Goal: Task Accomplishment & Management: Manage account settings

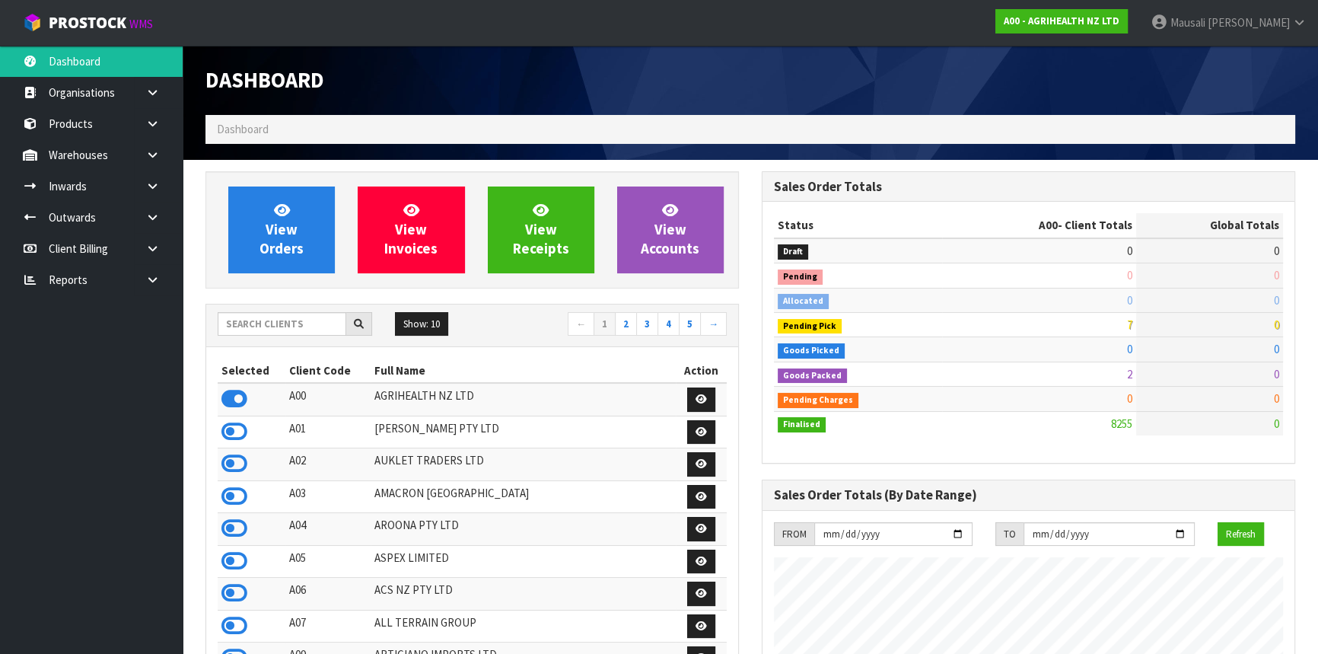
scroll to position [1151, 556]
click at [272, 326] on input "text" at bounding box center [282, 324] width 129 height 24
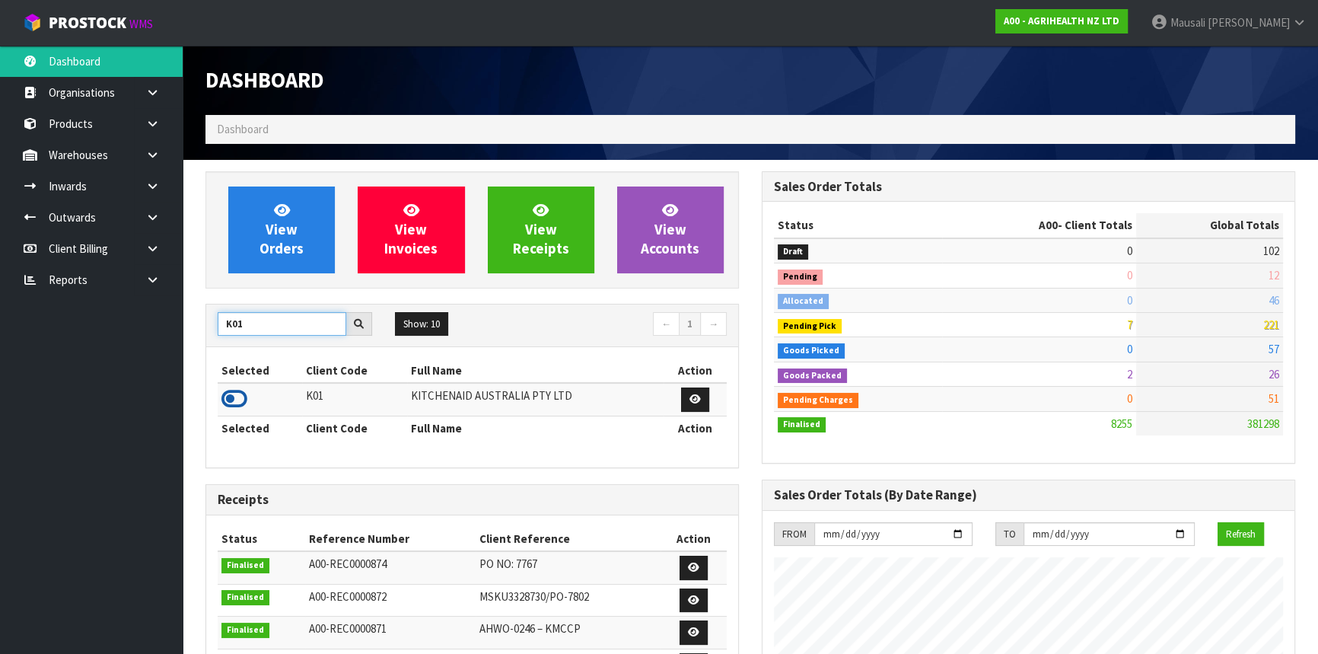
type input "K01"
click at [231, 394] on icon at bounding box center [235, 398] width 26 height 23
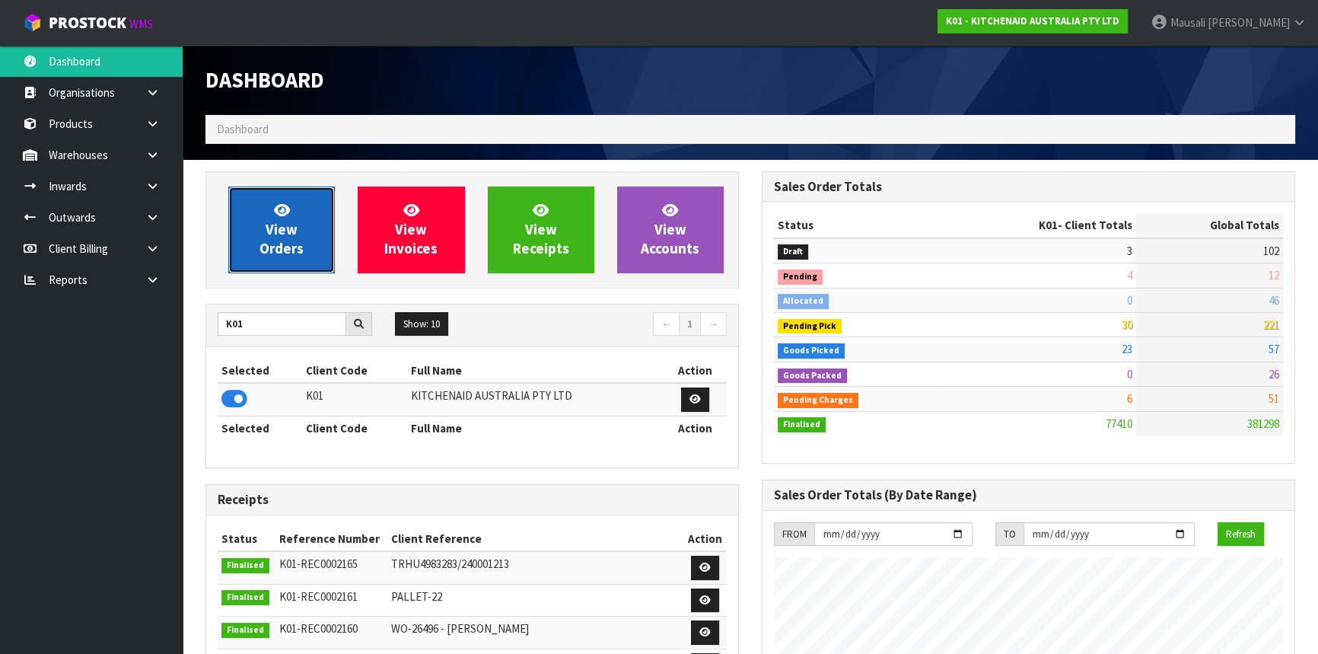
click at [309, 232] on link "View Orders" at bounding box center [281, 230] width 107 height 87
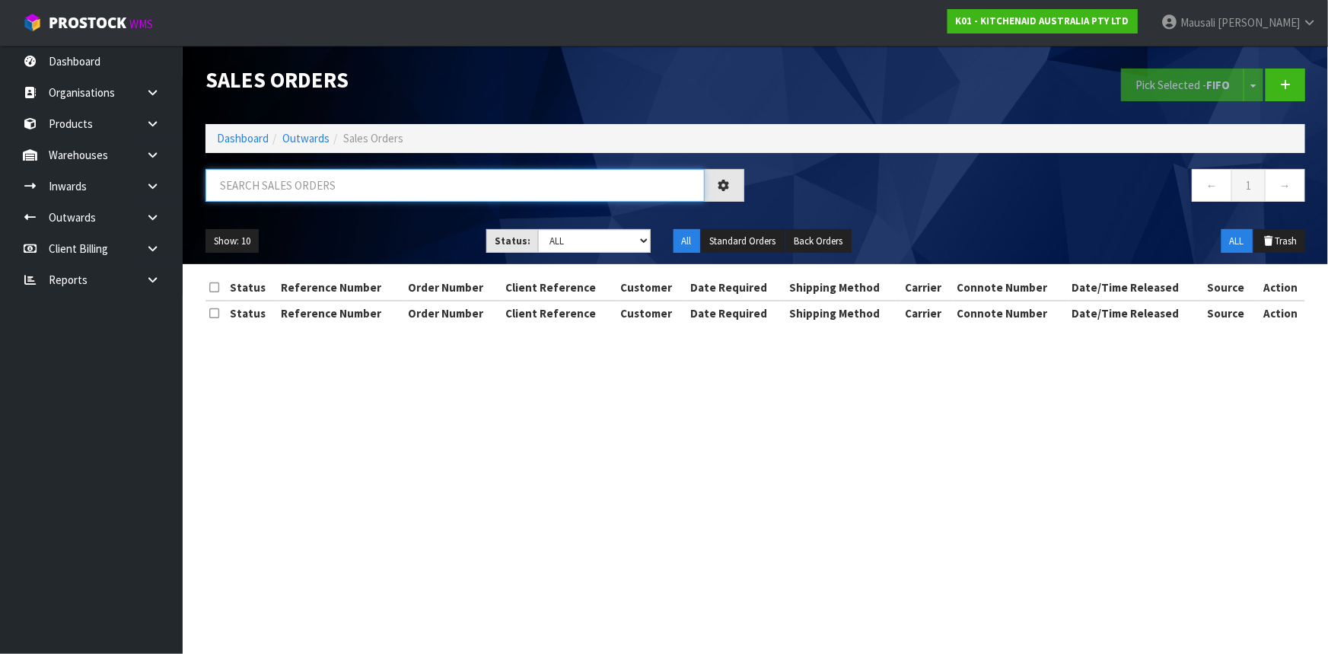
click at [282, 191] on input "text" at bounding box center [455, 185] width 499 height 33
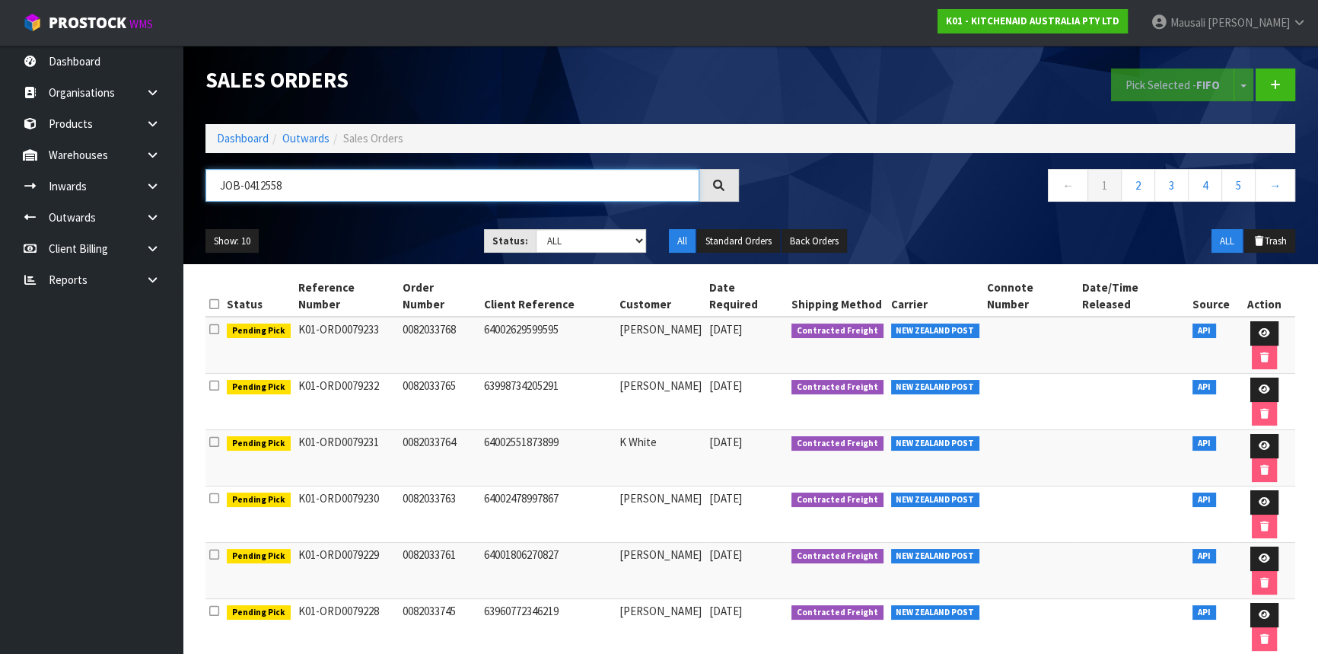
type input "JOB-0412558"
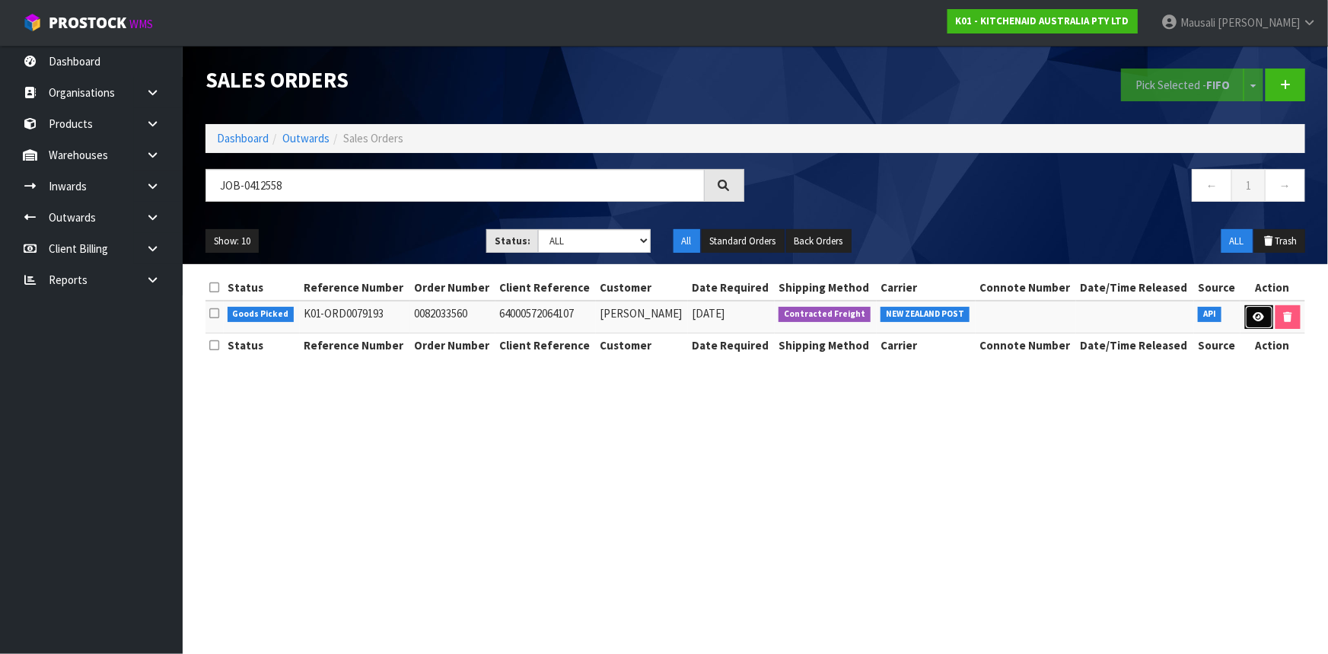
click at [1254, 312] on icon at bounding box center [1259, 317] width 11 height 10
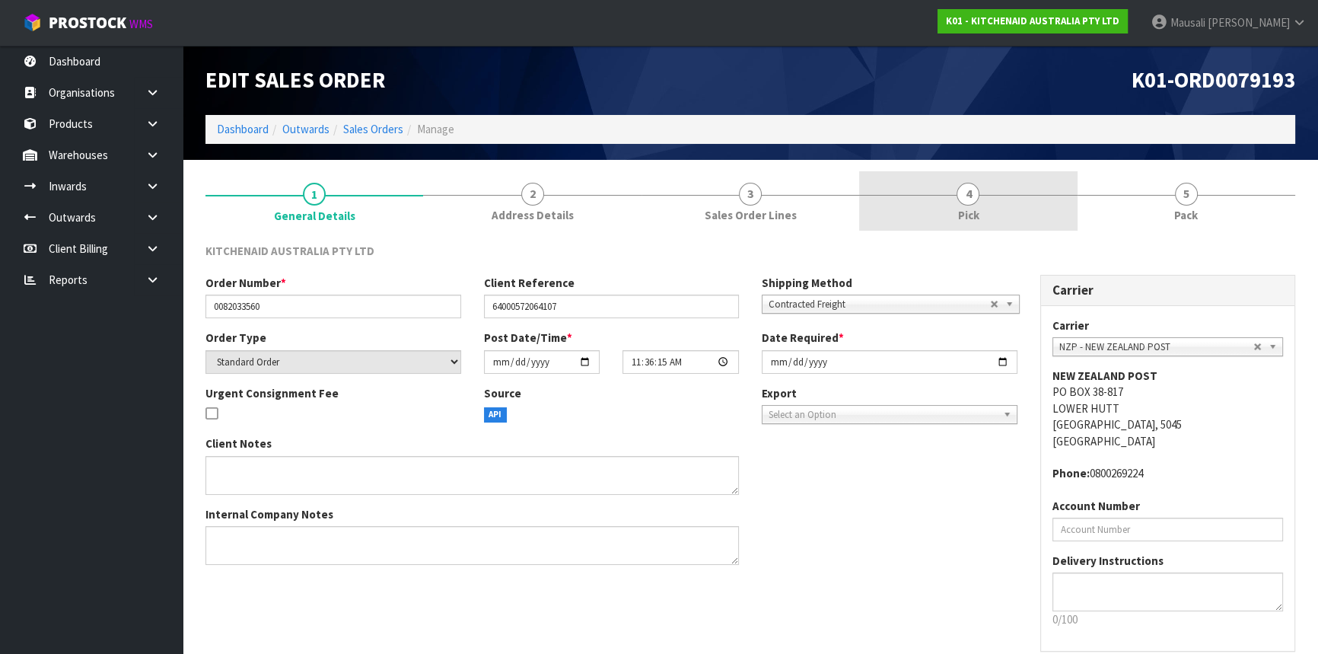
click at [974, 211] on span "Pick" at bounding box center [968, 215] width 21 height 16
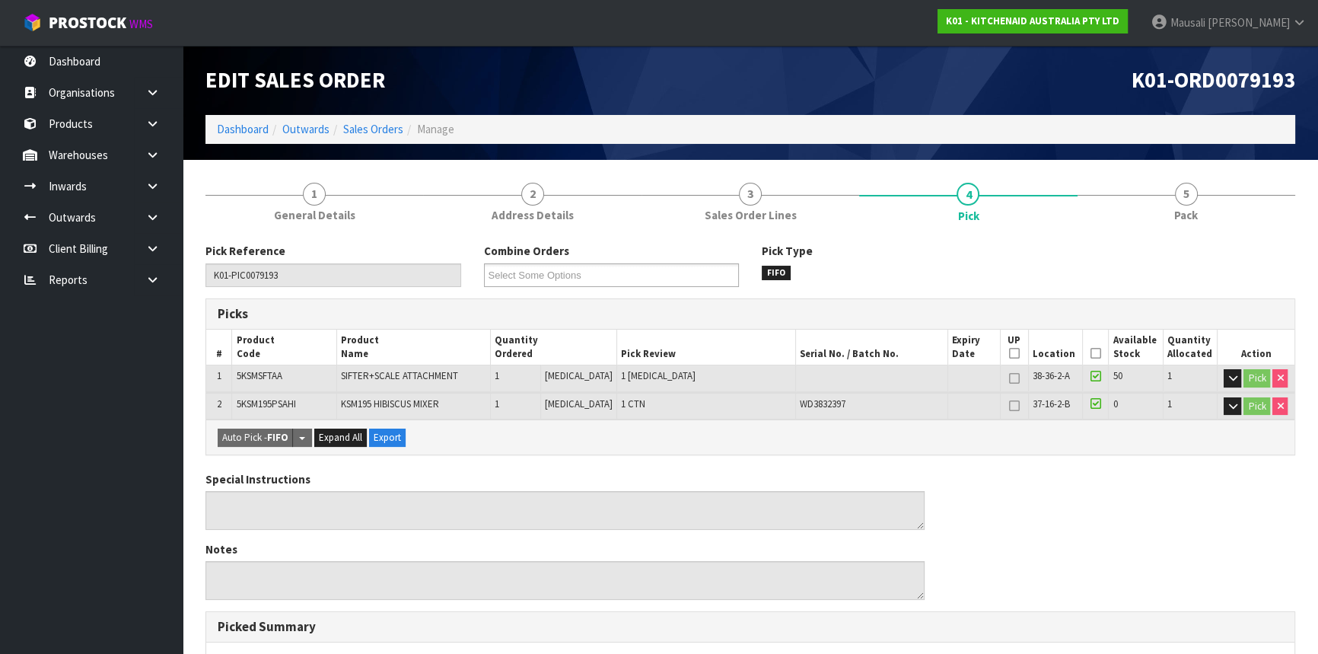
click at [1091, 353] on icon at bounding box center [1096, 353] width 11 height 1
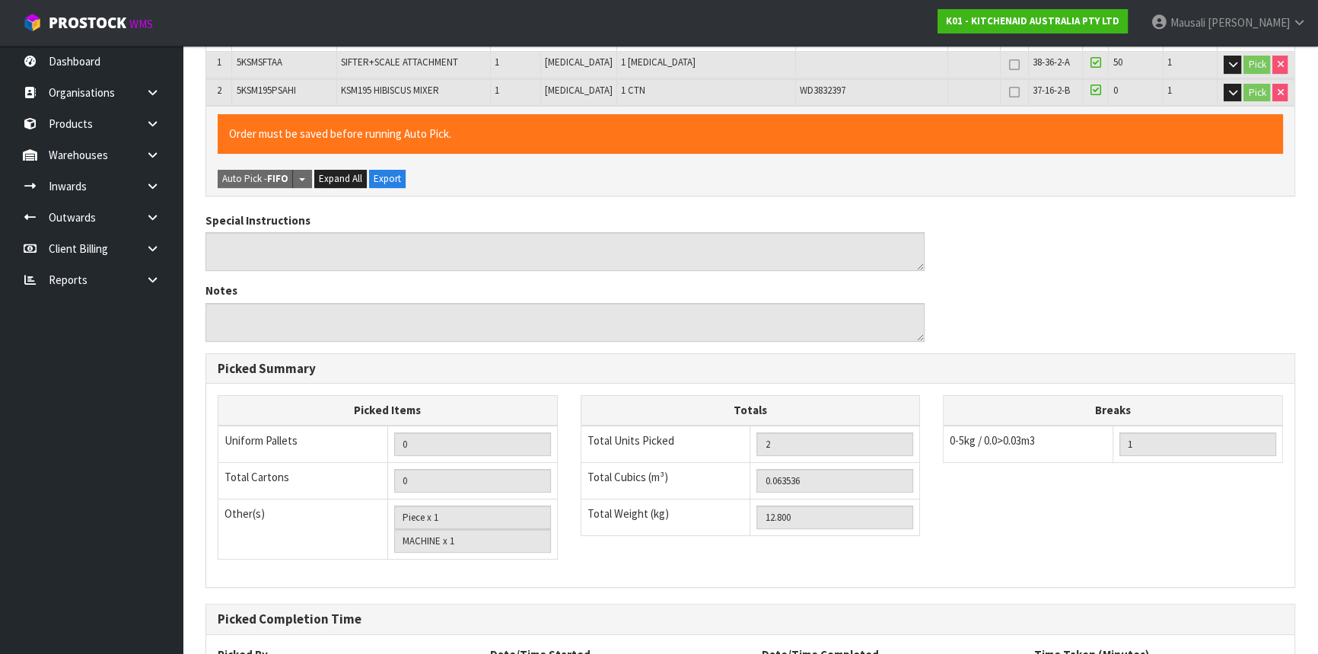
scroll to position [453, 0]
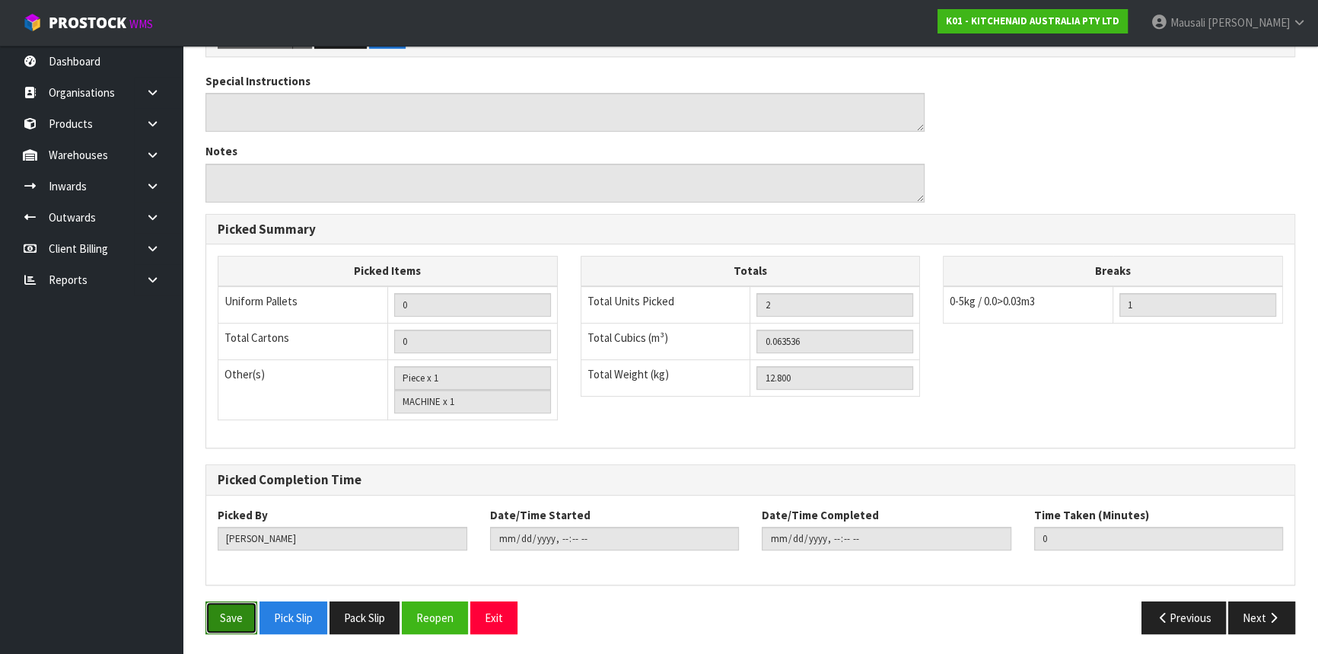
click at [220, 615] on button "Save" at bounding box center [232, 617] width 52 height 33
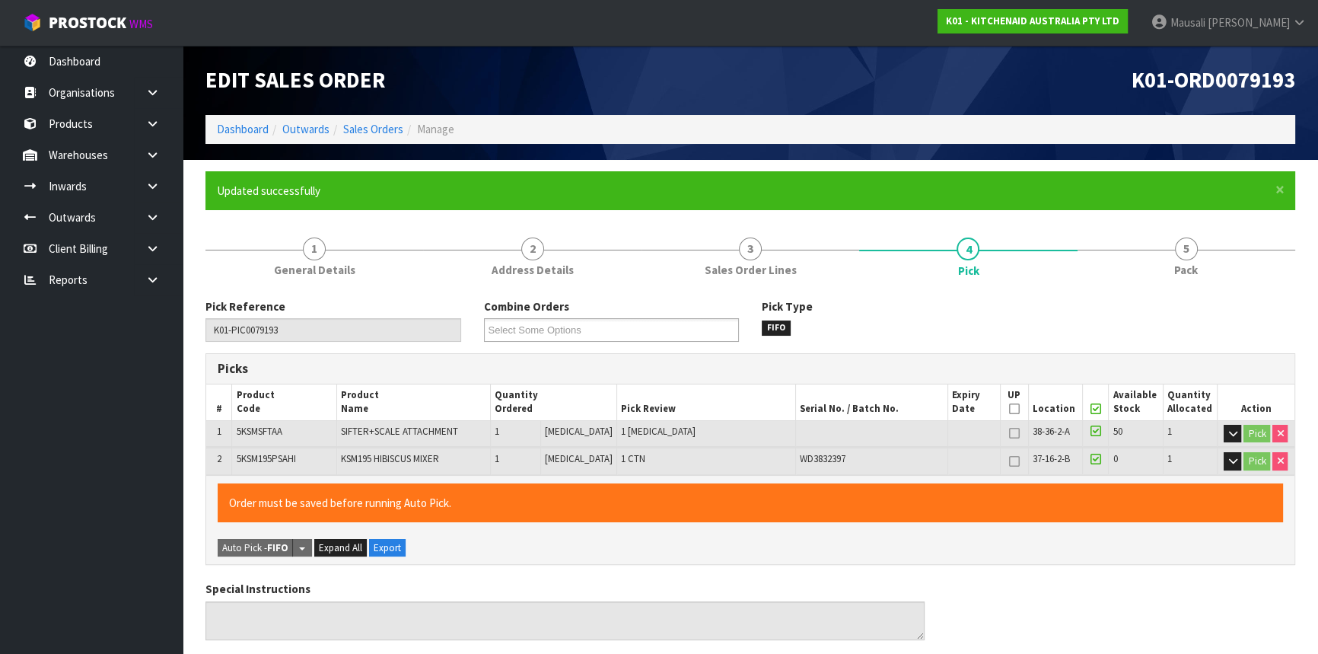
type input "[PERSON_NAME]"
type input "[DATE]T10:03:15"
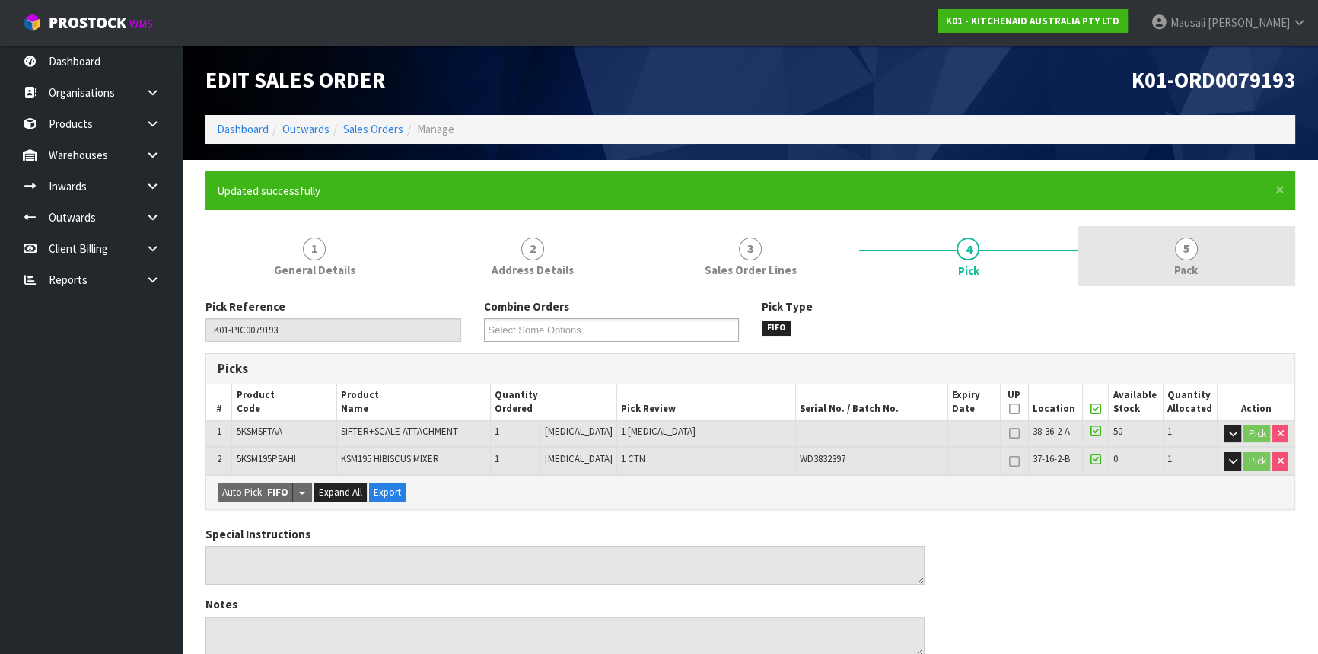
click at [1161, 283] on link "5 Pack" at bounding box center [1187, 256] width 218 height 60
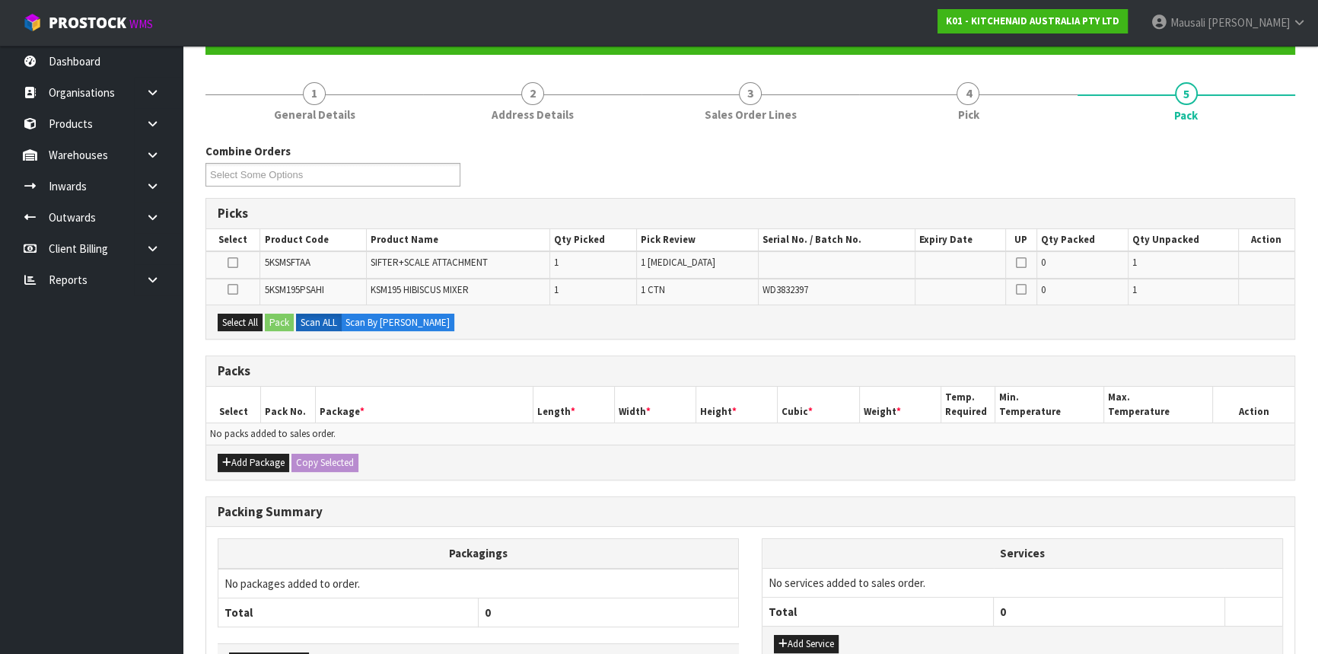
scroll to position [259, 0]
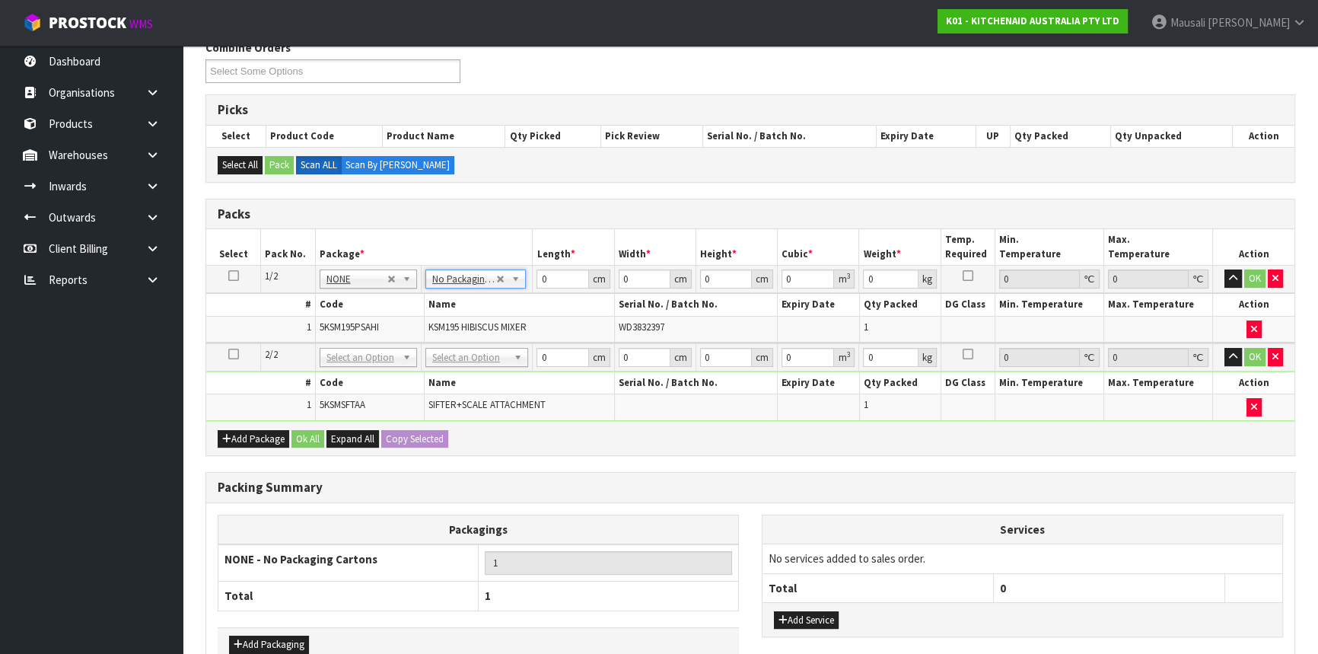
drag, startPoint x: 470, startPoint y: 348, endPoint x: 472, endPoint y: 357, distance: 9.4
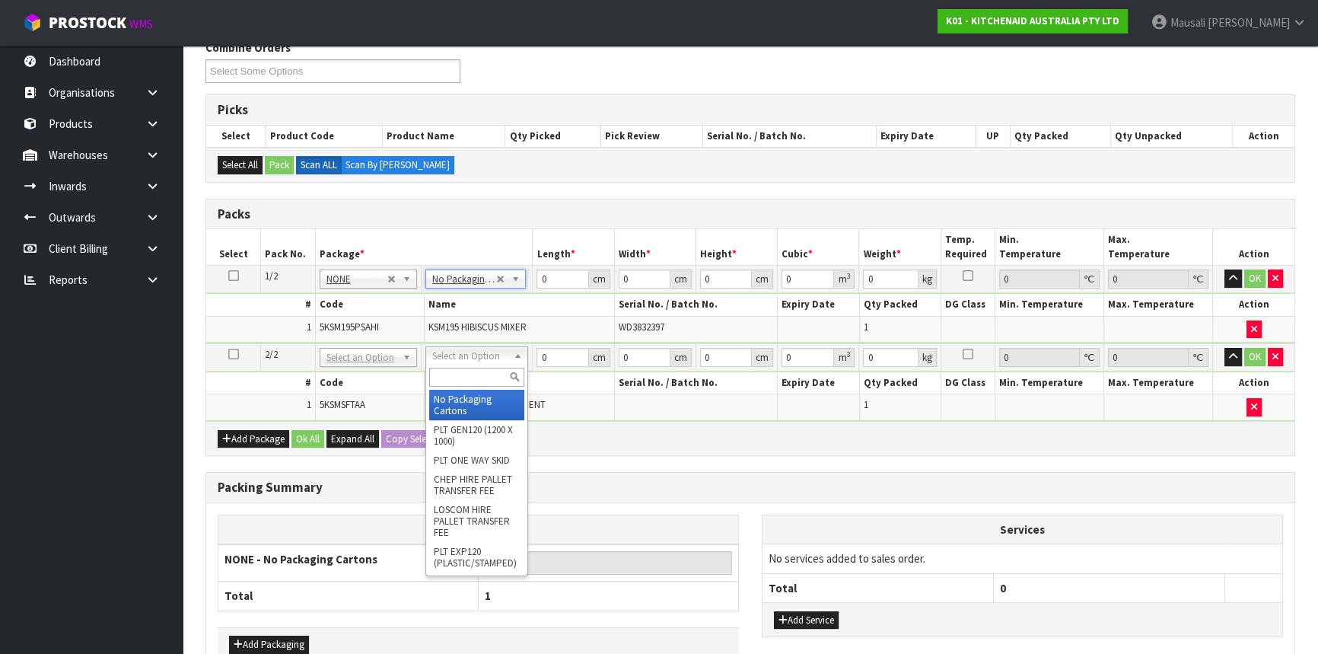
click at [467, 371] on input "text" at bounding box center [476, 377] width 95 height 19
type input "OC"
type input "0.5"
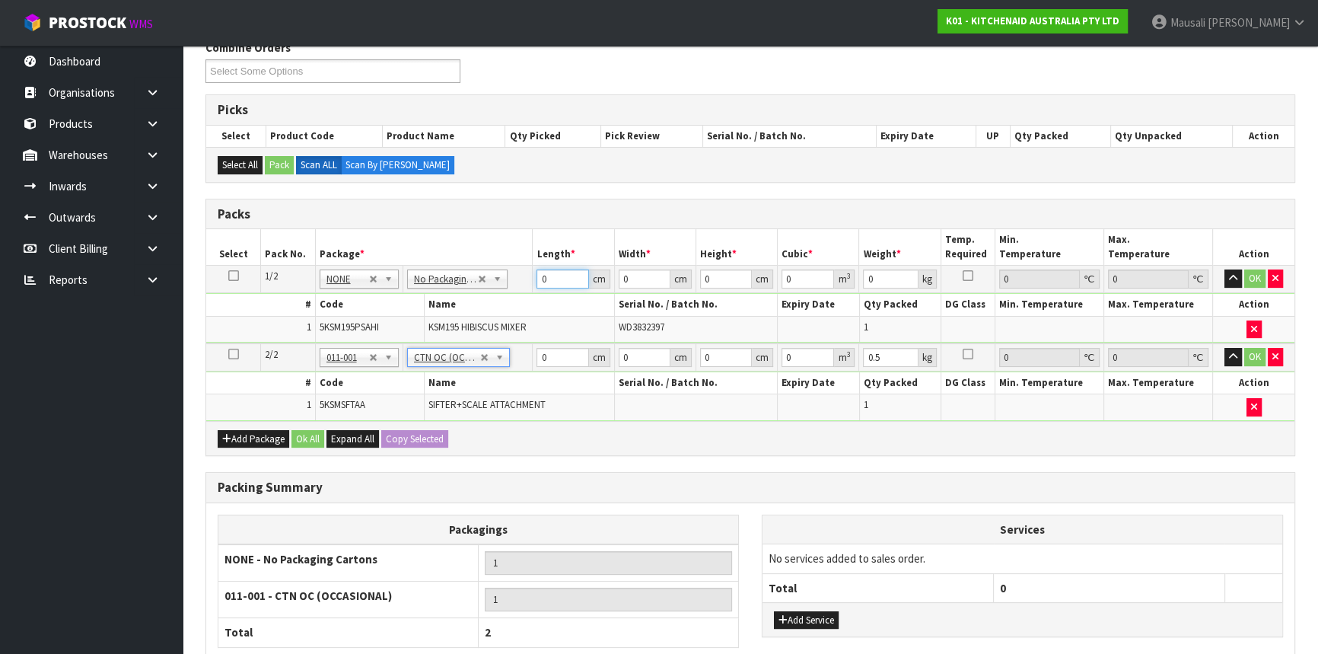
drag, startPoint x: 558, startPoint y: 273, endPoint x: 516, endPoint y: 290, distance: 45.4
click at [515, 294] on tbody "1/2 NONE 007-001 007-002 007-004 007-009 007-013 007-014 007-015 007-017 007-01…" at bounding box center [750, 305] width 1089 height 78
type input "43"
type input "29"
type input "3"
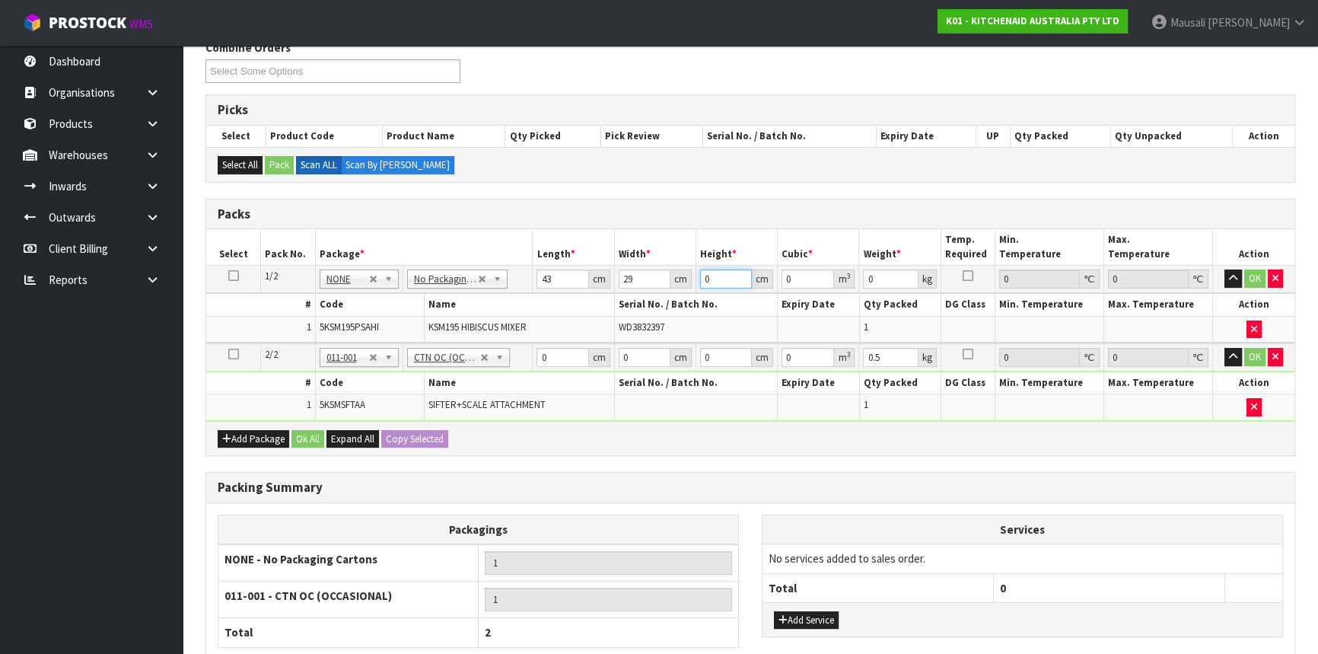
type input "0.003741"
drag, startPoint x: 711, startPoint y: 280, endPoint x: 697, endPoint y: 286, distance: 15.0
click at [697, 286] on td "3 cm" at bounding box center [736, 279] width 81 height 27
type input "4"
type input "0.004988"
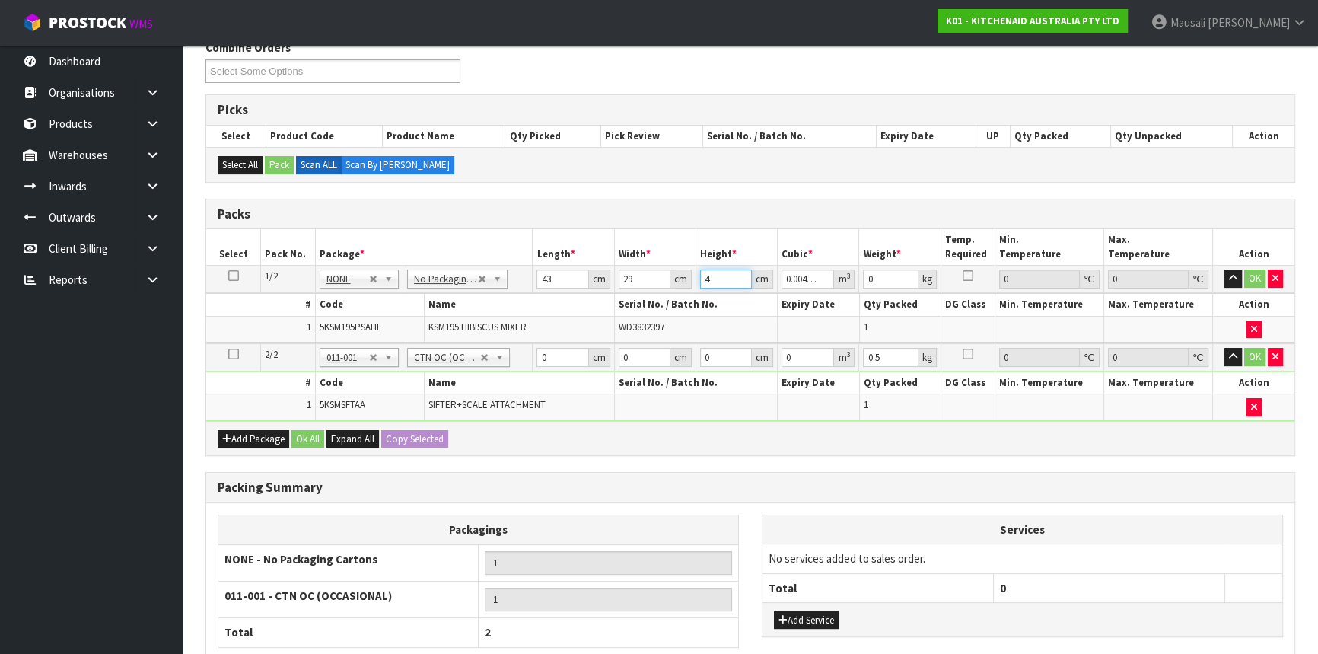
type input "43"
type input "0.053621"
type input "43"
type input "13"
type input "35"
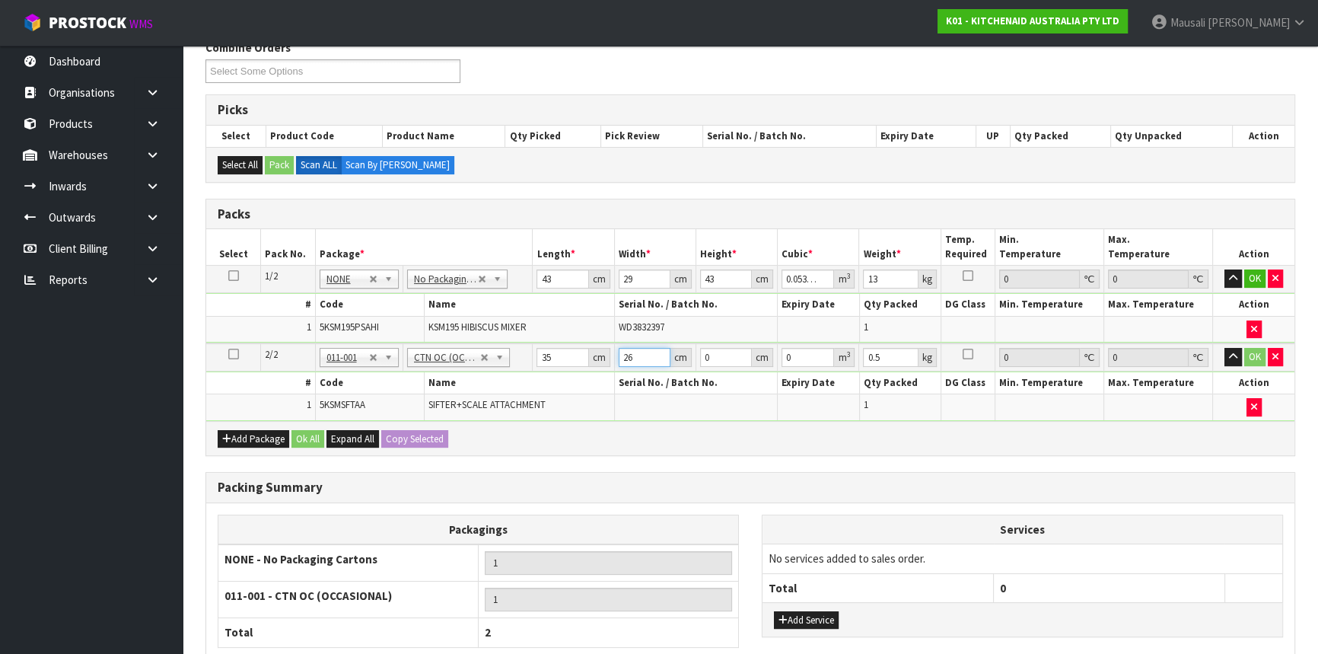
type input "26"
type input "1"
type input "0.00091"
type input "19"
type input "0.01729"
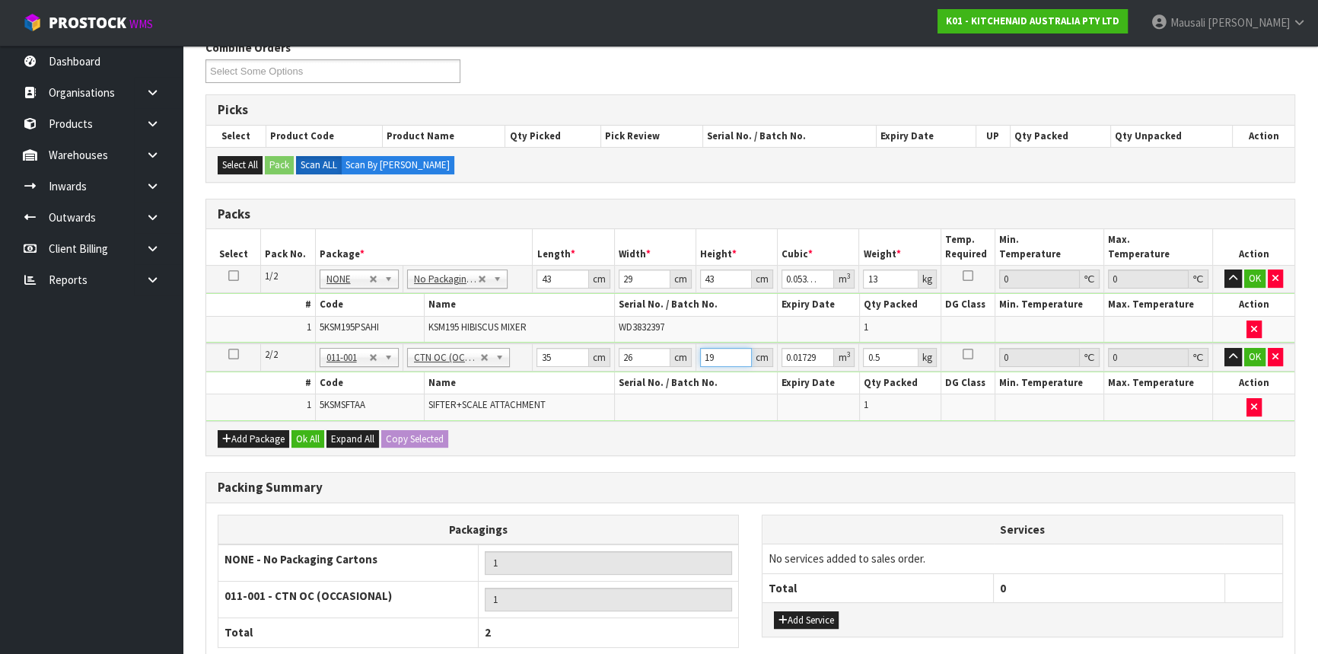
type input "19"
type input "3"
click at [317, 436] on button "Ok All" at bounding box center [308, 439] width 33 height 18
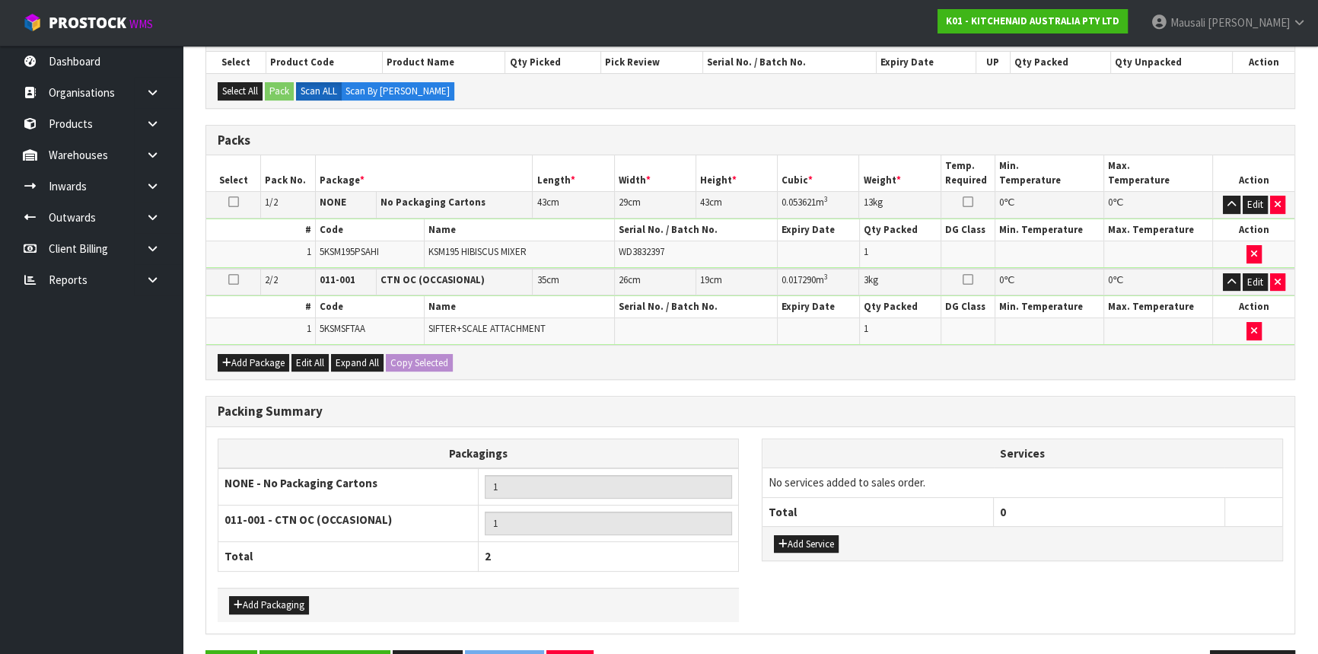
scroll to position [380, 0]
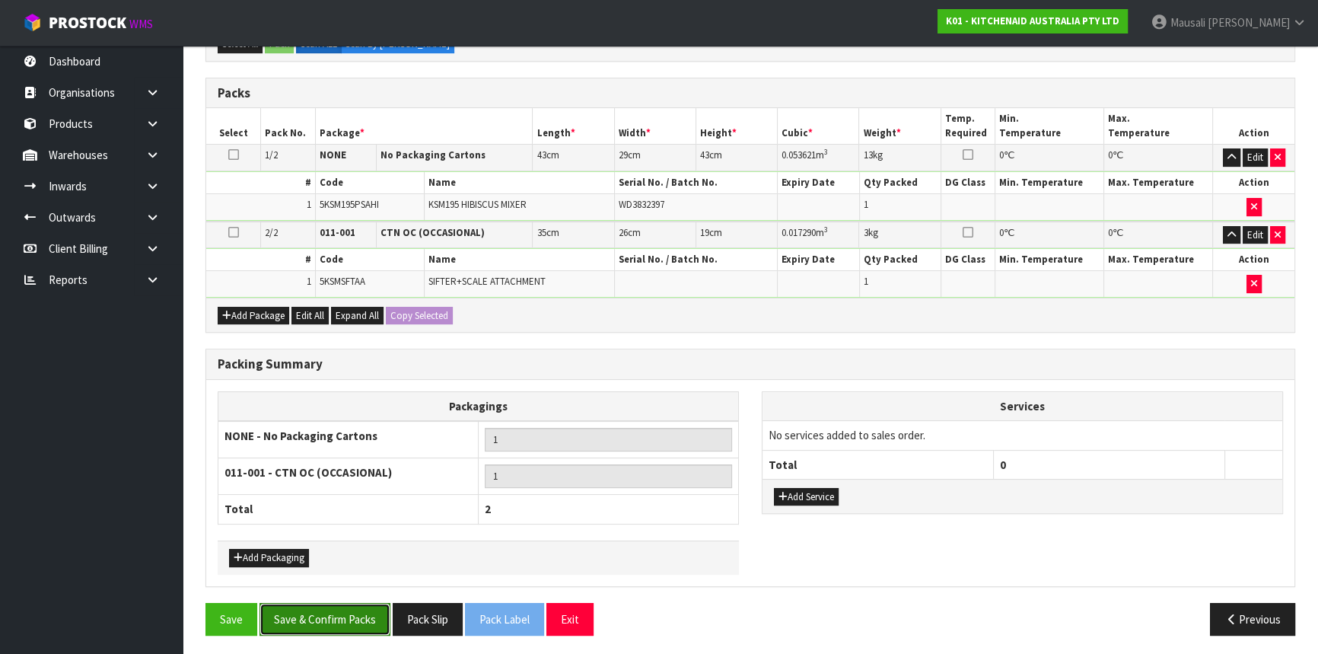
click at [342, 615] on button "Save & Confirm Packs" at bounding box center [325, 619] width 131 height 33
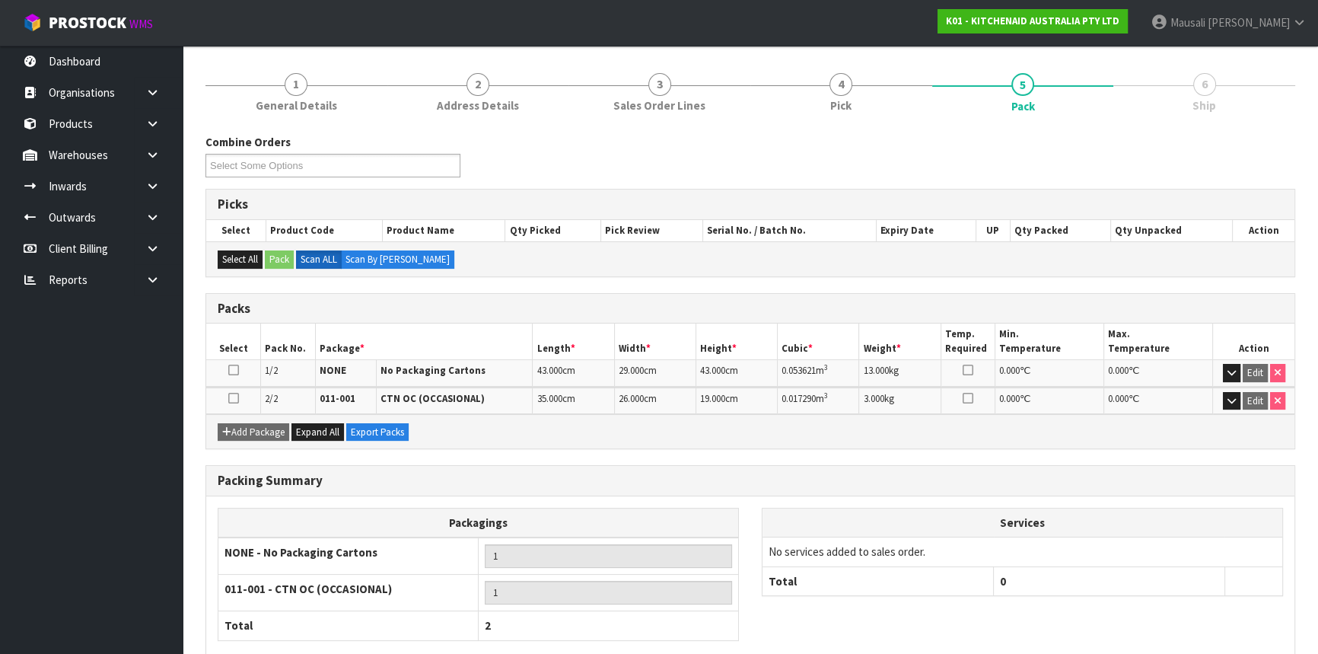
scroll to position [248, 0]
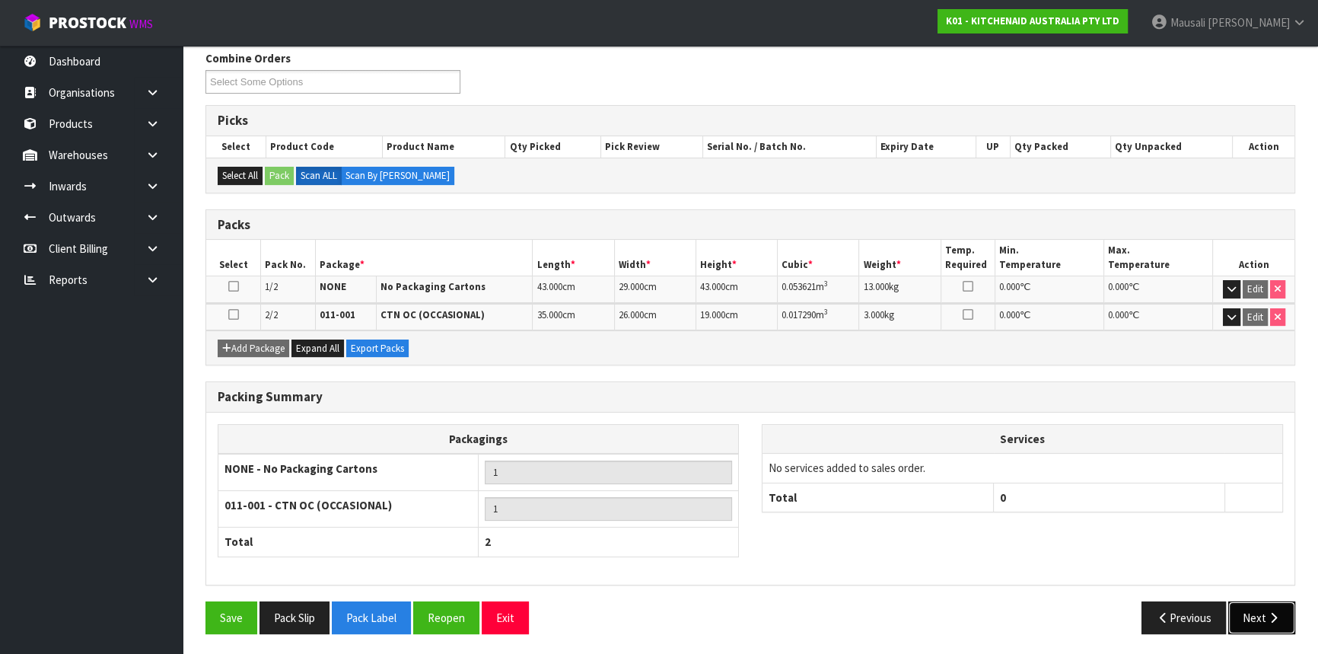
click at [1263, 609] on button "Next" at bounding box center [1262, 617] width 67 height 33
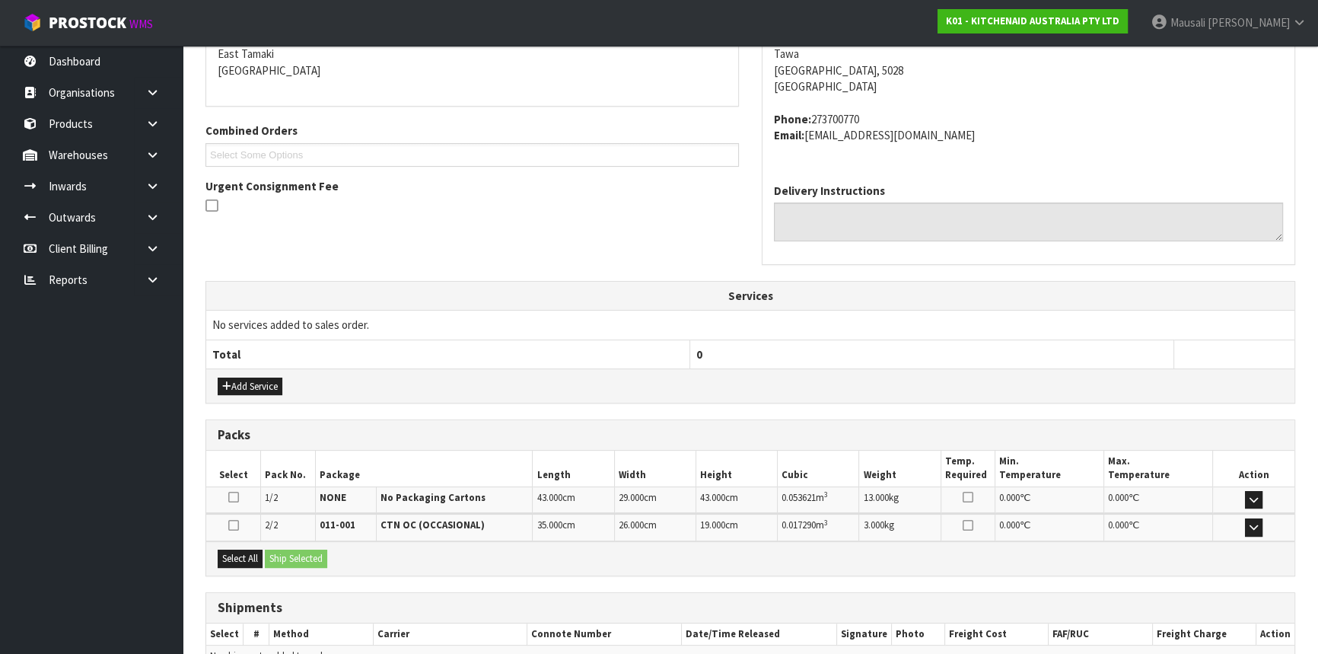
scroll to position [410, 0]
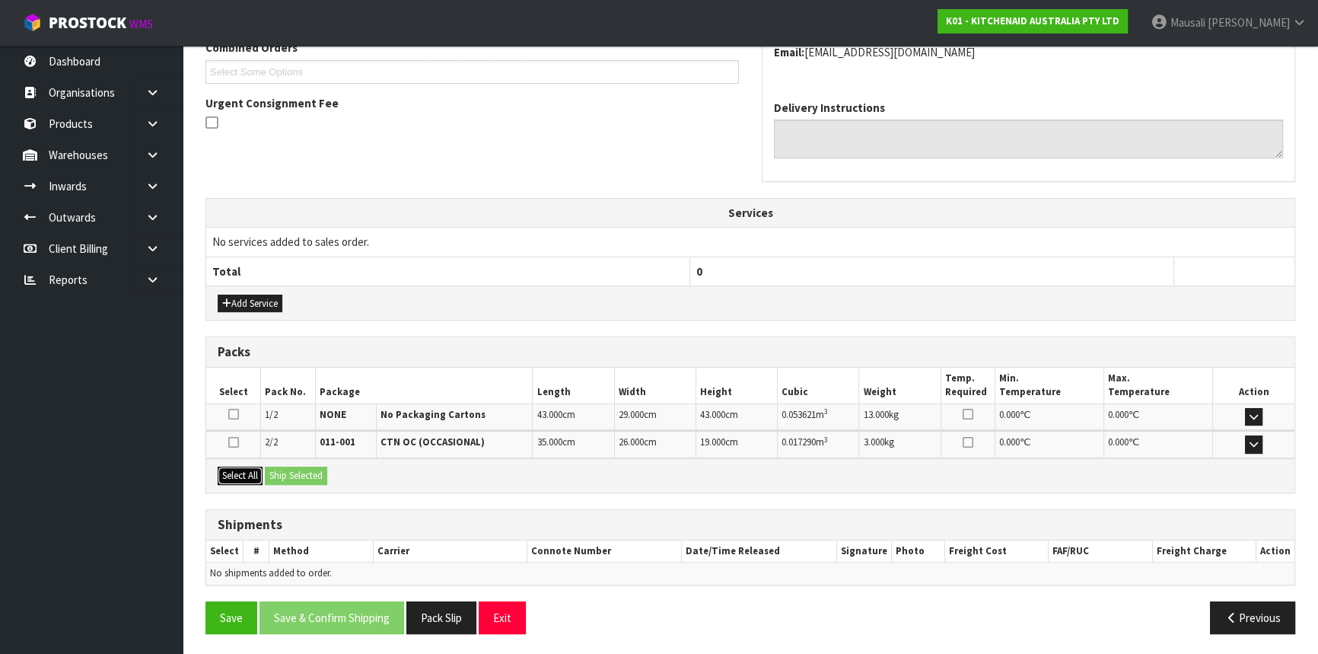
drag, startPoint x: 244, startPoint y: 466, endPoint x: 282, endPoint y: 468, distance: 38.1
click at [250, 467] on button "Select All" at bounding box center [240, 476] width 45 height 18
click at [282, 468] on button "Ship Selected" at bounding box center [296, 476] width 62 height 18
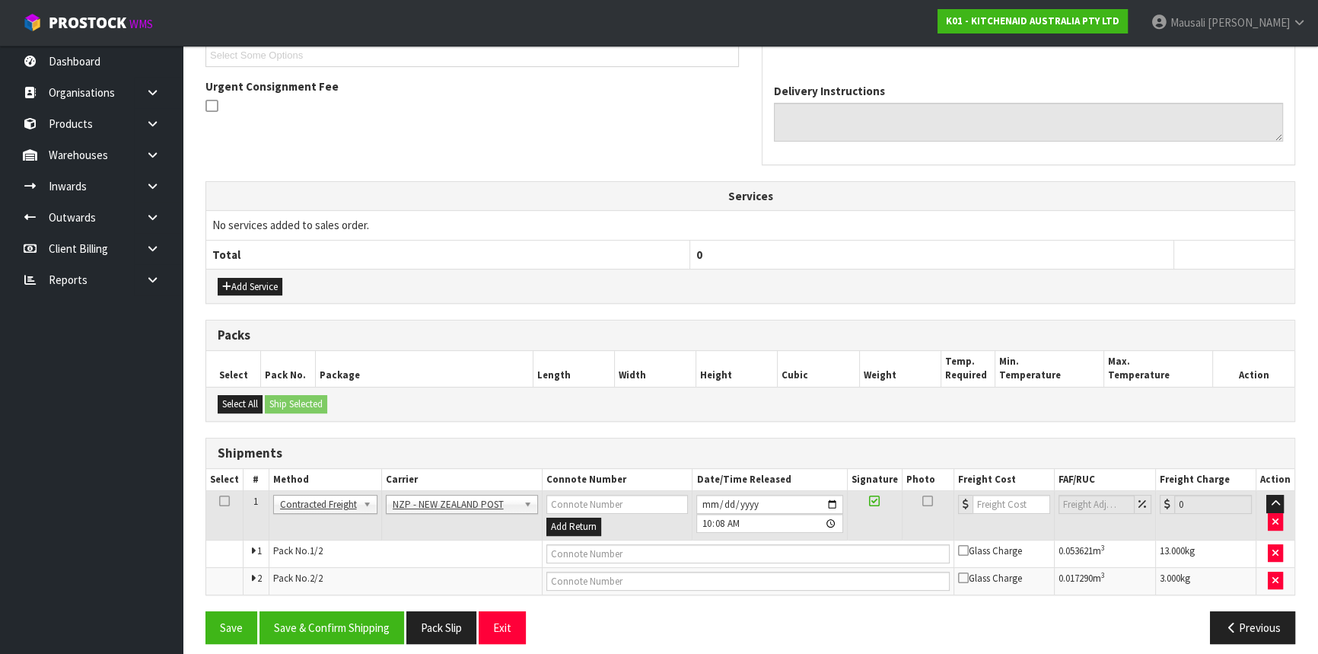
scroll to position [437, 0]
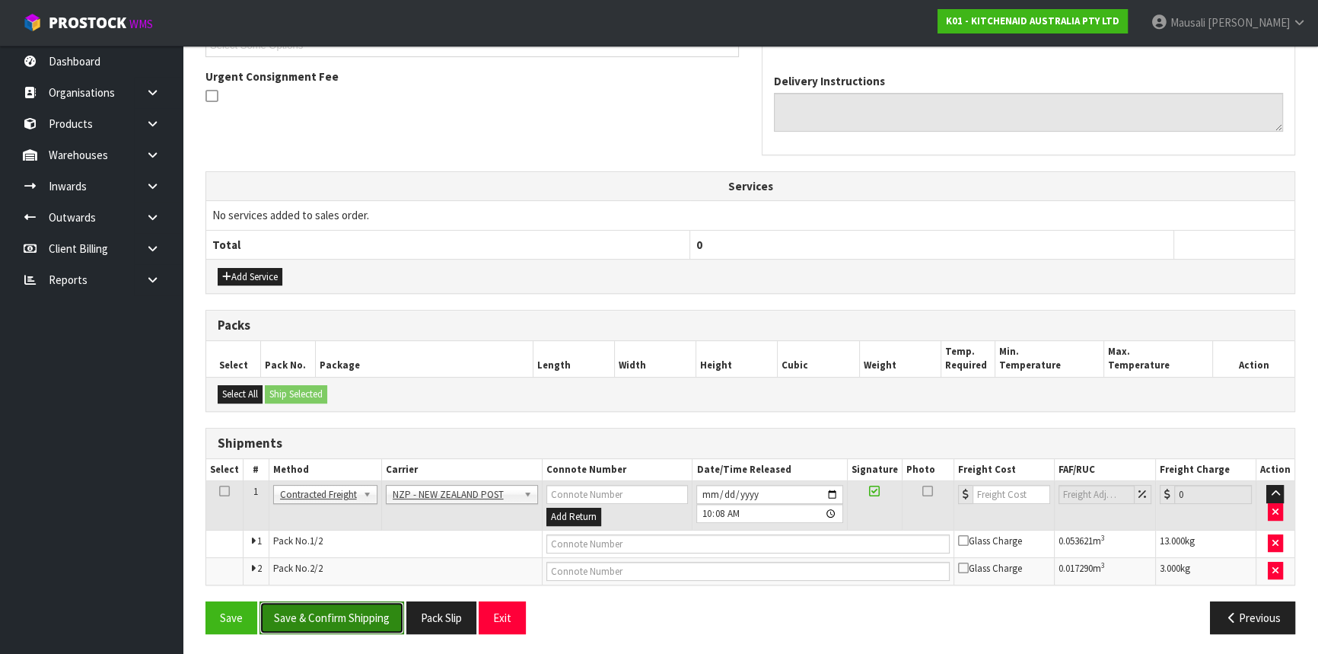
drag, startPoint x: 348, startPoint y: 611, endPoint x: 381, endPoint y: 594, distance: 37.4
click at [349, 610] on button "Save & Confirm Shipping" at bounding box center [332, 617] width 145 height 33
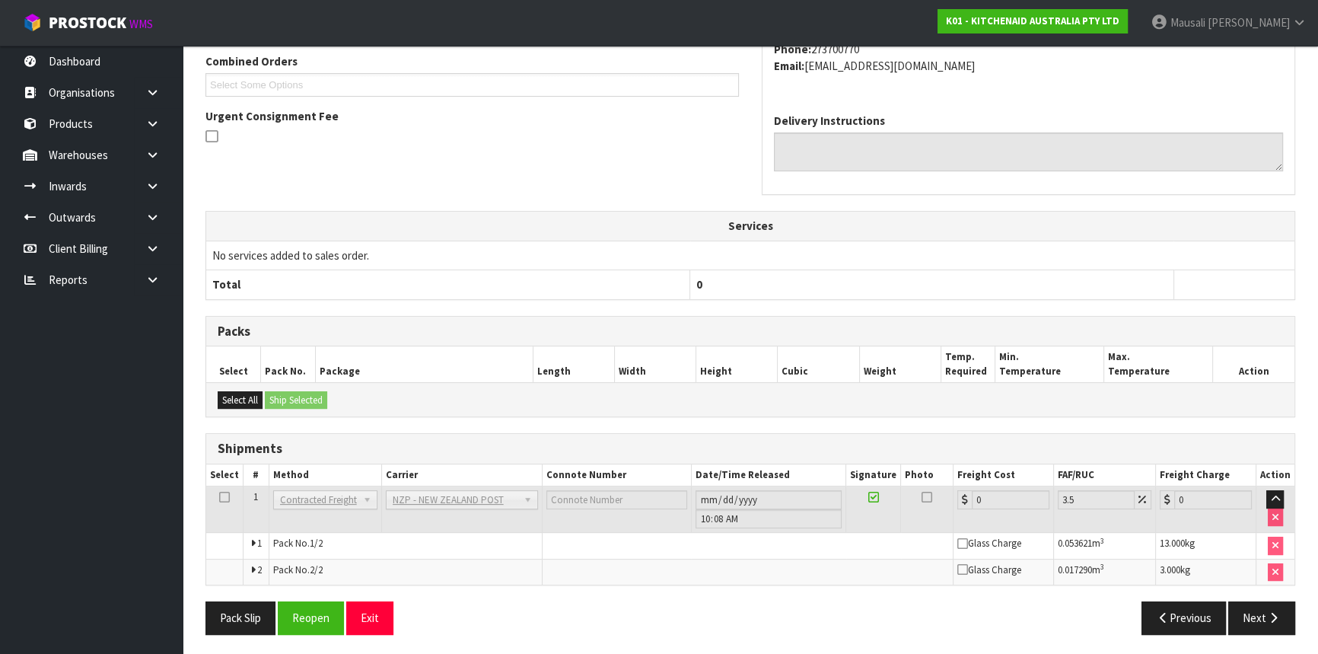
scroll to position [414, 0]
click at [311, 624] on button "Reopen" at bounding box center [311, 617] width 66 height 33
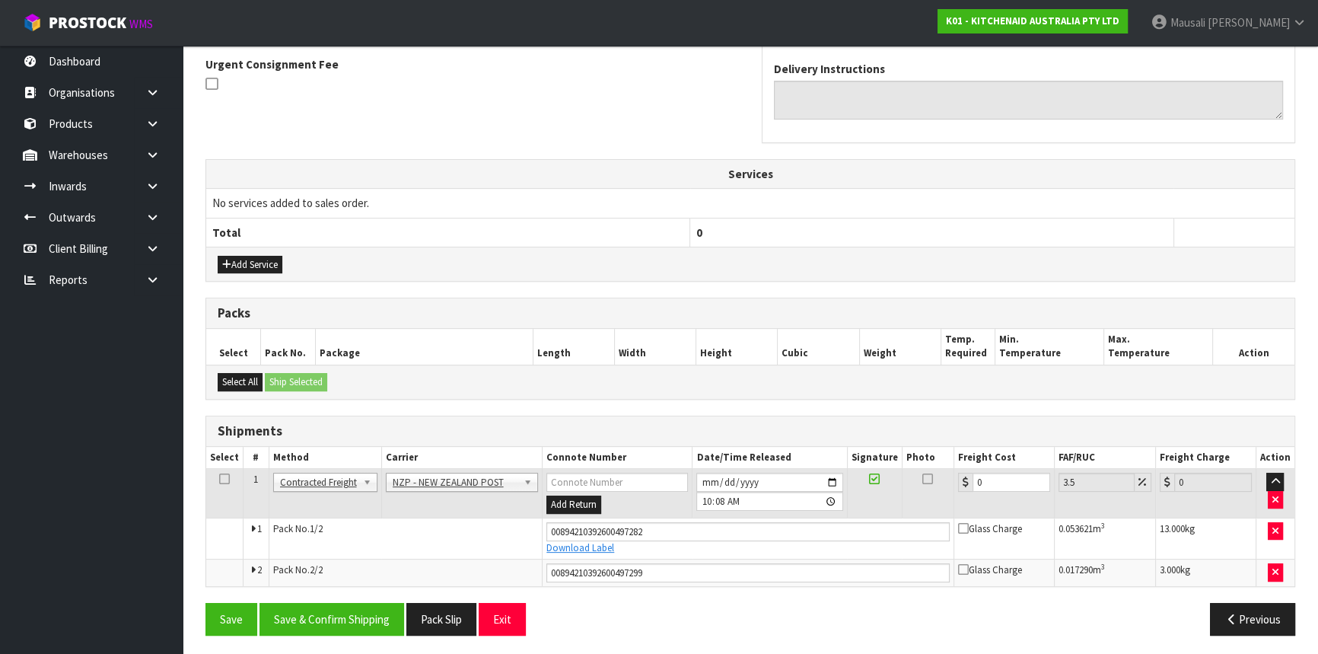
scroll to position [451, 0]
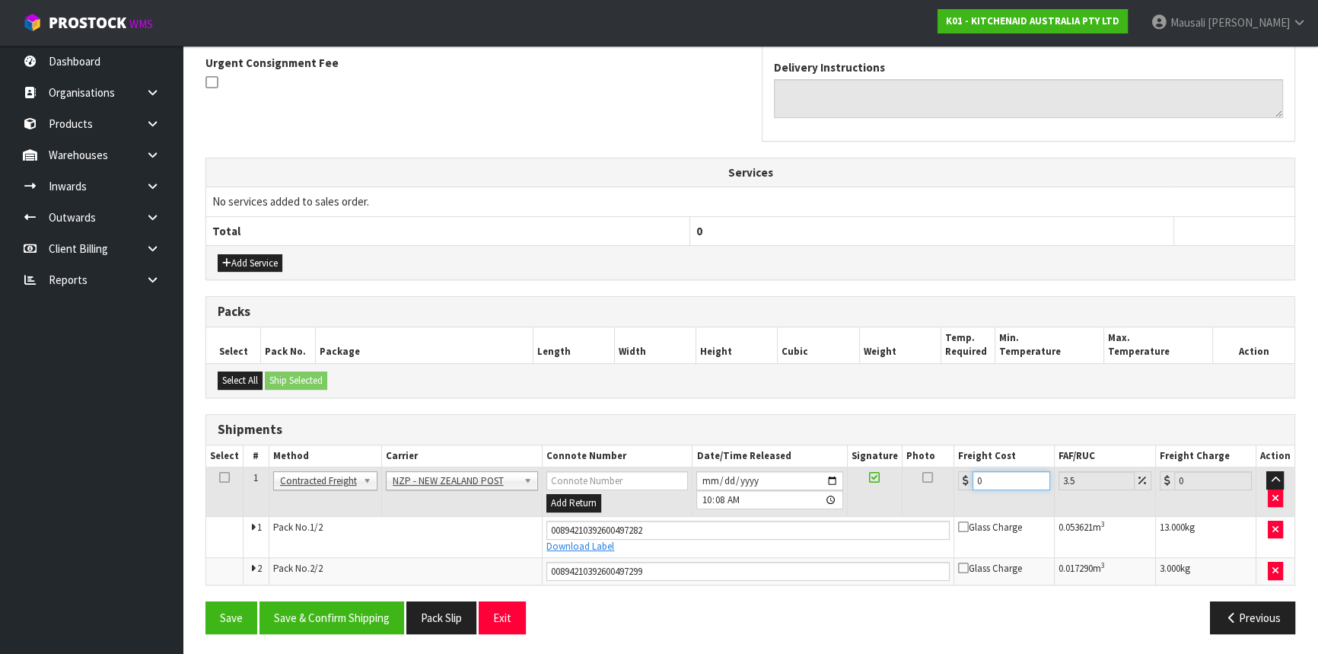
drag, startPoint x: 996, startPoint y: 483, endPoint x: 952, endPoint y: 497, distance: 46.5
click at [952, 497] on tr "1 Client Local Pickup Customer Local Pickup Company Freight Contracted Freight …" at bounding box center [750, 491] width 1089 height 49
type input "1"
type input "1.03"
type input "19"
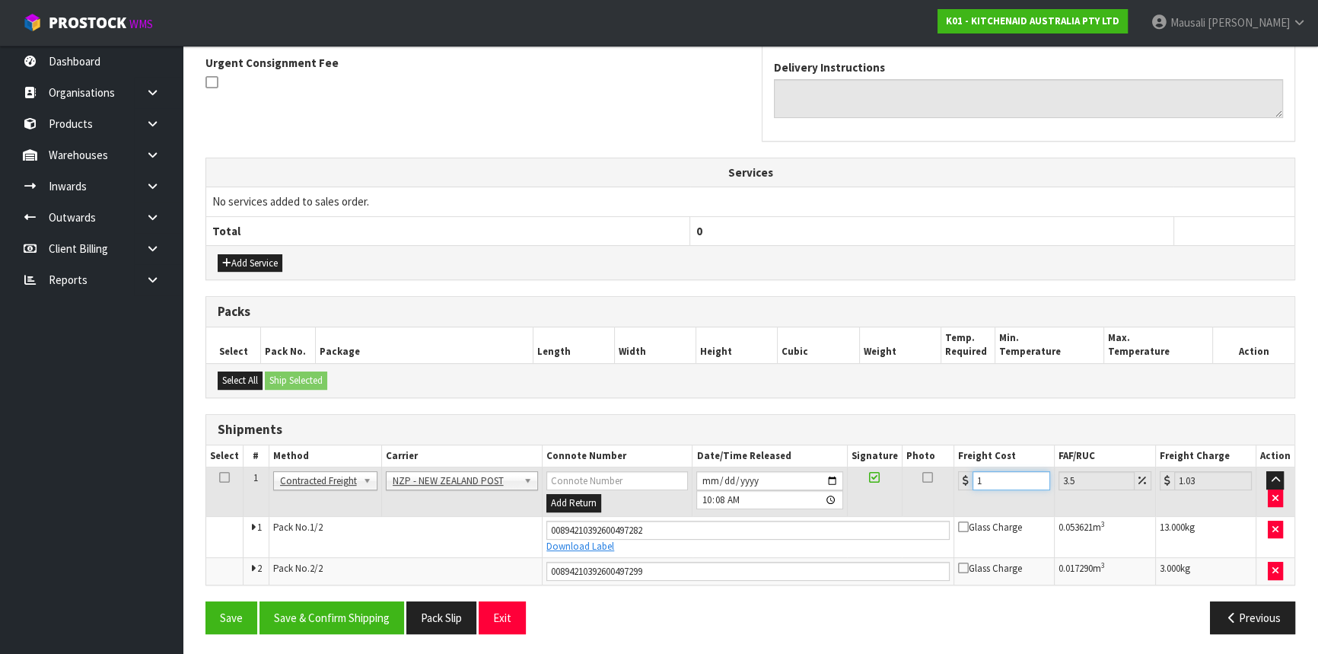
type input "19.66"
type input "19.3"
type input "19.98"
type input "19.34"
type input "20.02"
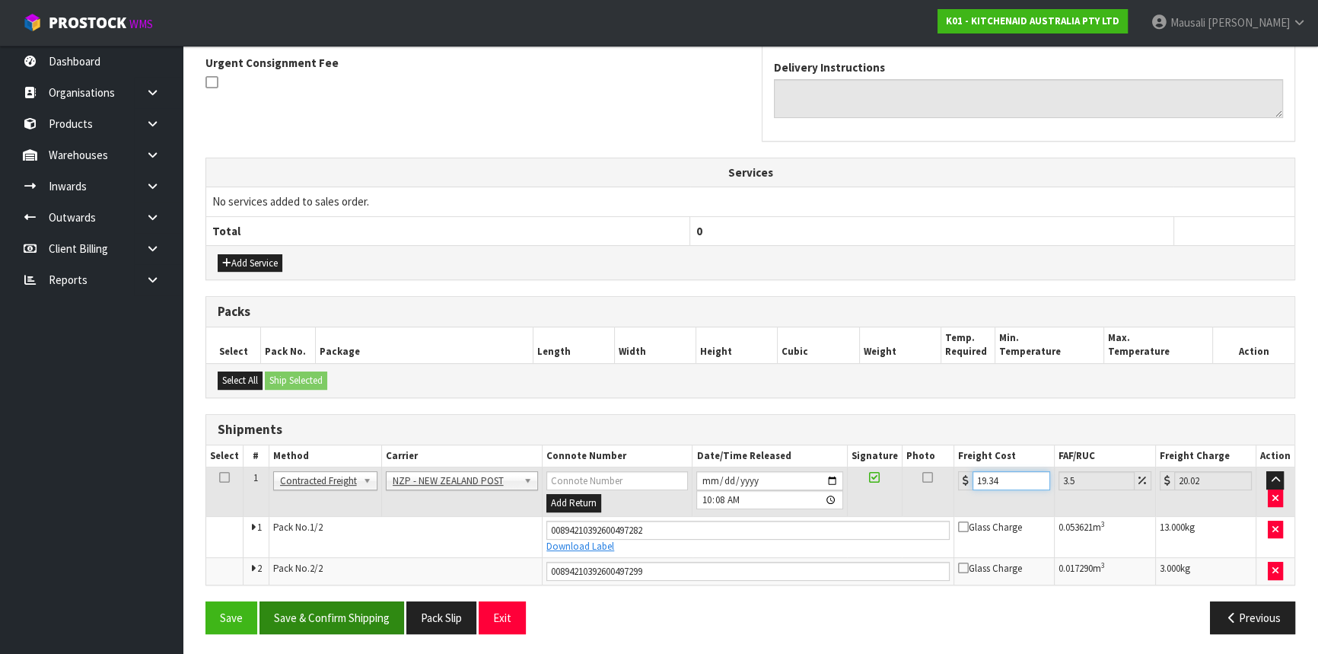
type input "19.34"
click at [331, 609] on button "Save & Confirm Shipping" at bounding box center [332, 617] width 145 height 33
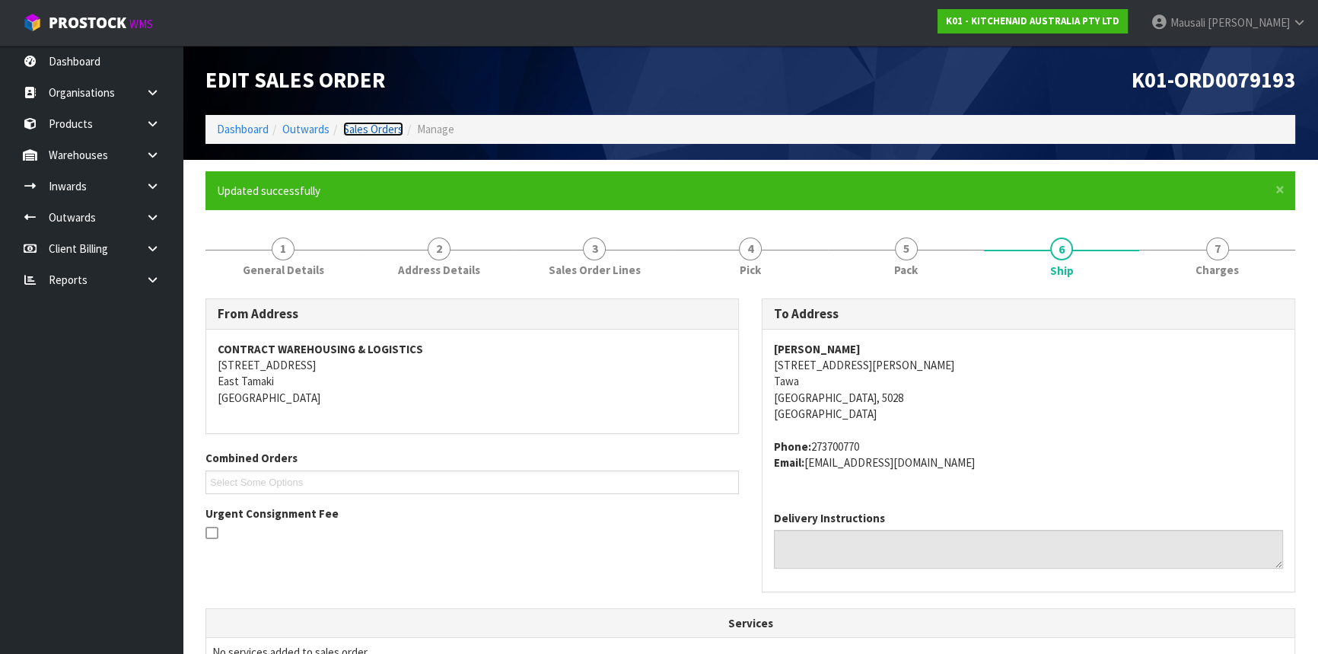
click at [366, 126] on link "Sales Orders" at bounding box center [373, 129] width 60 height 14
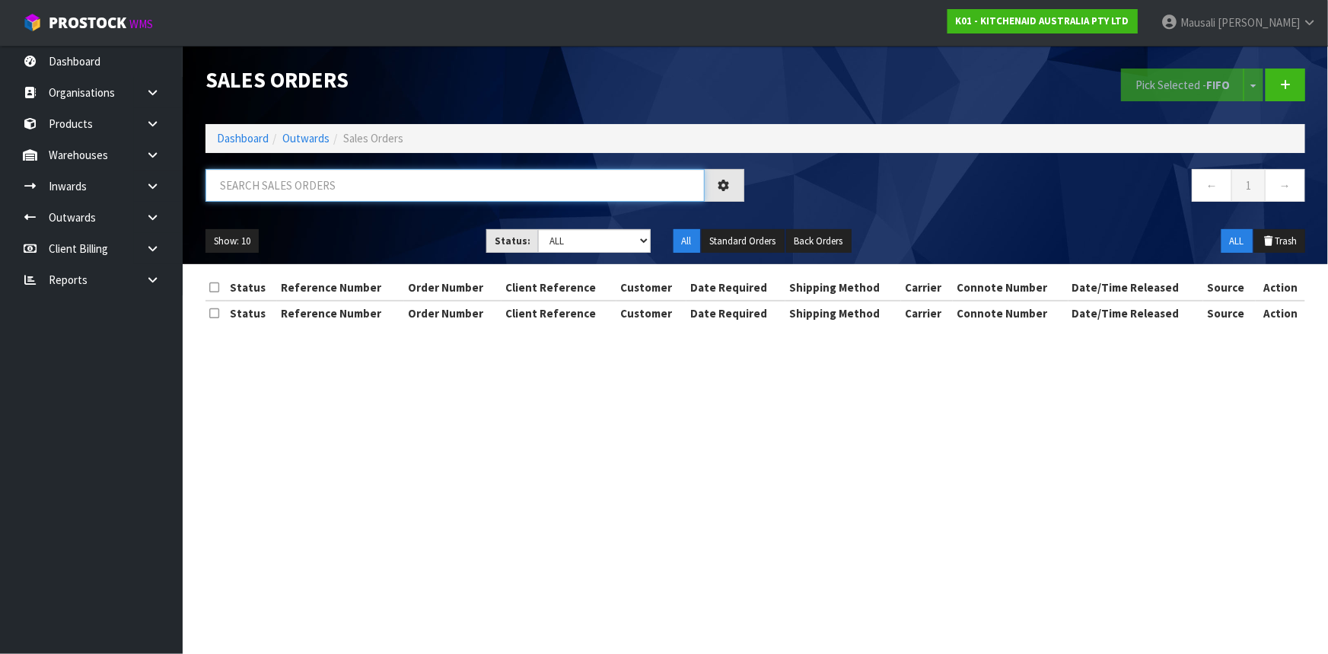
click at [260, 180] on input "text" at bounding box center [455, 185] width 499 height 33
type input "JOB-0412550"
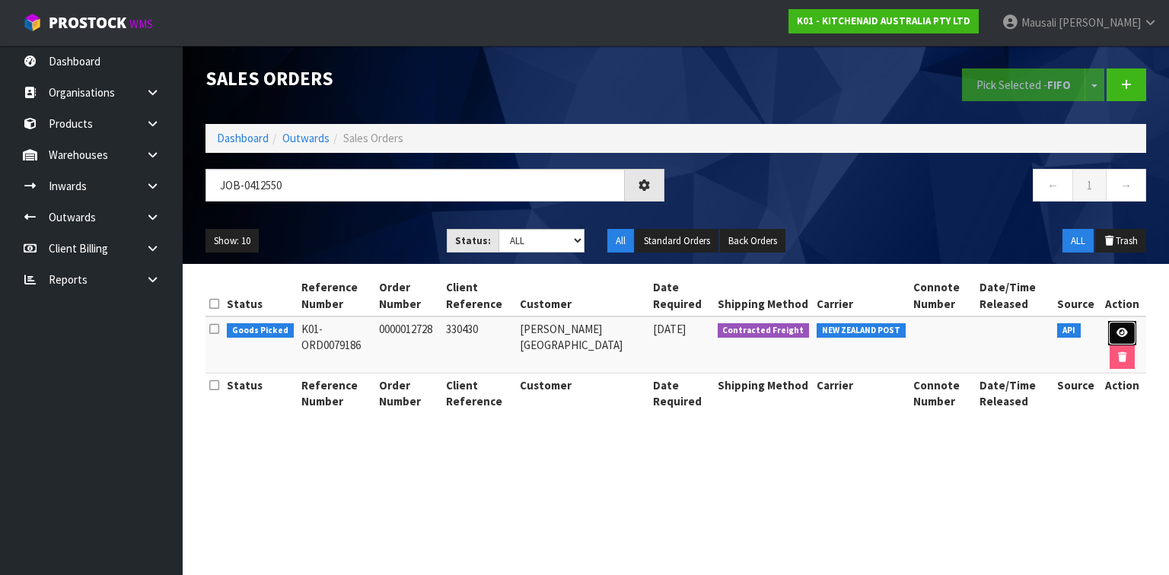
click at [1124, 326] on link at bounding box center [1122, 333] width 28 height 24
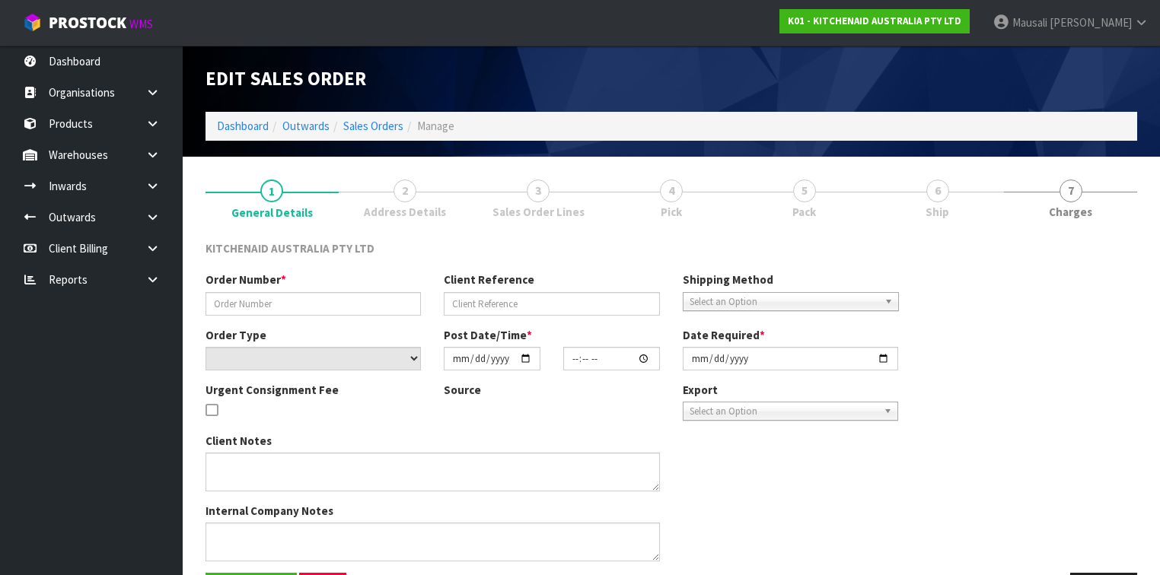
type input "0000012728"
type input "330430"
select select "number:0"
type input "[DATE]"
type input "11:32:13.000"
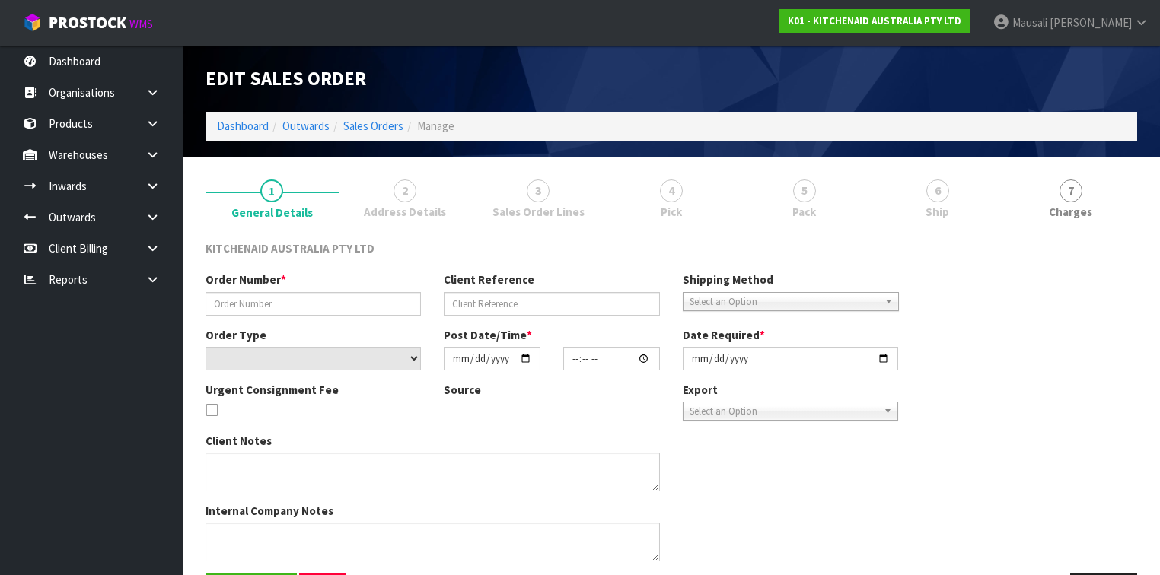
type input "[DATE]"
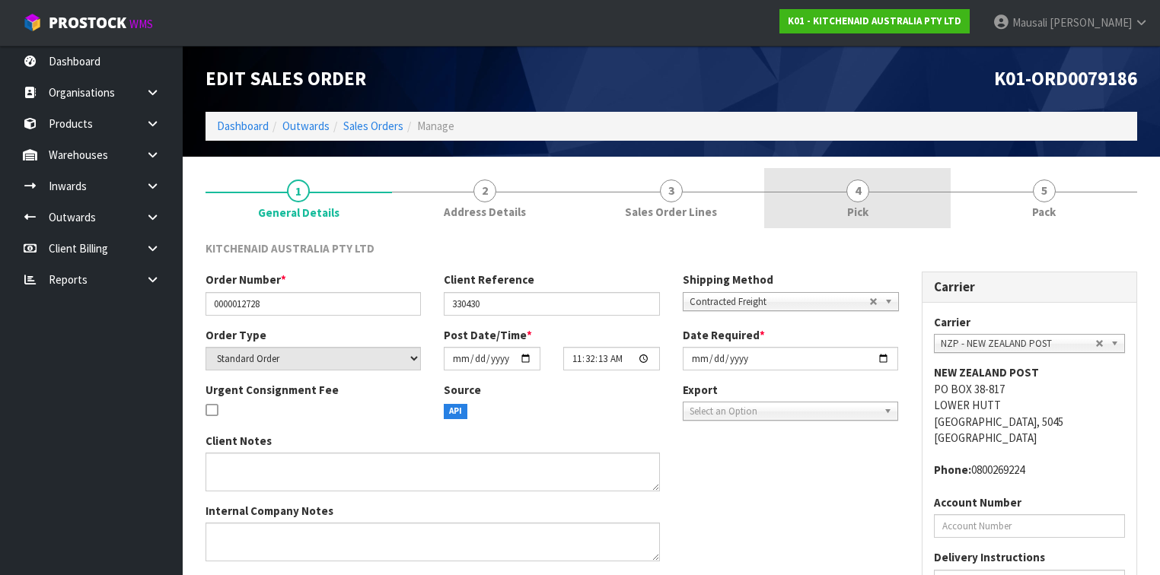
drag, startPoint x: 883, startPoint y: 205, endPoint x: 894, endPoint y: 218, distance: 17.8
click at [882, 205] on link "4 Pick" at bounding box center [857, 198] width 187 height 60
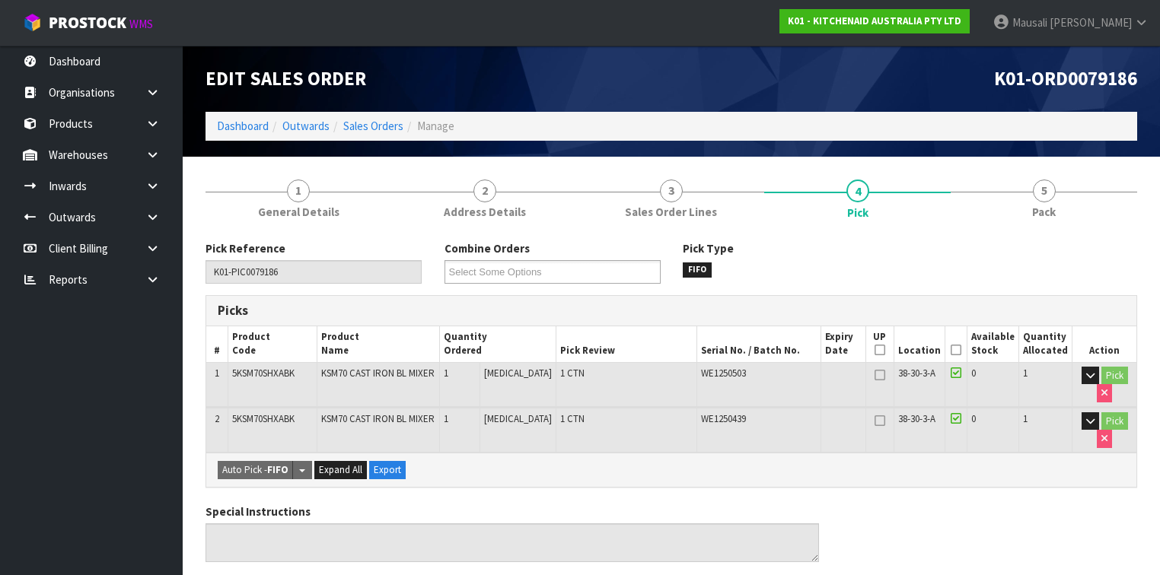
click at [959, 350] on icon at bounding box center [956, 350] width 11 height 1
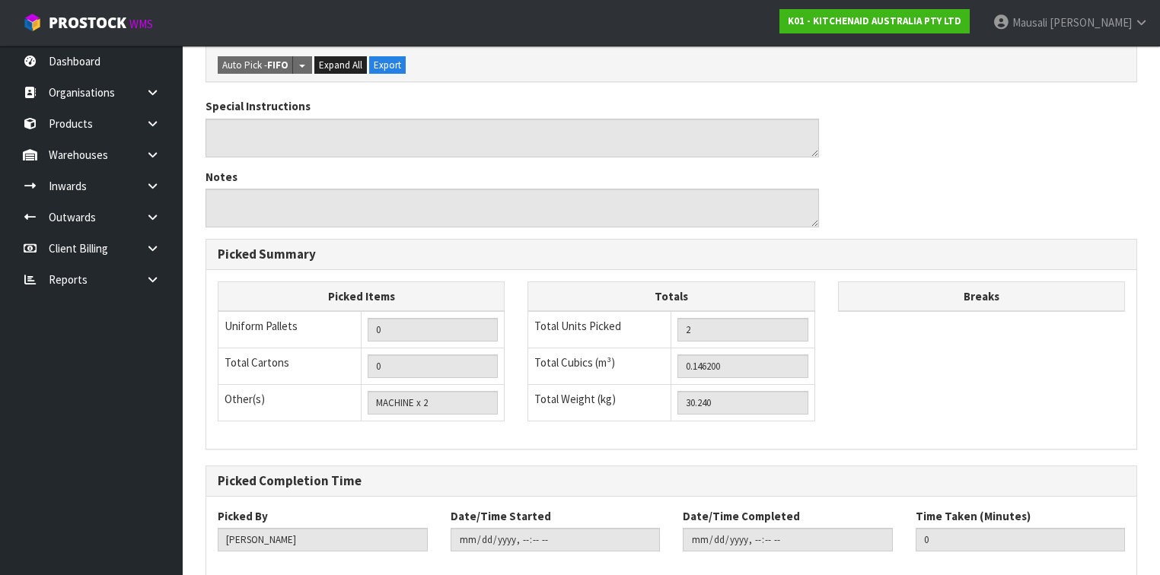
scroll to position [537, 0]
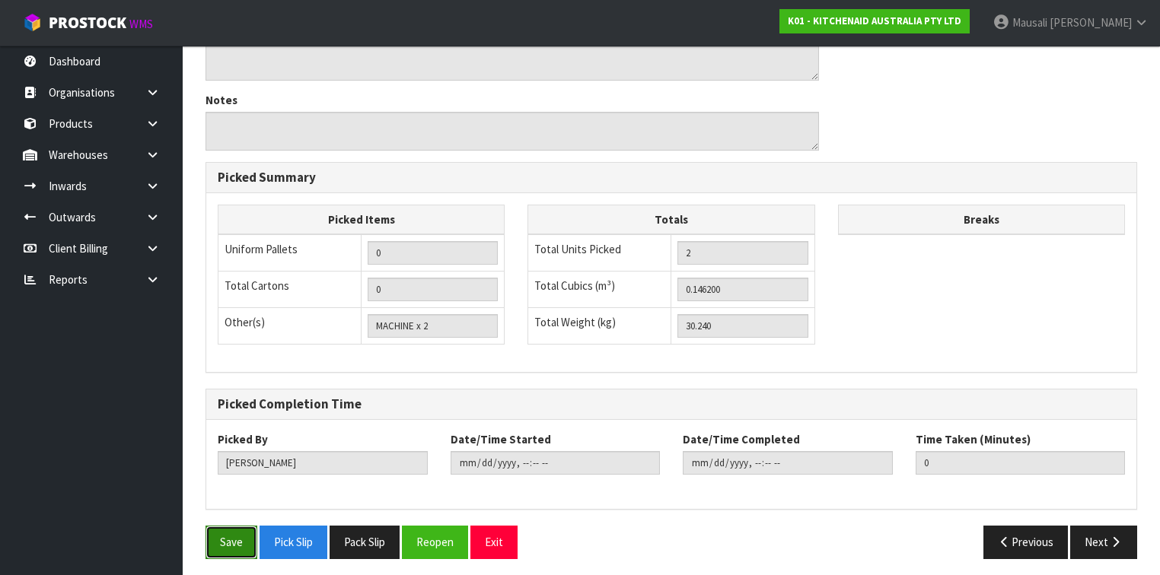
click at [236, 528] on button "Save" at bounding box center [232, 542] width 52 height 33
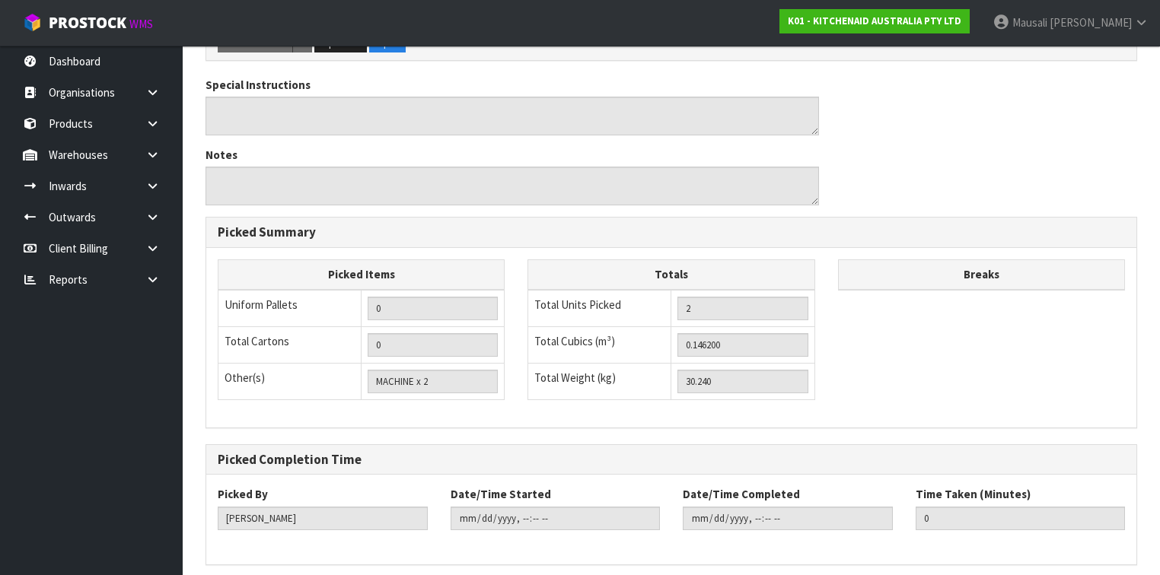
scroll to position [0, 0]
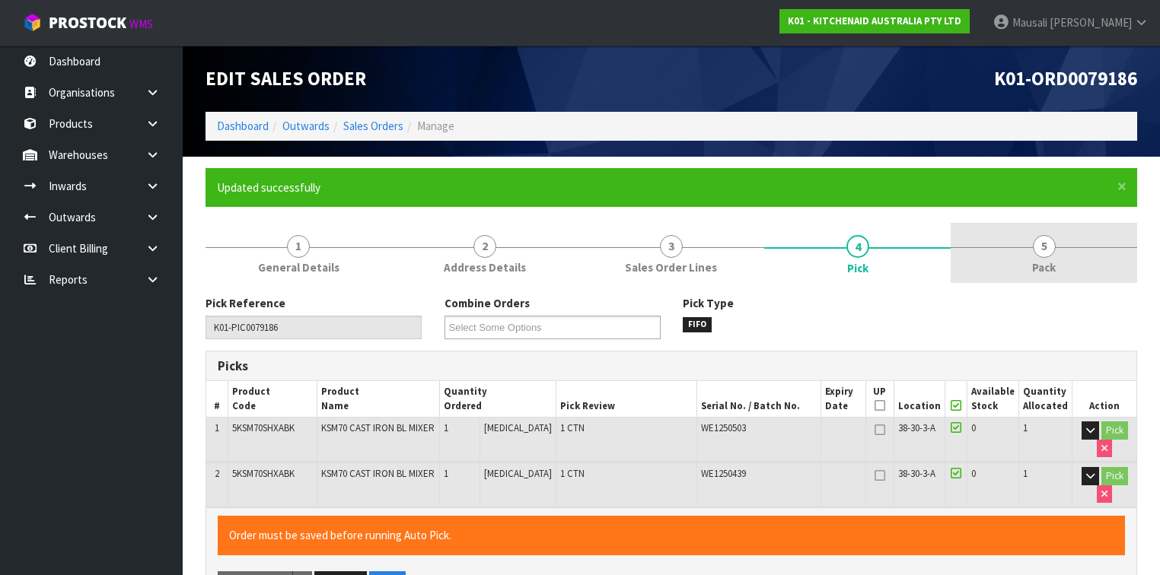
type input "[PERSON_NAME]"
type input "[DATE]T10:11:26"
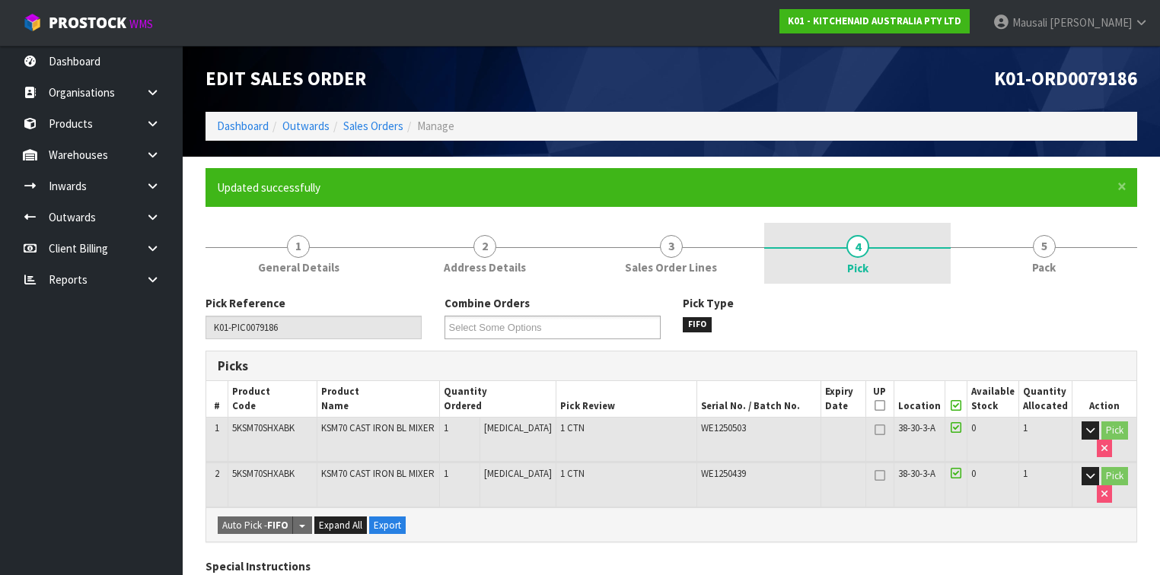
drag, startPoint x: 1041, startPoint y: 260, endPoint x: 905, endPoint y: 274, distance: 136.9
click at [1032, 260] on span "Pack" at bounding box center [1044, 268] width 24 height 16
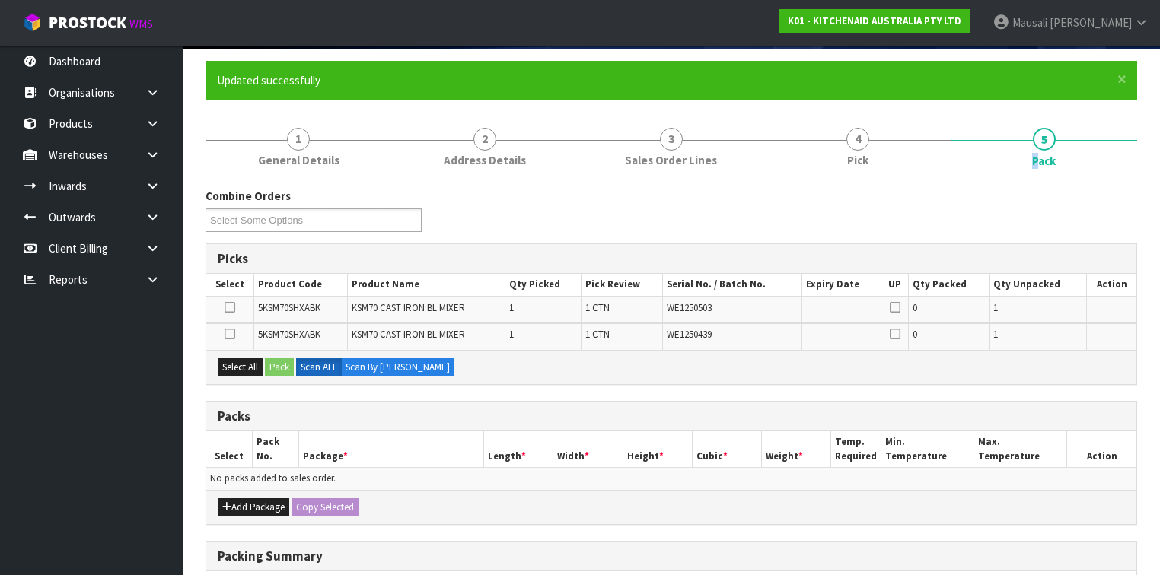
scroll to position [183, 0]
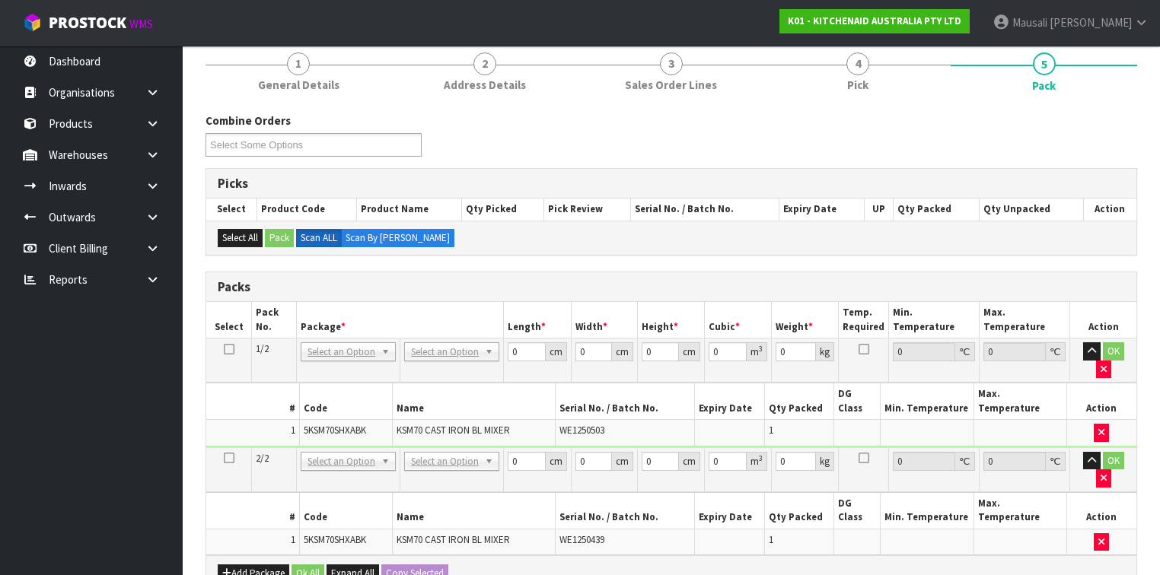
click at [226, 349] on icon at bounding box center [229, 349] width 11 height 1
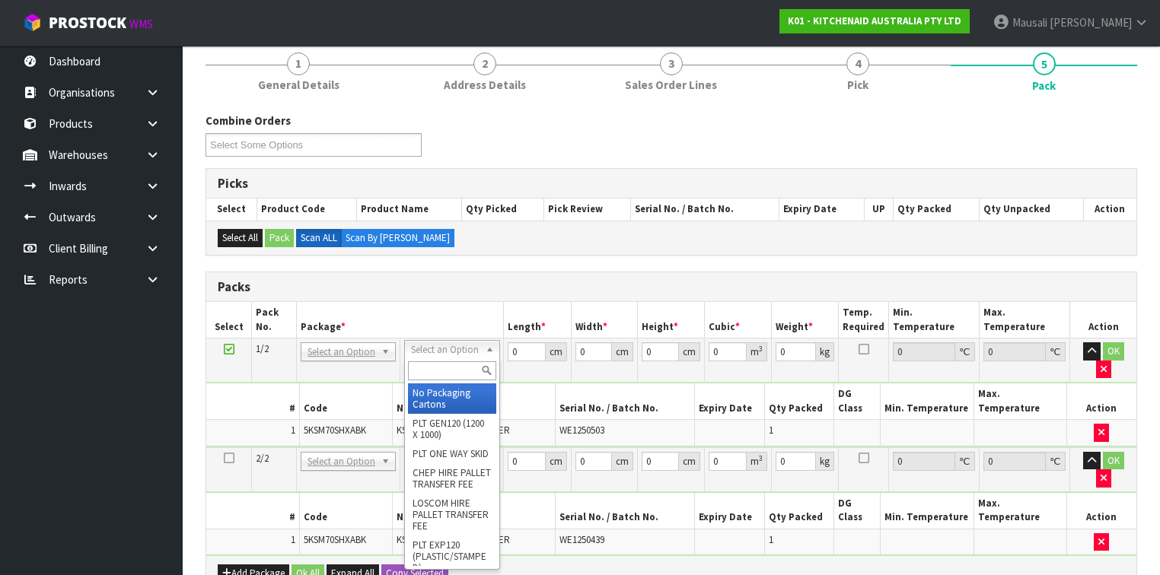
drag, startPoint x: 461, startPoint y: 395, endPoint x: 495, endPoint y: 368, distance: 43.9
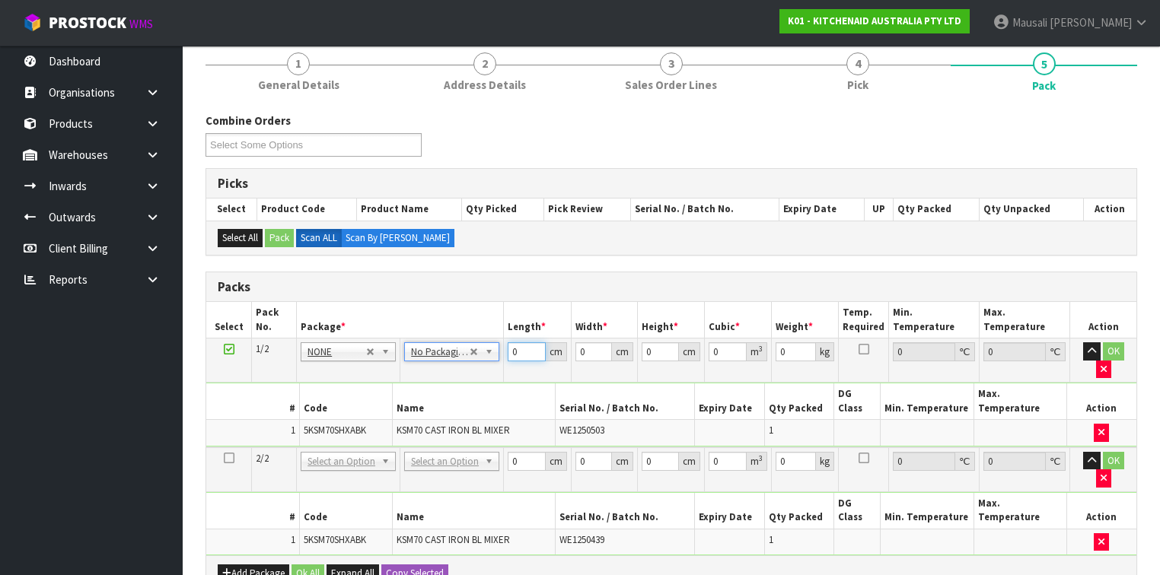
drag, startPoint x: 520, startPoint y: 351, endPoint x: 491, endPoint y: 360, distance: 30.3
click at [491, 360] on tr "1/2 NONE 007-001 007-002 007-004 007-009 007-013 007-014 007-015 007-017 007-01…" at bounding box center [671, 361] width 930 height 44
type input "45"
type input "35"
type input "5"
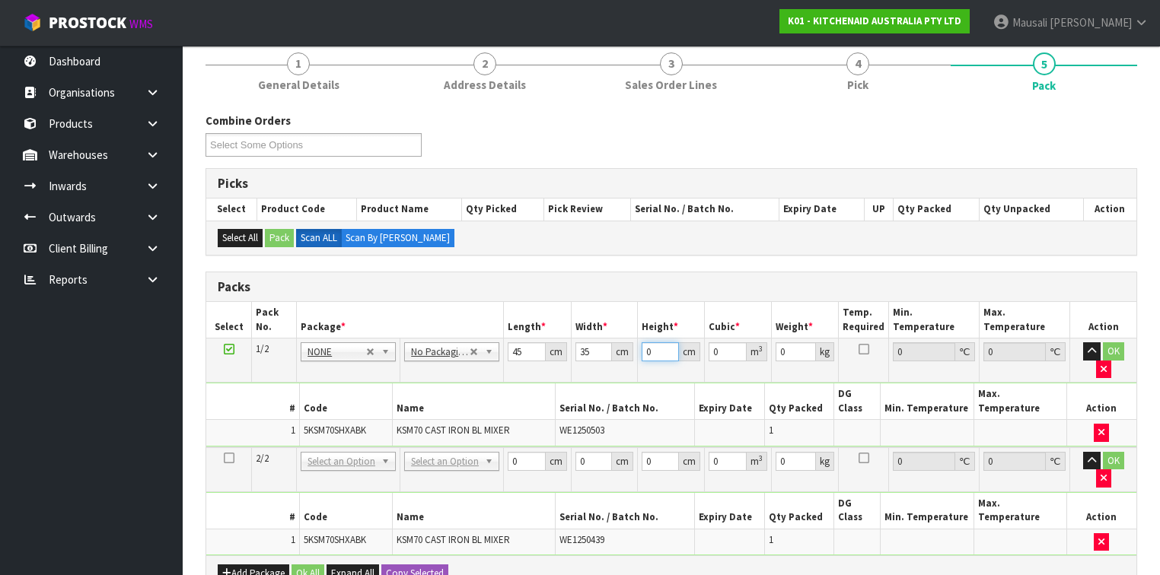
type input "0.007875"
type input "51"
type input "0.080325"
type input "51"
type input "16"
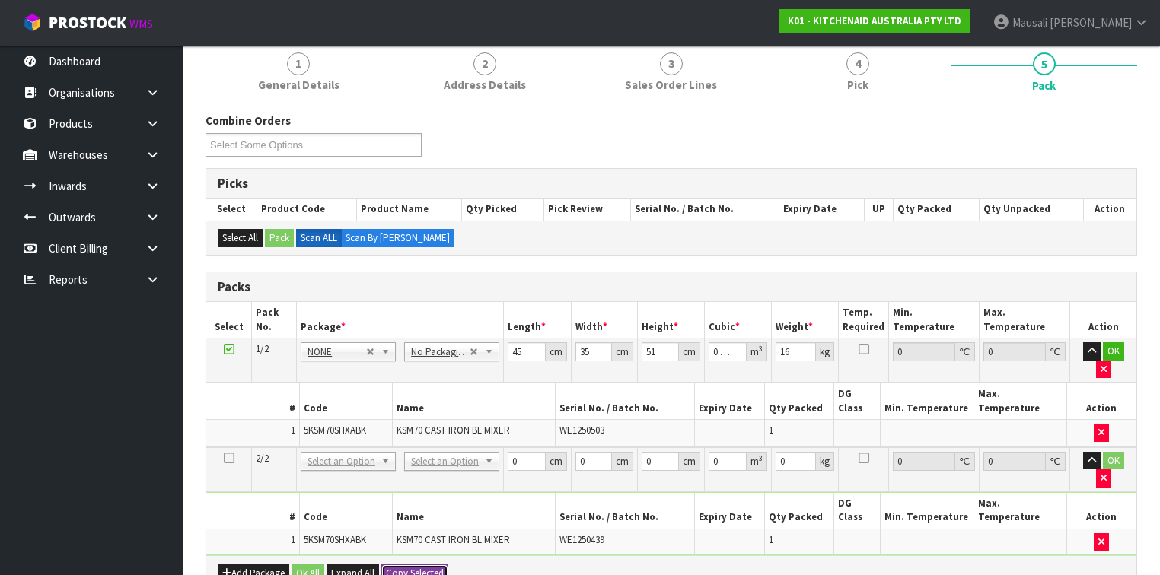
click at [409, 565] on button "Copy Selected" at bounding box center [414, 574] width 67 height 18
click at [409, 567] on span "Confirm" at bounding box center [402, 573] width 33 height 13
type input "45"
type input "35"
type input "51"
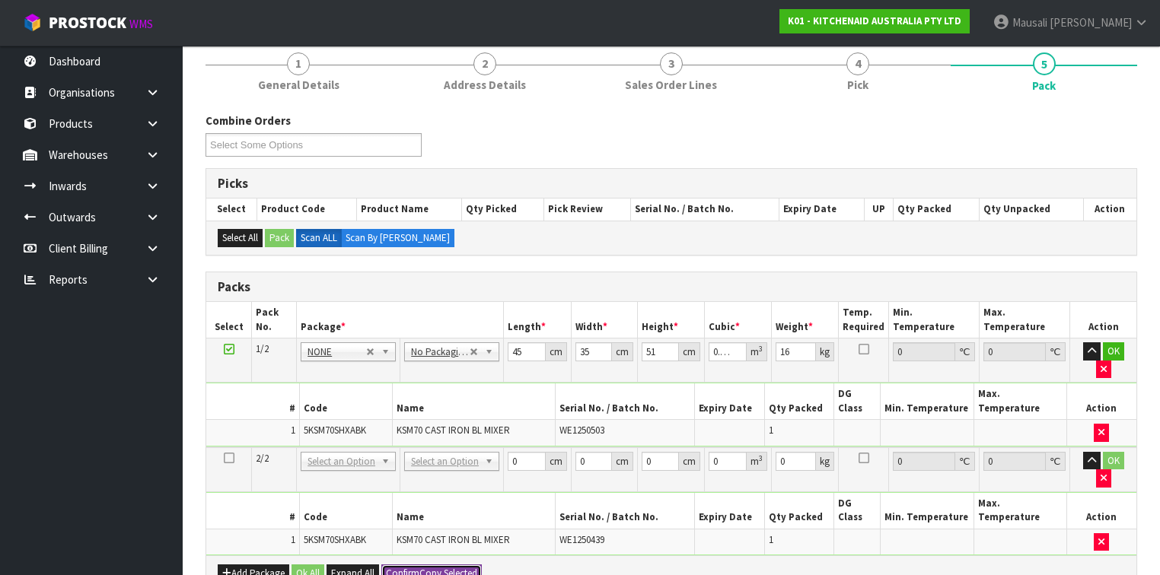
type input "0.080325"
type input "16"
type input "2"
click at [308, 565] on button "Ok All" at bounding box center [308, 574] width 33 height 18
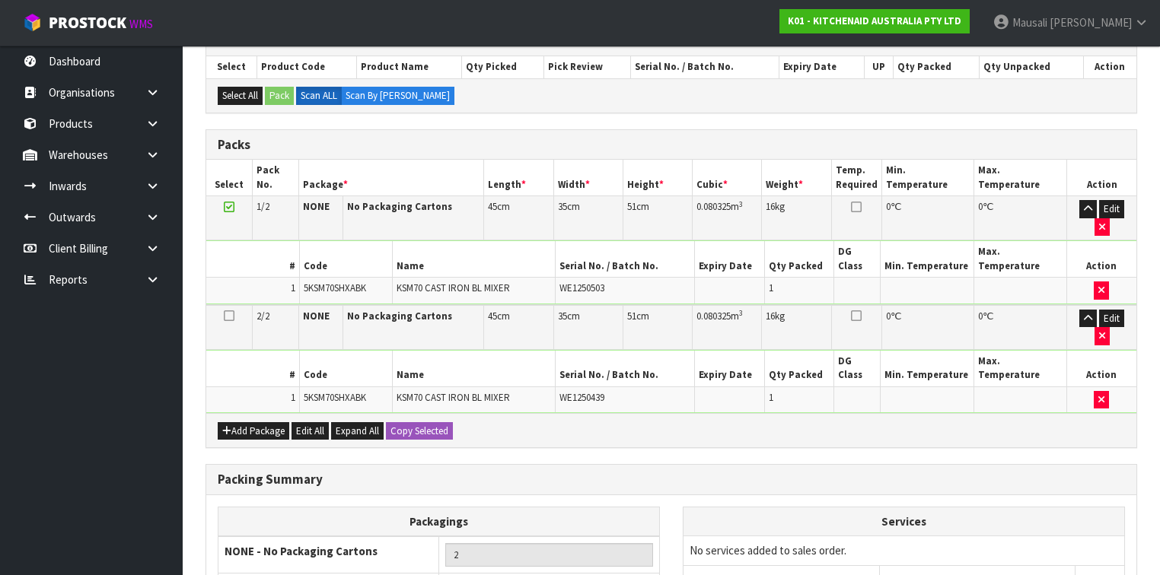
scroll to position [415, 0]
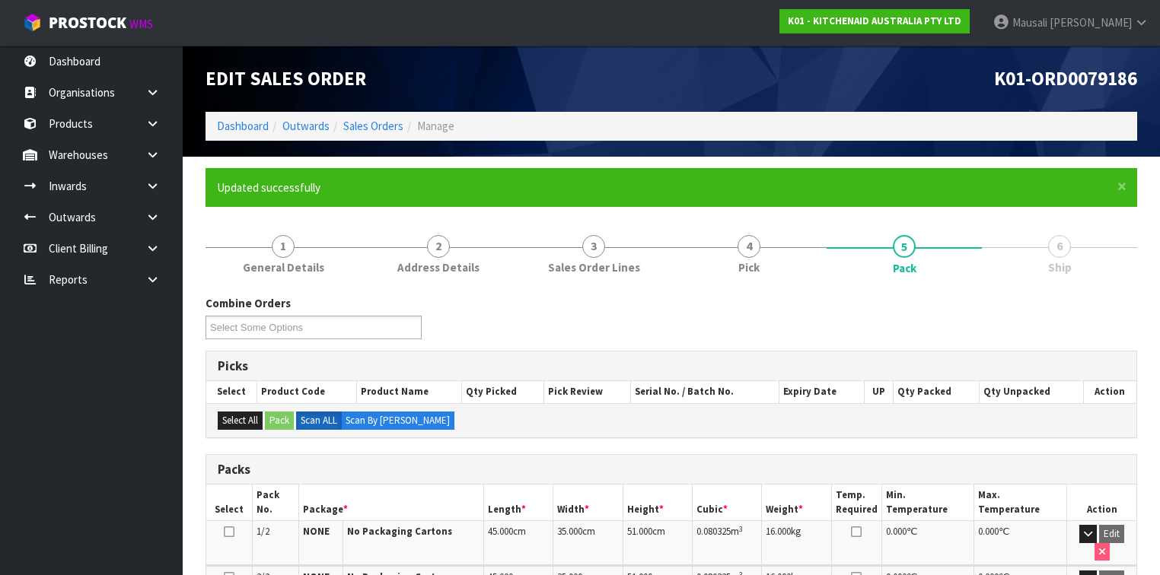
scroll to position [284, 0]
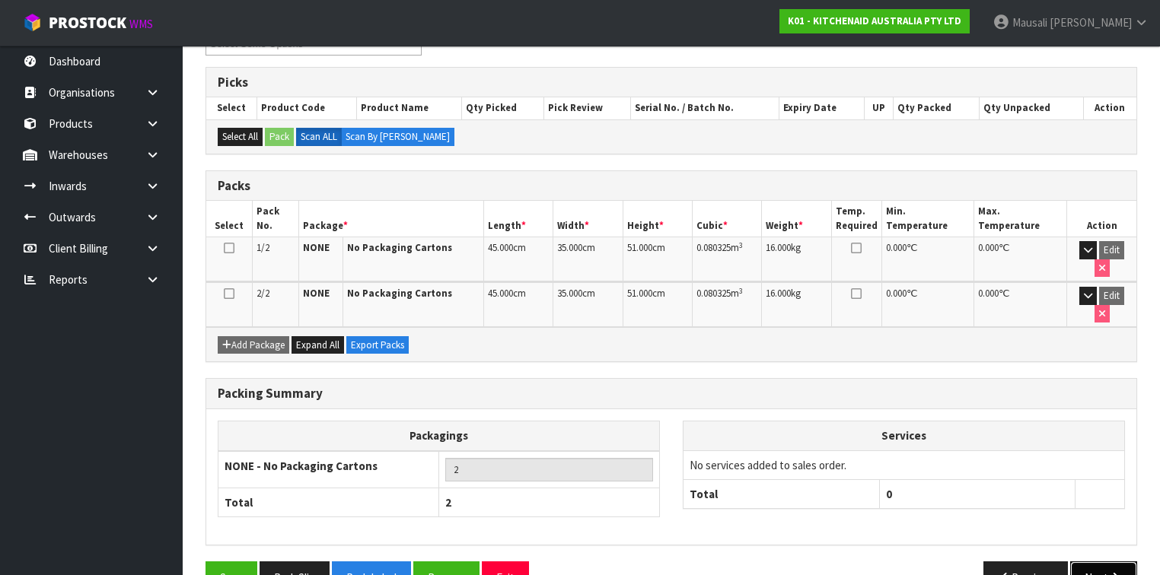
click at [1095, 562] on button "Next" at bounding box center [1103, 578] width 67 height 33
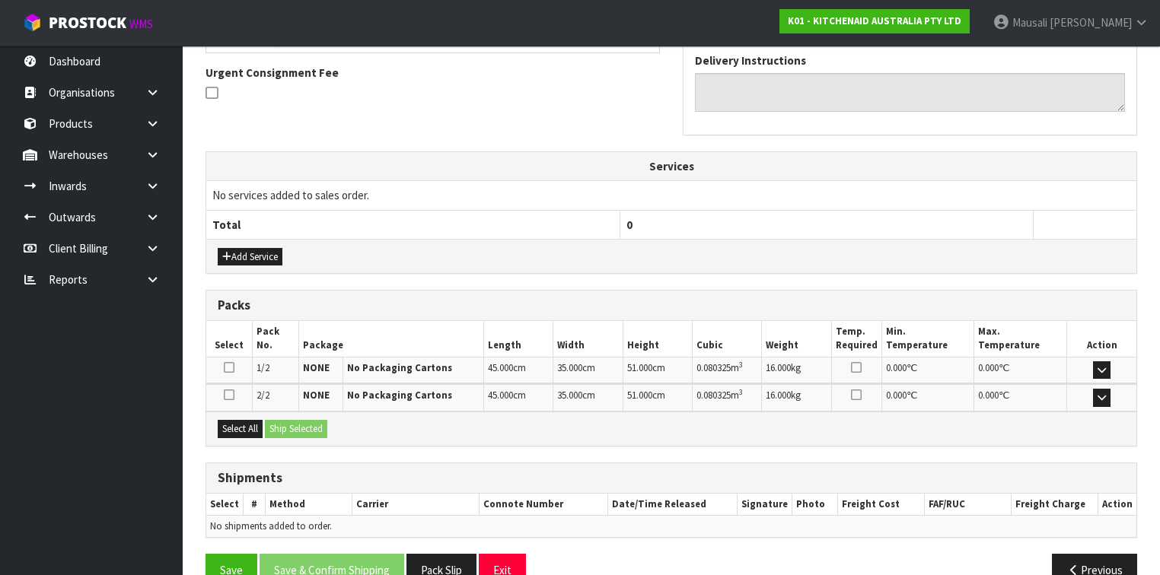
scroll to position [467, 0]
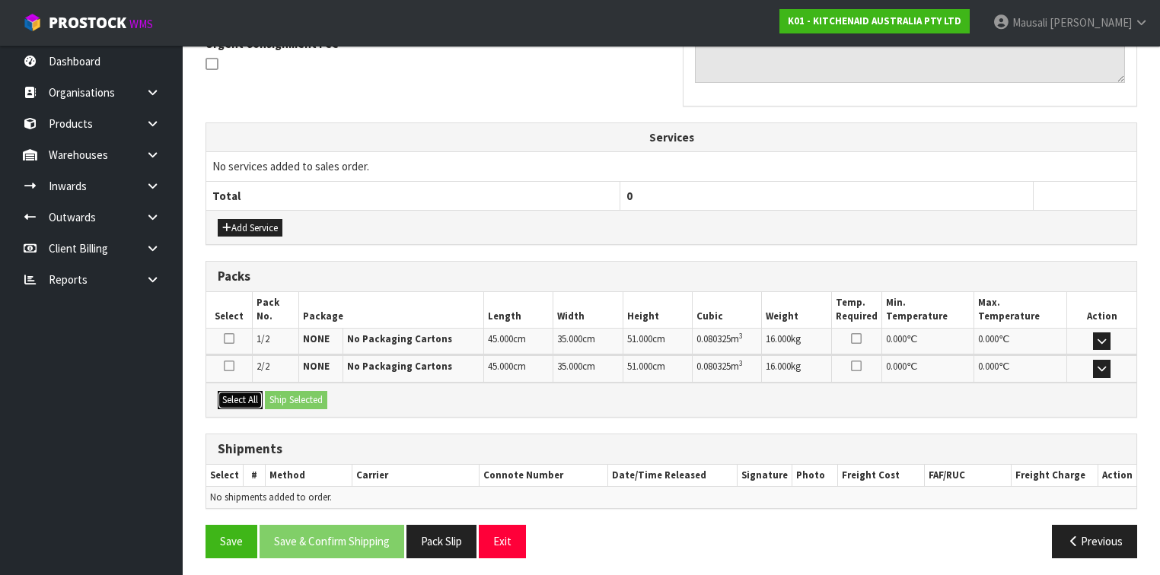
click at [251, 396] on button "Select All" at bounding box center [240, 400] width 45 height 18
click at [273, 396] on button "Ship Selected" at bounding box center [296, 400] width 62 height 18
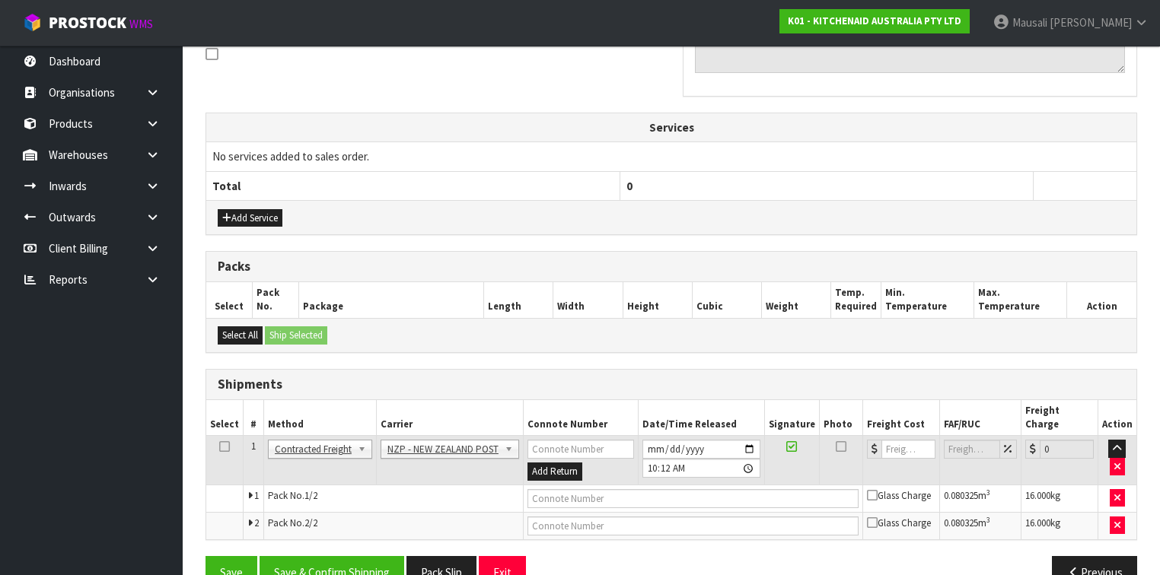
scroll to position [493, 0]
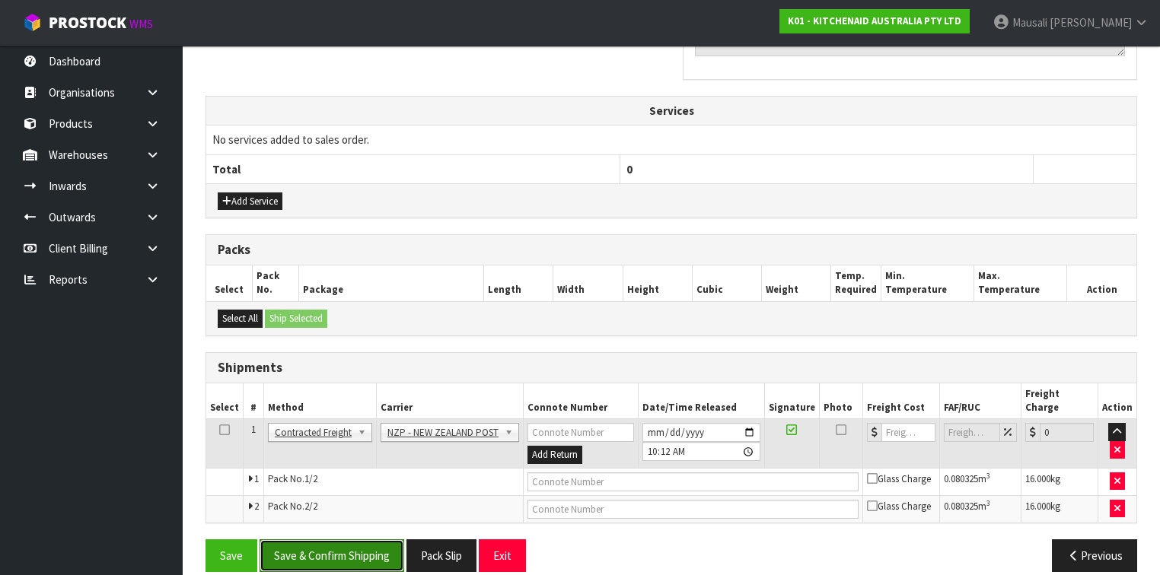
click at [350, 540] on button "Save & Confirm Shipping" at bounding box center [332, 556] width 145 height 33
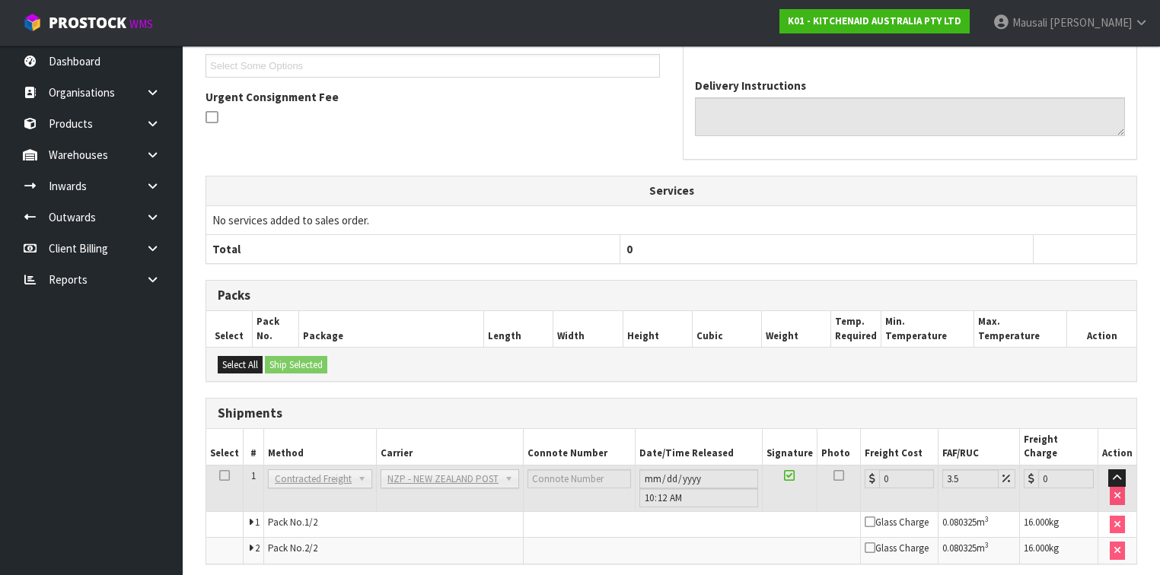
scroll to position [471, 0]
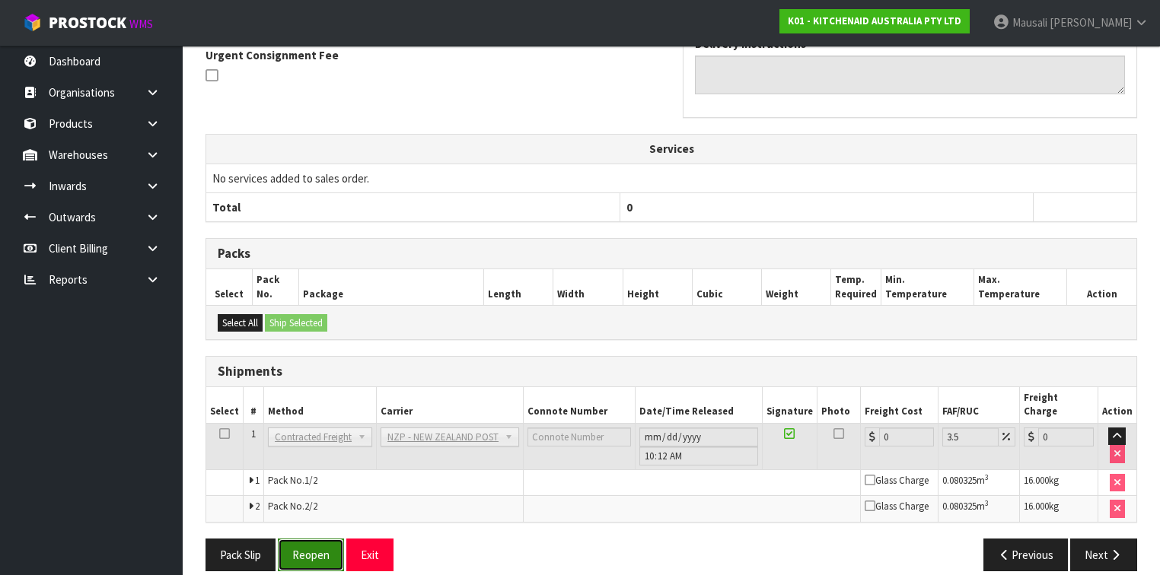
click at [307, 539] on button "Reopen" at bounding box center [311, 555] width 66 height 33
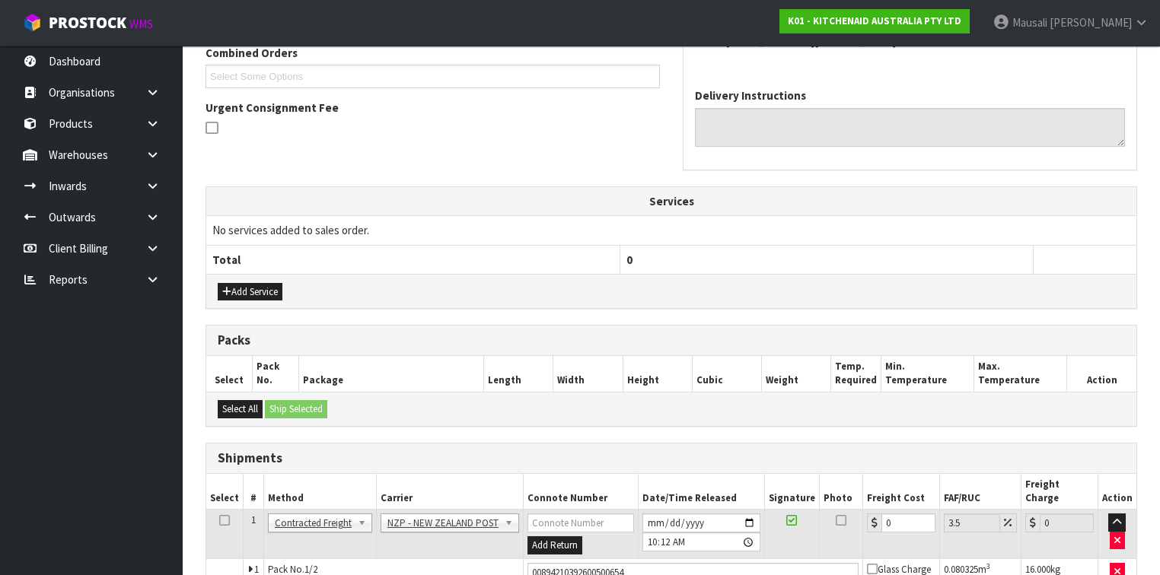
scroll to position [508, 0]
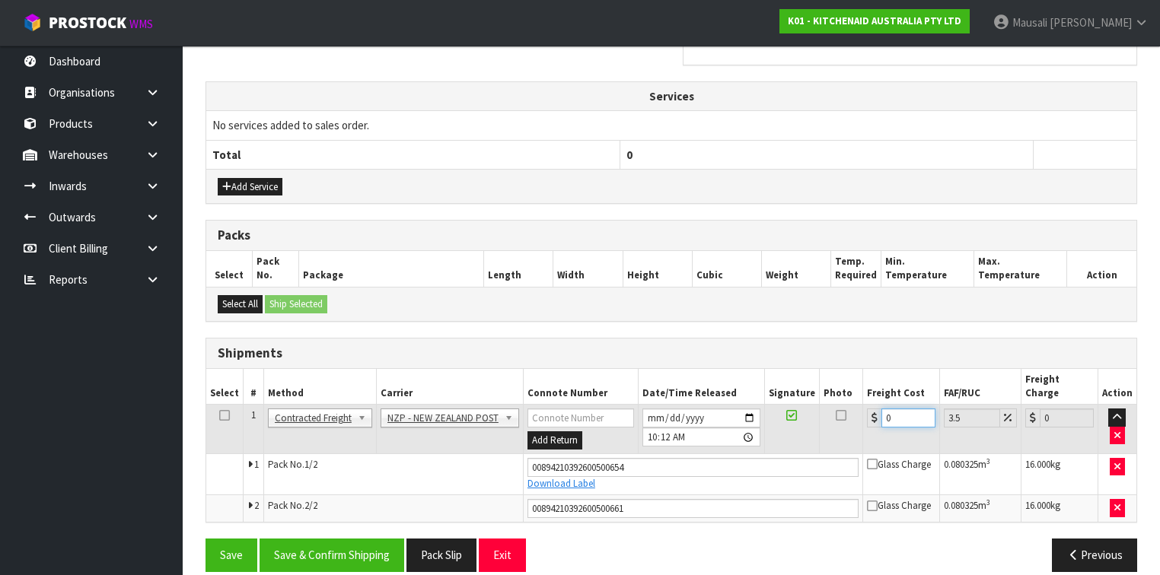
drag, startPoint x: 894, startPoint y: 402, endPoint x: 874, endPoint y: 417, distance: 25.6
click at [874, 417] on td "0" at bounding box center [901, 429] width 77 height 49
type input "8"
type input "8.28"
type input "8.6"
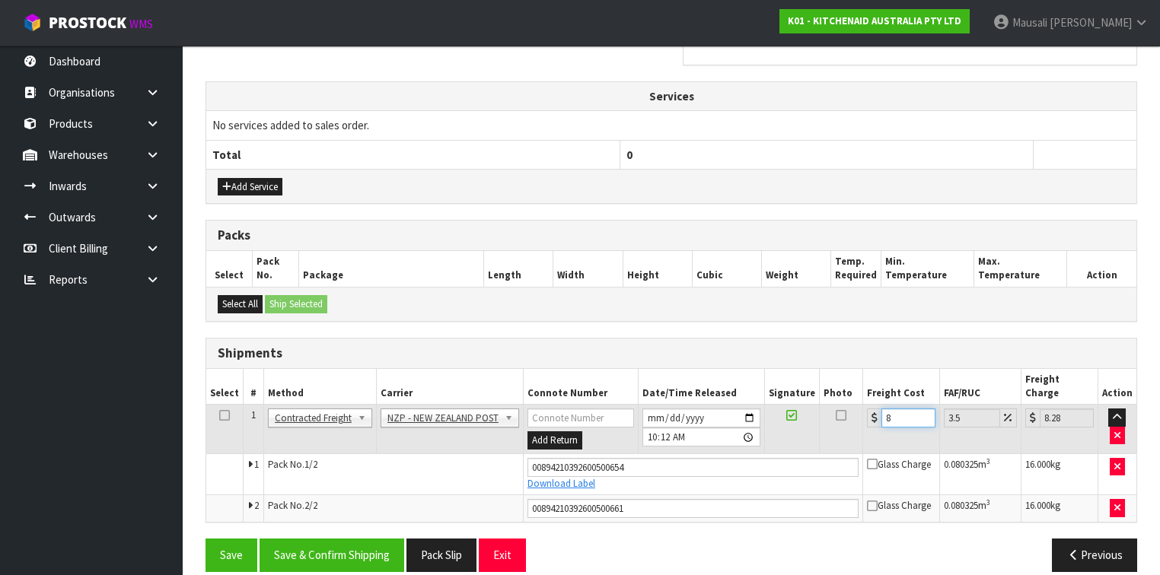
type input "8.9"
type input "8.66"
type input "8.96"
type input "8.66"
click at [356, 539] on button "Save & Confirm Shipping" at bounding box center [332, 555] width 145 height 33
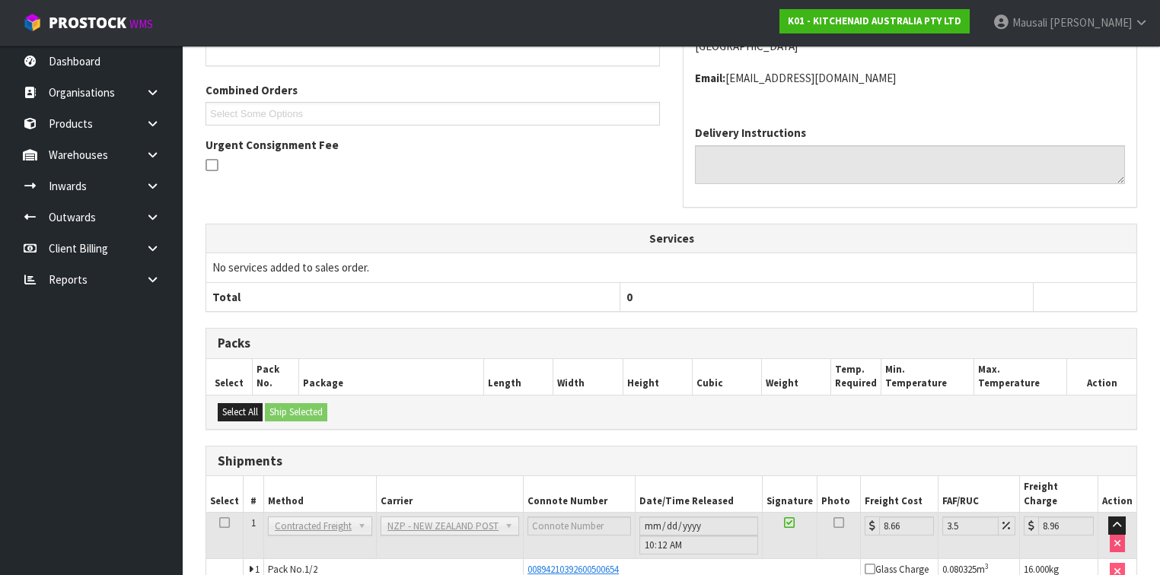
scroll to position [466, 0]
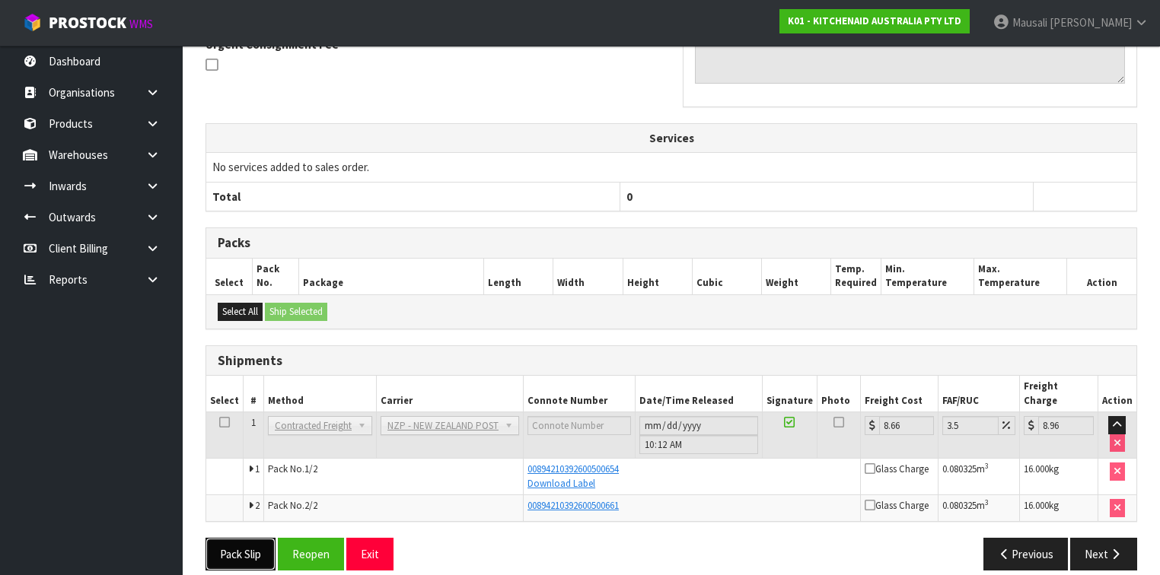
drag, startPoint x: 242, startPoint y: 535, endPoint x: 251, endPoint y: 530, distance: 10.6
click at [242, 538] on button "Pack Slip" at bounding box center [241, 554] width 70 height 33
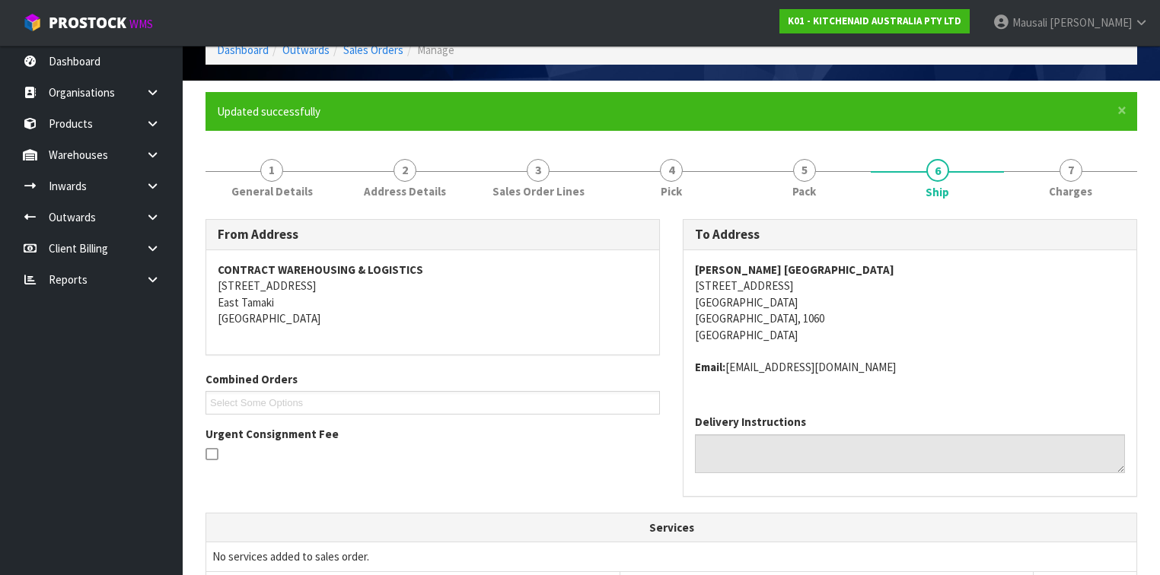
scroll to position [0, 0]
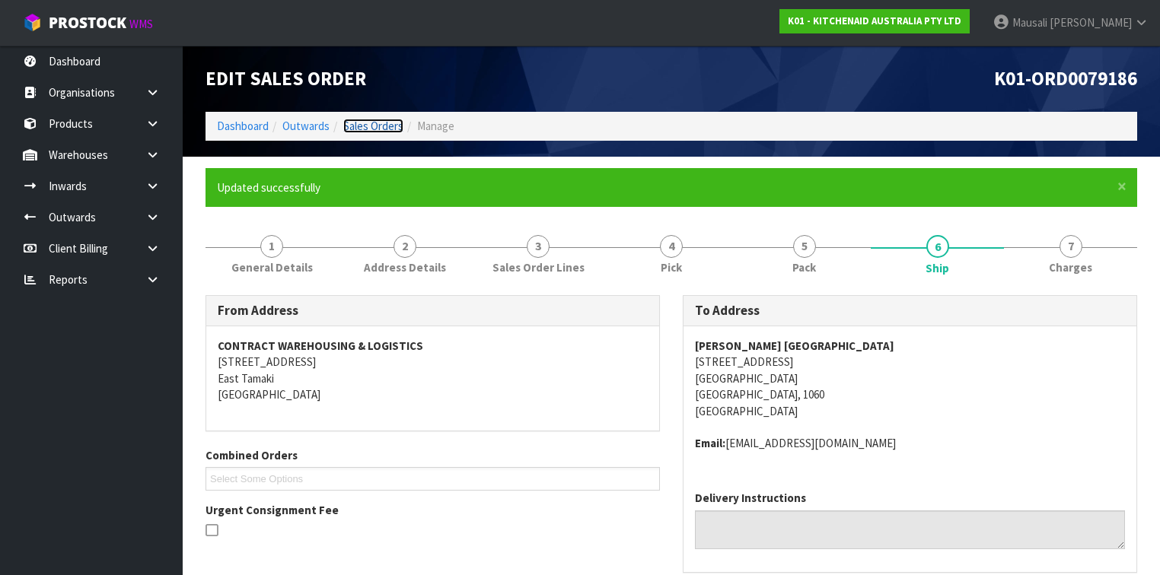
click at [382, 128] on link "Sales Orders" at bounding box center [373, 126] width 60 height 14
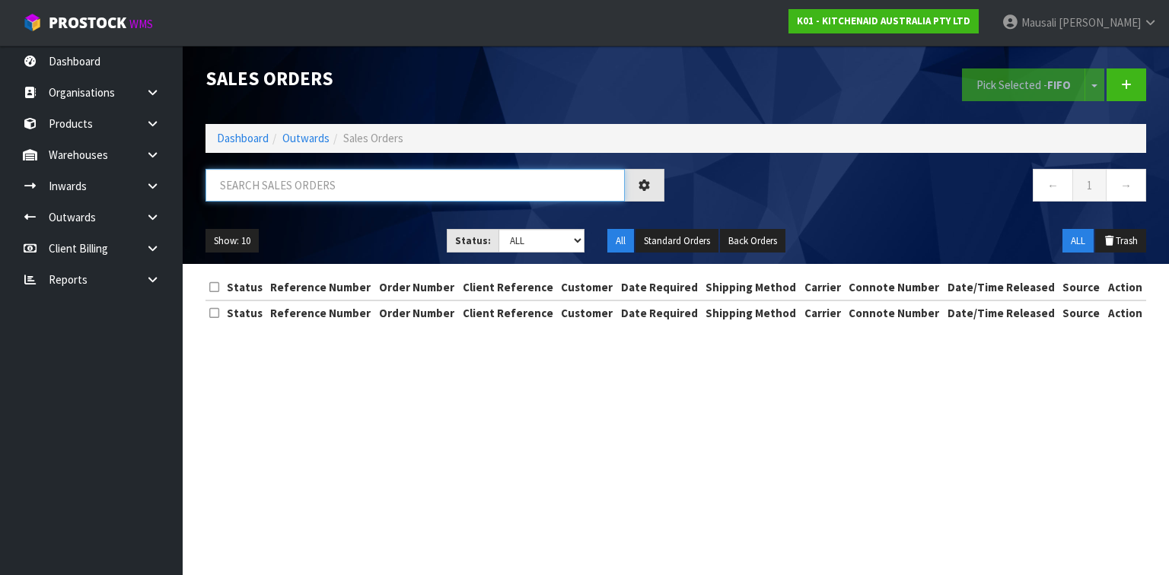
click at [279, 183] on input "text" at bounding box center [415, 185] width 419 height 33
type input "JOB-0412557"
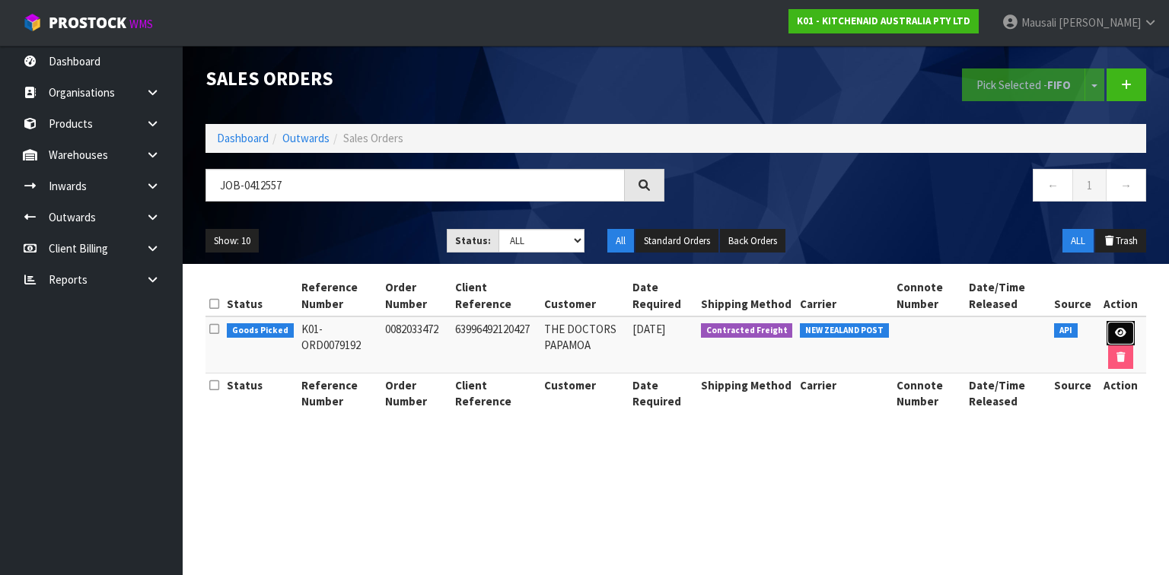
click at [1121, 329] on icon at bounding box center [1120, 333] width 11 height 10
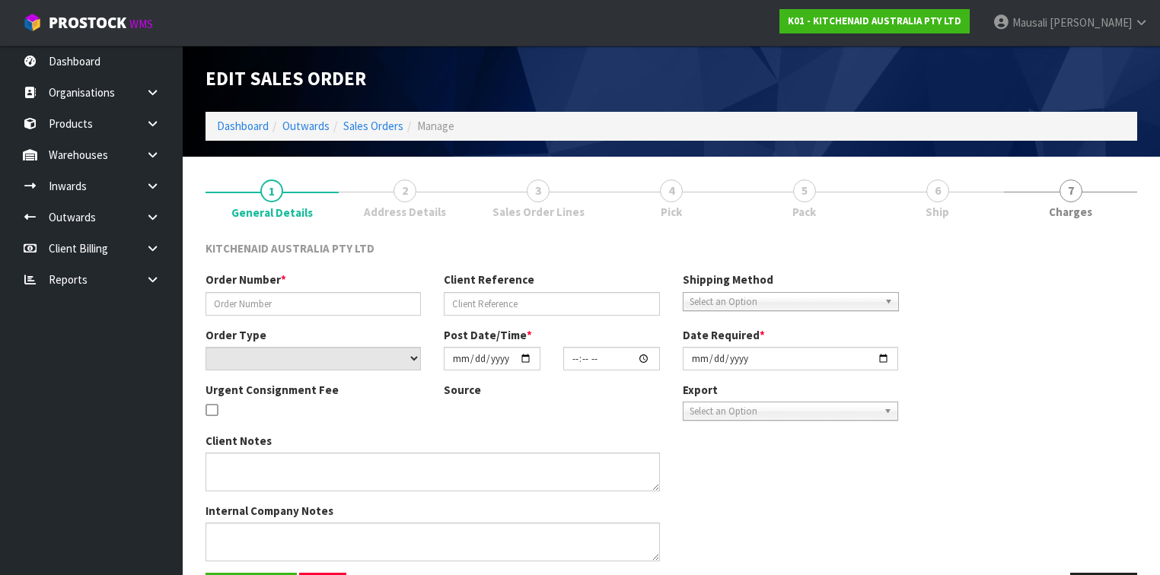
type input "0082033472"
type input "63996492120427"
select select "number:0"
type input "[DATE]"
type input "11:36:12.000"
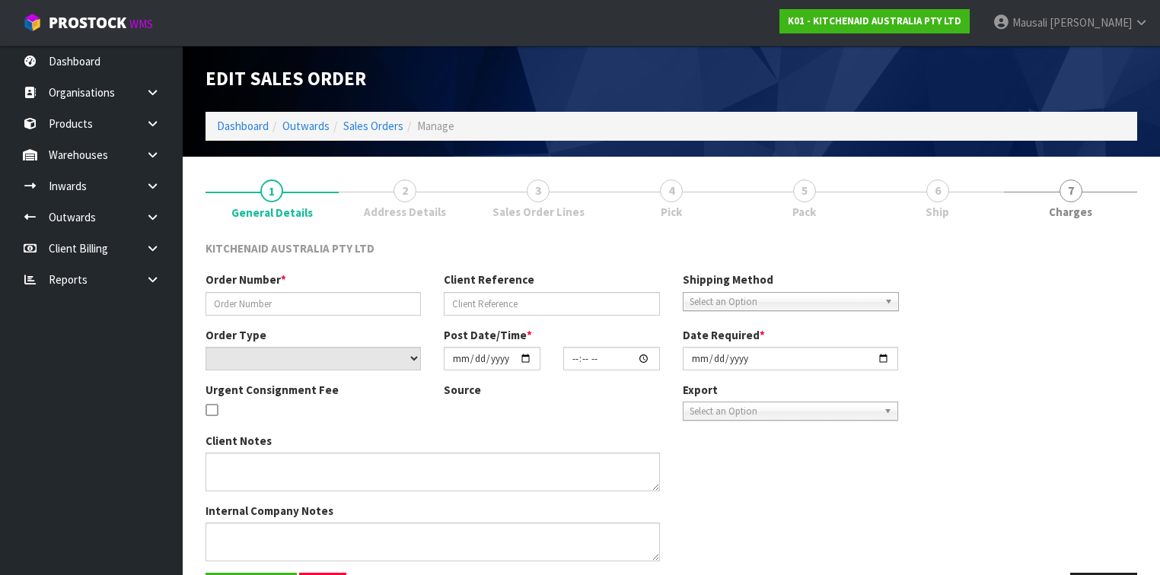
type input "[DATE]"
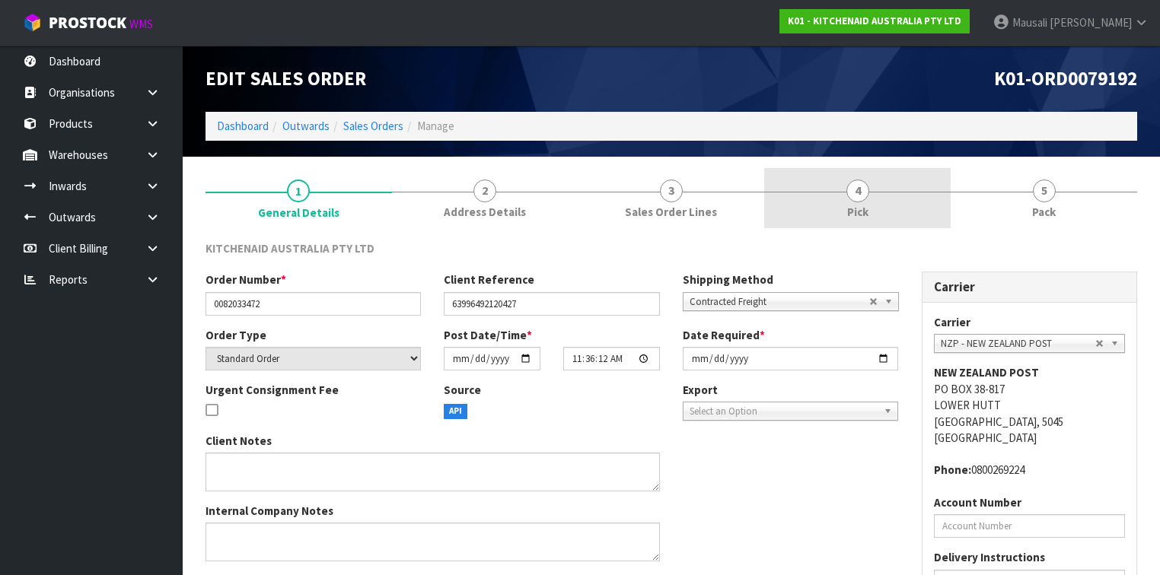
click at [829, 198] on link "4 Pick" at bounding box center [857, 198] width 187 height 60
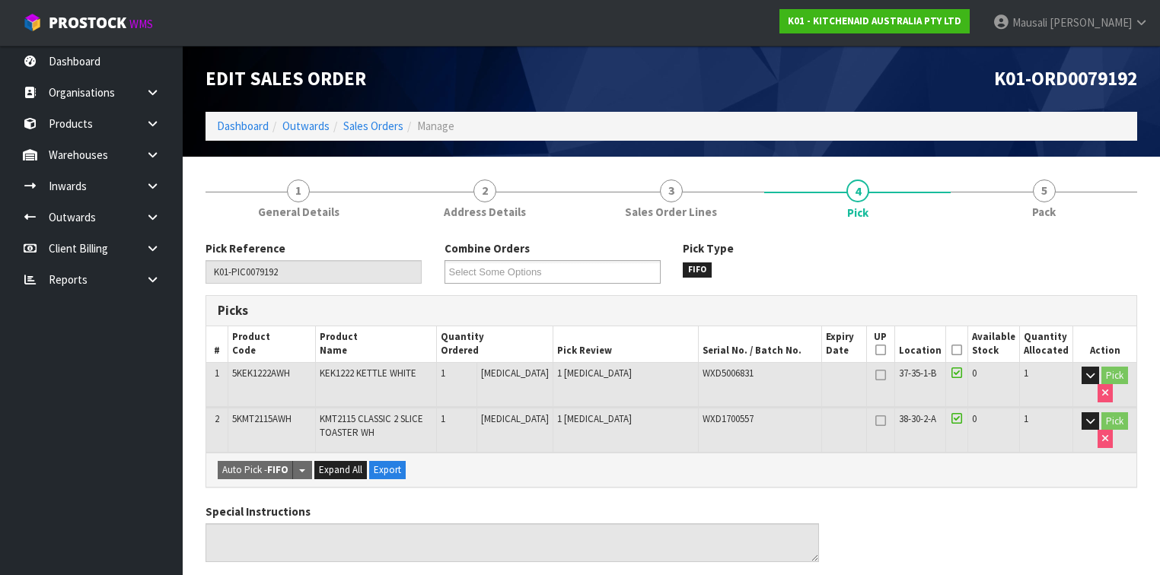
click at [961, 350] on icon at bounding box center [957, 350] width 11 height 1
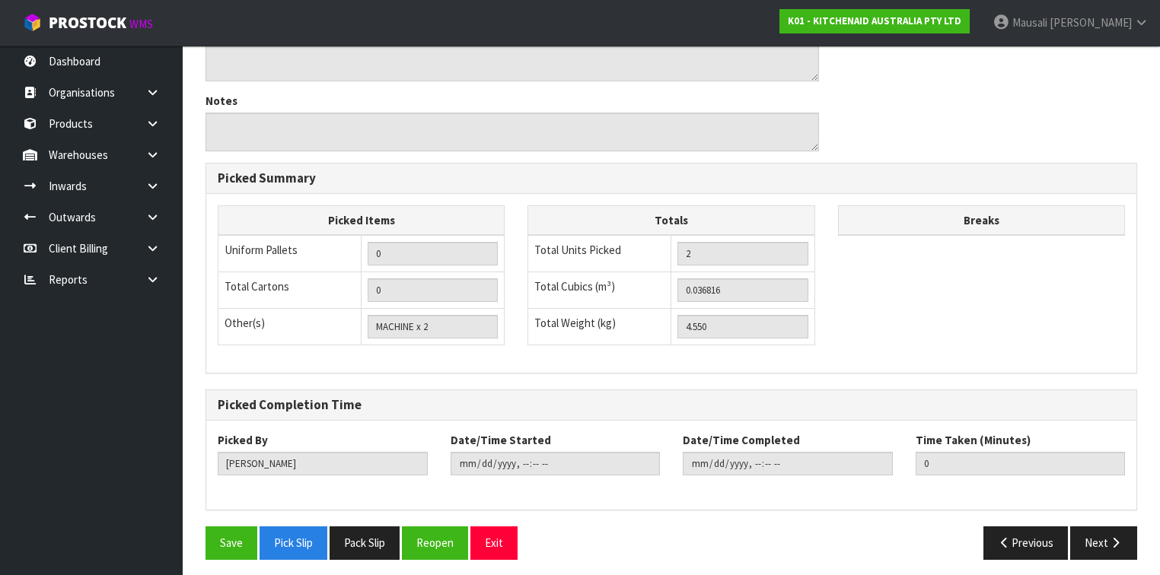
scroll to position [537, 0]
drag, startPoint x: 230, startPoint y: 531, endPoint x: 246, endPoint y: 524, distance: 17.4
click at [230, 531] on button "Save" at bounding box center [232, 542] width 52 height 33
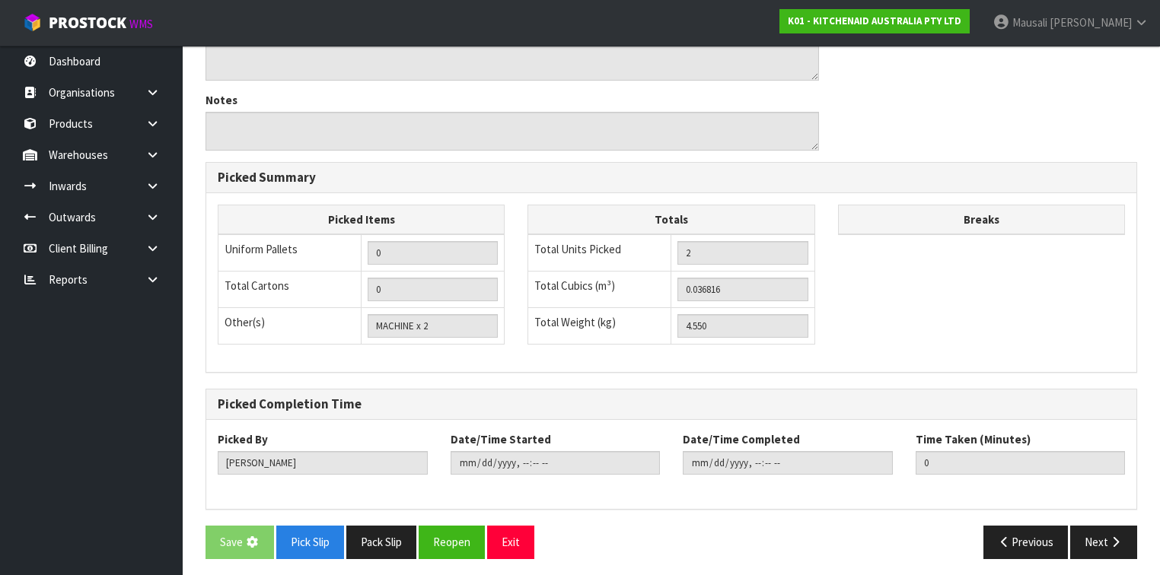
scroll to position [0, 0]
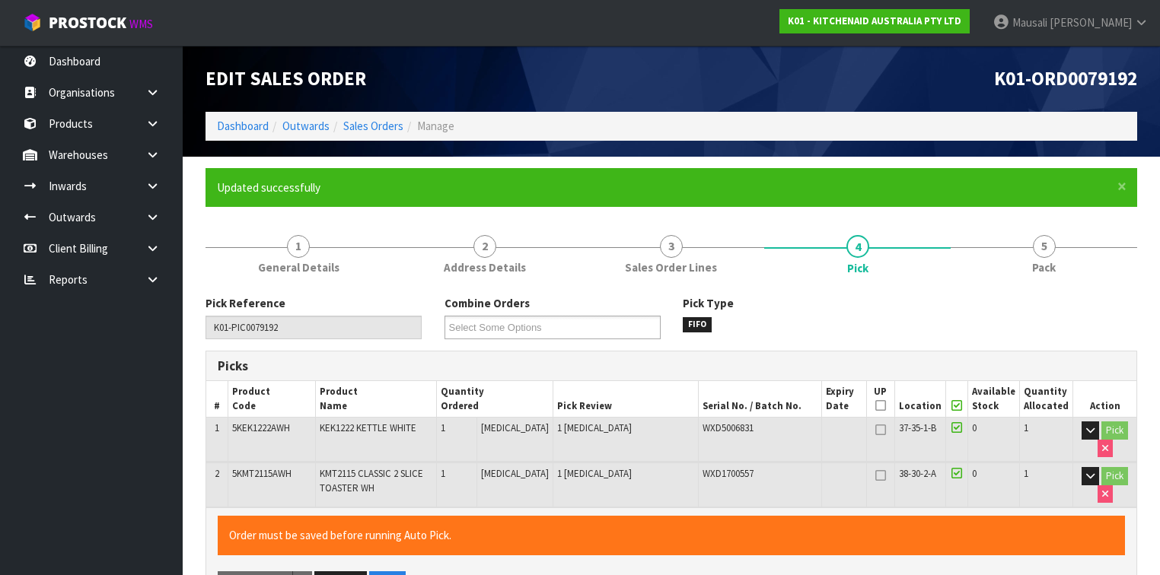
type input "[PERSON_NAME]"
type input "[DATE]T10:16:30"
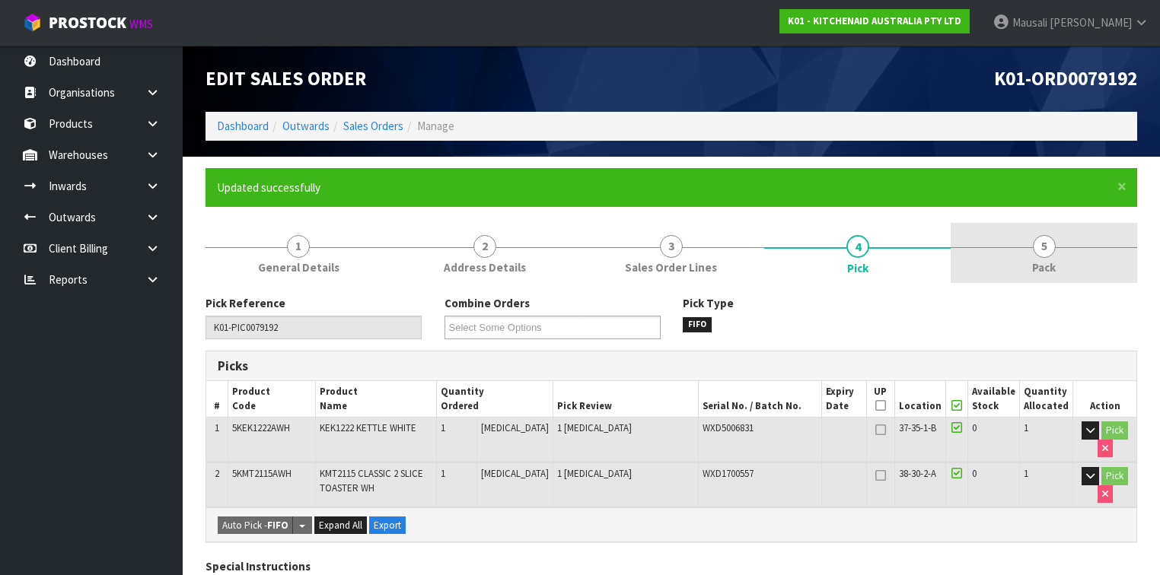
click at [1050, 266] on span "Pack" at bounding box center [1044, 268] width 24 height 16
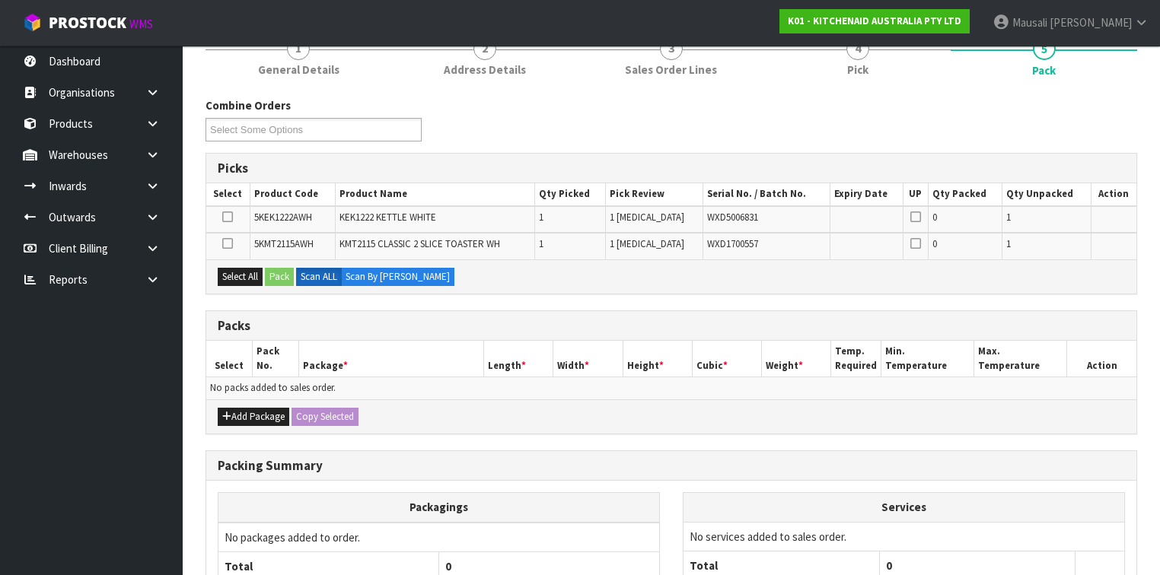
scroll to position [244, 0]
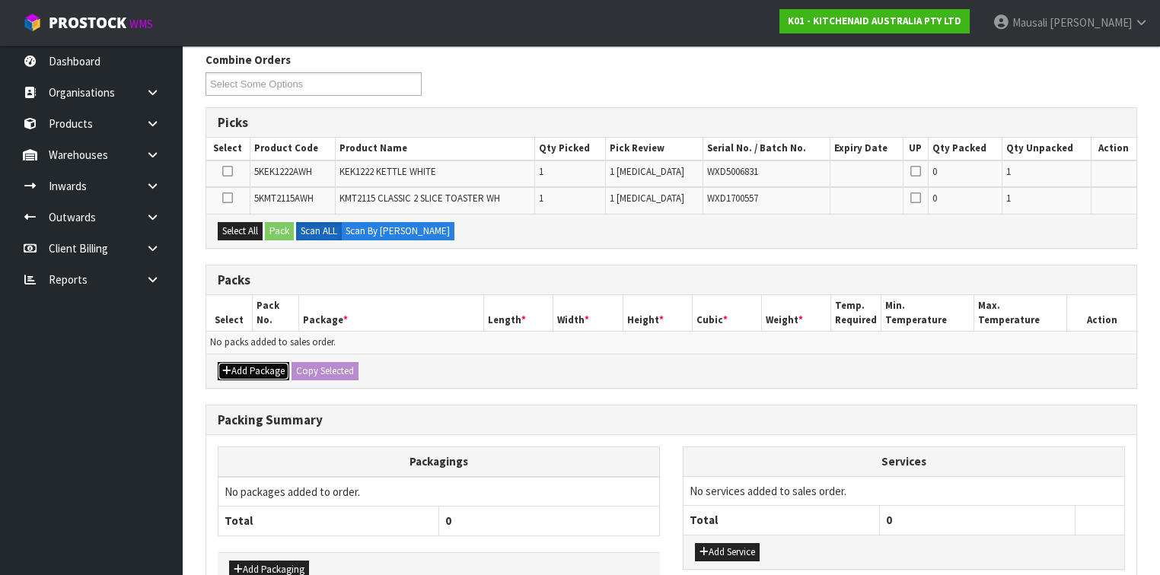
click at [265, 363] on button "Add Package" at bounding box center [254, 371] width 72 height 18
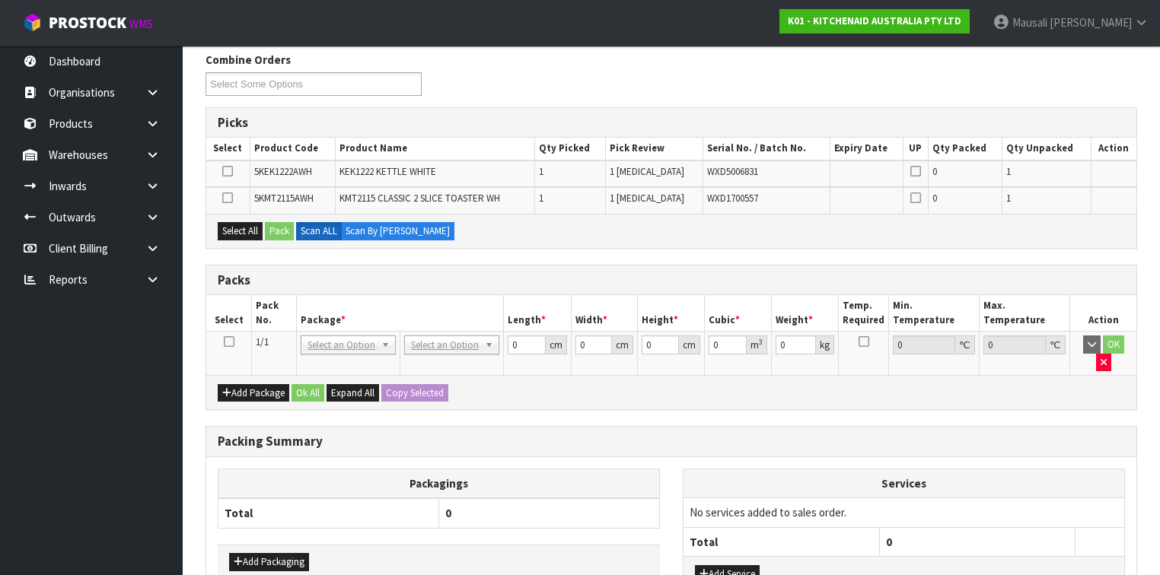
click at [227, 342] on icon at bounding box center [229, 342] width 11 height 1
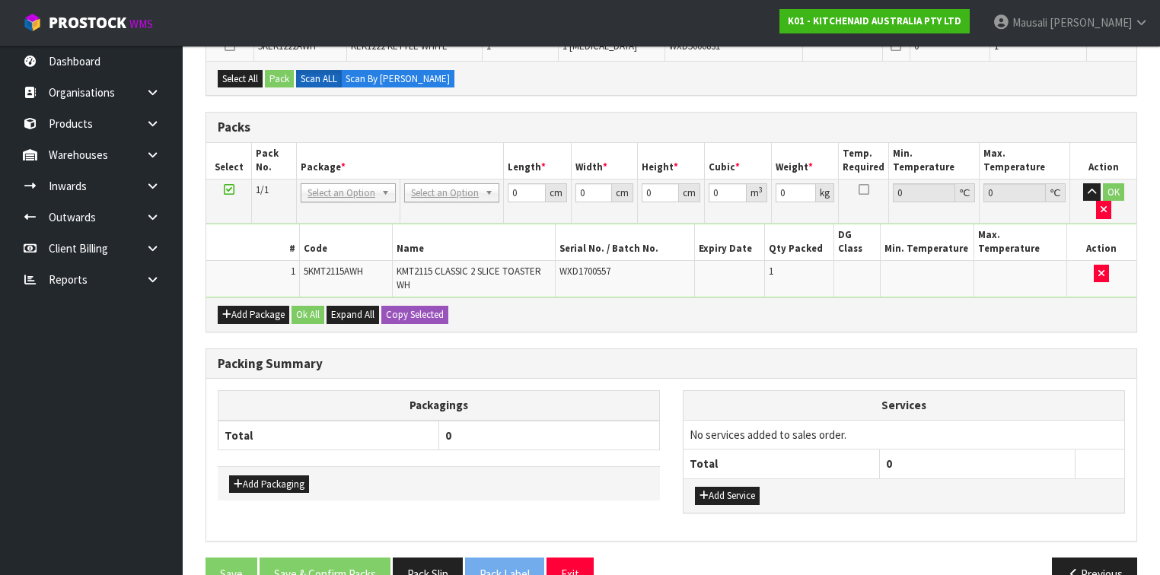
scroll to position [0, 0]
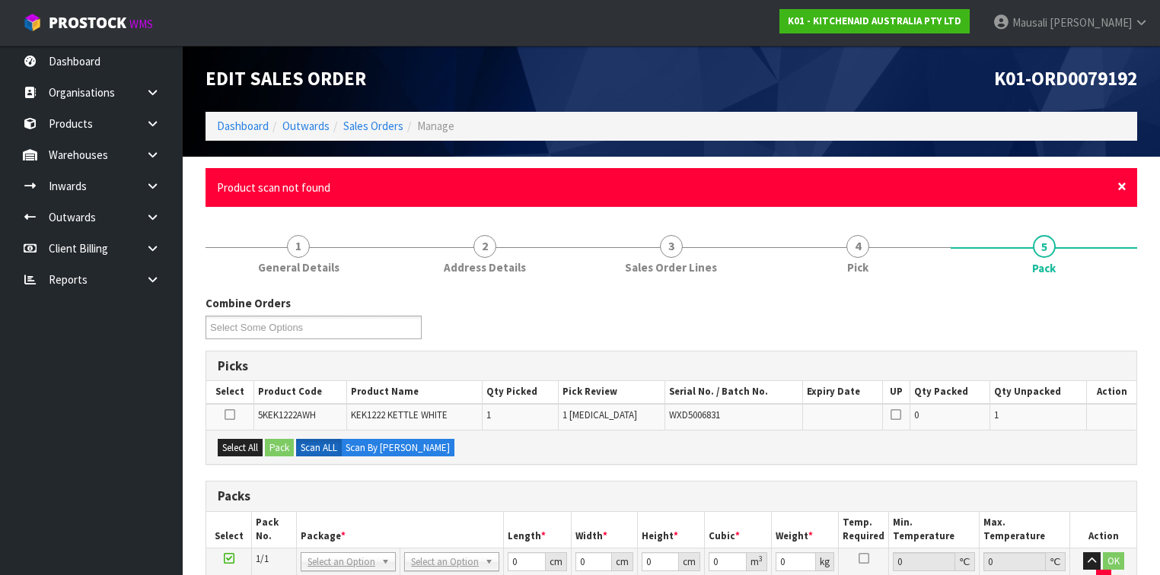
click at [1117, 188] on span "×" at bounding box center [1121, 186] width 9 height 21
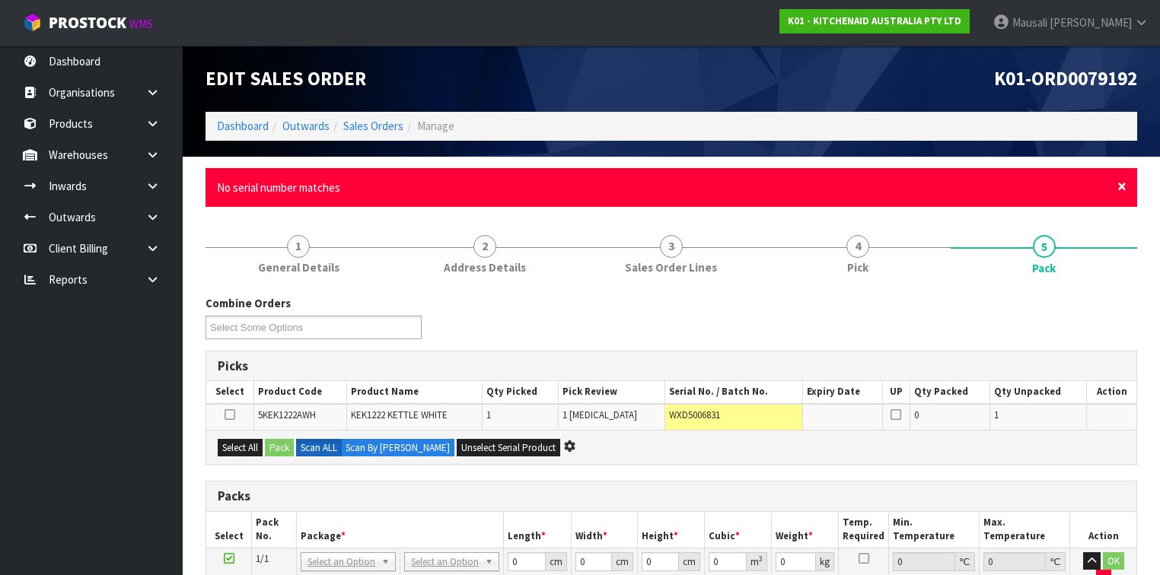
click at [1121, 182] on span "×" at bounding box center [1121, 186] width 9 height 21
click at [1118, 182] on span "×" at bounding box center [1121, 186] width 9 height 21
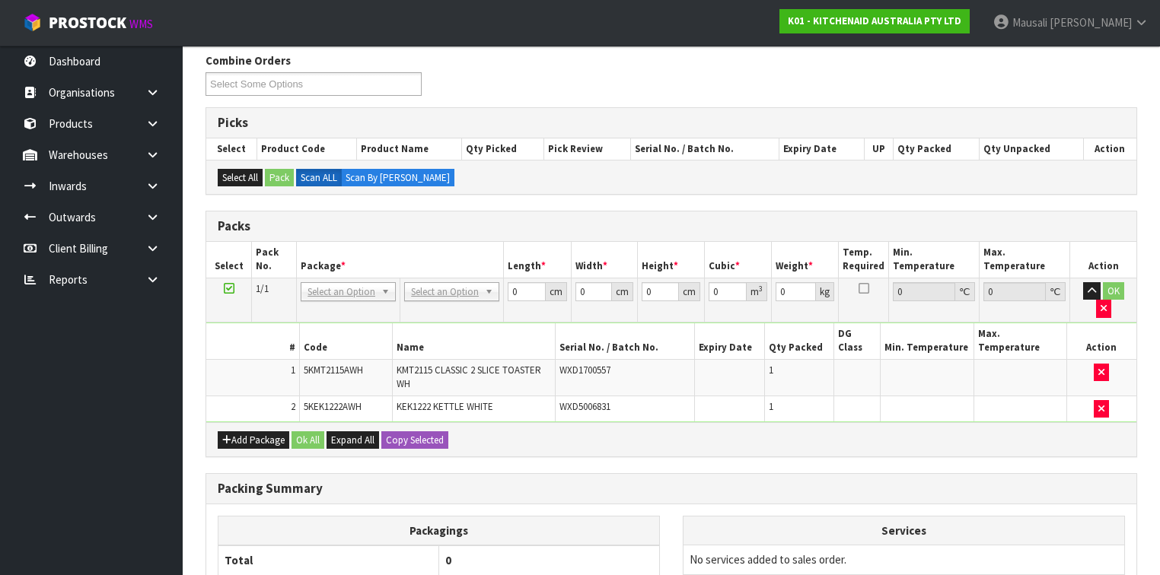
scroll to position [314, 0]
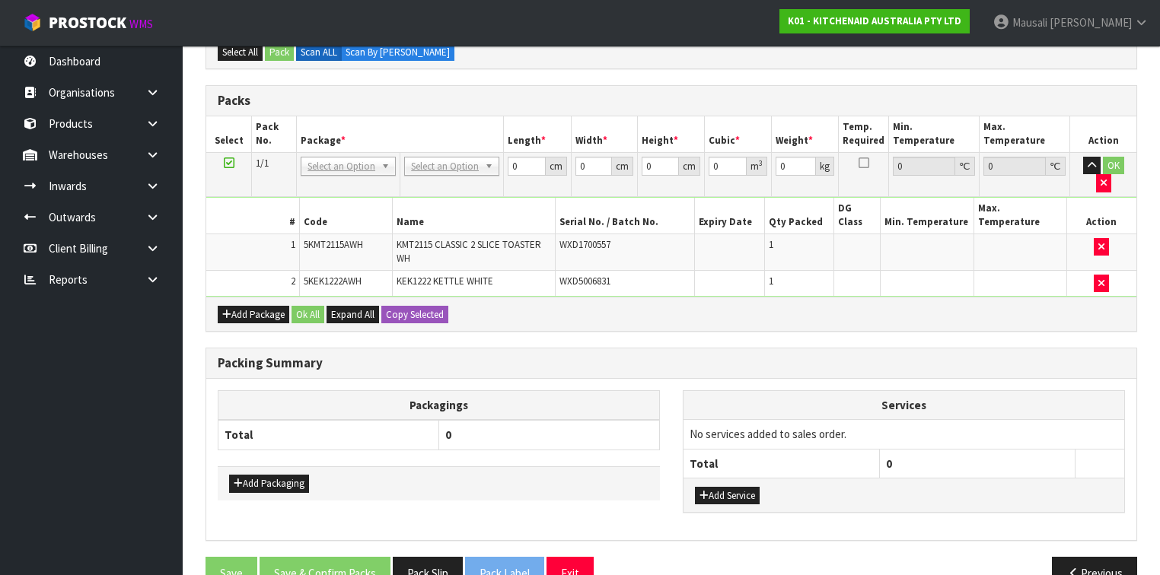
drag, startPoint x: 434, startPoint y: 161, endPoint x: 445, endPoint y: 178, distance: 19.9
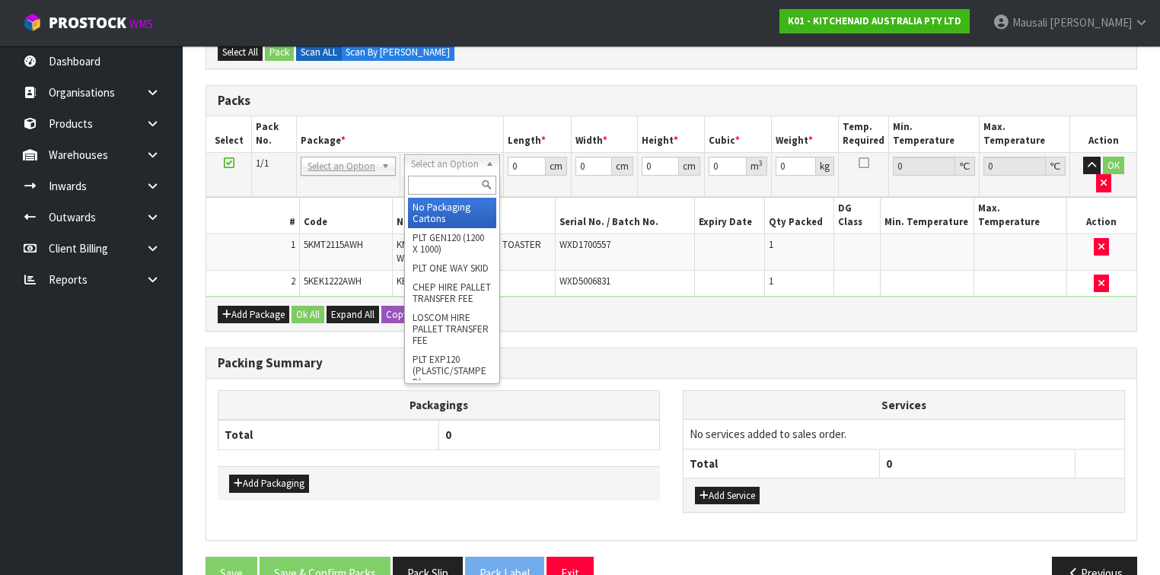
click at [443, 186] on input "text" at bounding box center [452, 185] width 88 height 19
type input "OC"
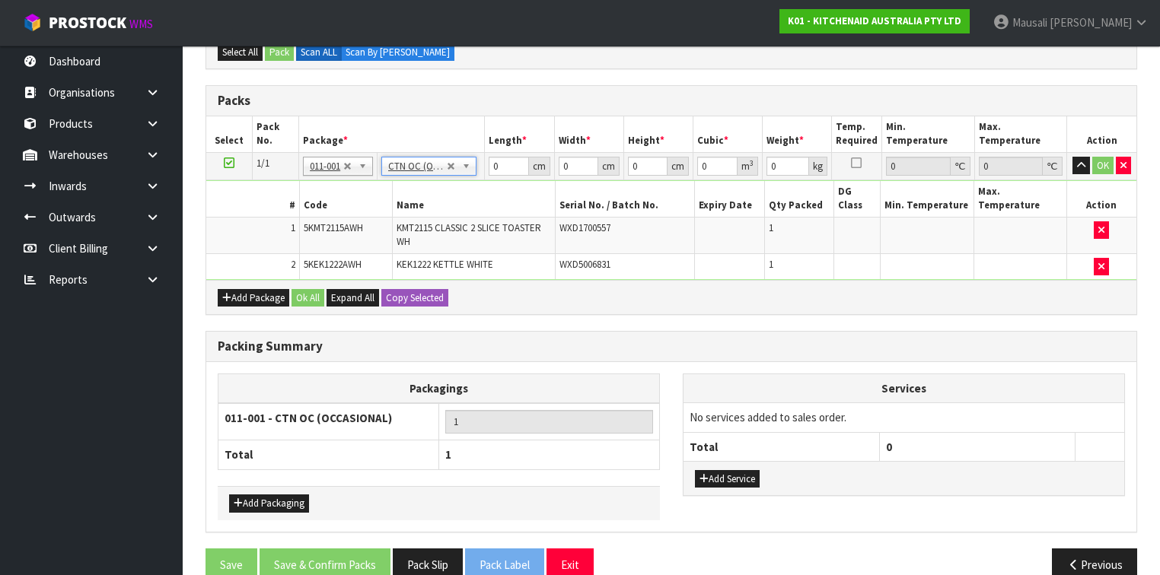
type input "4.55"
drag, startPoint x: 508, startPoint y: 167, endPoint x: 495, endPoint y: 180, distance: 17.8
click at [495, 180] on tbody "1/1 NONE 007-001 007-002 007-004 007-009 007-013 007-014 007-015 007-017 007-01…" at bounding box center [671, 216] width 930 height 128
type input "53"
type input "37"
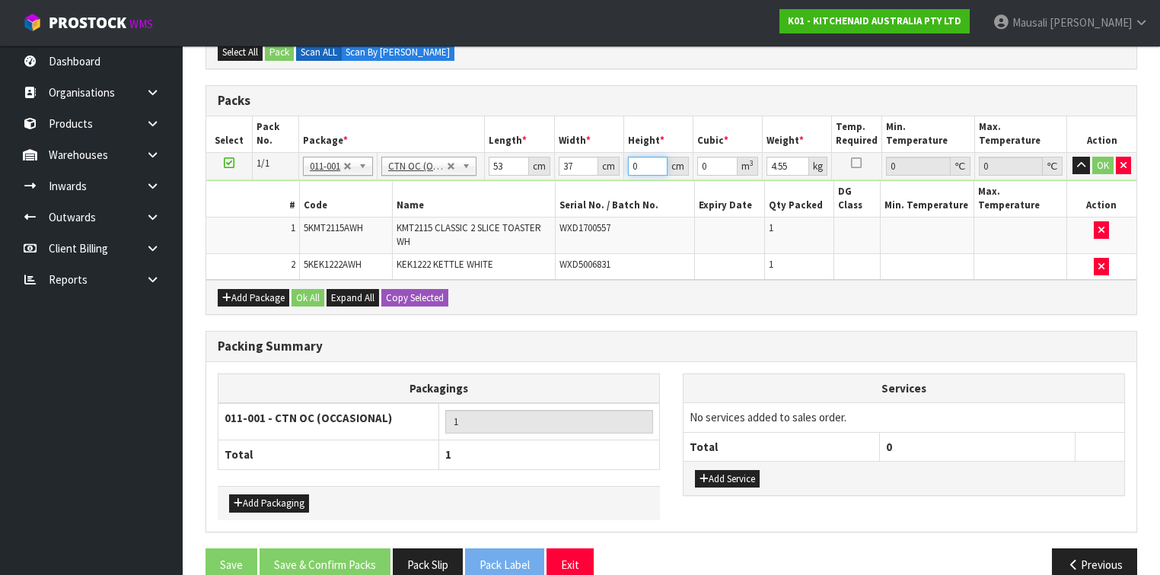
type input "2"
type input "0.003922"
type input "28"
type input "0.054908"
type input "28"
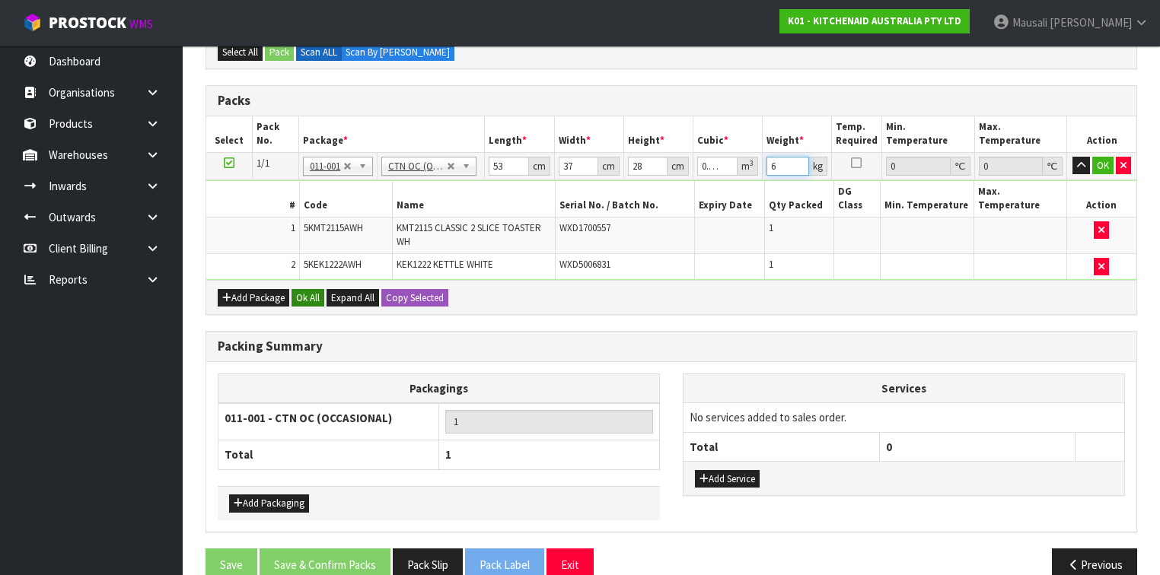
type input "6"
drag, startPoint x: 308, startPoint y: 279, endPoint x: 319, endPoint y: 295, distance: 20.3
click at [311, 289] on button "Ok All" at bounding box center [308, 298] width 33 height 18
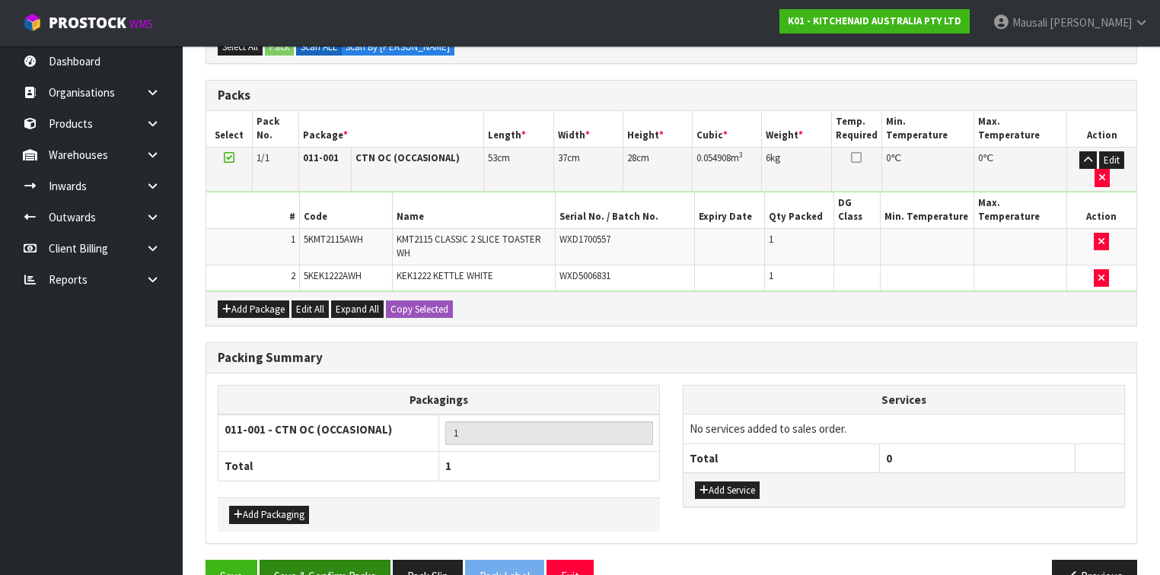
scroll to position [320, 0]
click at [336, 560] on button "Save & Confirm Packs" at bounding box center [325, 576] width 131 height 33
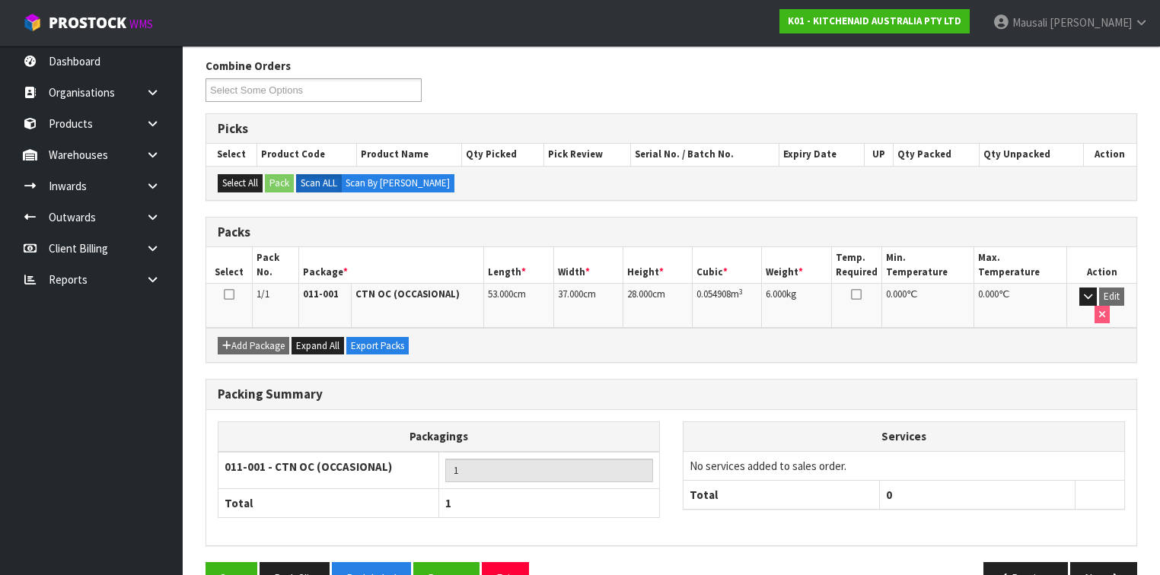
scroll to position [257, 0]
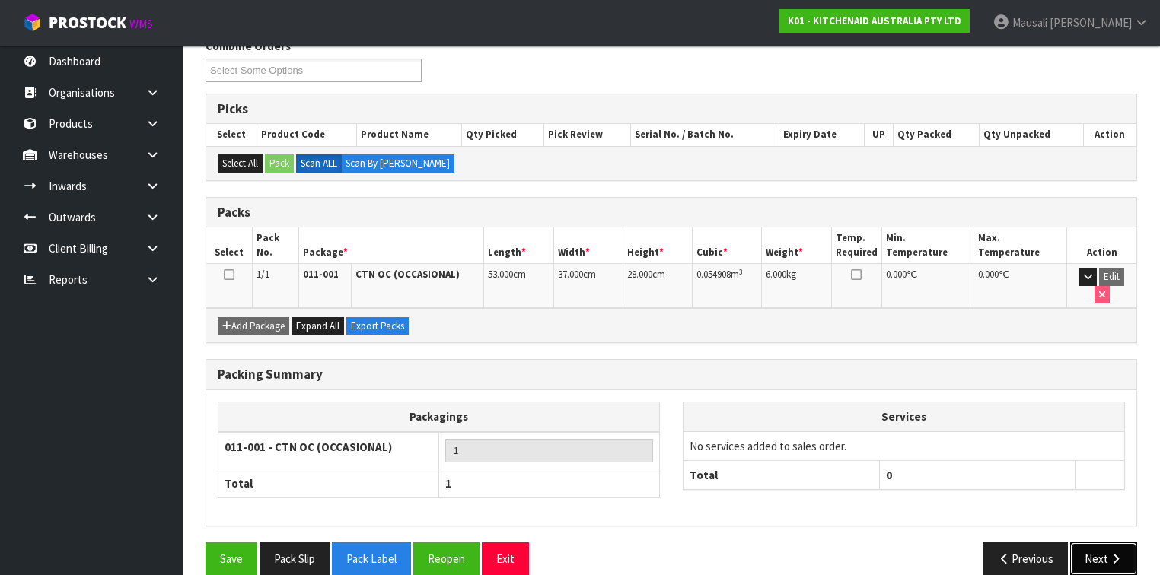
click at [1096, 543] on button "Next" at bounding box center [1103, 559] width 67 height 33
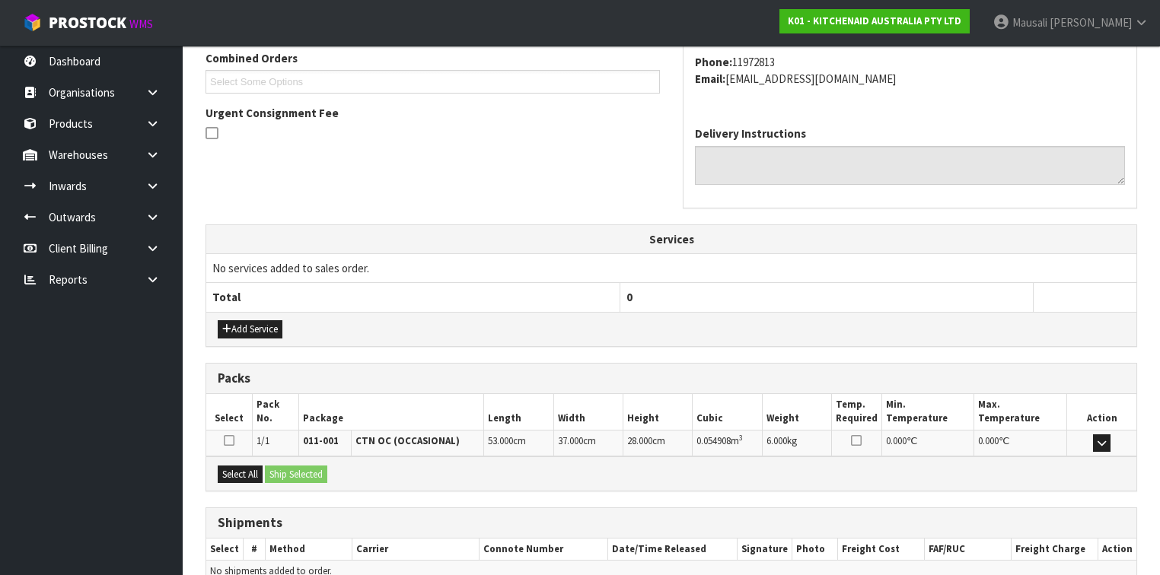
scroll to position [472, 0]
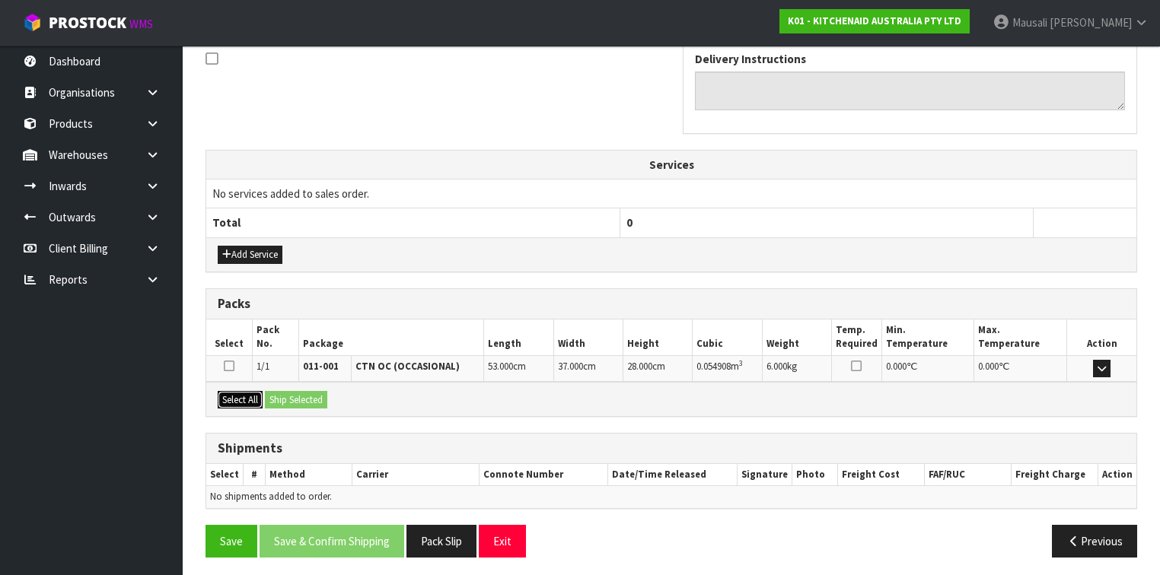
drag, startPoint x: 246, startPoint y: 391, endPoint x: 279, endPoint y: 394, distance: 33.0
click at [257, 393] on button "Select All" at bounding box center [240, 400] width 45 height 18
click at [282, 394] on button "Ship Selected" at bounding box center [296, 400] width 62 height 18
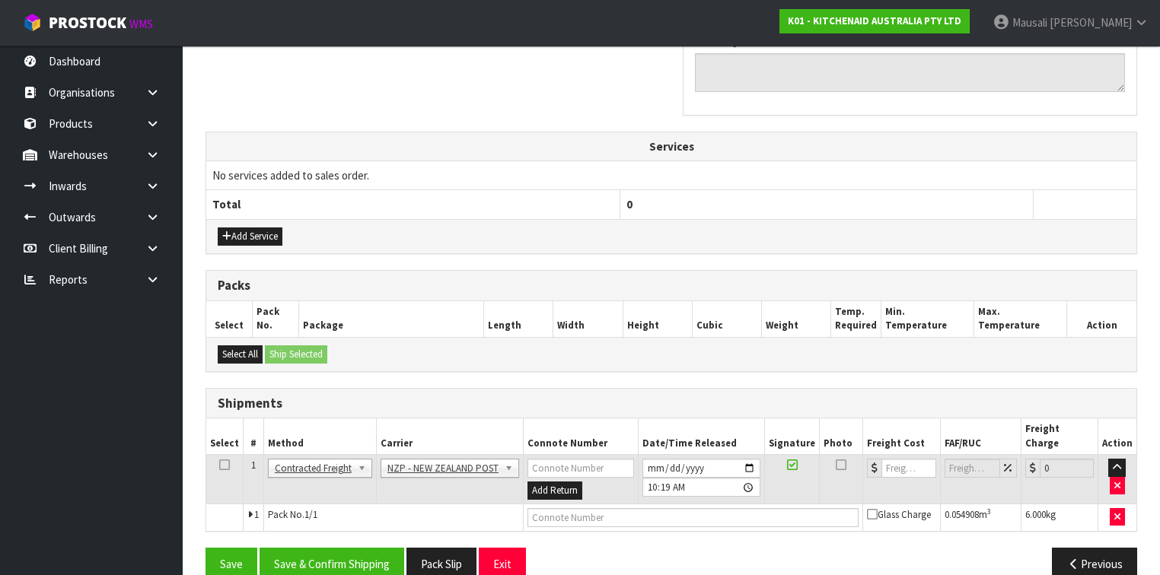
scroll to position [499, 0]
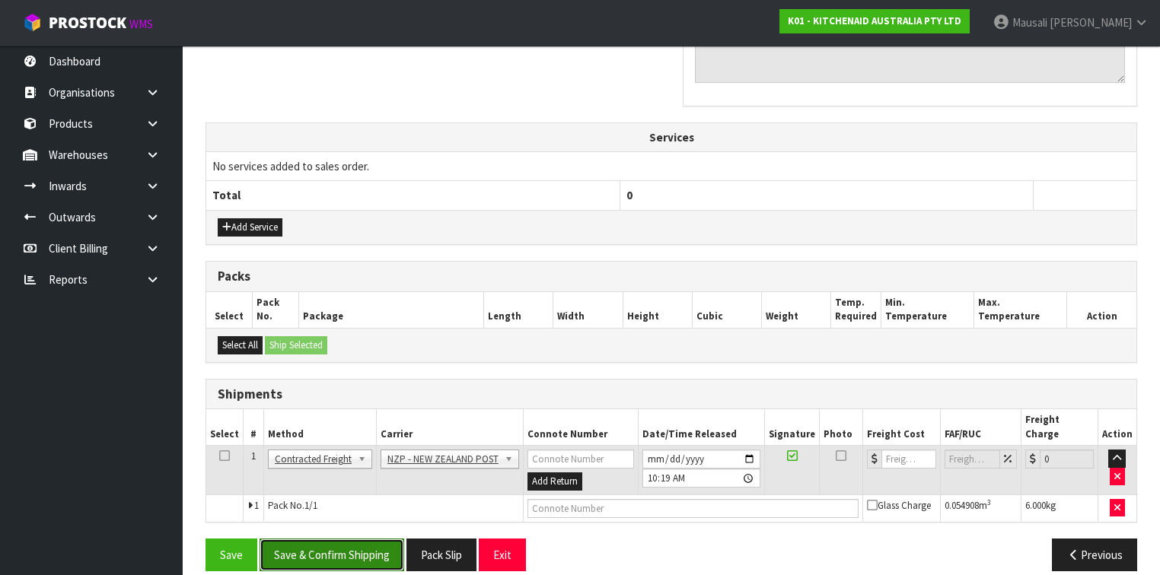
drag, startPoint x: 350, startPoint y: 521, endPoint x: 358, endPoint y: 515, distance: 9.7
click at [352, 539] on button "Save & Confirm Shipping" at bounding box center [332, 555] width 145 height 33
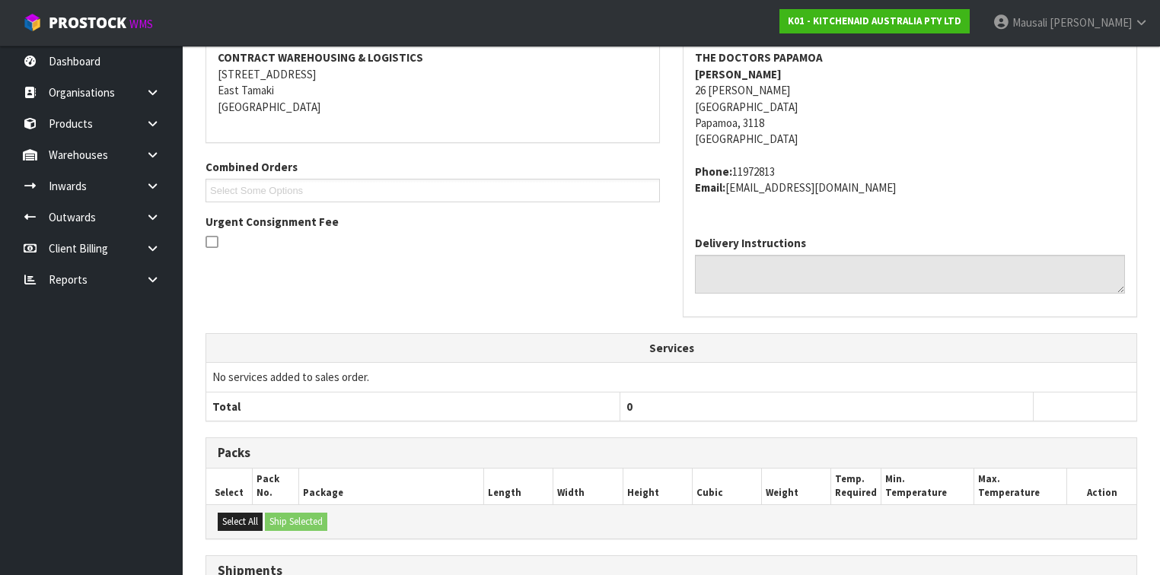
scroll to position [478, 0]
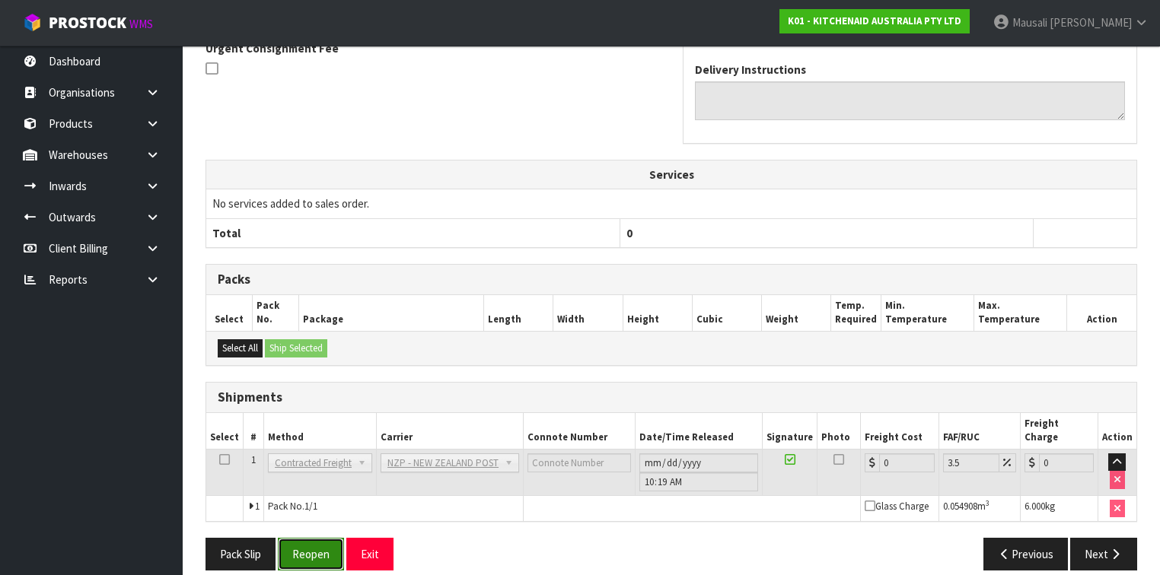
click at [306, 538] on button "Reopen" at bounding box center [311, 554] width 66 height 33
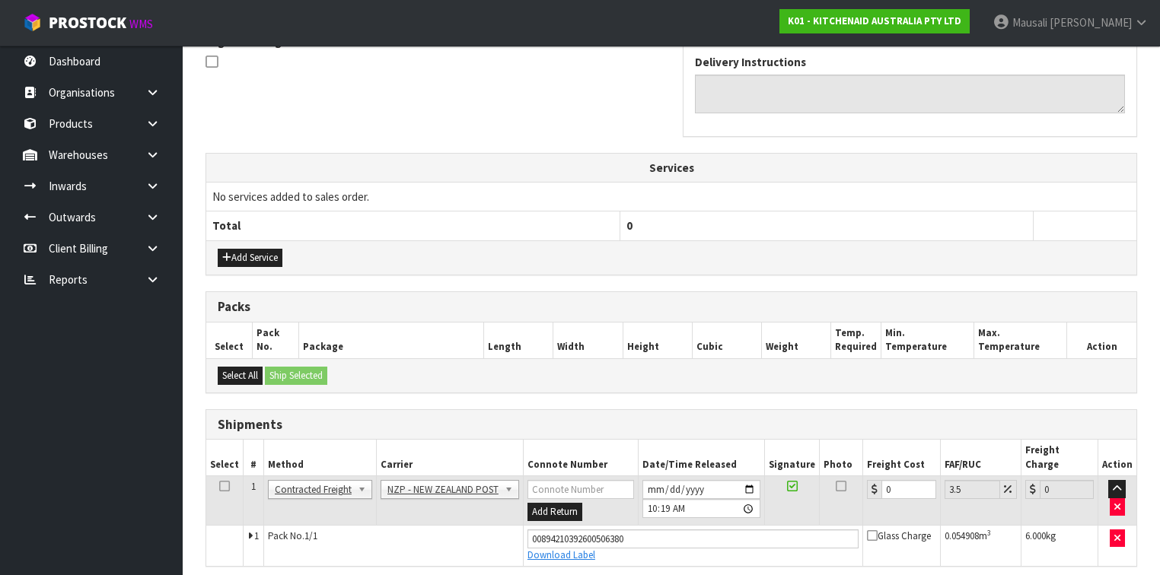
scroll to position [513, 0]
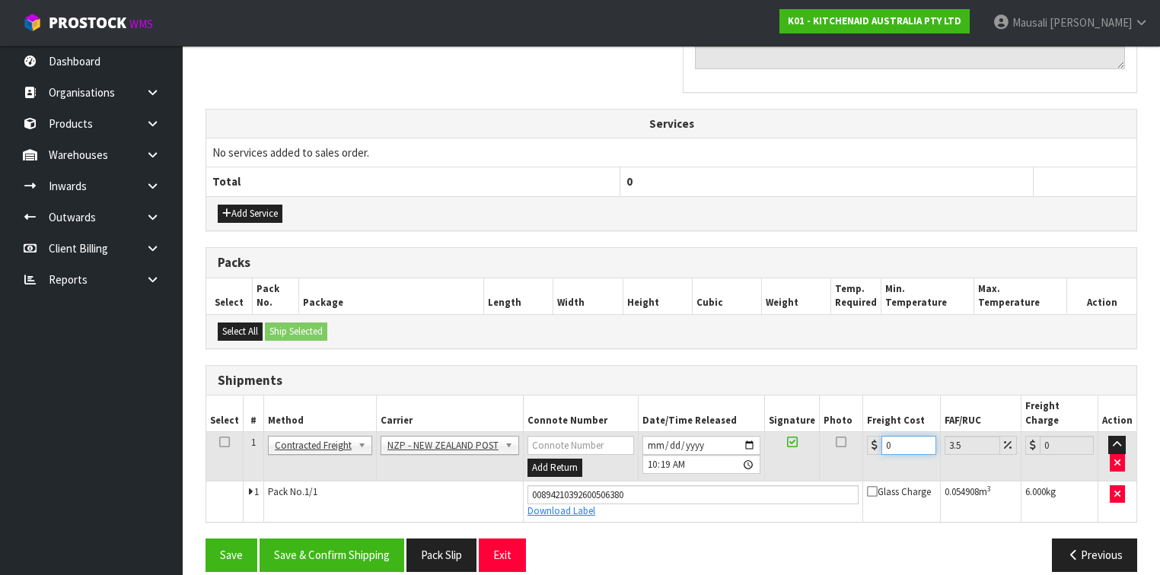
drag, startPoint x: 895, startPoint y: 431, endPoint x: 877, endPoint y: 438, distance: 19.8
click at [877, 438] on td "0" at bounding box center [901, 456] width 77 height 49
type input "9"
type input "9.31"
type input "9.2"
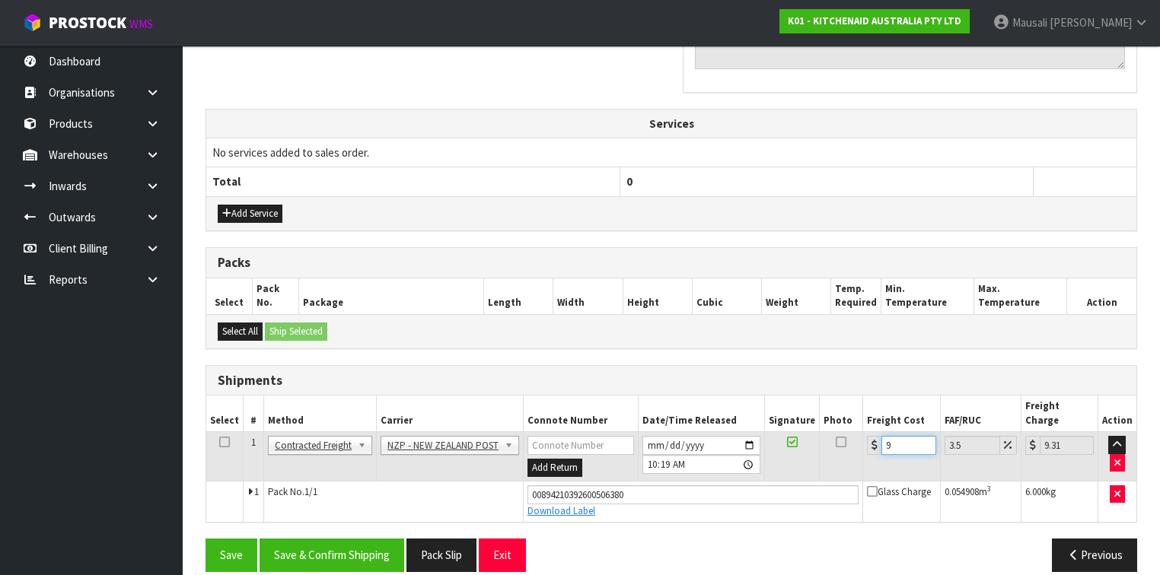
type input "9.52"
type input "9.26"
type input "9.58"
type input "9.26"
click at [333, 539] on button "Save & Confirm Shipping" at bounding box center [332, 555] width 145 height 33
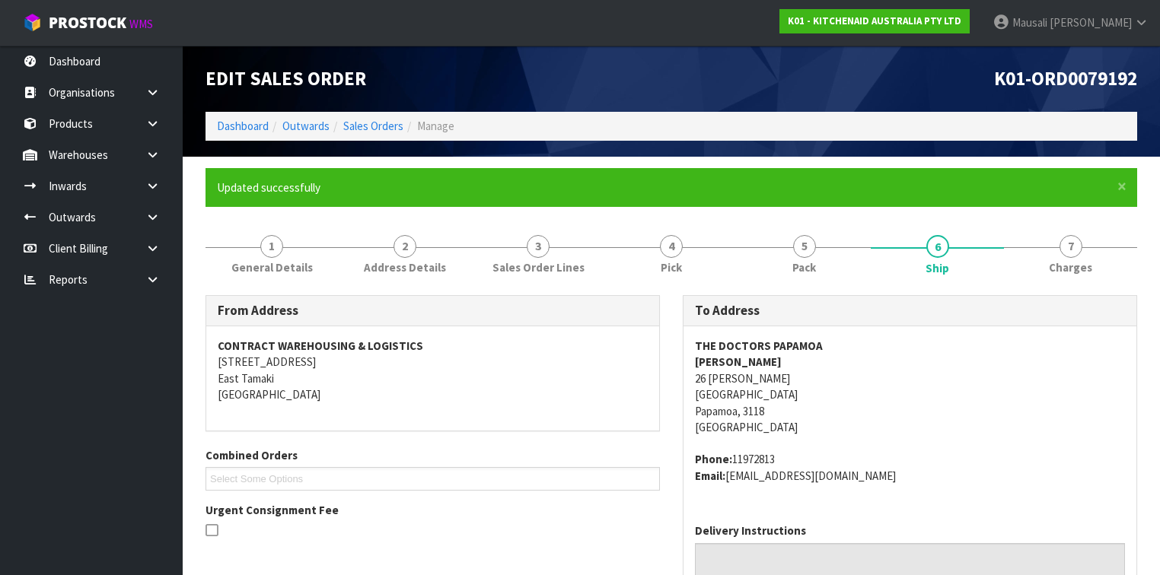
scroll to position [472, 0]
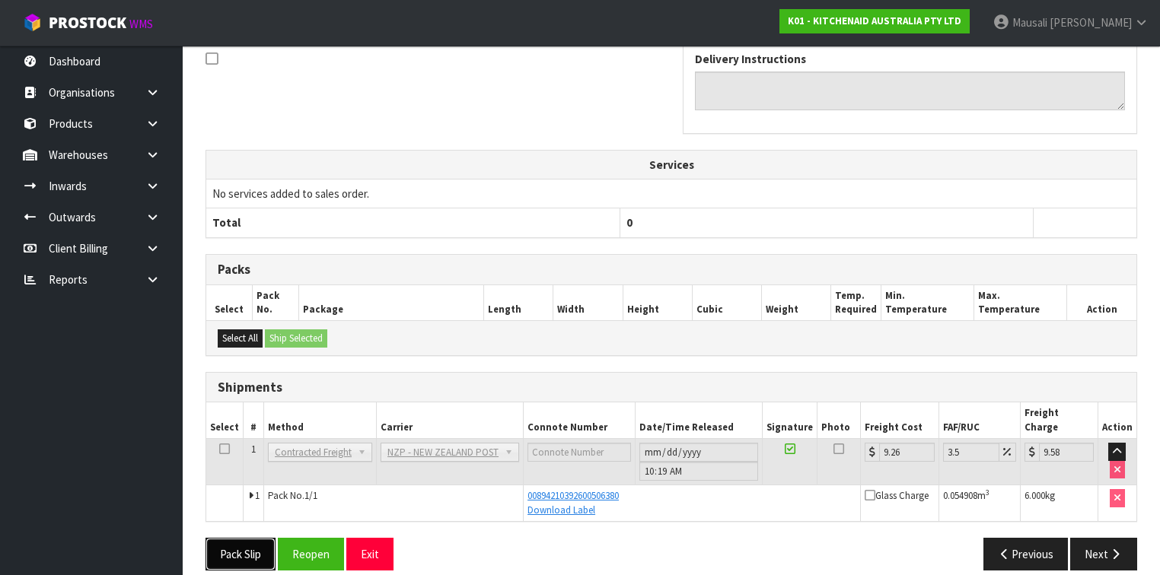
click at [250, 538] on button "Pack Slip" at bounding box center [241, 554] width 70 height 33
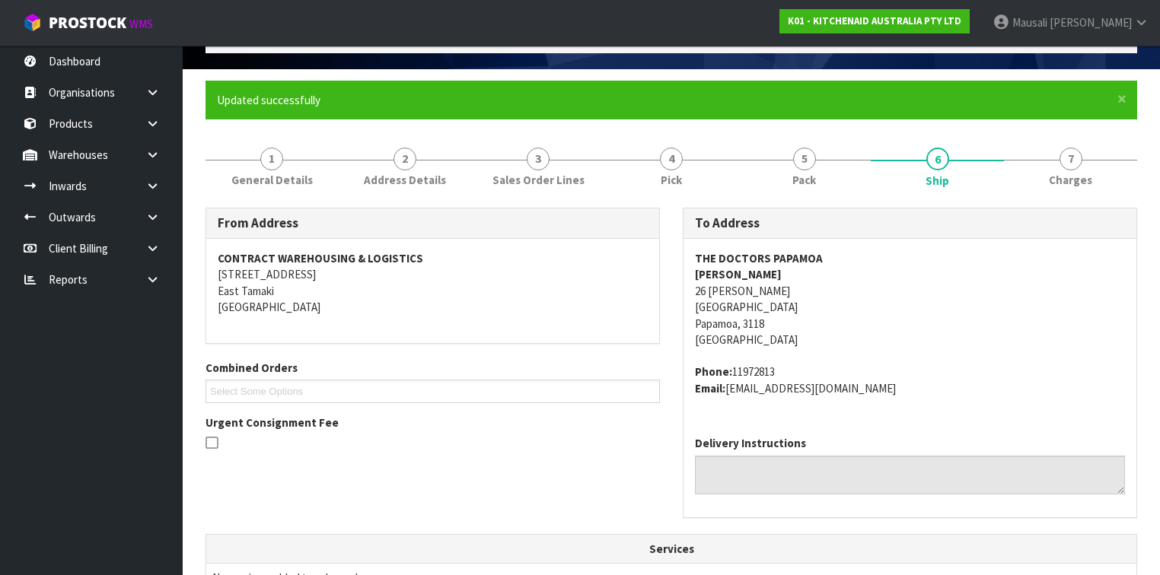
scroll to position [0, 0]
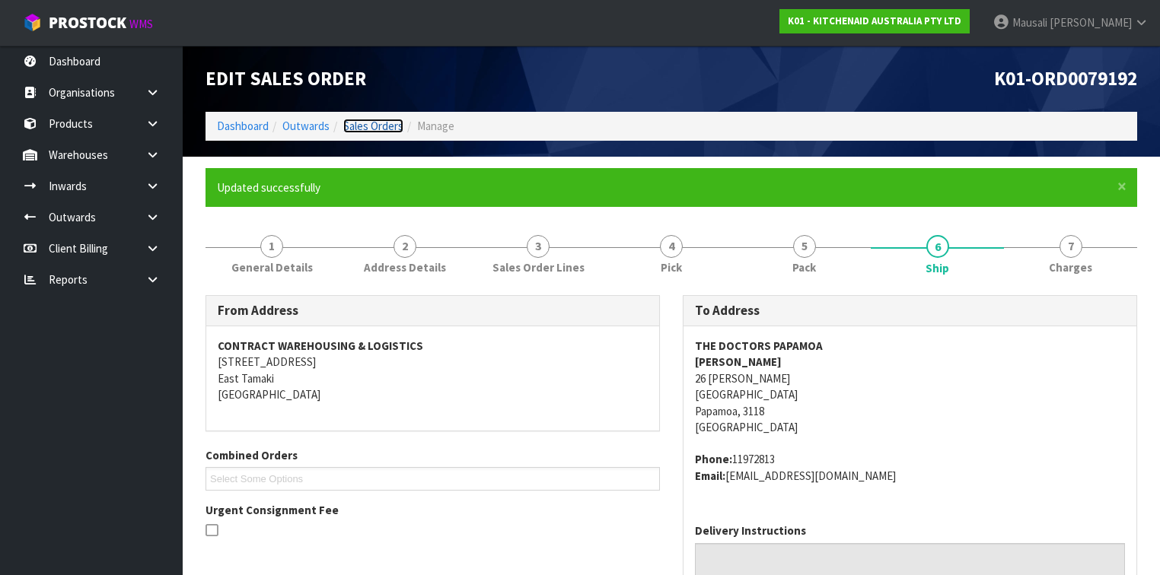
click at [365, 125] on link "Sales Orders" at bounding box center [373, 126] width 60 height 14
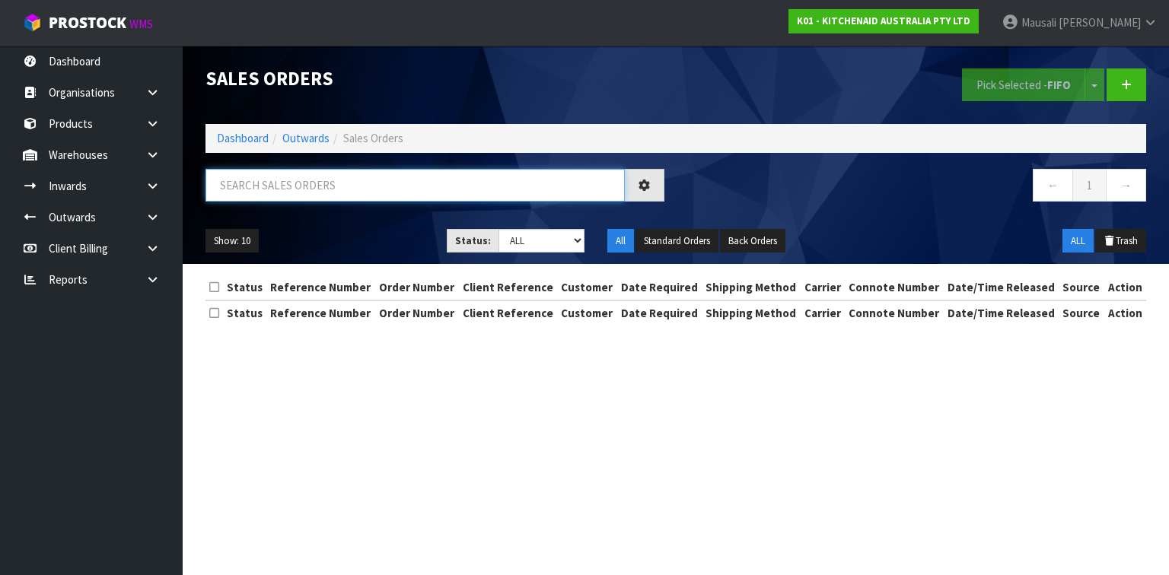
click at [338, 186] on input "text" at bounding box center [415, 185] width 419 height 33
type input "JOB-0412404"
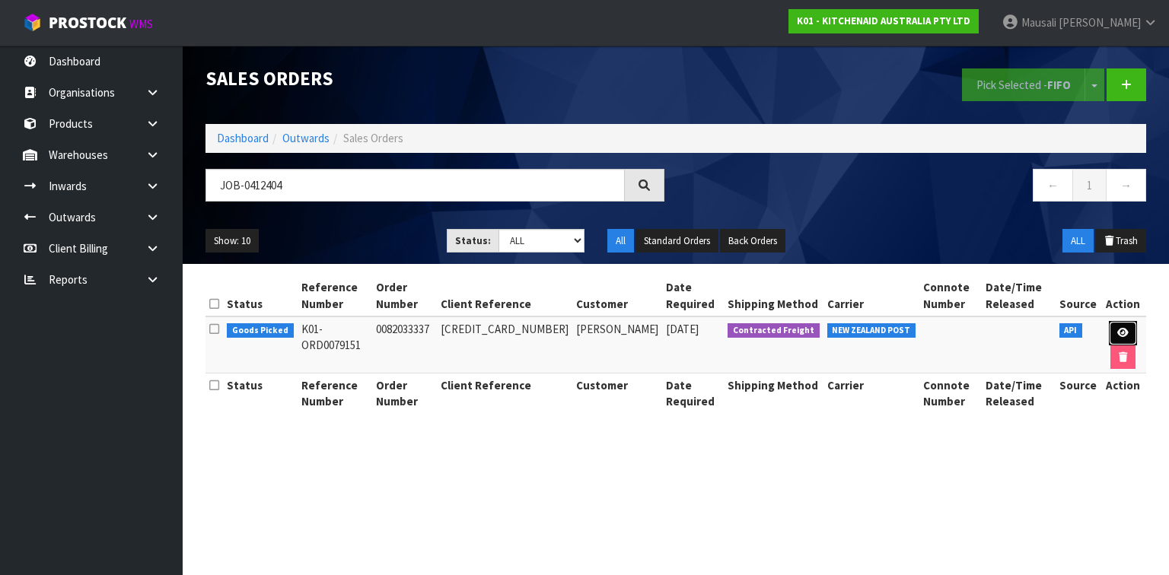
click at [1111, 329] on link at bounding box center [1123, 333] width 28 height 24
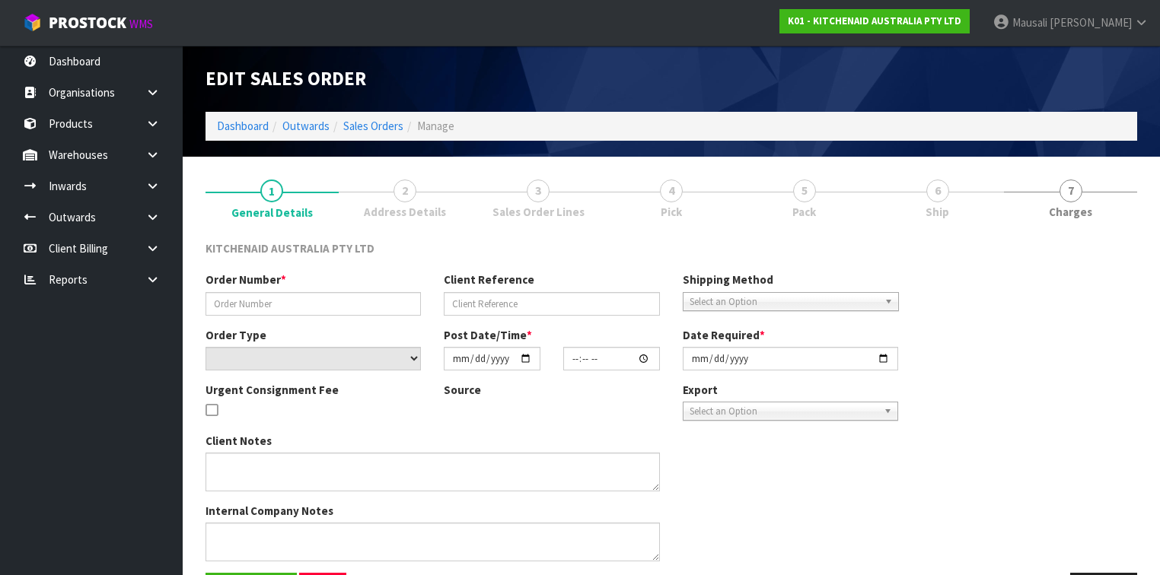
type input "0082033337"
type input "[CREDIT_CARD_NUMBER]"
select select "number:0"
type input "[DATE]"
type input "13:38:03.000"
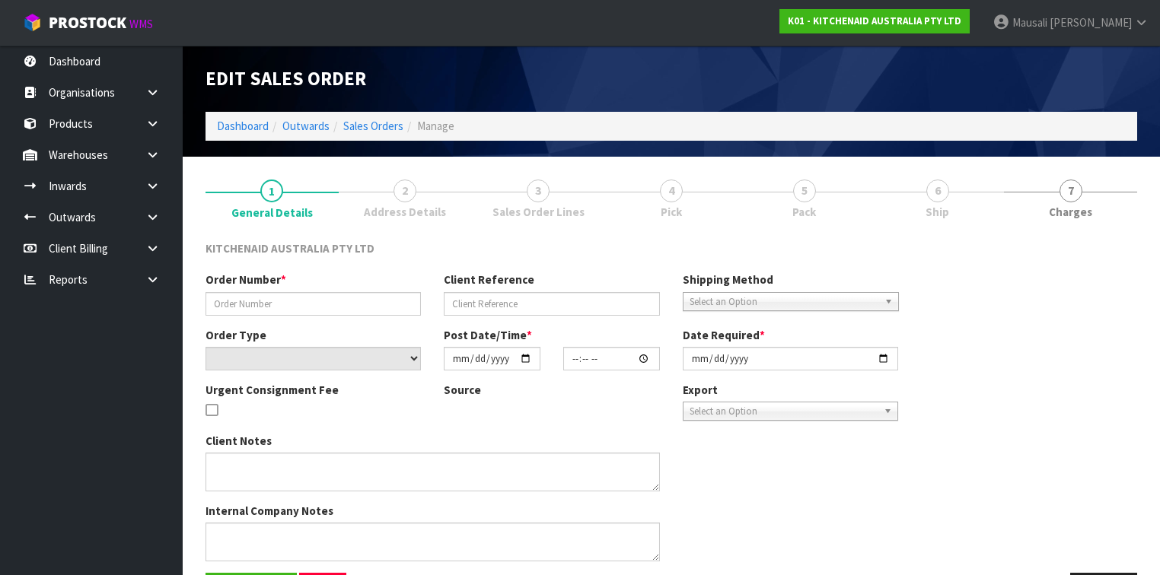
type input "[DATE]"
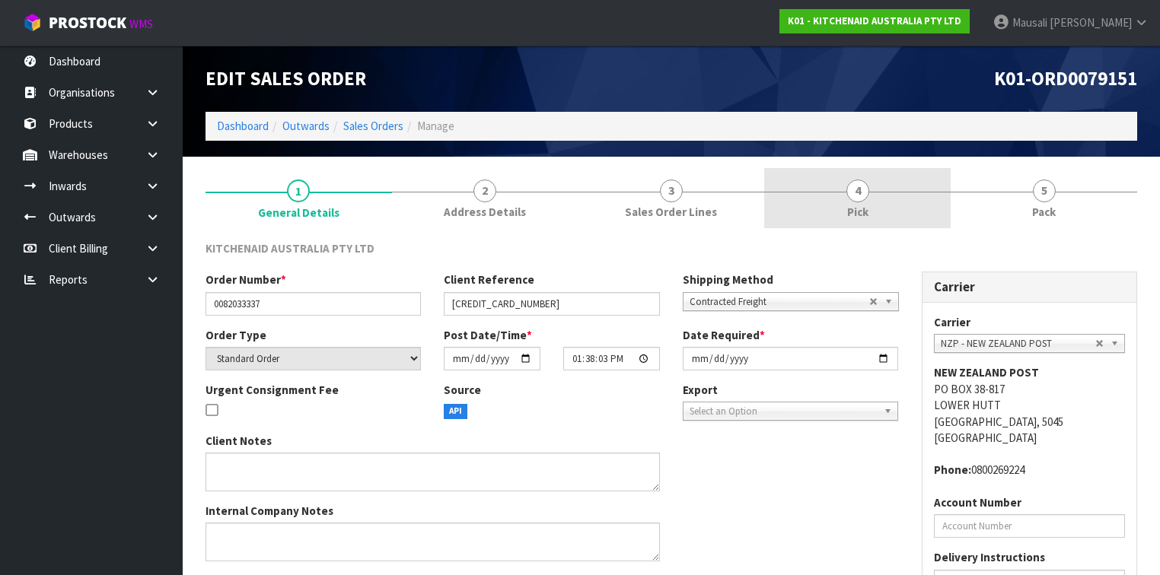
drag, startPoint x: 867, startPoint y: 193, endPoint x: 887, endPoint y: 215, distance: 29.1
click at [869, 195] on link "4 Pick" at bounding box center [857, 198] width 187 height 60
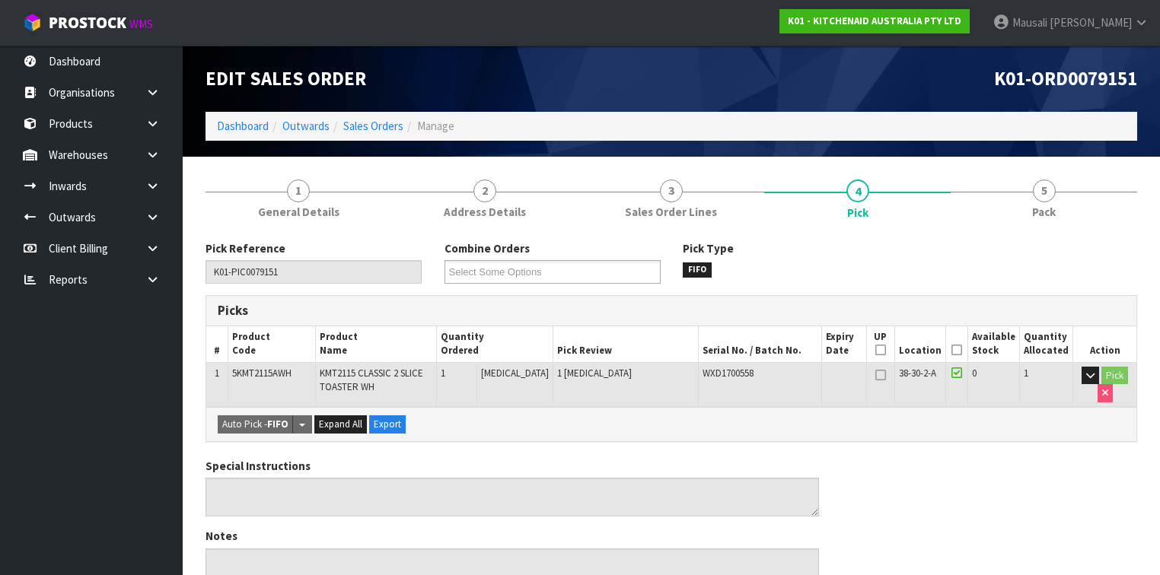
click at [956, 350] on icon at bounding box center [957, 350] width 11 height 1
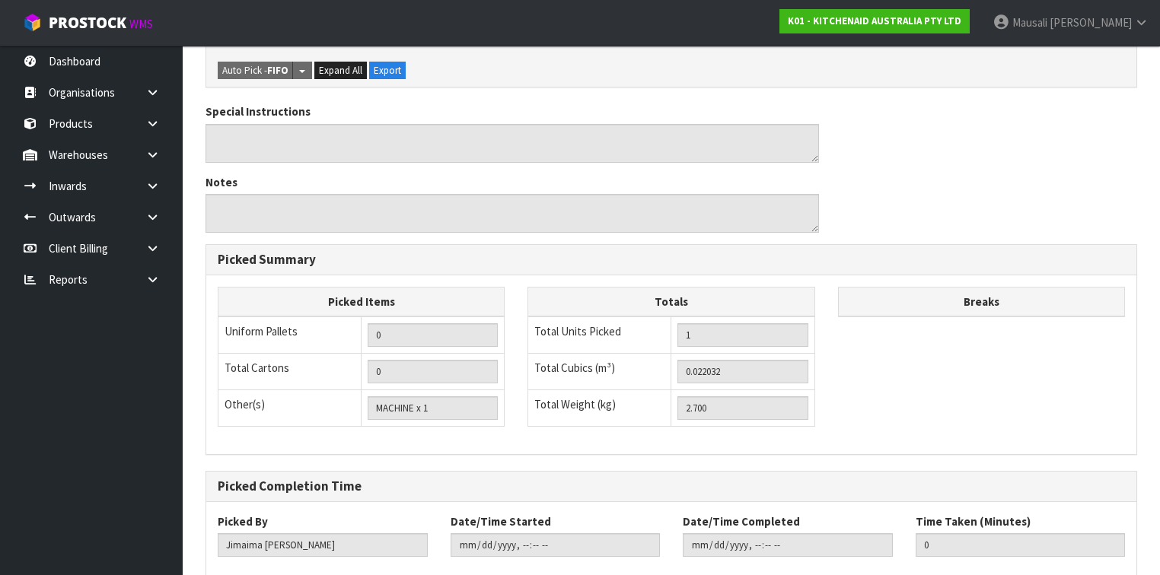
scroll to position [493, 0]
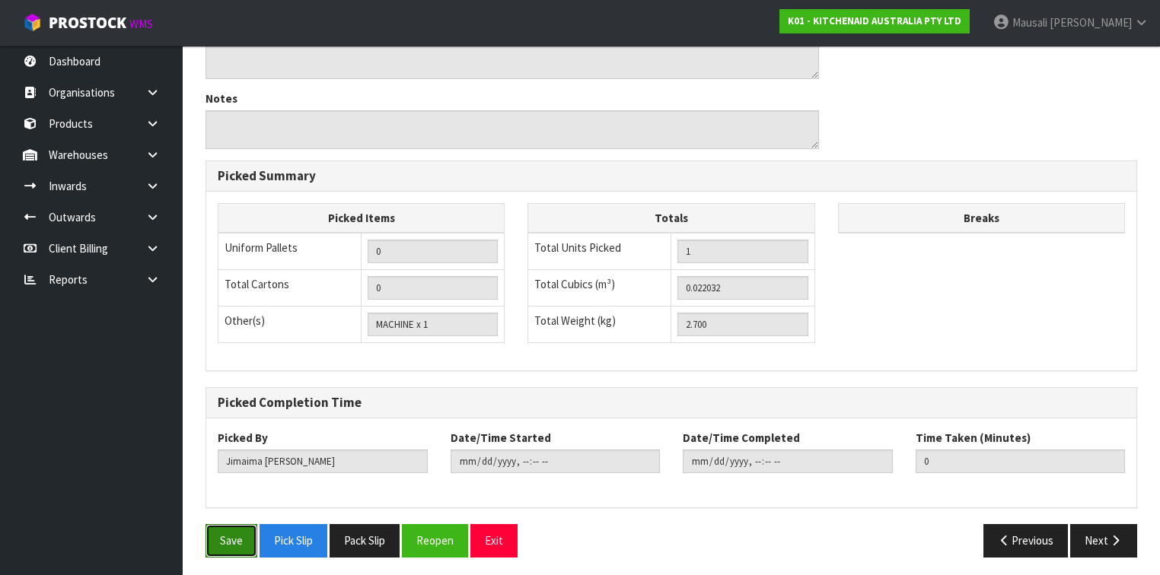
click at [231, 529] on button "Save" at bounding box center [232, 540] width 52 height 33
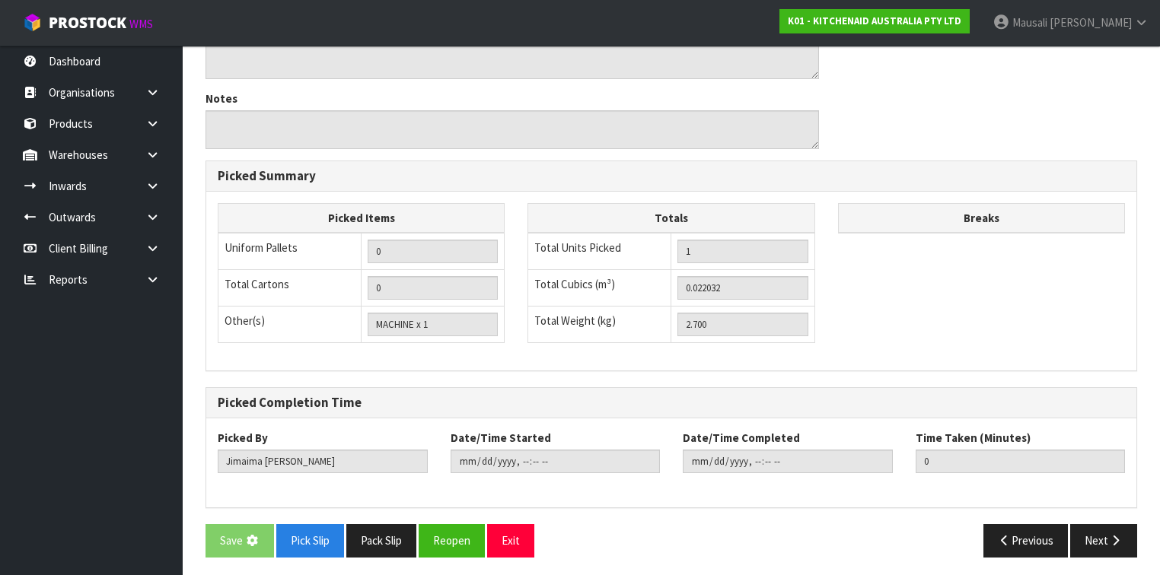
scroll to position [0, 0]
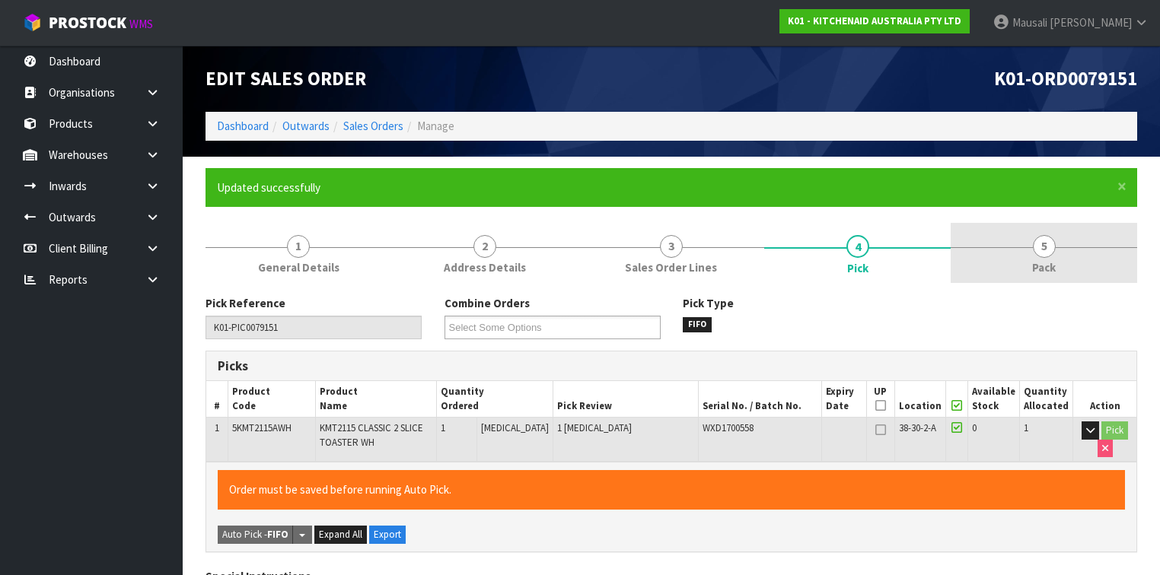
click at [1008, 270] on link "5 Pack" at bounding box center [1044, 253] width 187 height 60
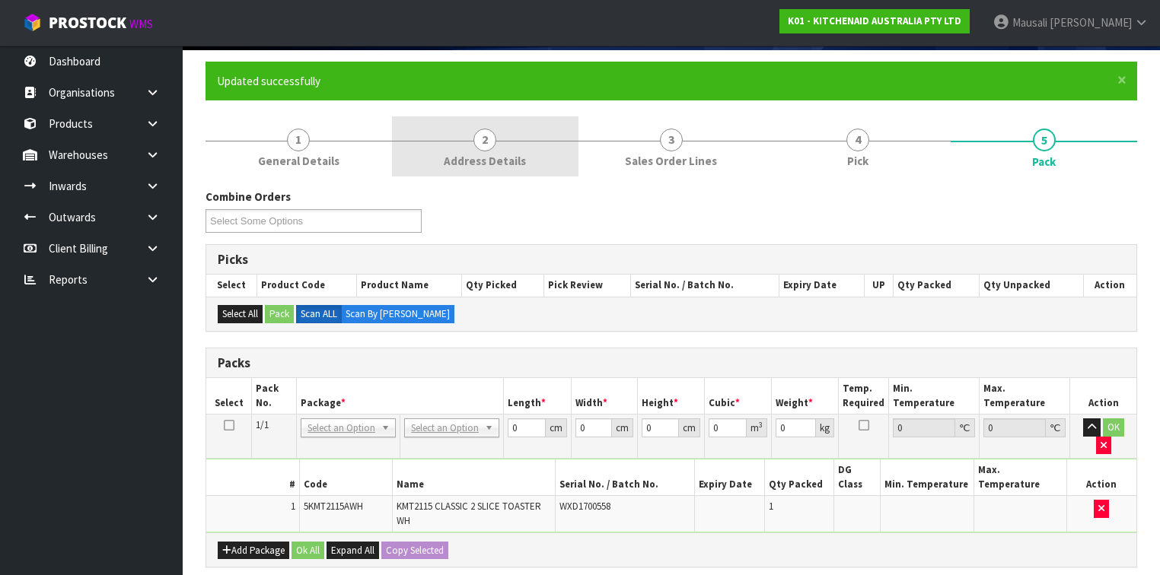
scroll to position [244, 0]
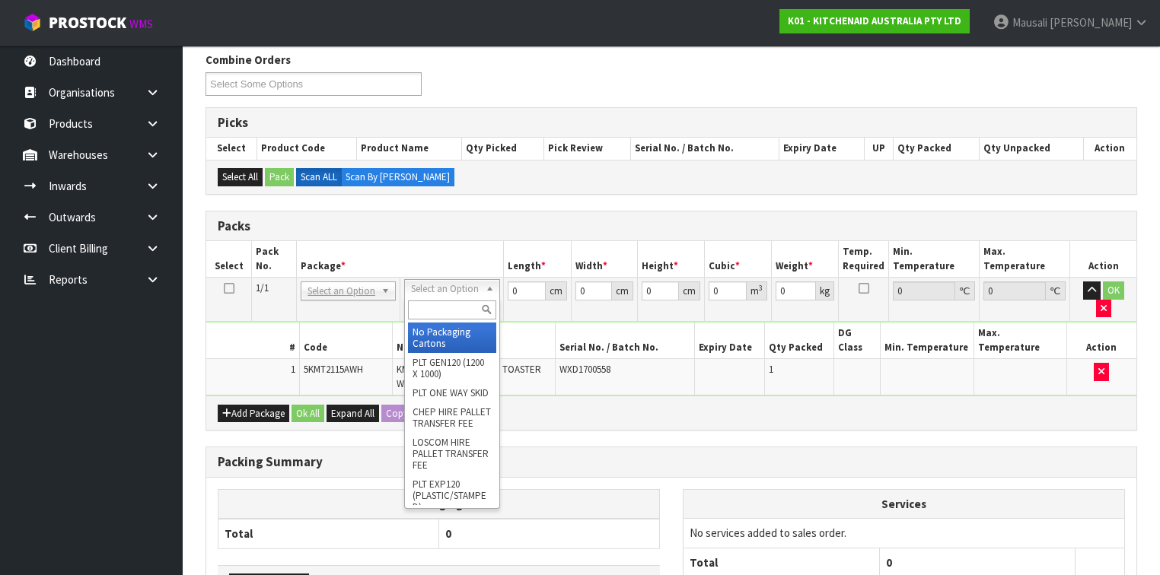
click at [432, 308] on input "text" at bounding box center [452, 310] width 88 height 19
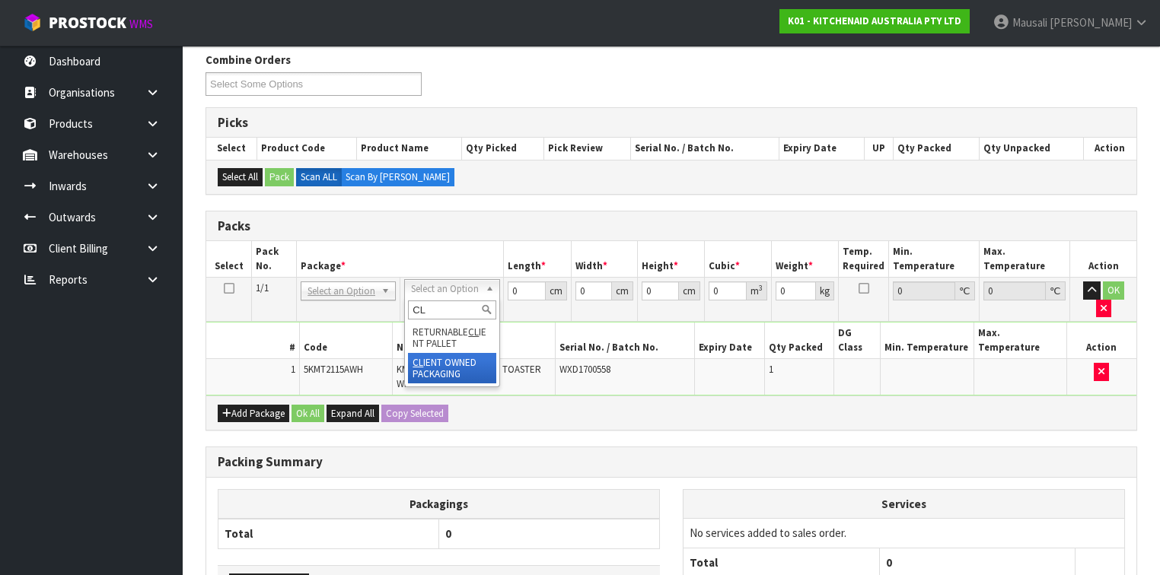
type input "CL"
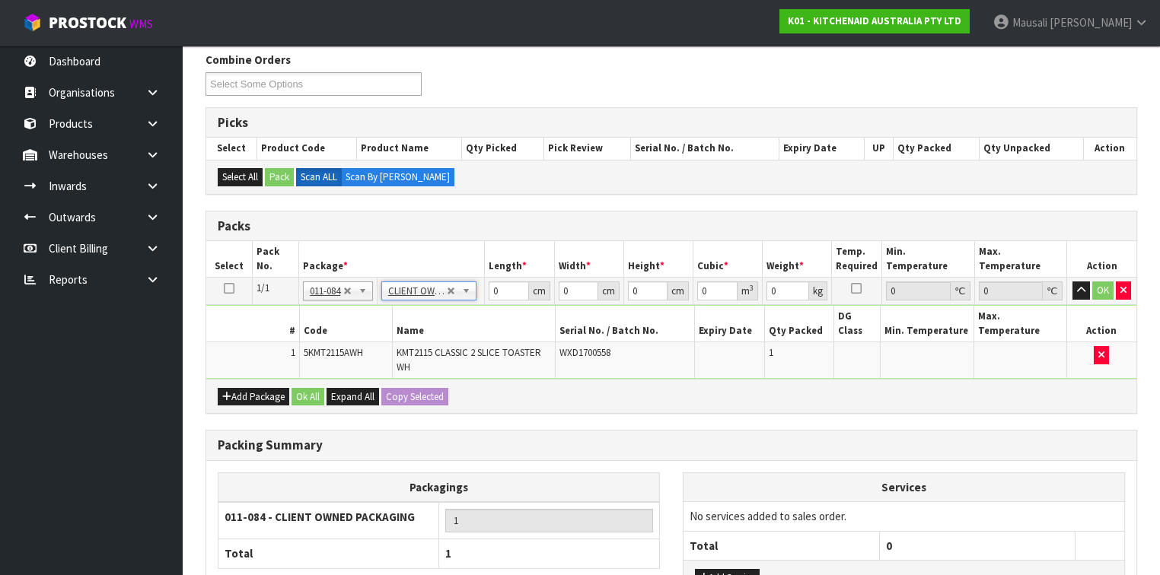
type input "2.7"
drag, startPoint x: 500, startPoint y: 290, endPoint x: 483, endPoint y: 302, distance: 20.7
click at [483, 302] on tbody "1/1 NONE 007-001 007-002 007-004 007-009 007-013 007-014 007-015 007-017 007-01…" at bounding box center [671, 328] width 930 height 101
type input "40"
type input "28"
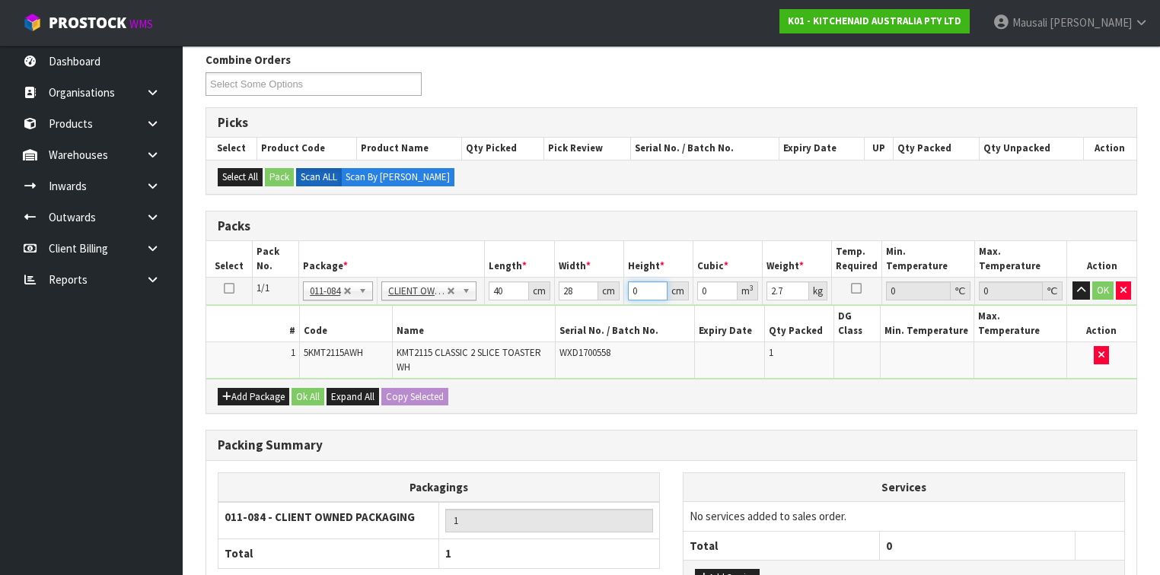
type input "2"
type input "0.00224"
type input "28"
type input "0.03136"
type input "28"
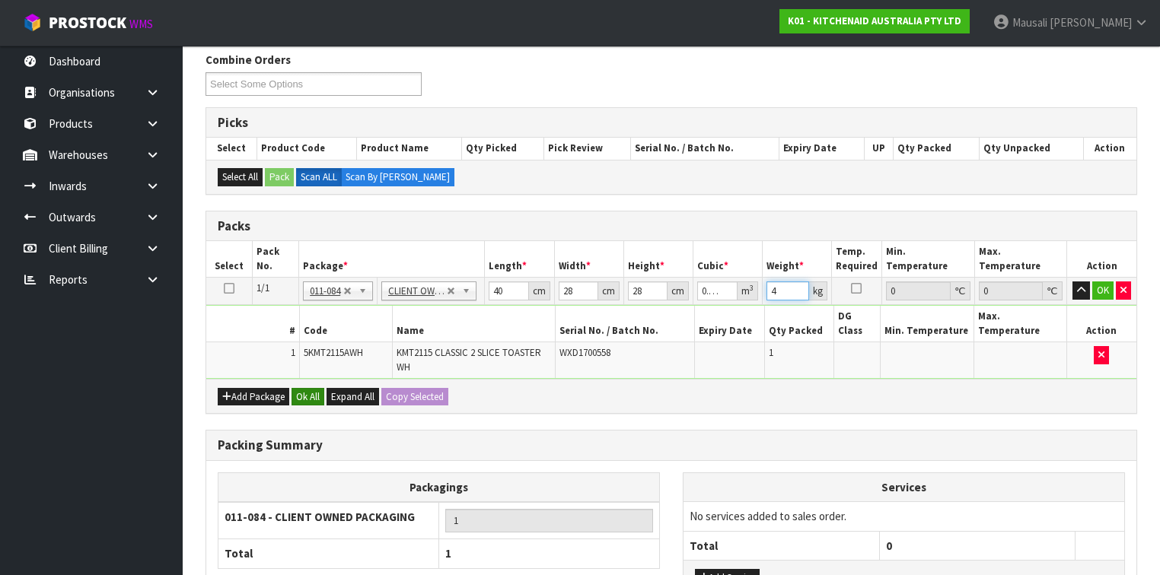
type input "4"
click at [302, 388] on button "Ok All" at bounding box center [308, 397] width 33 height 18
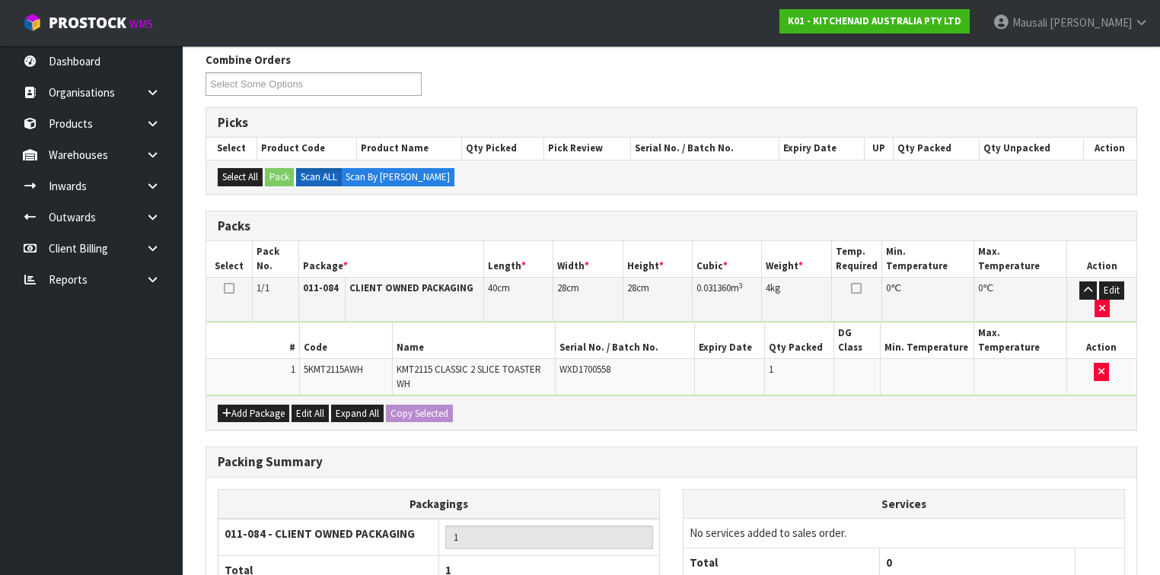
scroll to position [350, 0]
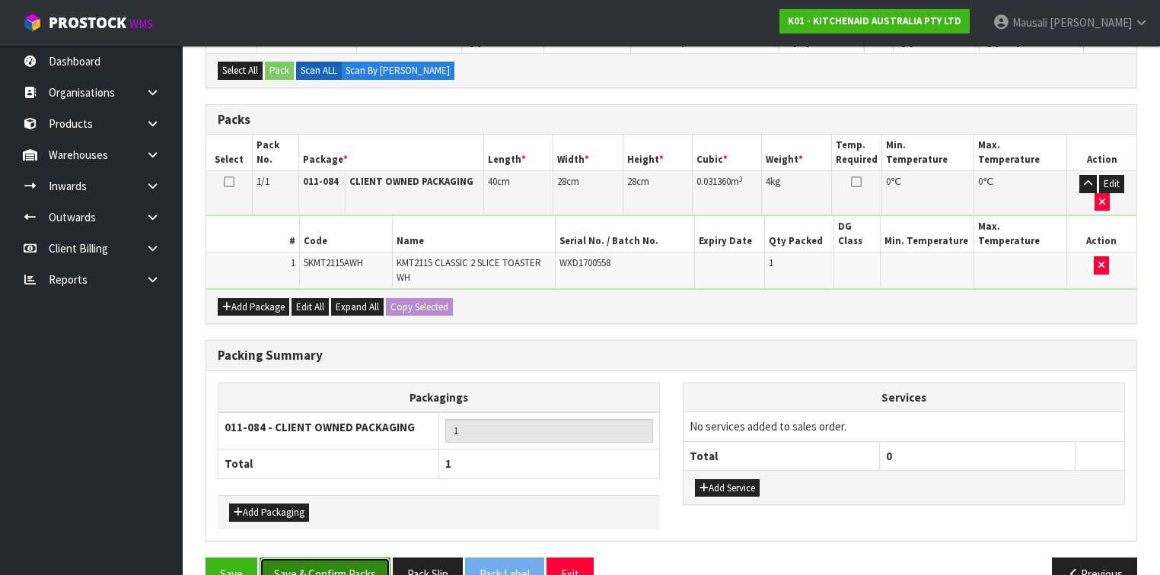
click at [351, 558] on button "Save & Confirm Packs" at bounding box center [325, 574] width 131 height 33
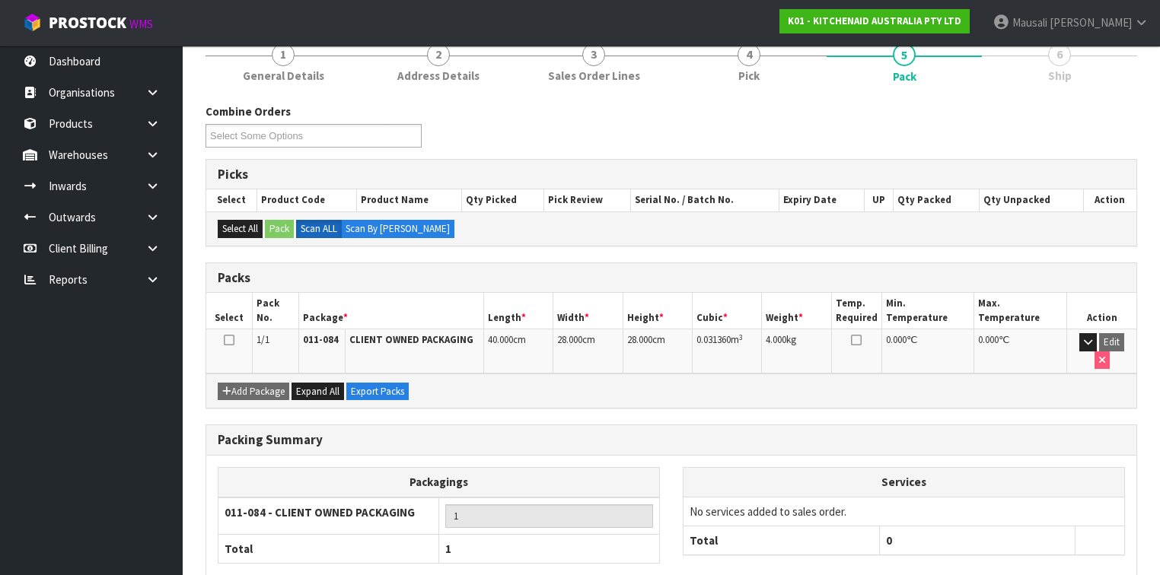
scroll to position [257, 0]
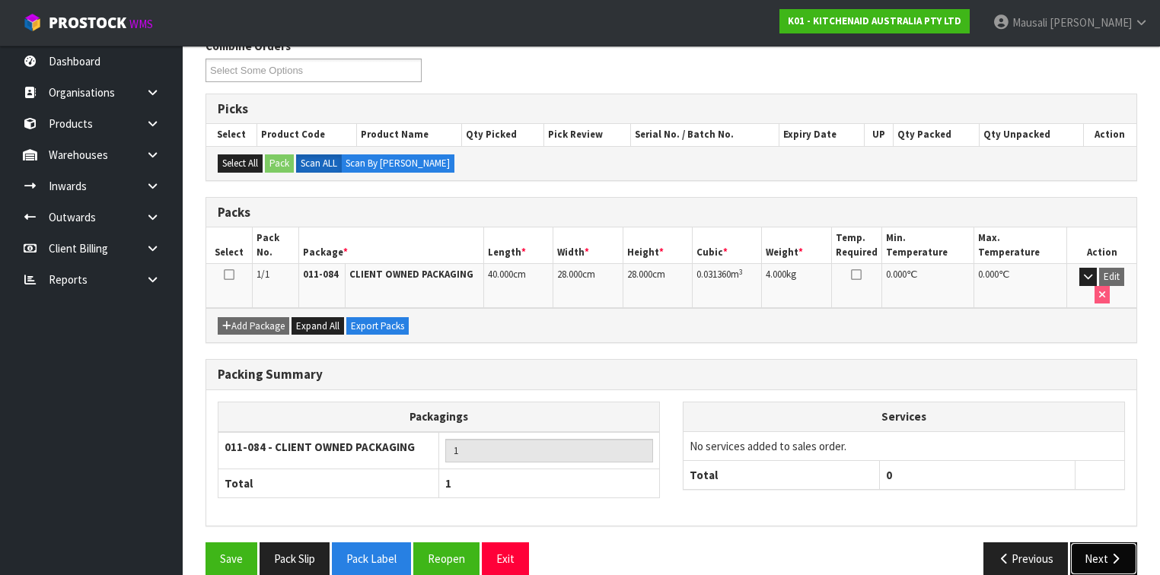
click at [1091, 543] on button "Next" at bounding box center [1103, 559] width 67 height 33
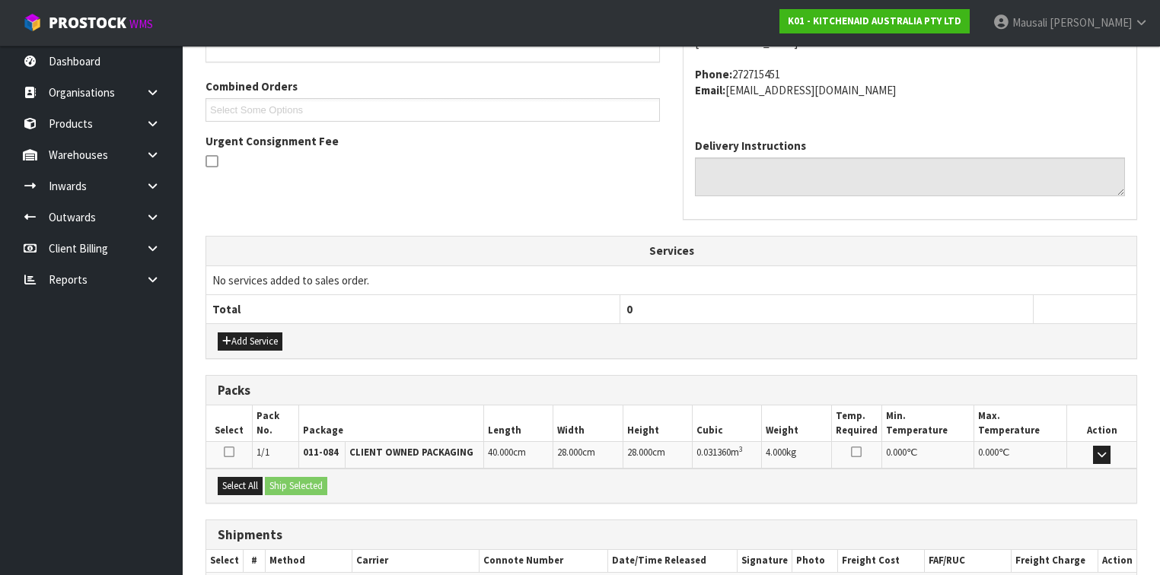
scroll to position [456, 0]
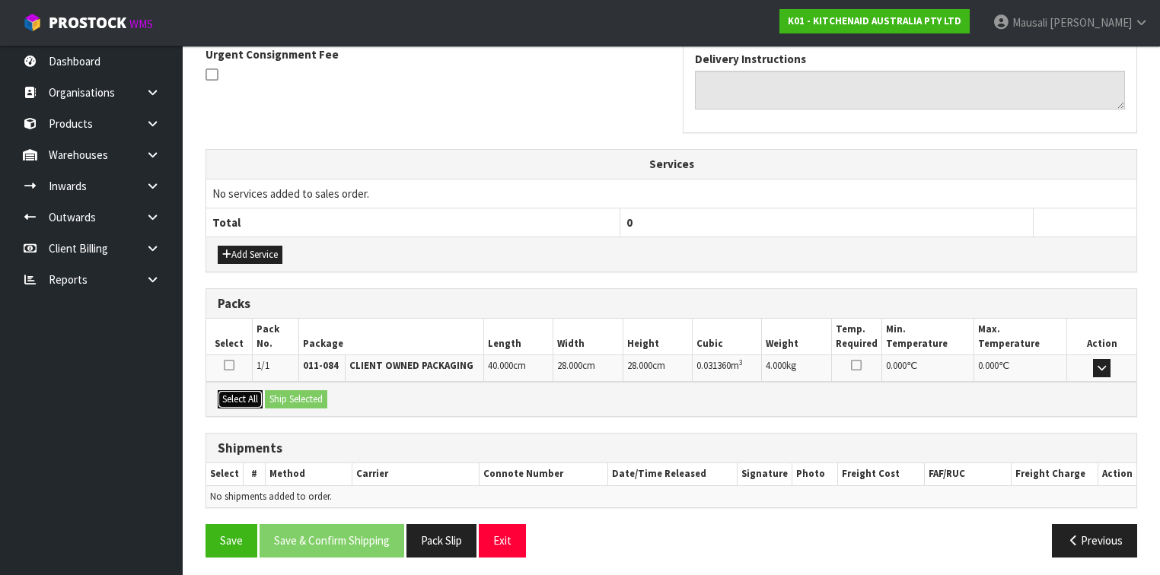
click at [247, 393] on button "Select All" at bounding box center [240, 400] width 45 height 18
click at [284, 397] on button "Ship Selected" at bounding box center [296, 400] width 62 height 18
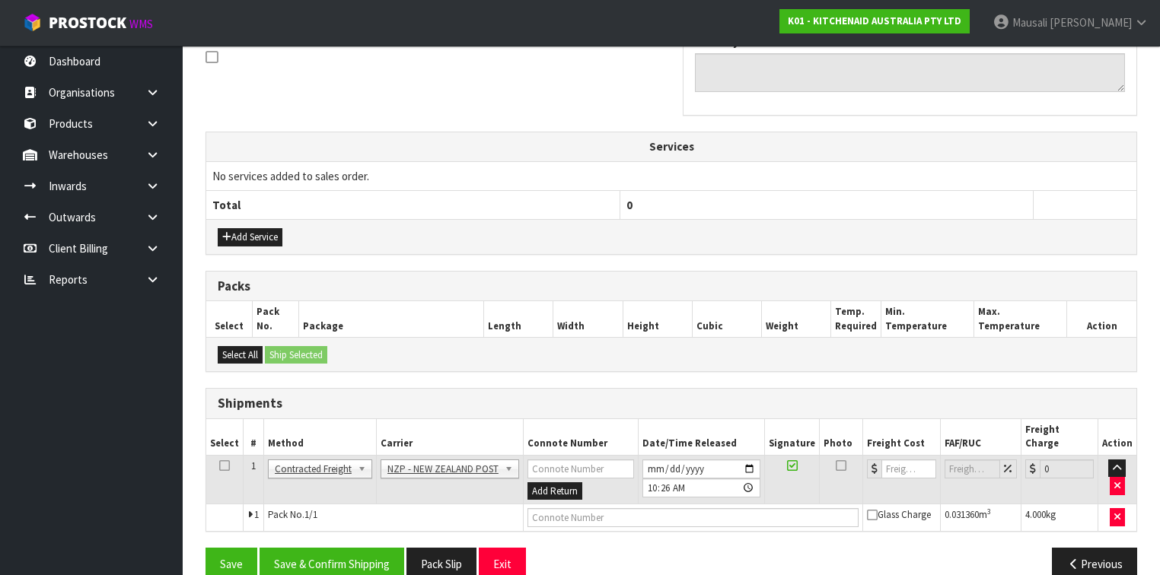
scroll to position [483, 0]
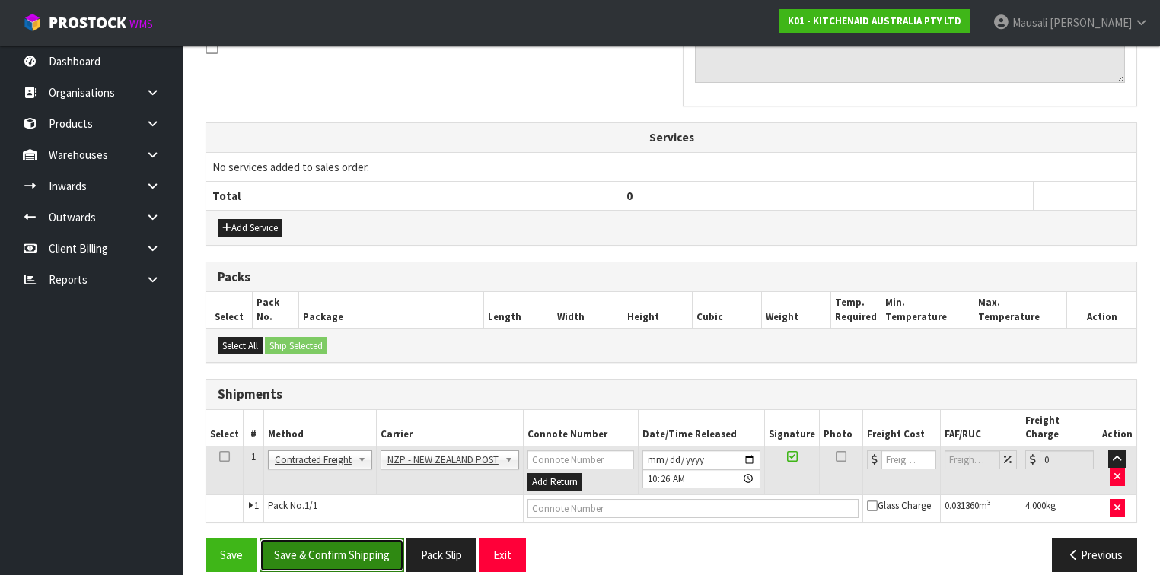
click at [349, 539] on button "Save & Confirm Shipping" at bounding box center [332, 555] width 145 height 33
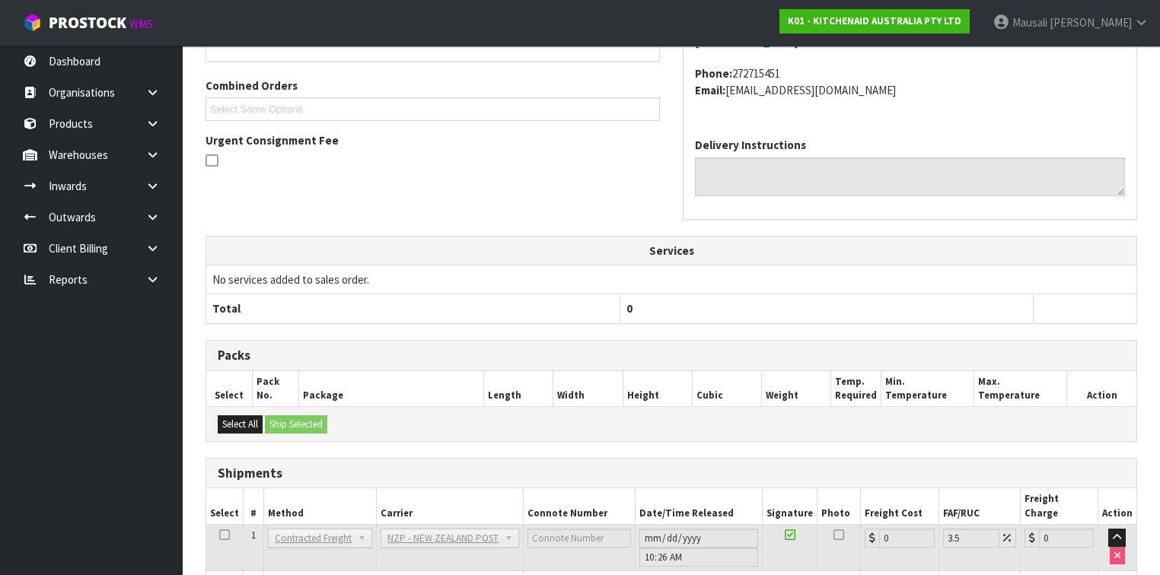
scroll to position [462, 0]
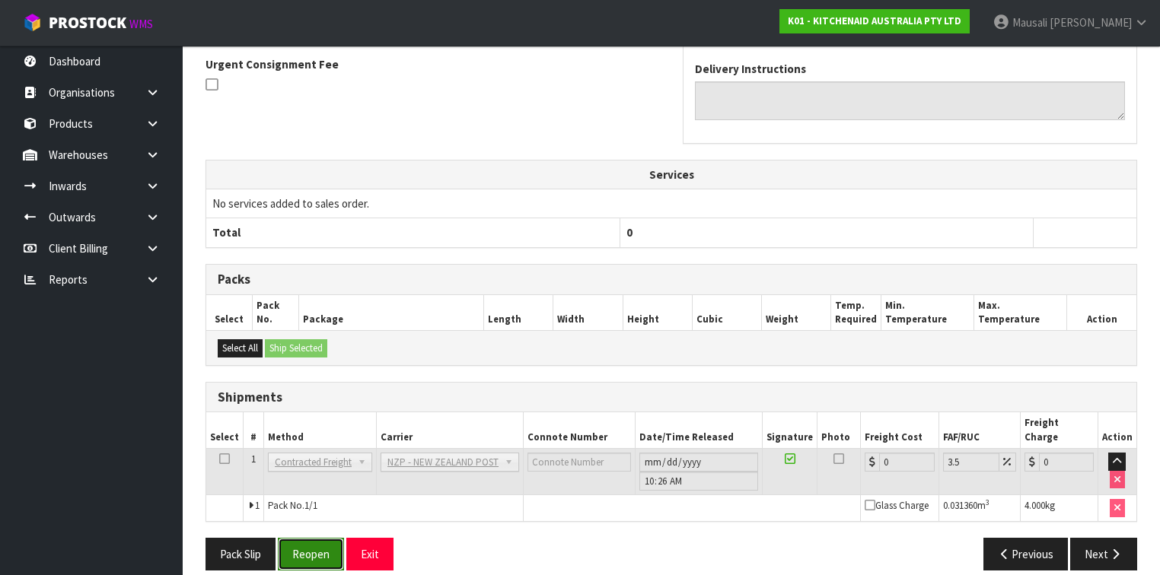
click at [298, 538] on button "Reopen" at bounding box center [311, 554] width 66 height 33
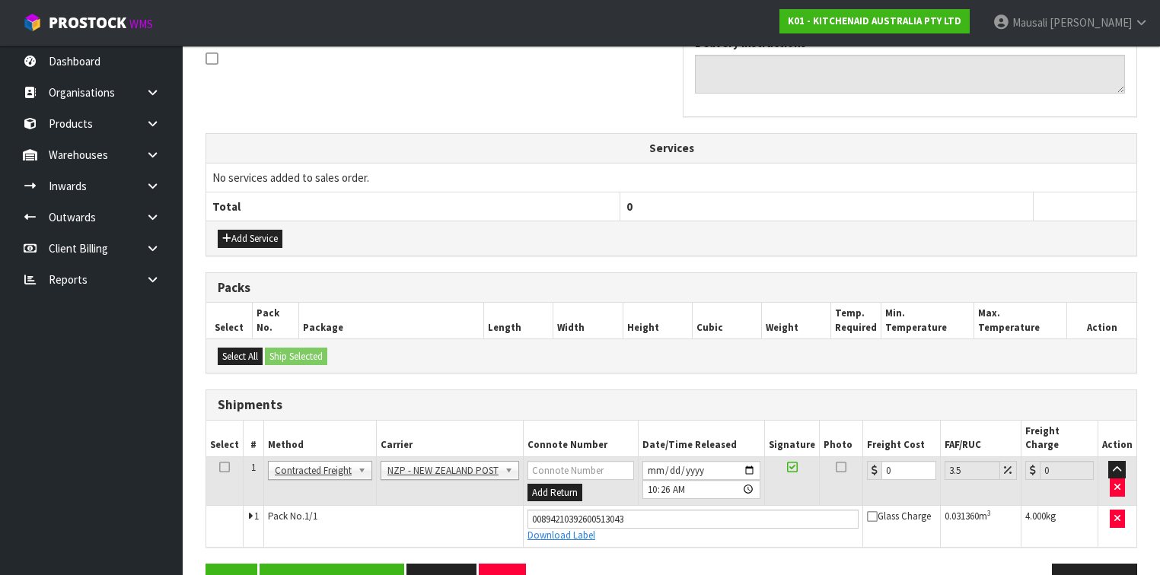
scroll to position [496, 0]
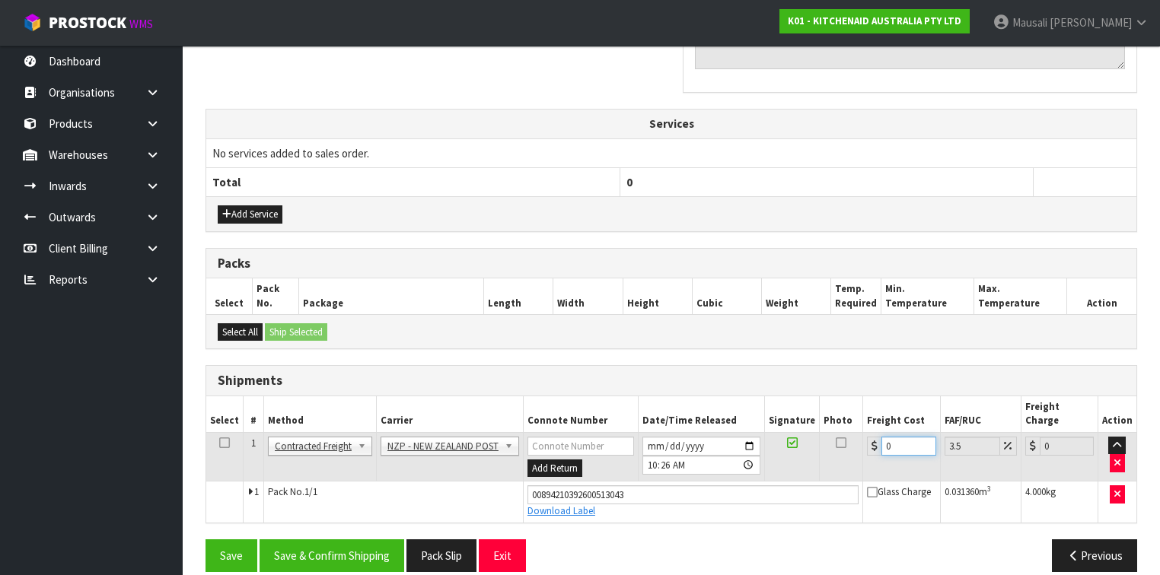
drag, startPoint x: 892, startPoint y: 424, endPoint x: 873, endPoint y: 432, distance: 20.8
click at [873, 437] on div "0" at bounding box center [901, 446] width 69 height 19
type input "8"
type input "8.28"
type input "8.4"
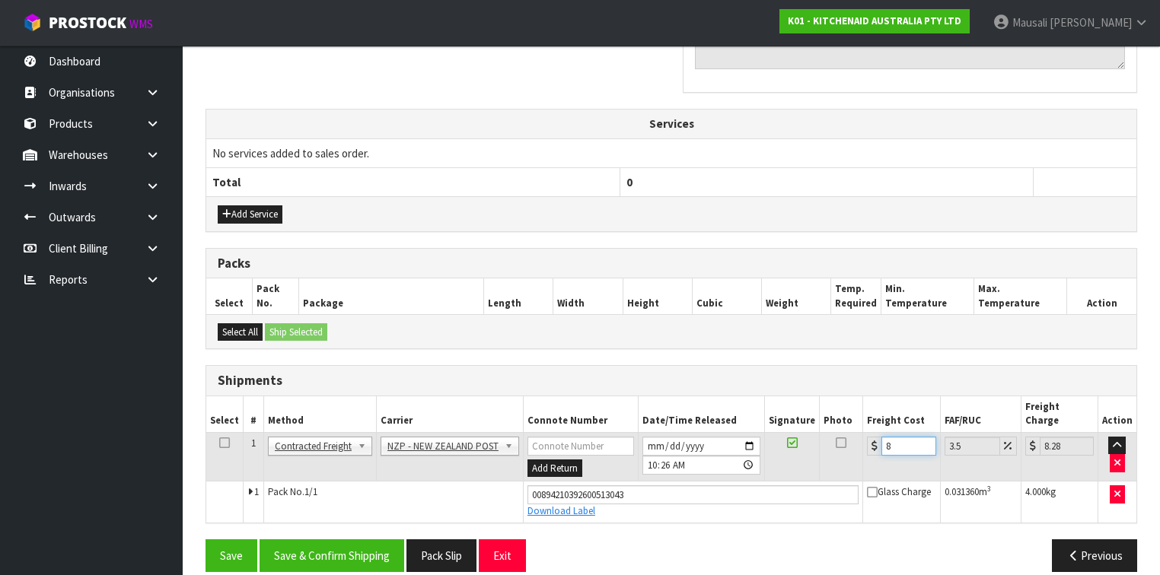
type input "8.69"
type input "8.45"
type input "8.75"
type input "8.45"
click at [326, 540] on button "Save & Confirm Shipping" at bounding box center [332, 556] width 145 height 33
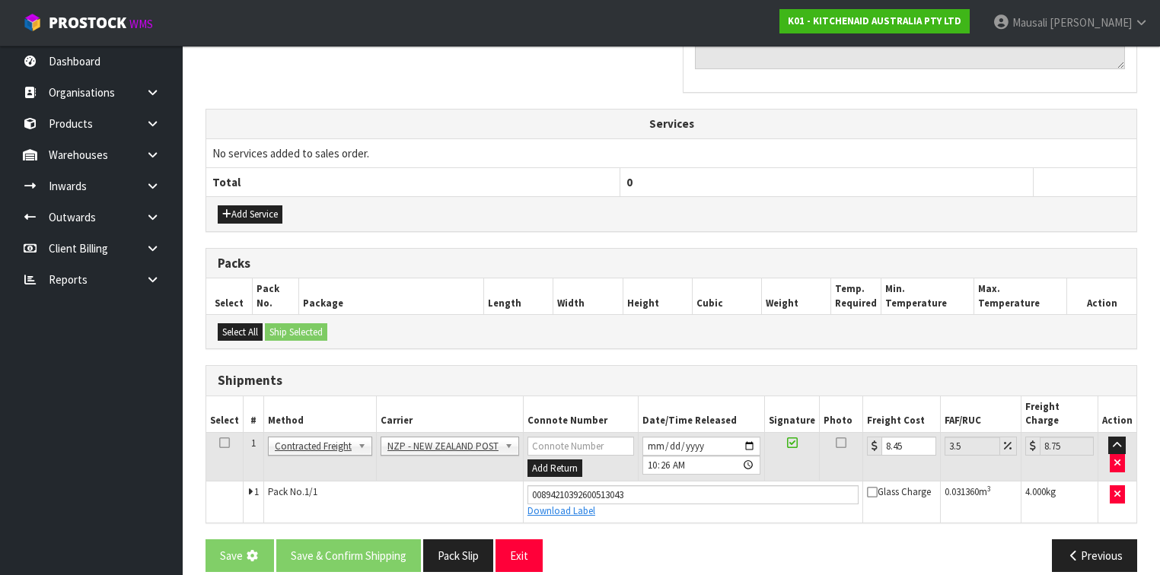
scroll to position [0, 0]
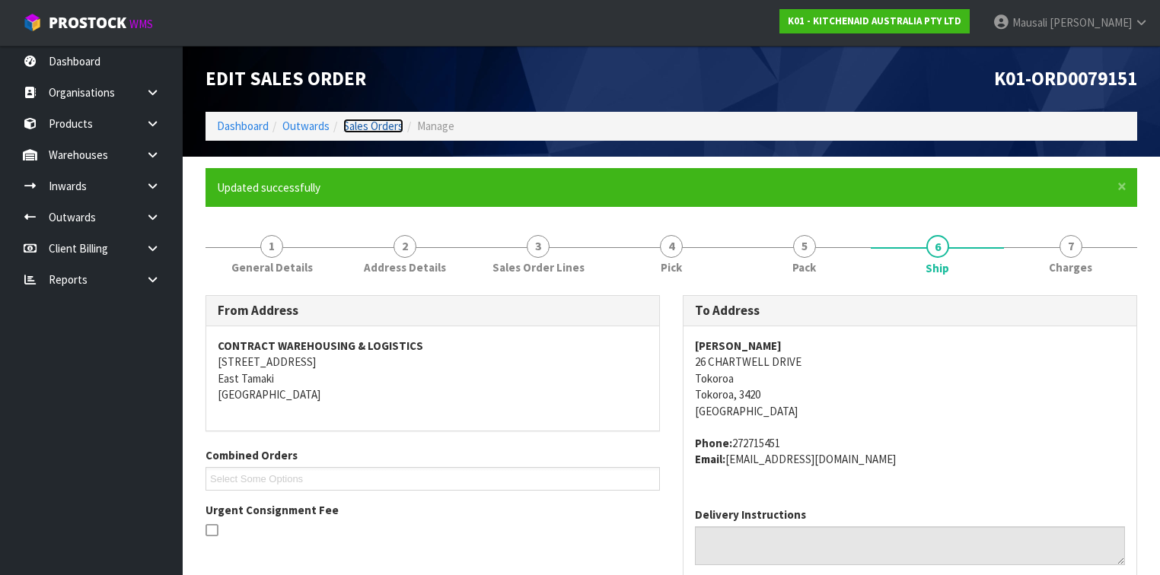
click at [381, 122] on link "Sales Orders" at bounding box center [373, 126] width 60 height 14
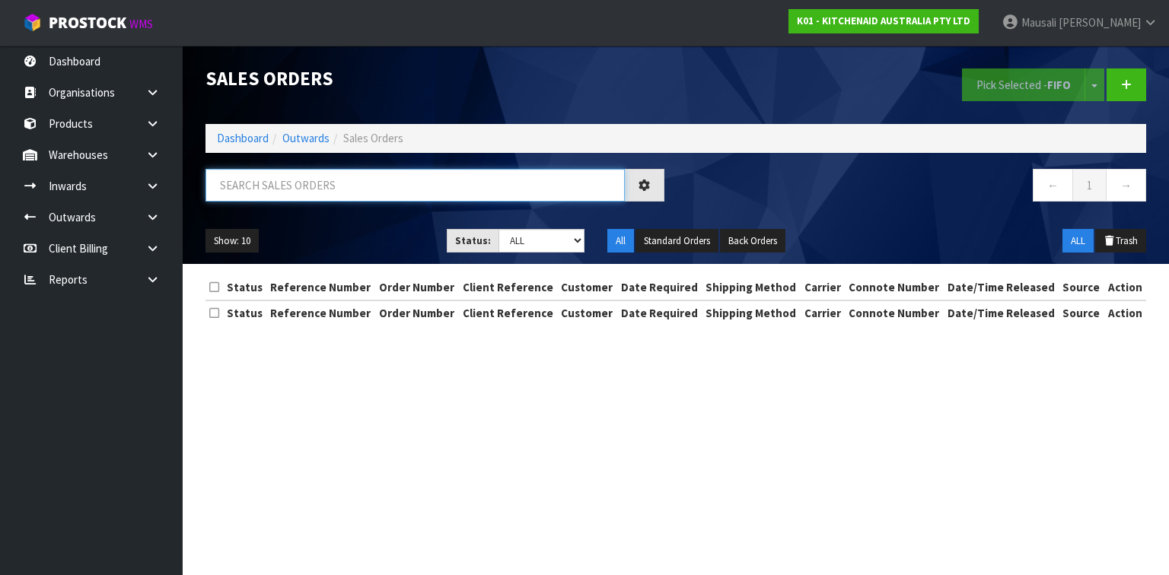
click at [295, 187] on input "text" at bounding box center [415, 185] width 419 height 33
type input "JOB-0412547"
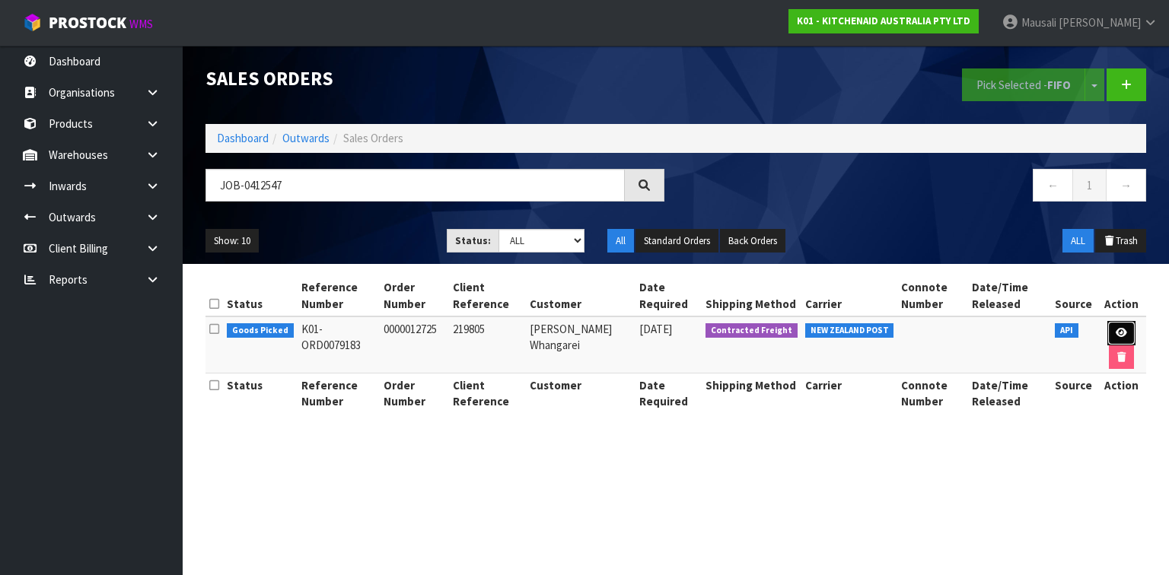
click at [1123, 332] on icon at bounding box center [1121, 333] width 11 height 10
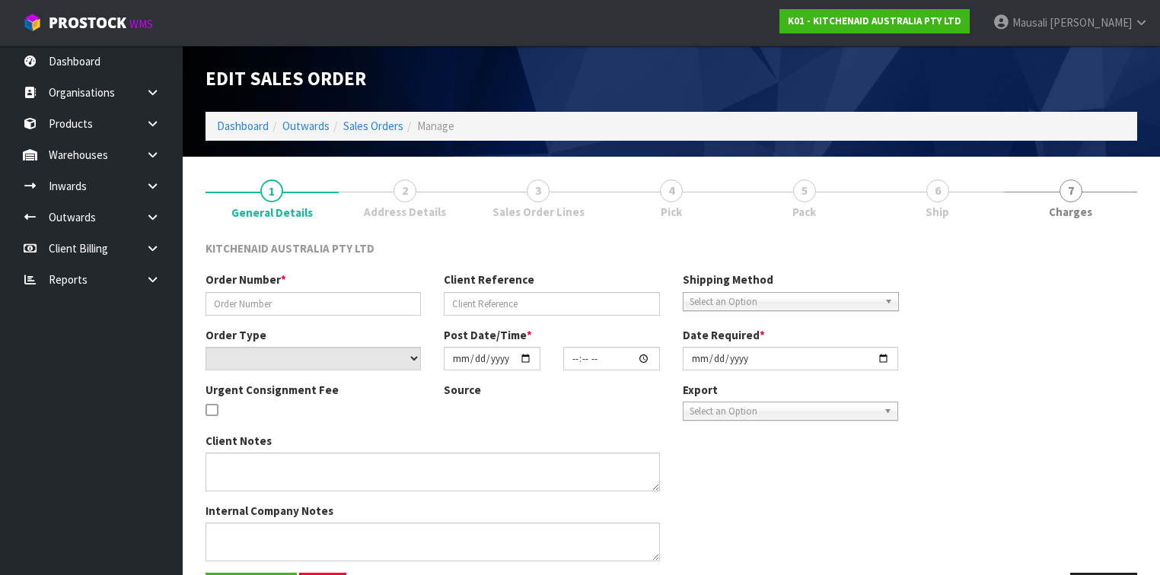
type input "0000012725"
type input "219805"
select select "number:0"
type input "[DATE]"
type input "11:32:02.000"
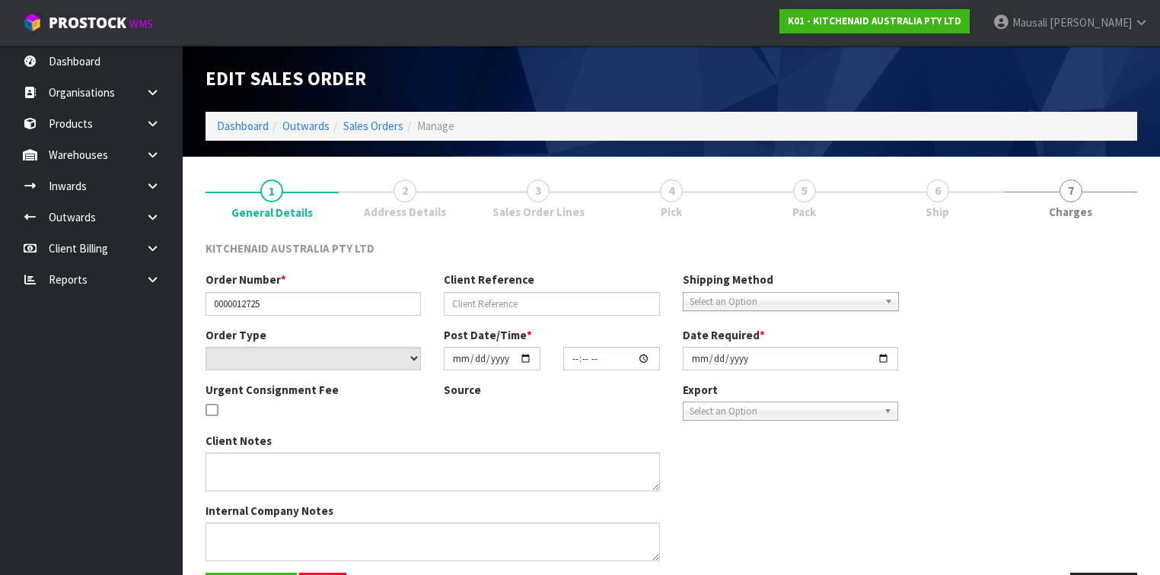
type input "[DATE]"
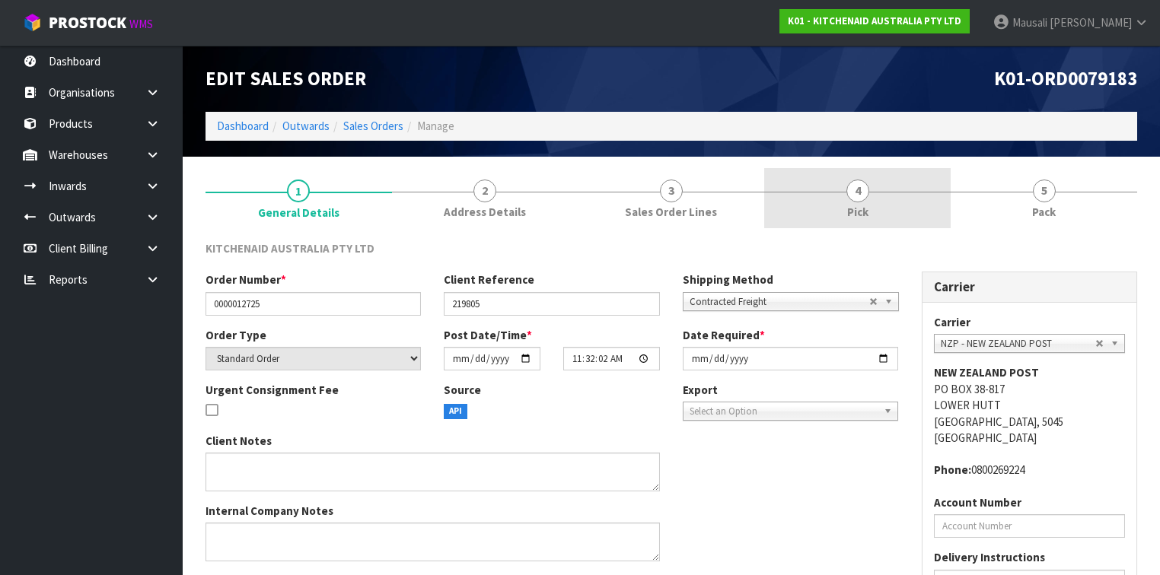
click at [881, 211] on link "4 Pick" at bounding box center [857, 198] width 187 height 60
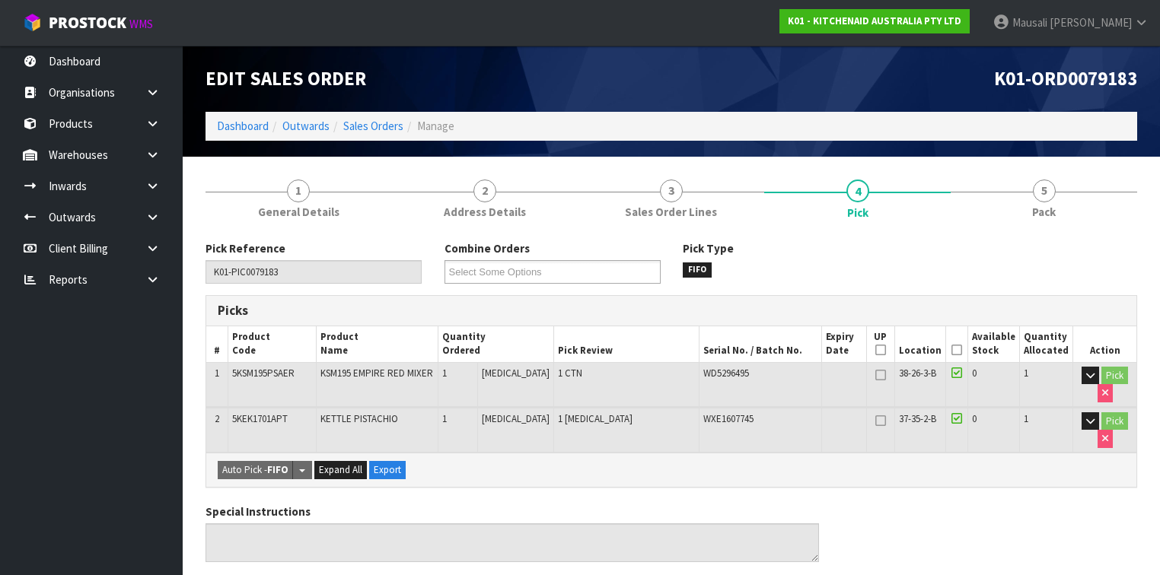
click at [956, 350] on icon at bounding box center [957, 350] width 11 height 1
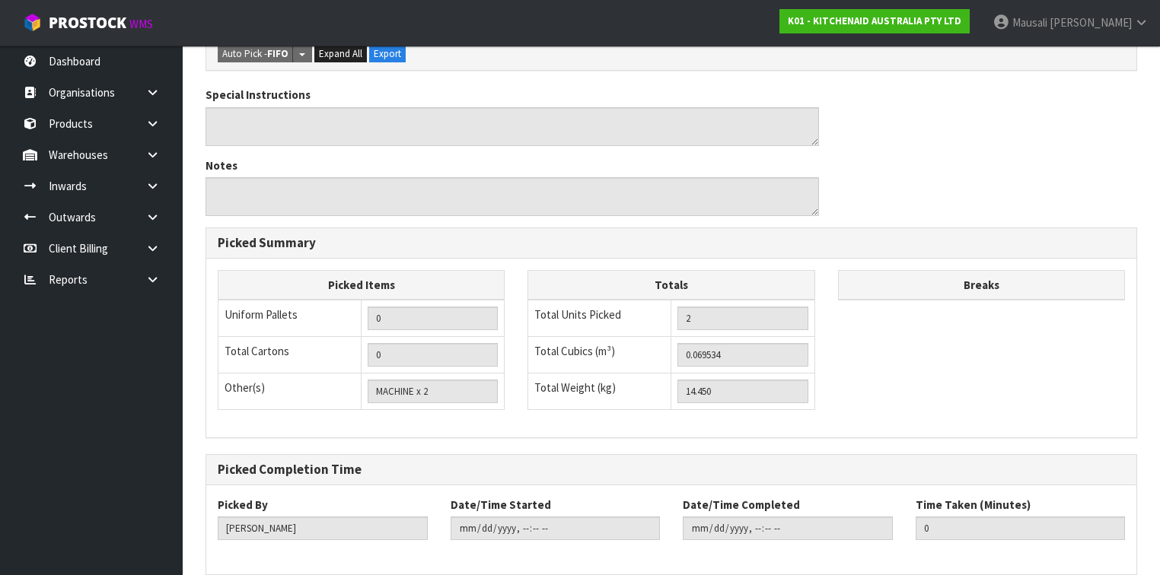
scroll to position [537, 0]
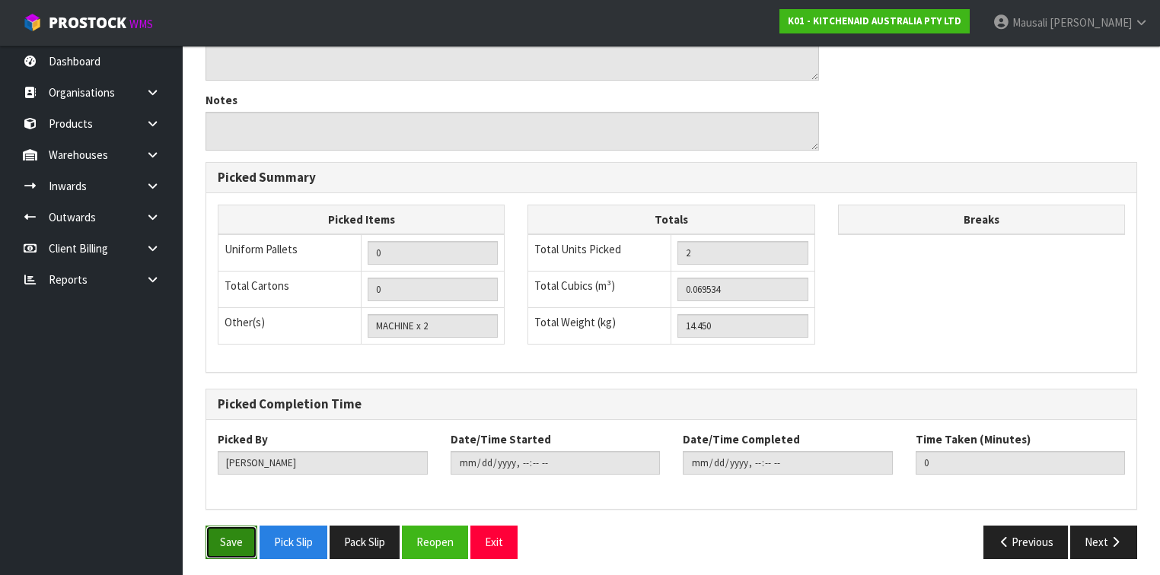
click at [234, 527] on button "Save" at bounding box center [232, 542] width 52 height 33
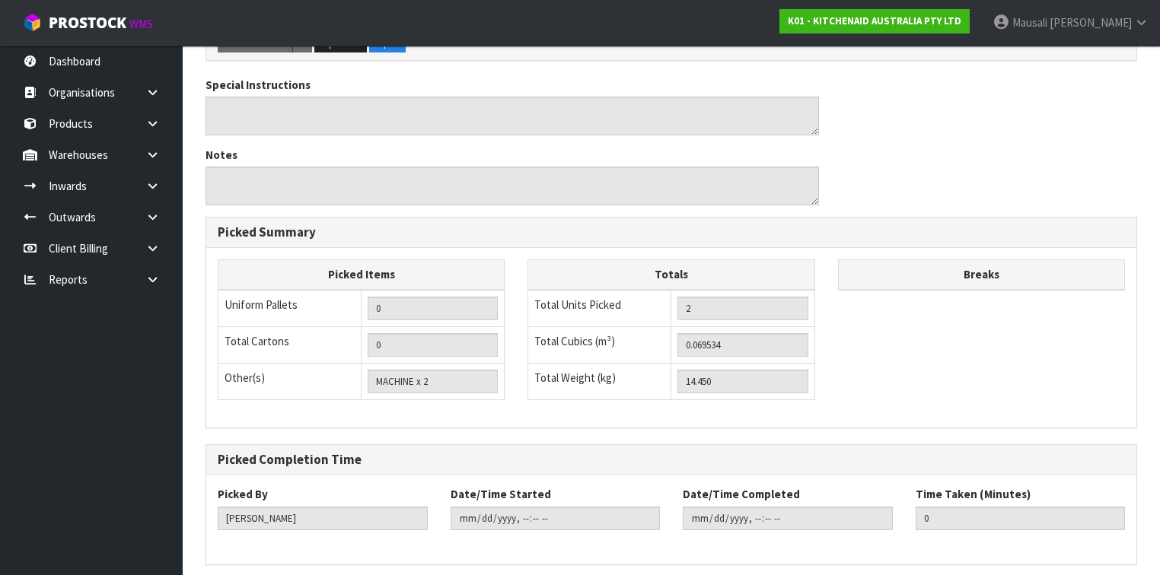
scroll to position [0, 0]
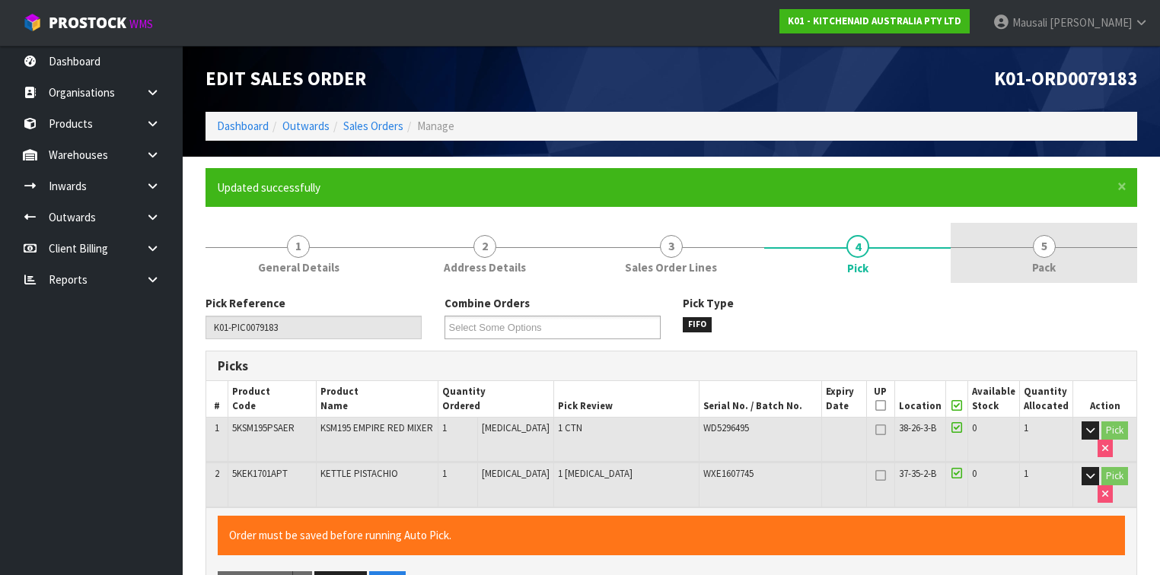
type input "[PERSON_NAME]"
type input "[DATE]T10:28:44"
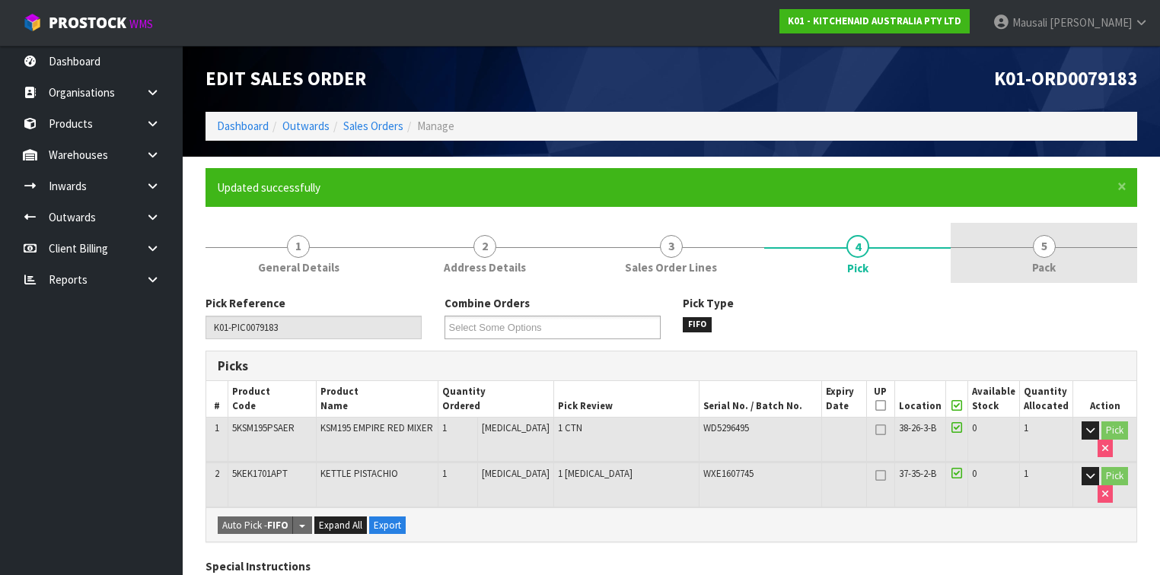
click at [1004, 241] on link "5 Pack" at bounding box center [1044, 253] width 187 height 60
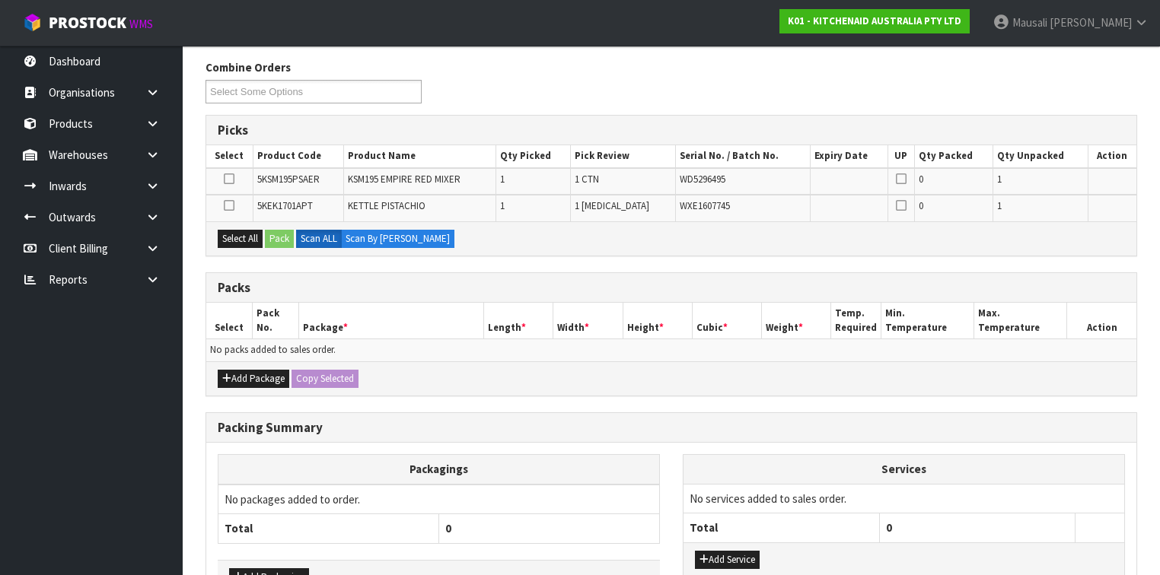
scroll to position [304, 0]
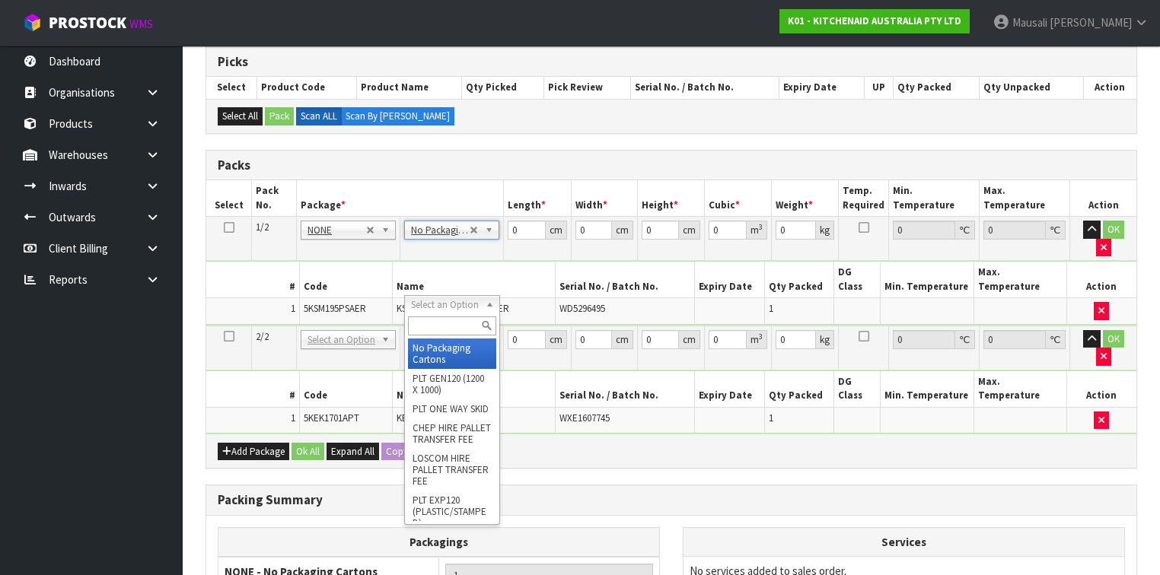
click at [435, 327] on input "text" at bounding box center [452, 326] width 88 height 19
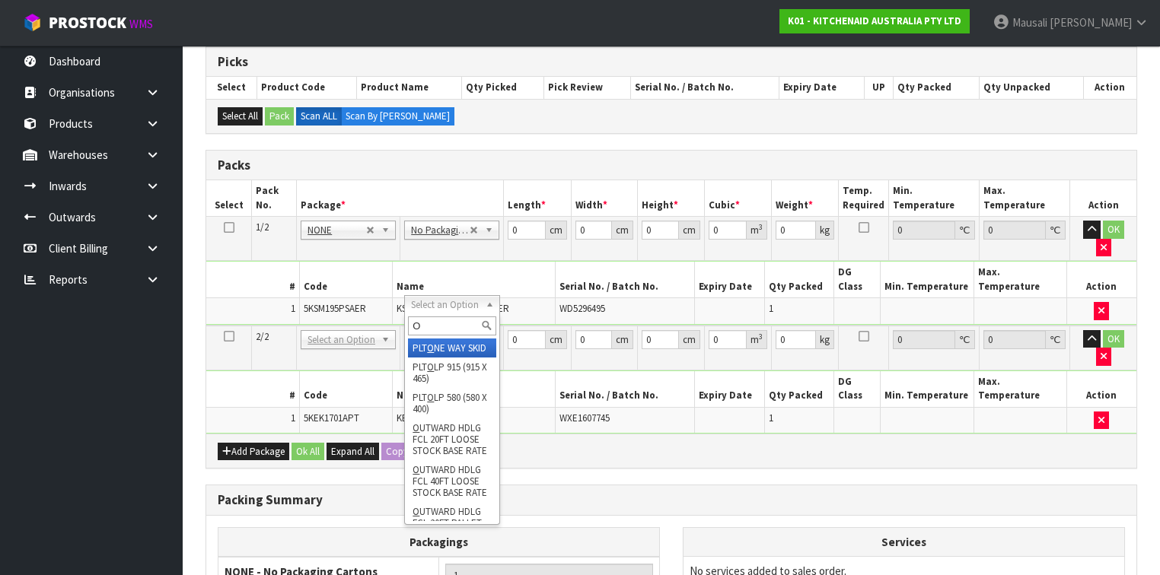
type input "OC"
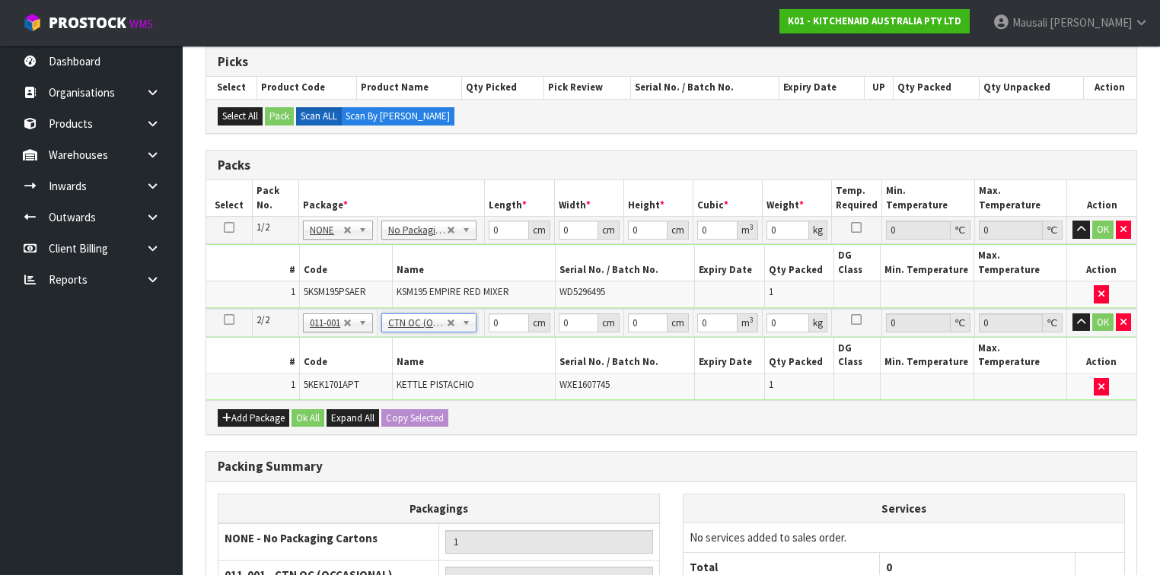
type input "2"
drag, startPoint x: 502, startPoint y: 229, endPoint x: 481, endPoint y: 244, distance: 25.1
click at [481, 244] on tbody "1/2 NONE 007-001 007-002 007-004 007-009 007-013 007-014 007-015 007-017 007-01…" at bounding box center [671, 263] width 930 height 92
type input "43"
type input "29"
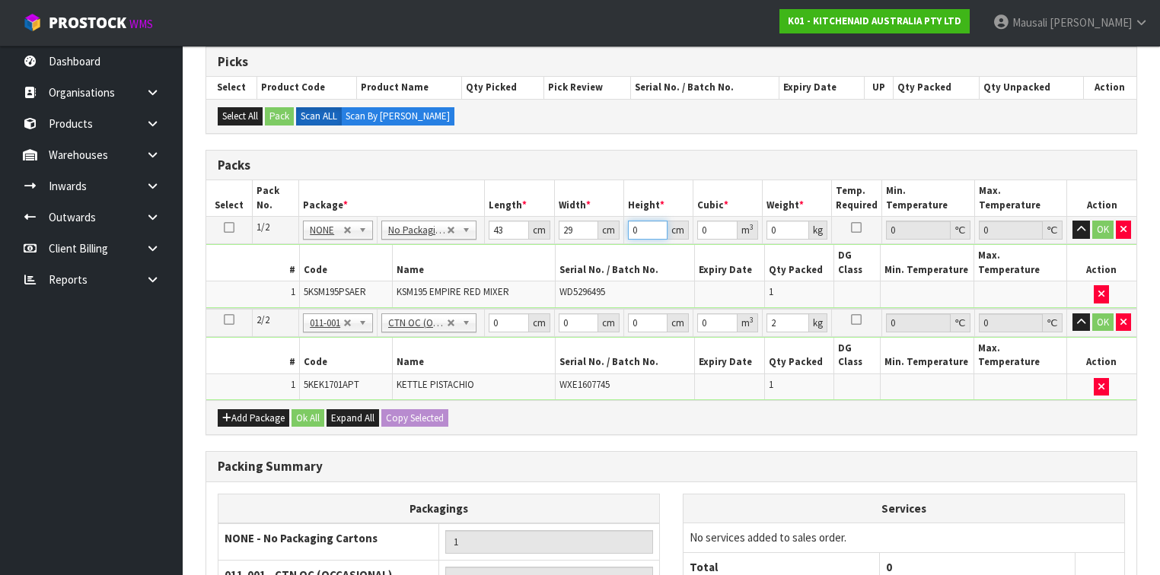
type input "4"
type input "0.004988"
type input "43"
type input "0.053621"
type input "43"
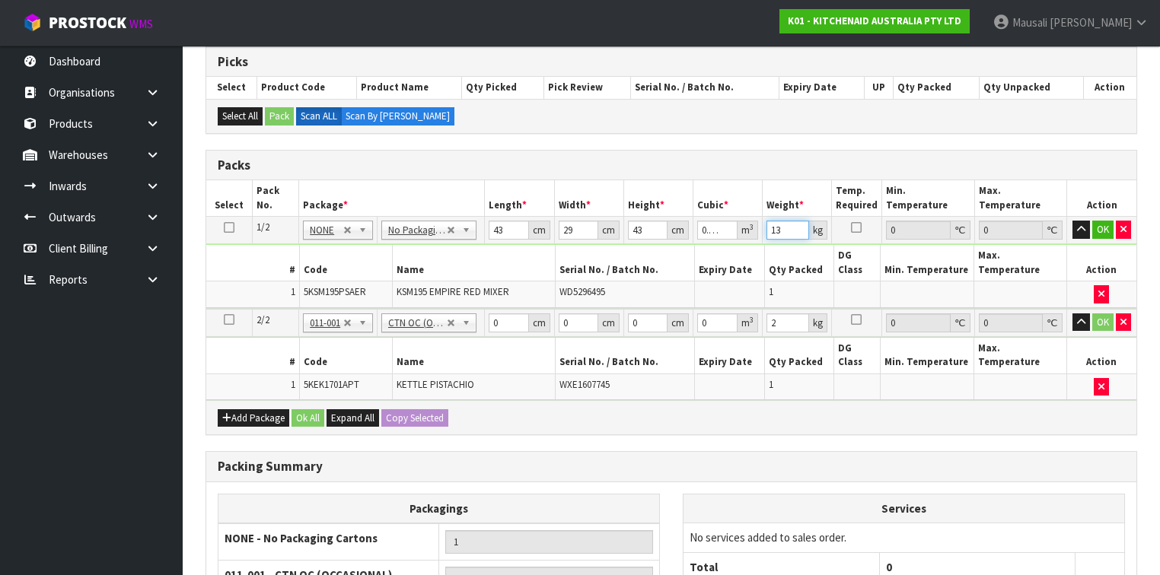
type input "13"
type input "40"
type input "29"
type input "3"
type input "0.00348"
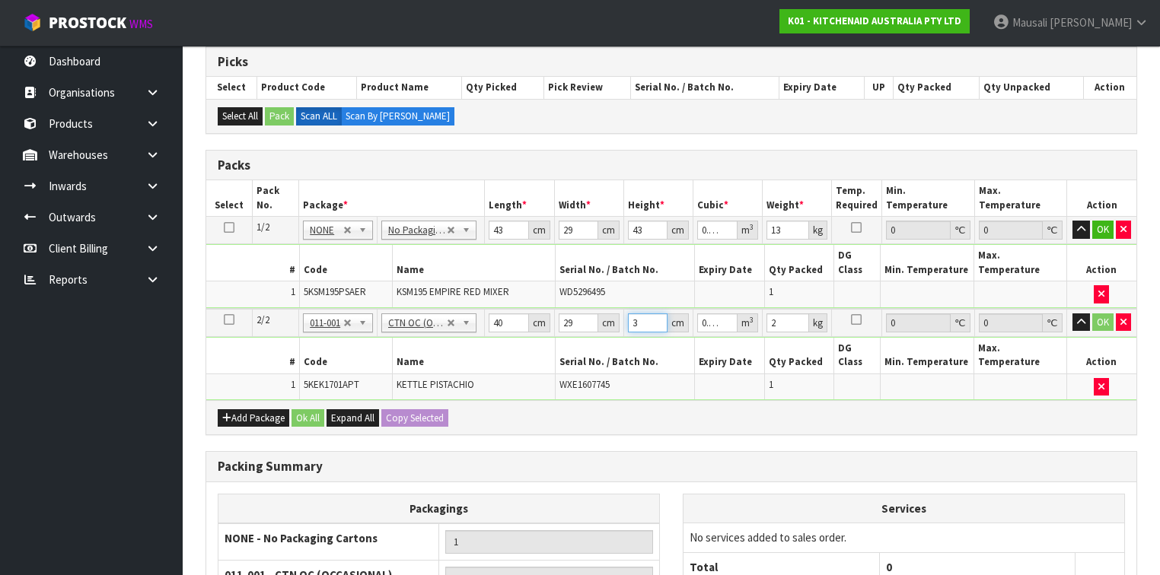
type input "32"
type input "0.03712"
type input "32"
type input "3"
click at [311, 410] on button "Ok All" at bounding box center [308, 419] width 33 height 18
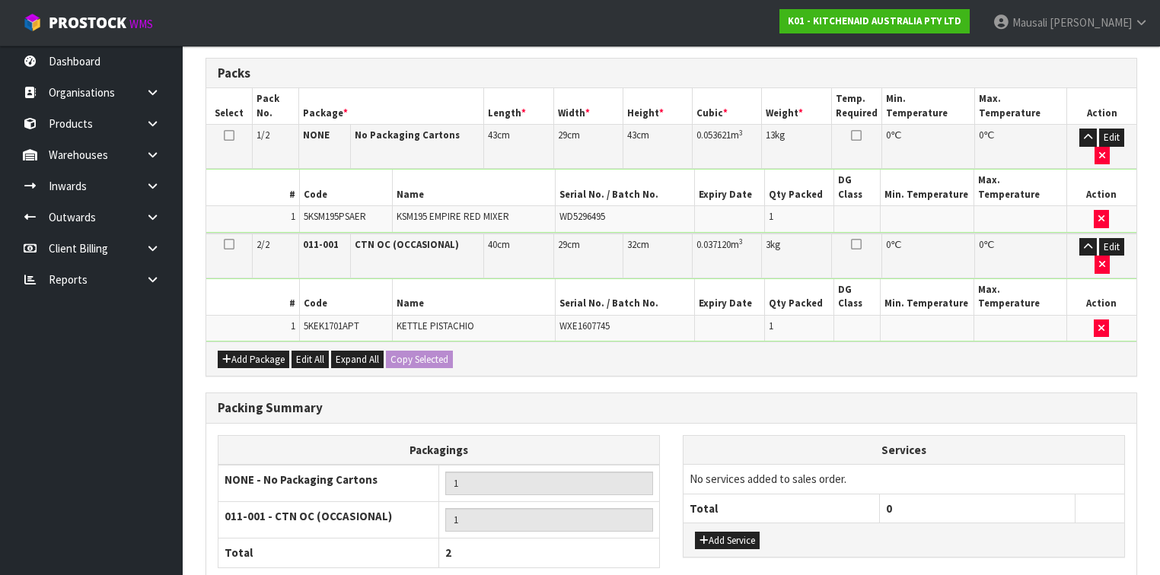
scroll to position [451, 0]
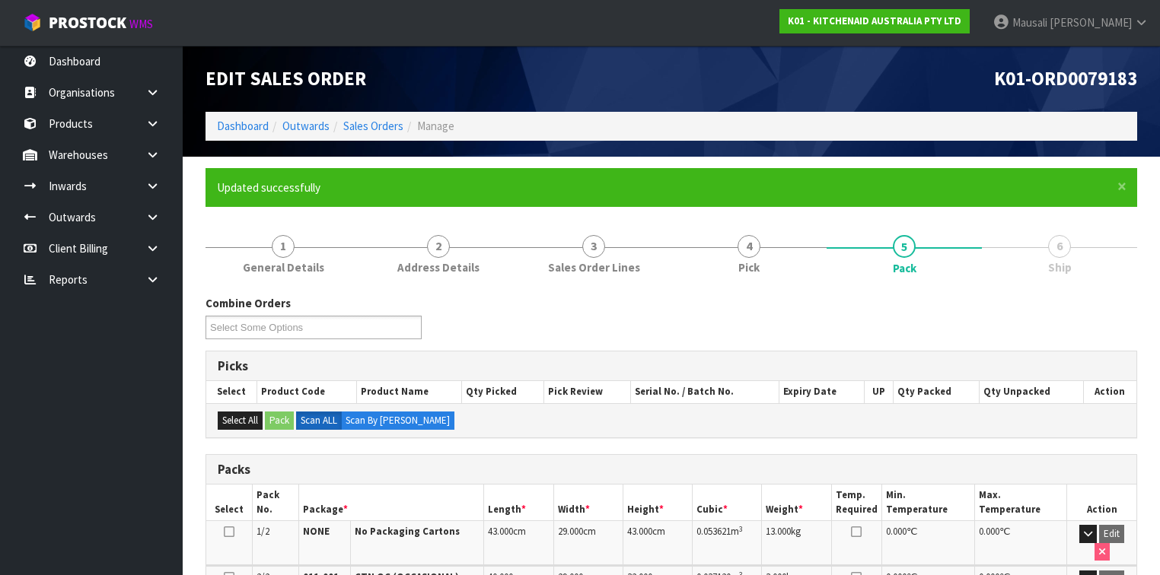
scroll to position [320, 0]
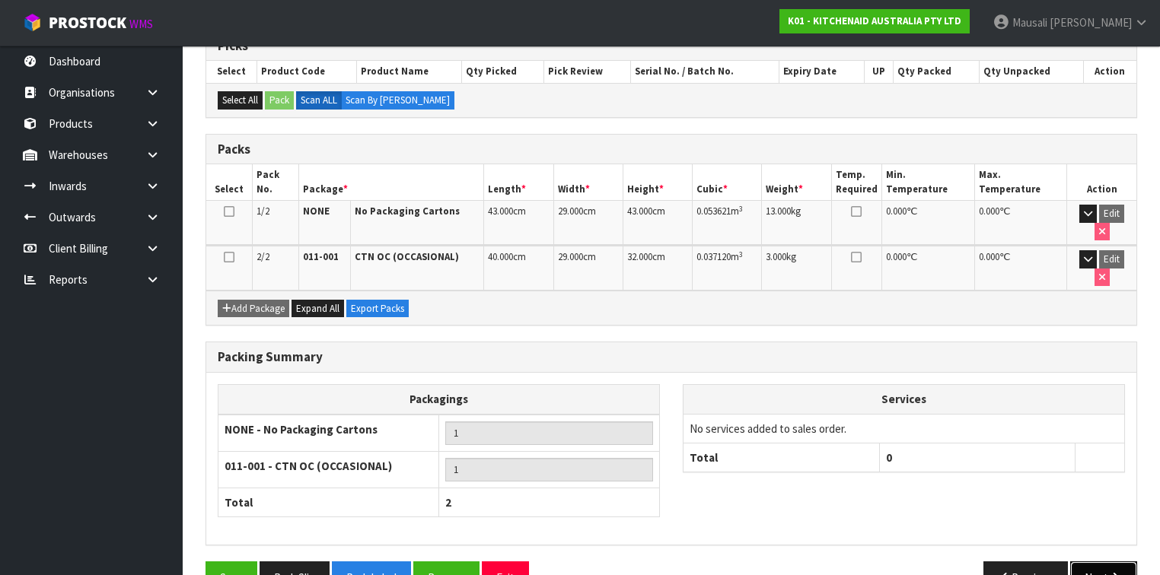
click at [1102, 562] on button "Next" at bounding box center [1103, 578] width 67 height 33
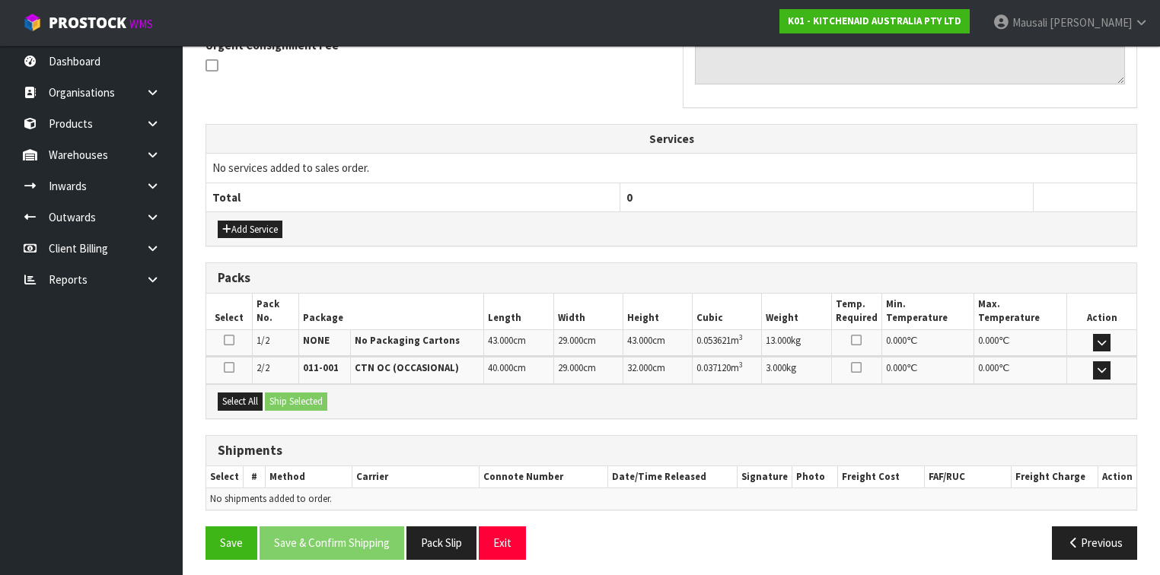
scroll to position [467, 0]
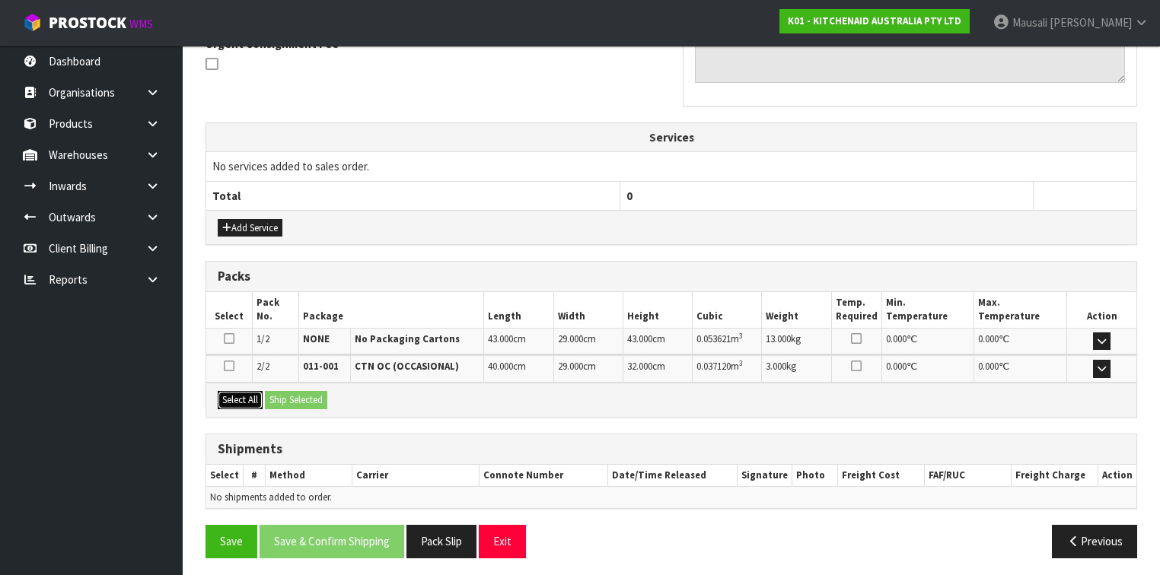
click at [248, 399] on button "Select All" at bounding box center [240, 400] width 45 height 18
click at [287, 402] on button "Ship Selected" at bounding box center [296, 400] width 62 height 18
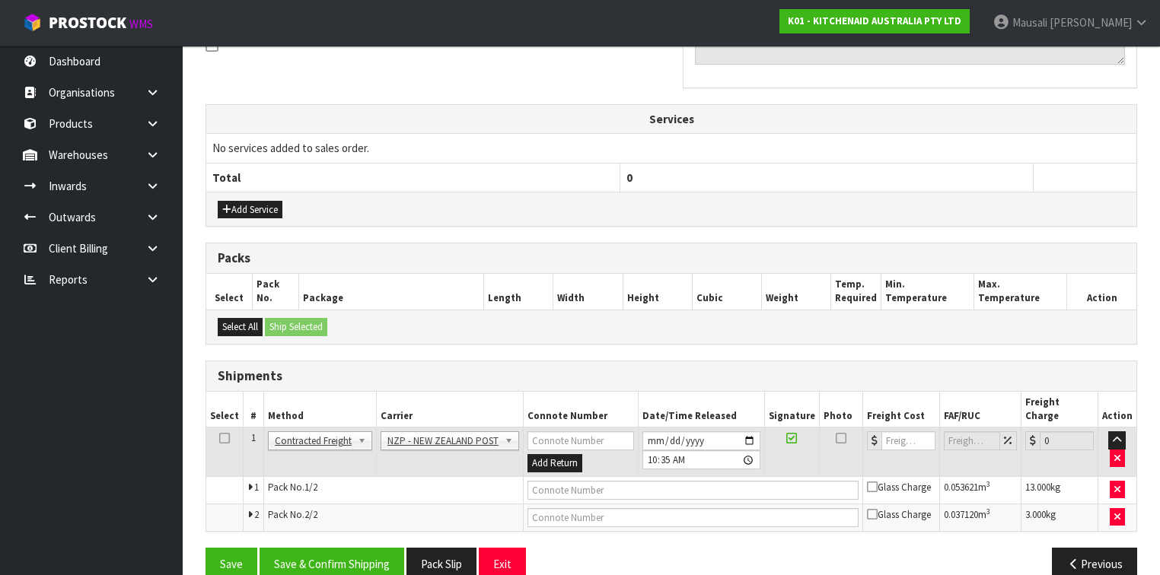
scroll to position [493, 0]
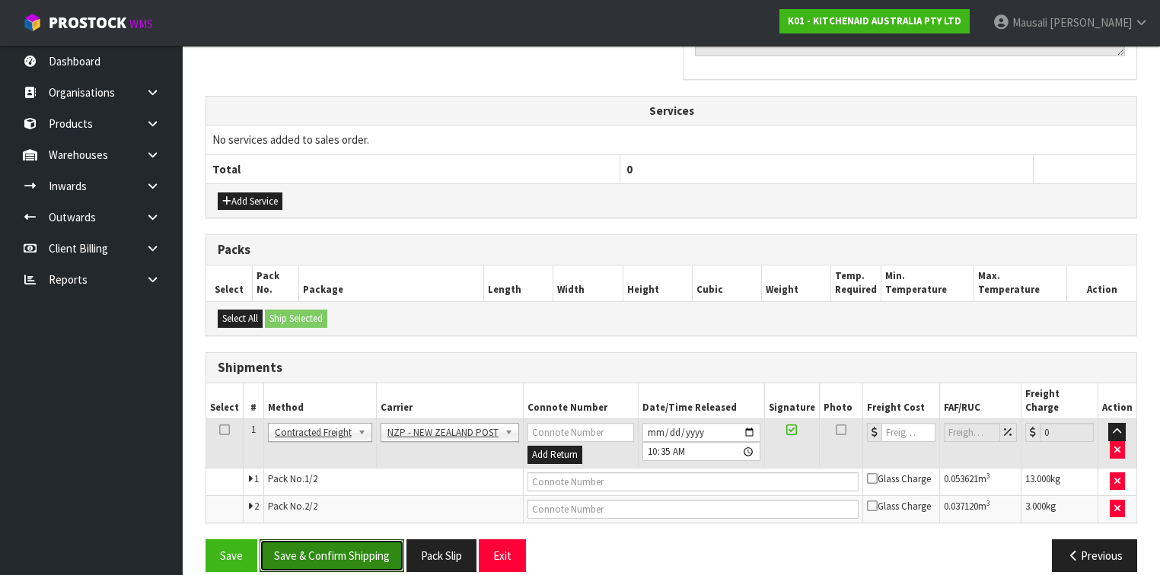
drag, startPoint x: 367, startPoint y: 531, endPoint x: 417, endPoint y: 492, distance: 63.5
click at [368, 540] on button "Save & Confirm Shipping" at bounding box center [332, 556] width 145 height 33
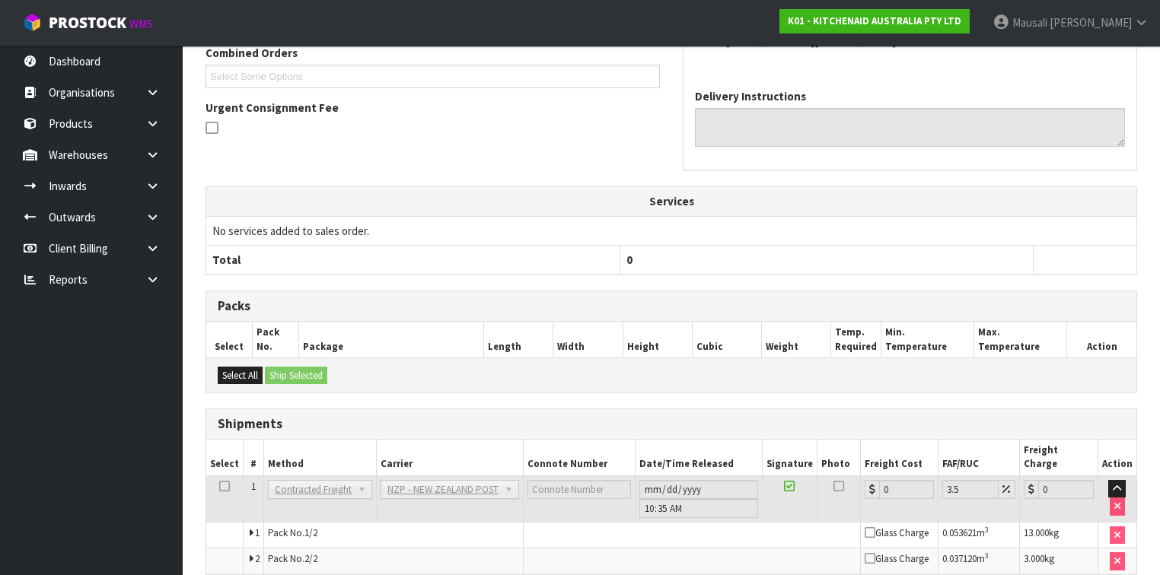
scroll to position [471, 0]
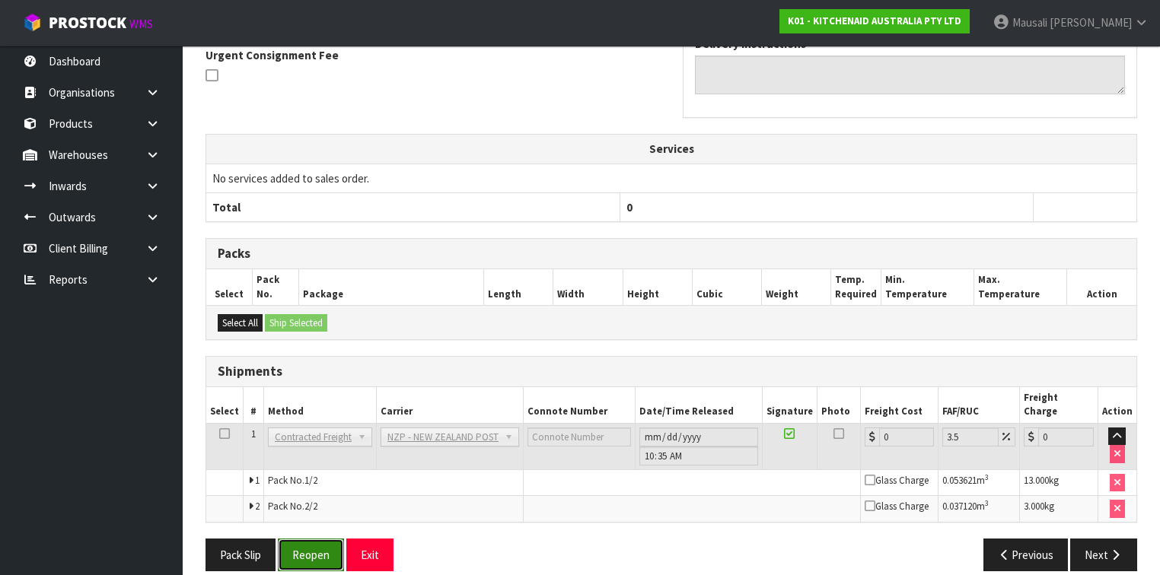
click at [295, 539] on button "Reopen" at bounding box center [311, 555] width 66 height 33
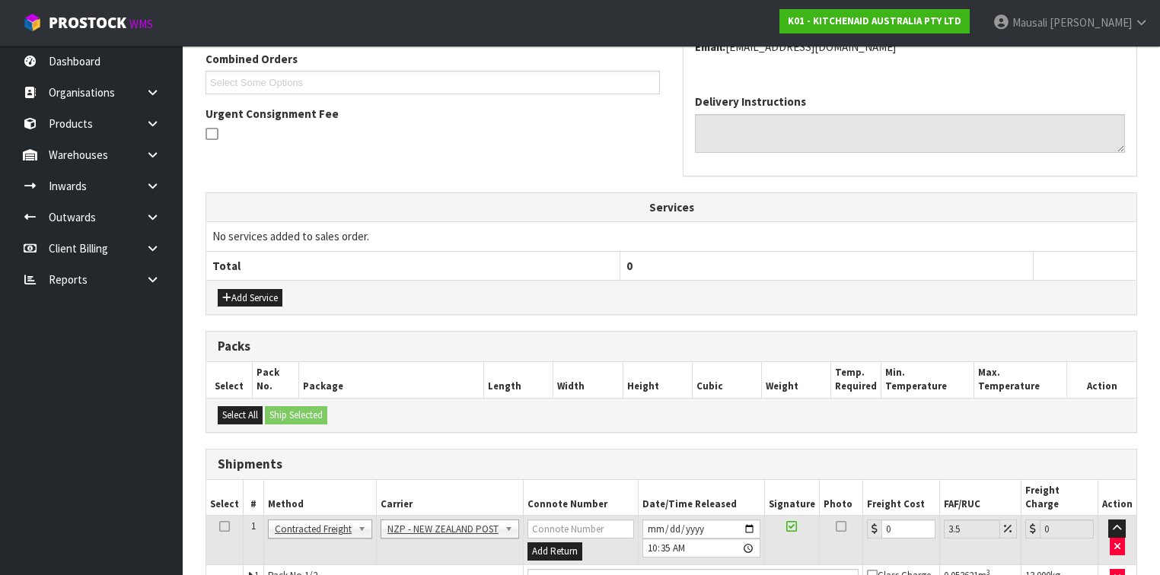
scroll to position [508, 0]
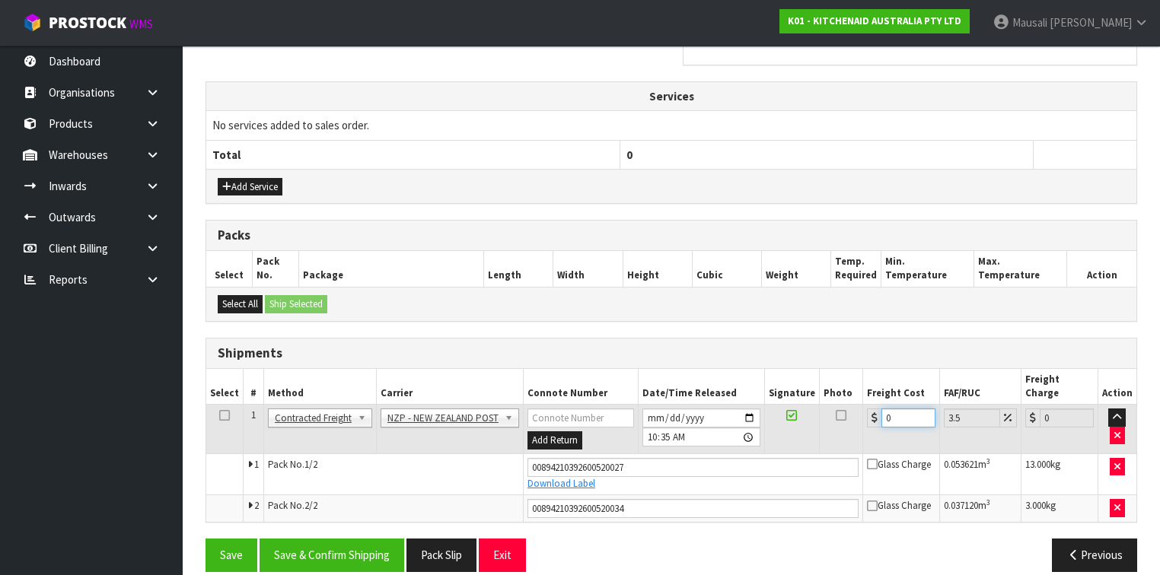
drag, startPoint x: 899, startPoint y: 400, endPoint x: 874, endPoint y: 414, distance: 29.0
click at [874, 414] on td "0" at bounding box center [901, 429] width 77 height 49
type input "1"
type input "1.03"
type input "14"
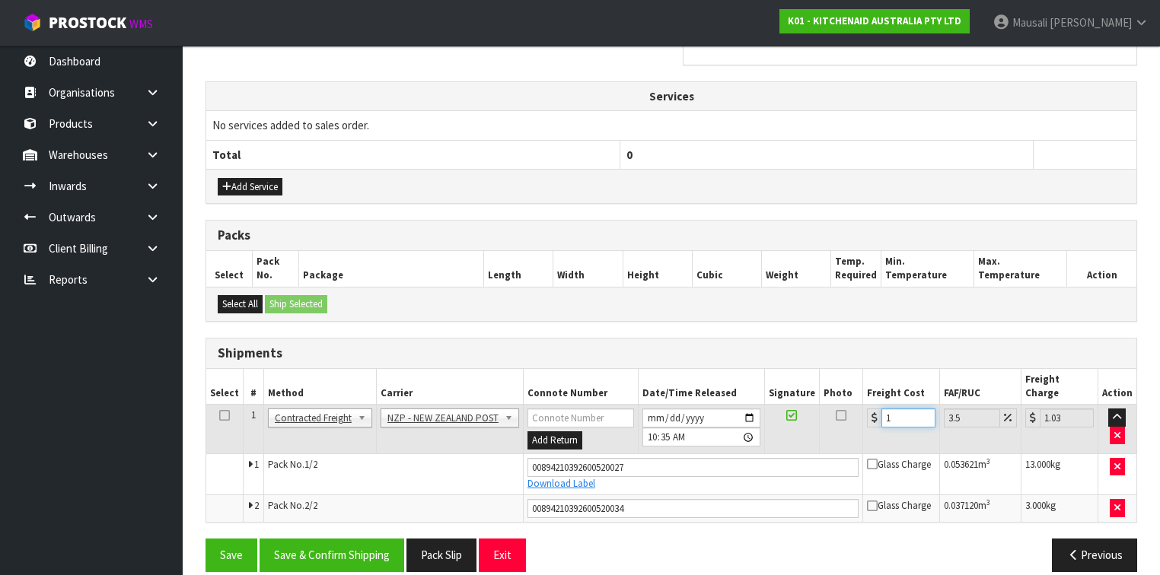
type input "14.49"
type input "14.6"
type input "15.11"
type input "14.62"
type input "15.13"
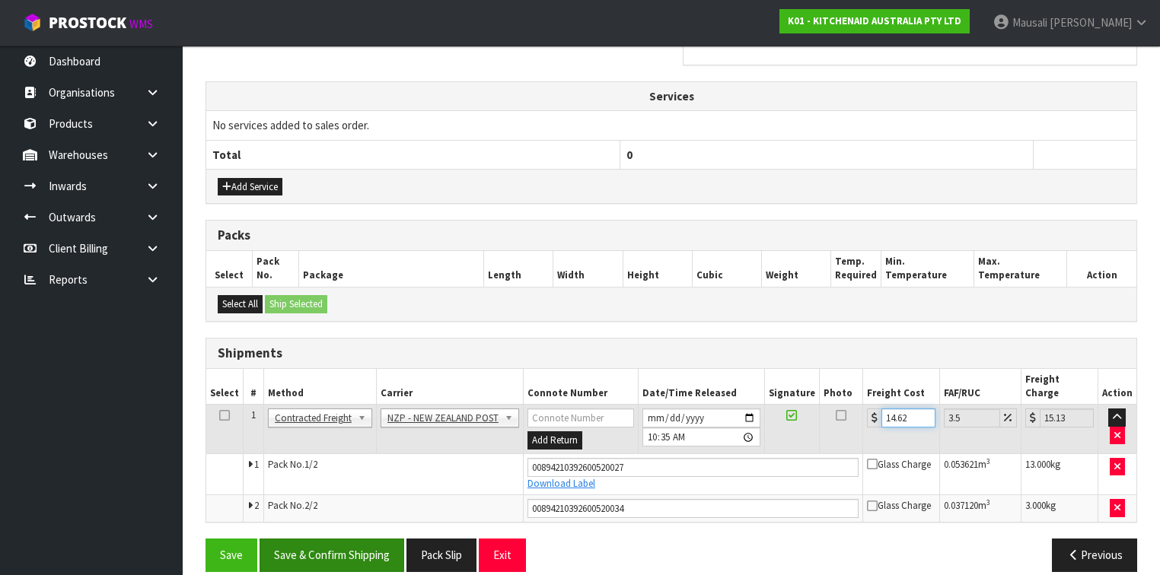
type input "14.62"
click at [341, 539] on button "Save & Confirm Shipping" at bounding box center [332, 555] width 145 height 33
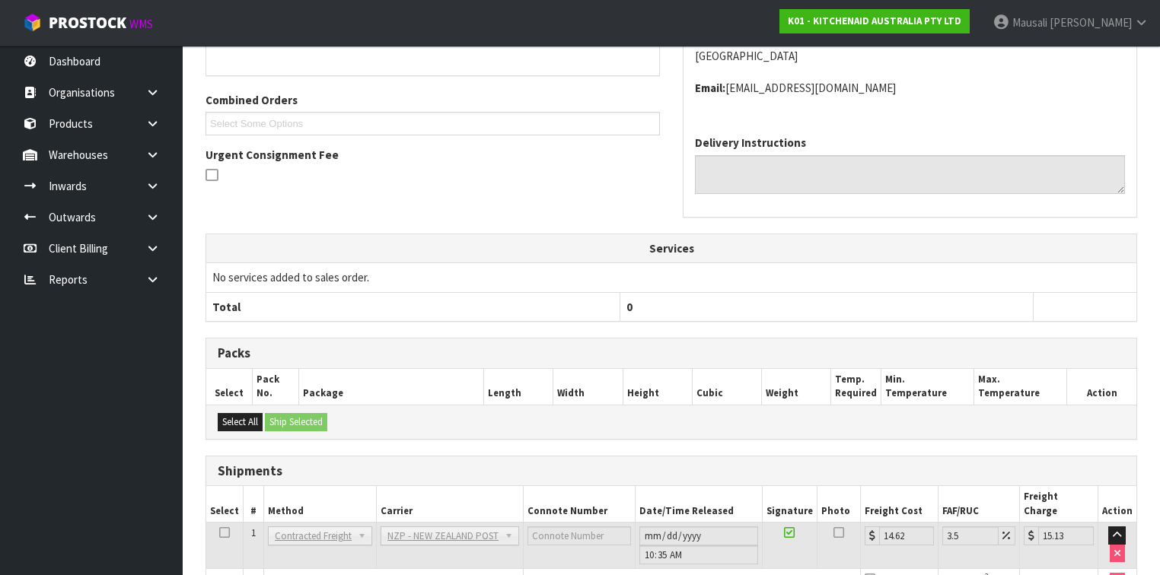
scroll to position [466, 0]
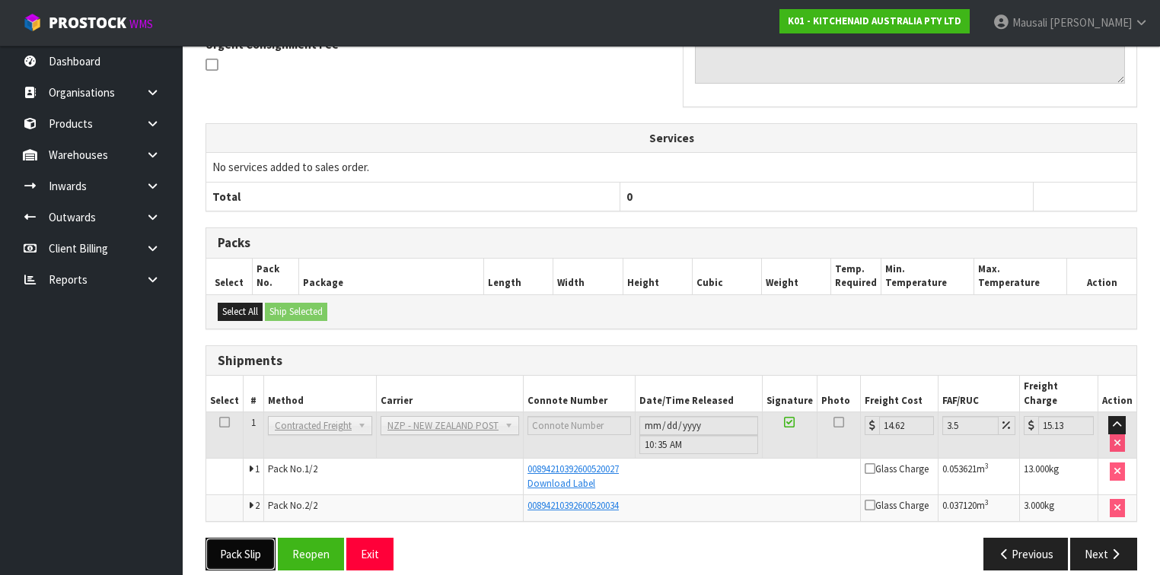
click at [247, 538] on button "Pack Slip" at bounding box center [241, 554] width 70 height 33
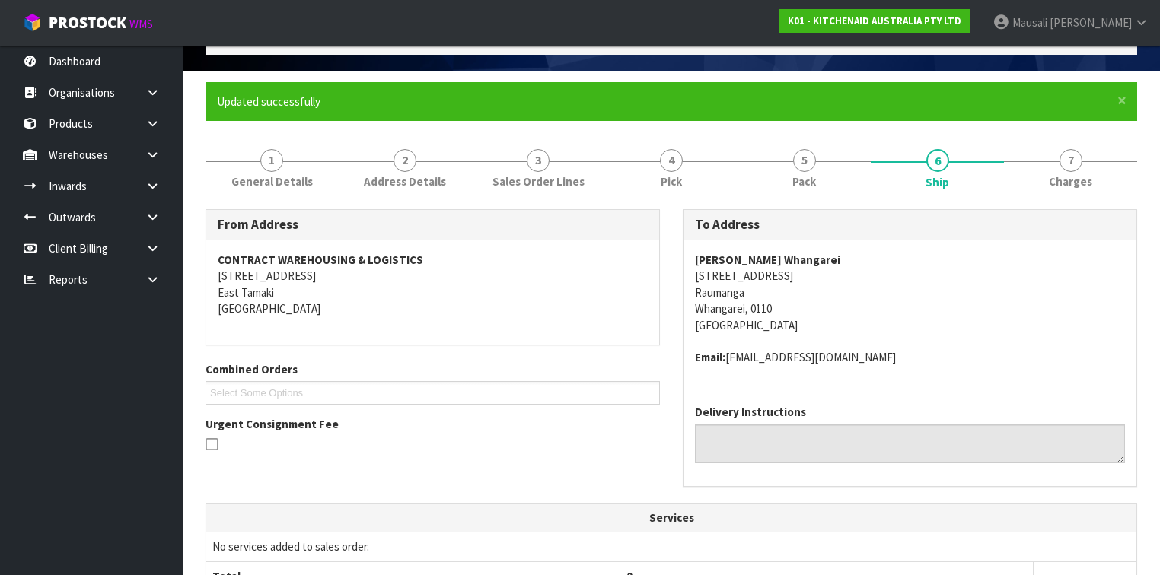
scroll to position [0, 0]
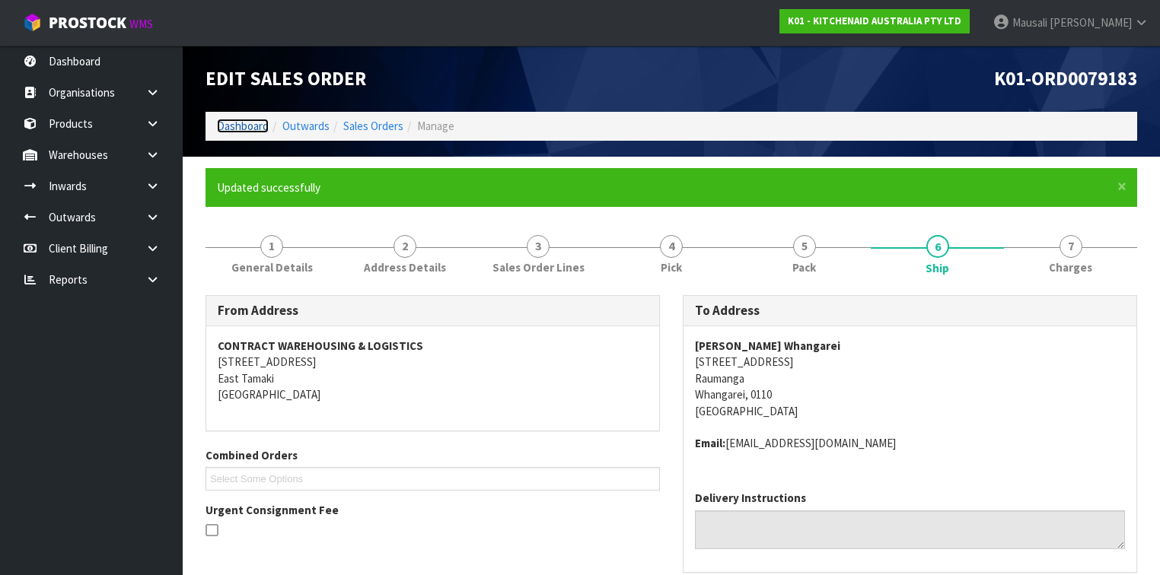
click at [262, 125] on link "Dashboard" at bounding box center [243, 126] width 52 height 14
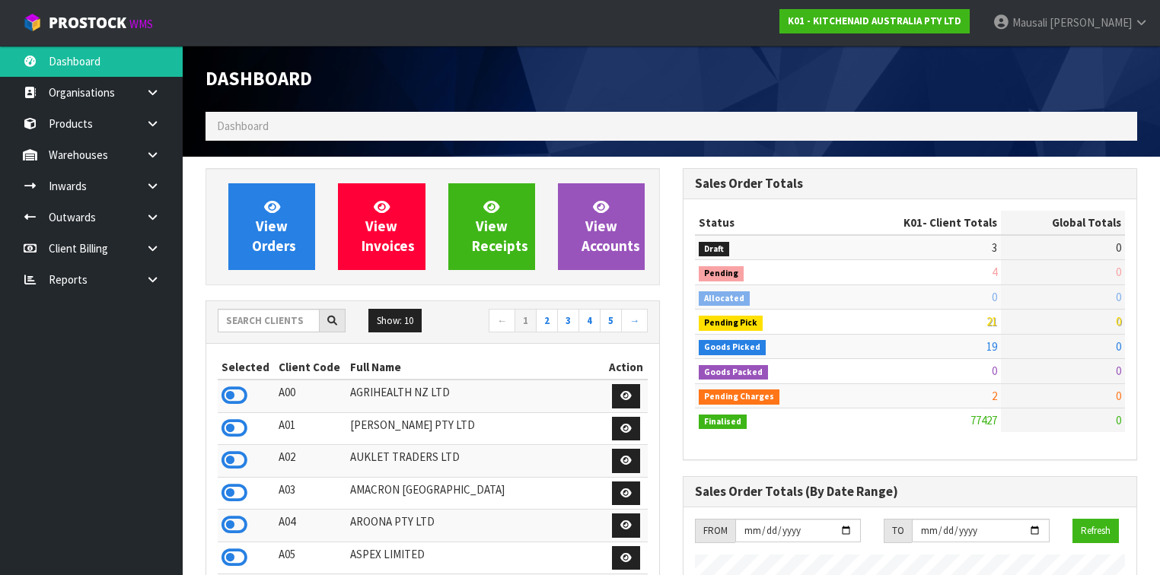
scroll to position [1148, 477]
click at [265, 322] on input "text" at bounding box center [269, 321] width 102 height 24
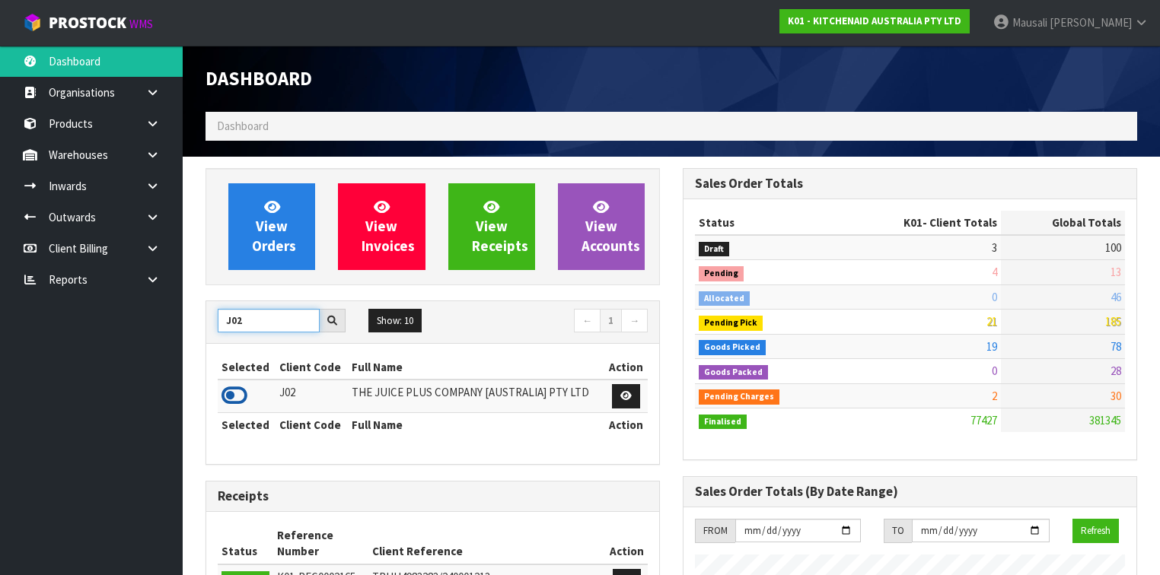
type input "J02"
click at [234, 393] on icon at bounding box center [235, 395] width 26 height 23
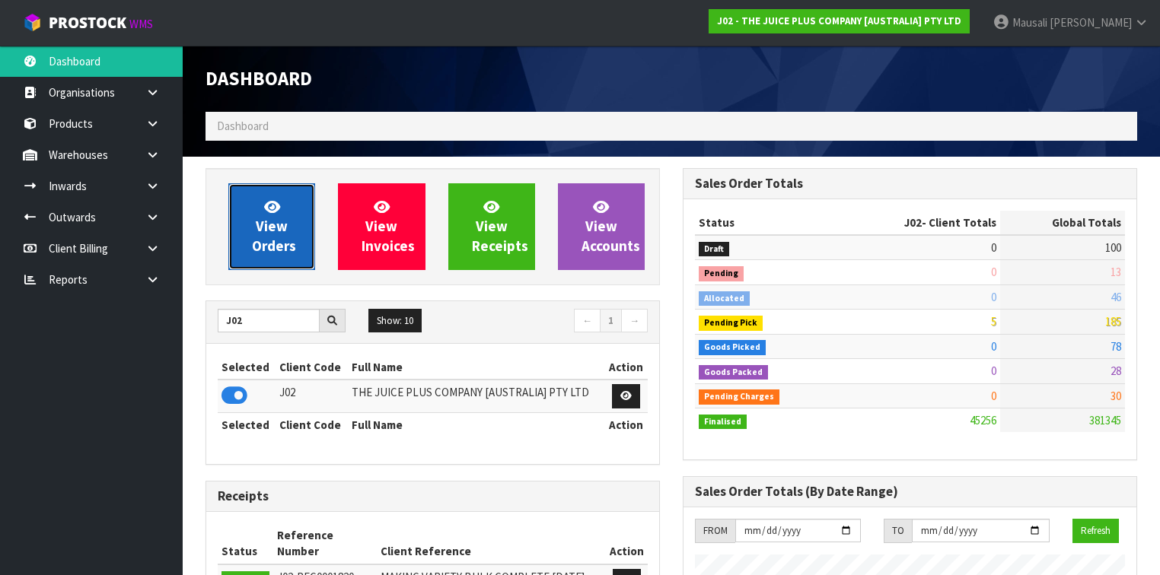
click at [259, 238] on span "View Orders" at bounding box center [274, 226] width 44 height 57
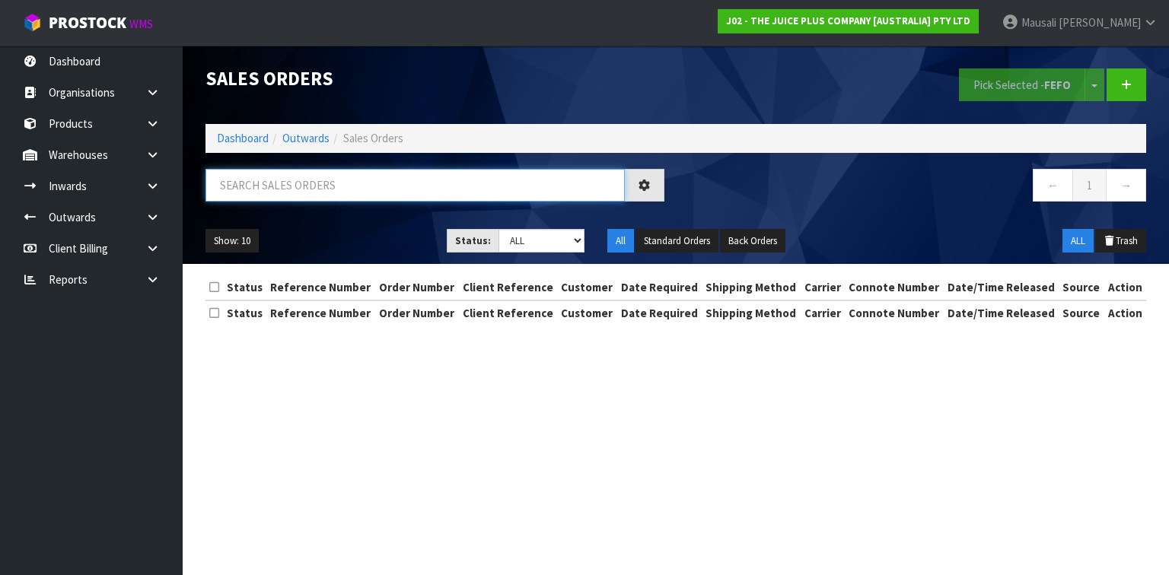
click at [252, 177] on input "text" at bounding box center [415, 185] width 419 height 33
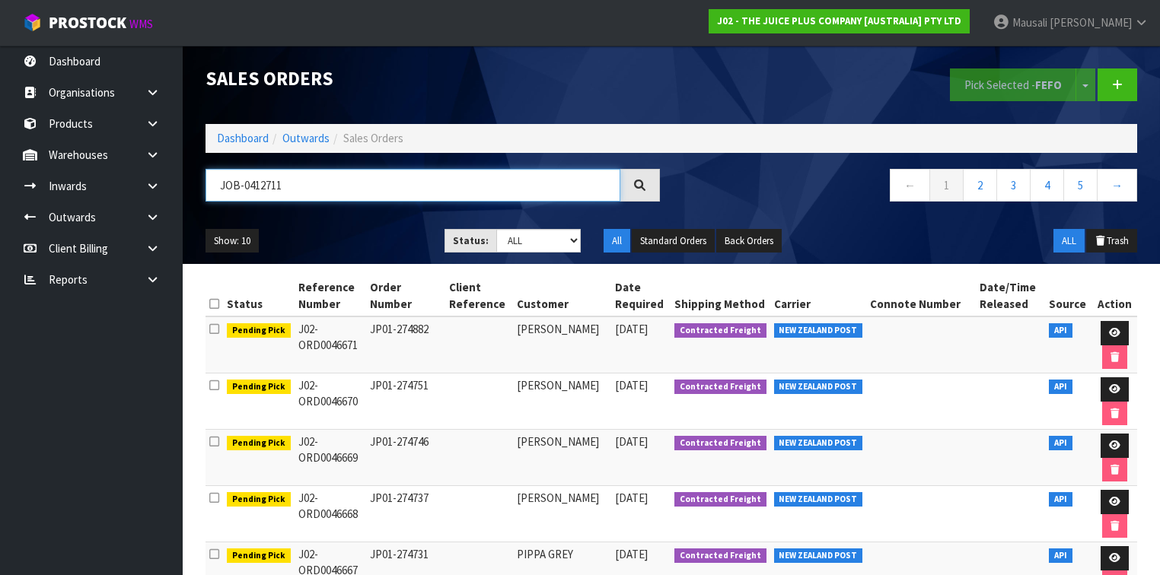
type input "JOB-0412711"
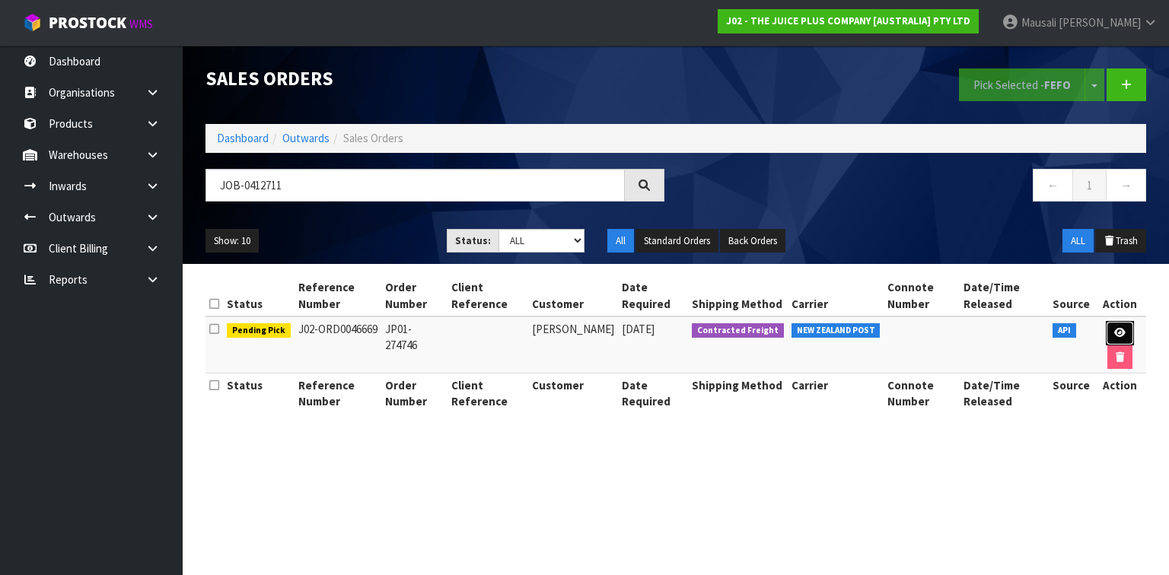
click at [1117, 324] on link at bounding box center [1120, 333] width 28 height 24
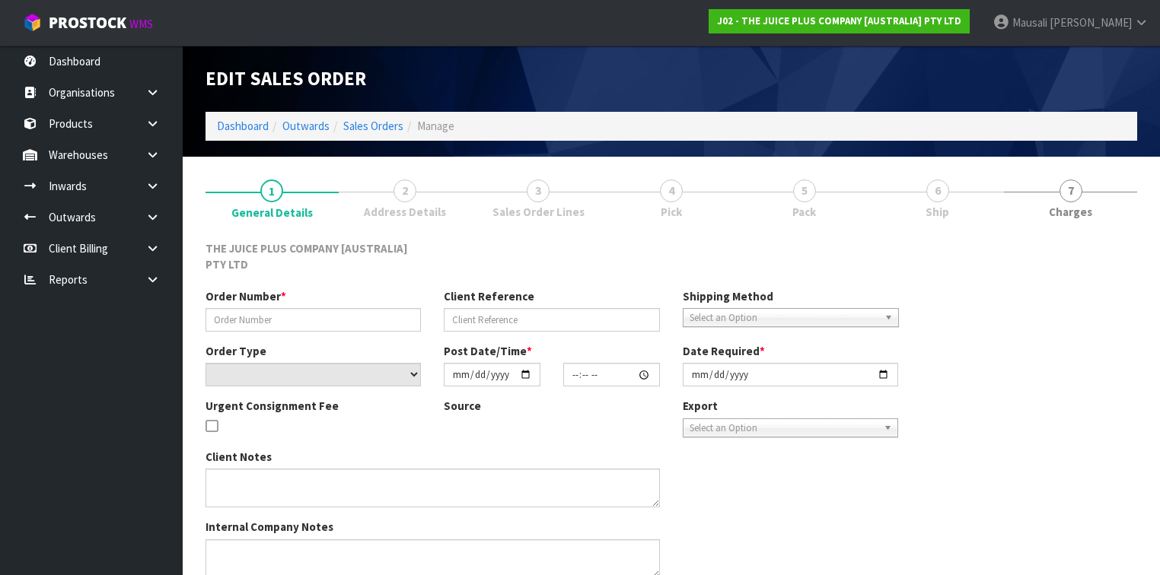
type input "JP01-274746"
select select "number:0"
type input "[DATE]"
type input "03:01:35.000"
type input "[DATE]"
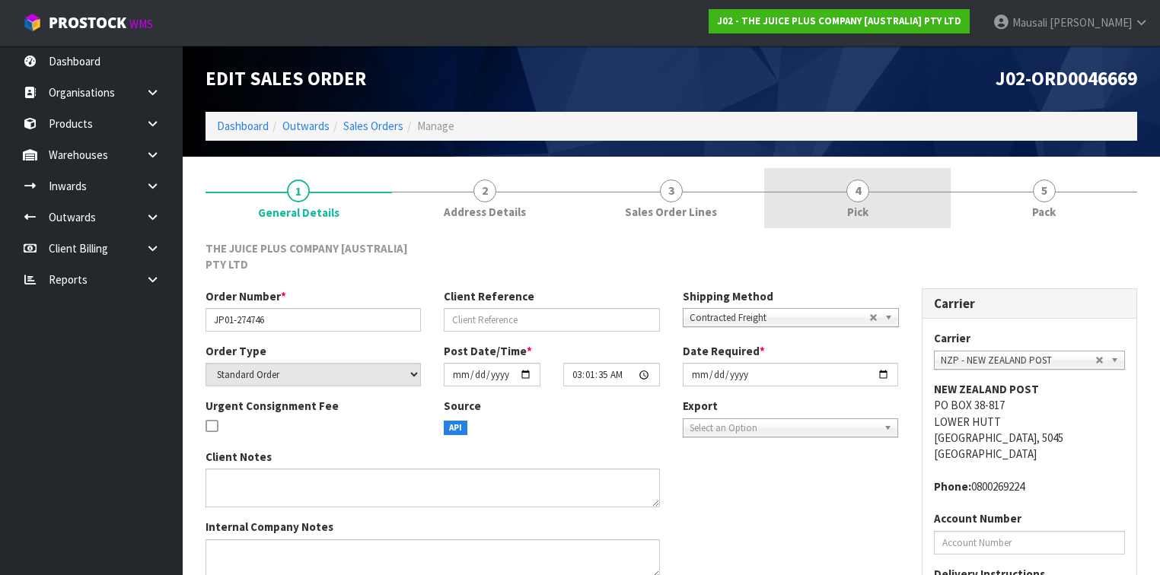
click at [869, 212] on link "4 Pick" at bounding box center [857, 198] width 187 height 60
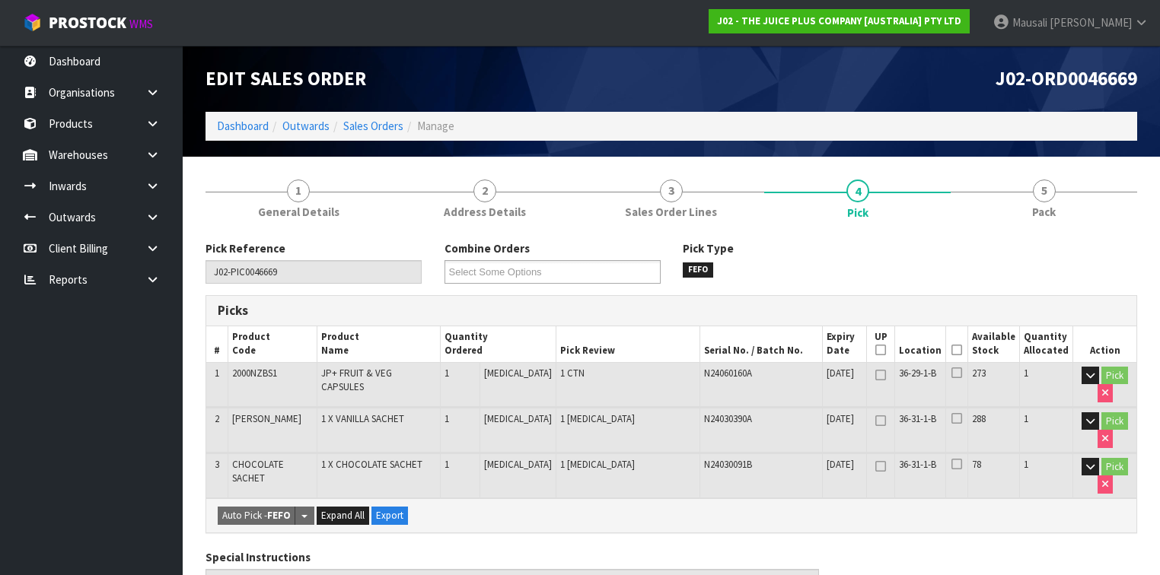
click at [955, 350] on icon at bounding box center [957, 350] width 11 height 1
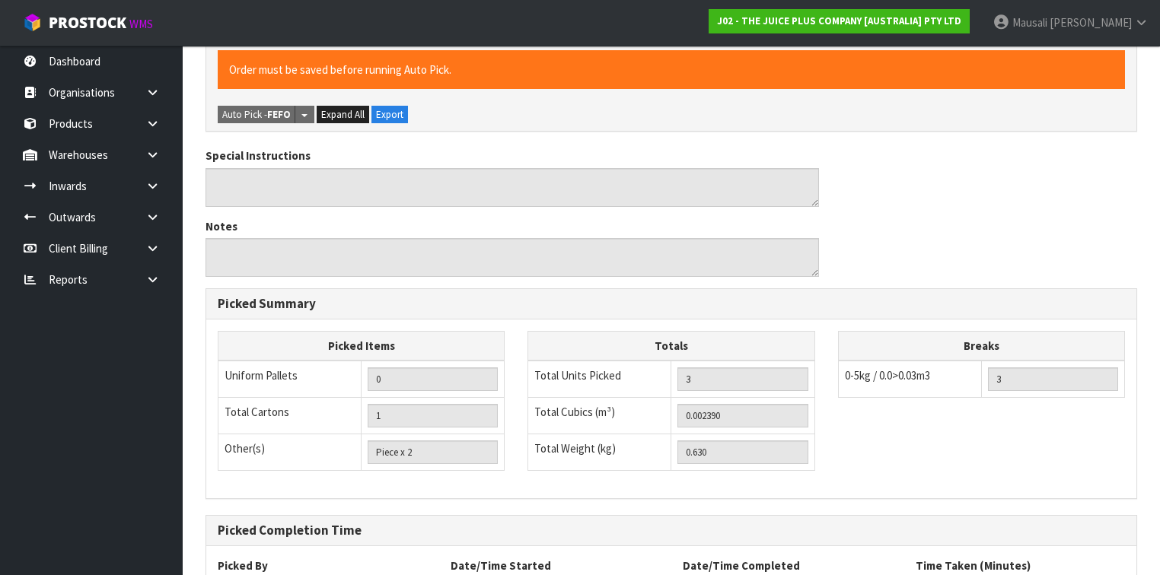
scroll to position [582, 0]
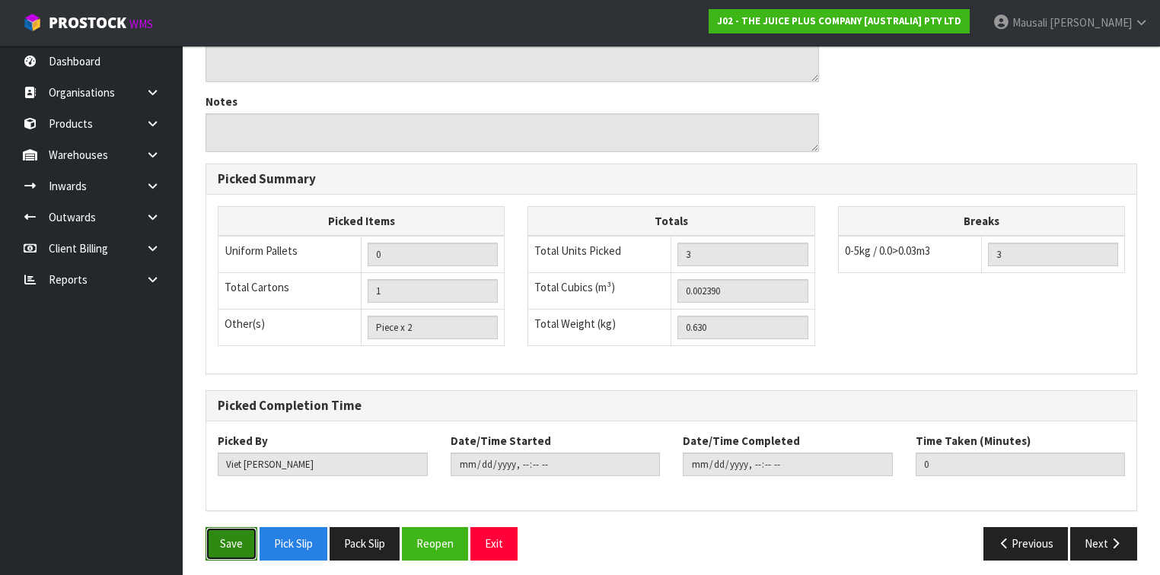
click at [231, 528] on button "Save" at bounding box center [232, 544] width 52 height 33
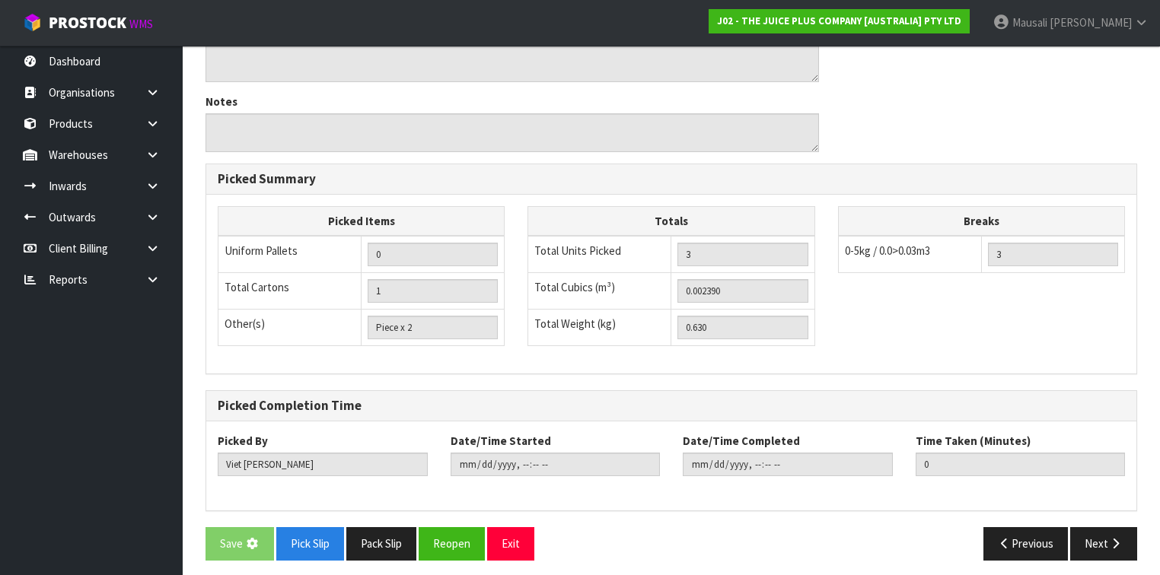
scroll to position [0, 0]
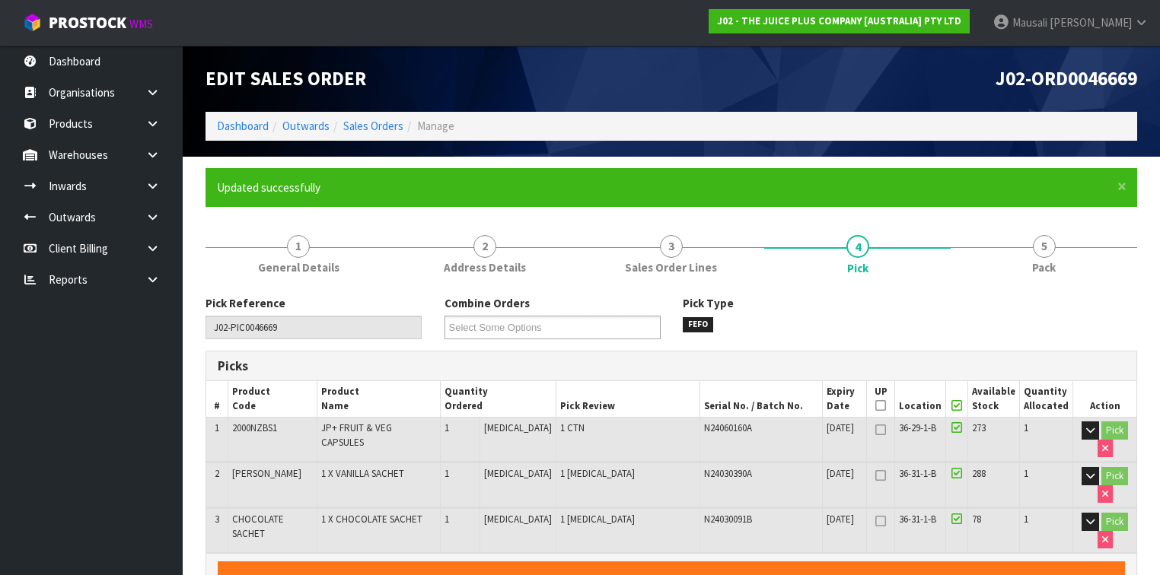
type input "[PERSON_NAME]"
type input "[DATE]T10:41:21"
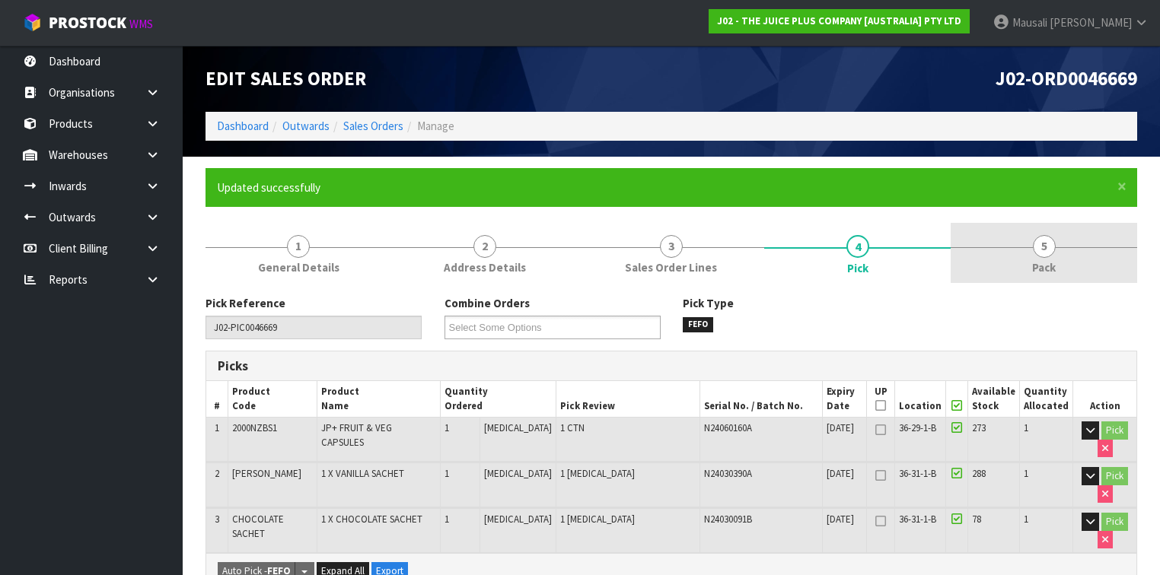
drag, startPoint x: 1060, startPoint y: 257, endPoint x: 984, endPoint y: 257, distance: 76.9
click at [1060, 257] on link "5 Pack" at bounding box center [1044, 253] width 187 height 60
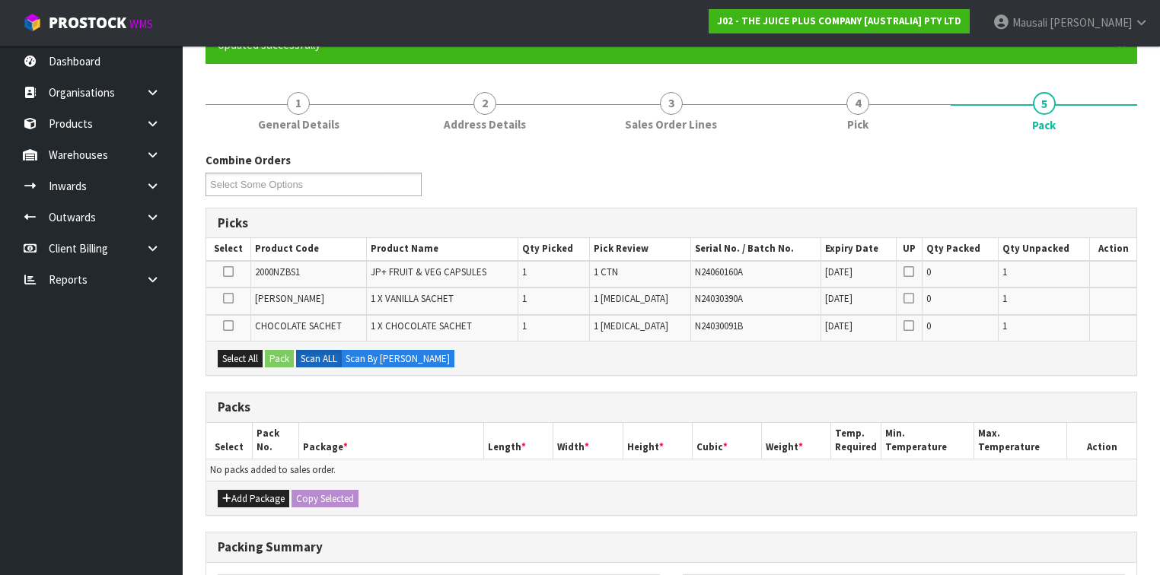
scroll to position [304, 0]
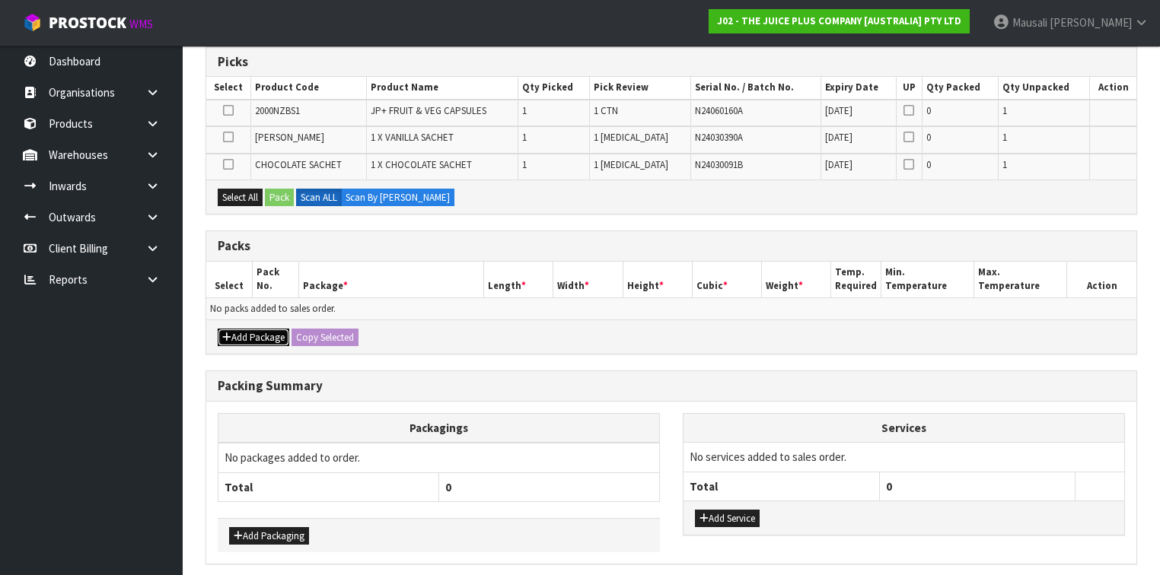
click at [256, 329] on button "Add Package" at bounding box center [254, 338] width 72 height 18
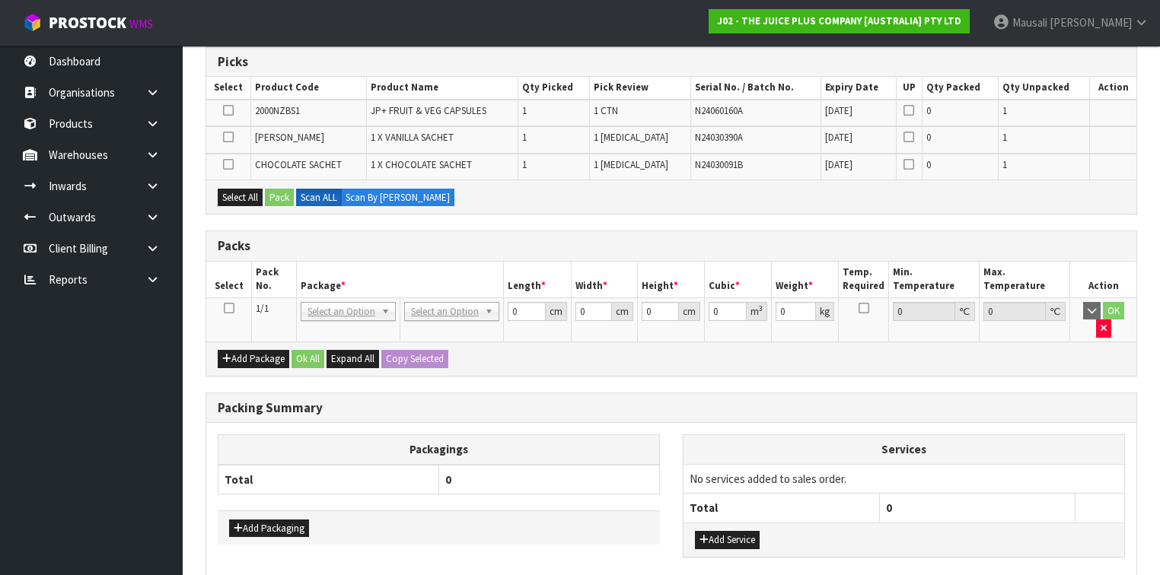
click at [231, 308] on icon at bounding box center [229, 308] width 11 height 1
click at [249, 199] on button "Select All" at bounding box center [240, 198] width 45 height 18
click at [271, 194] on button "Pack" at bounding box center [279, 198] width 29 height 18
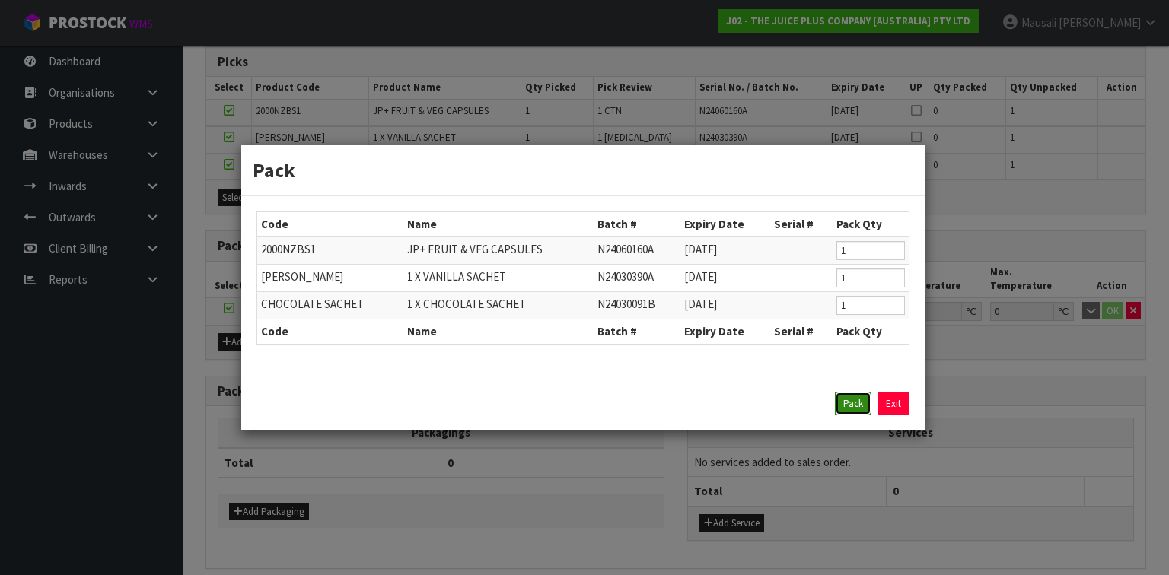
click at [840, 397] on button "Pack" at bounding box center [853, 404] width 37 height 24
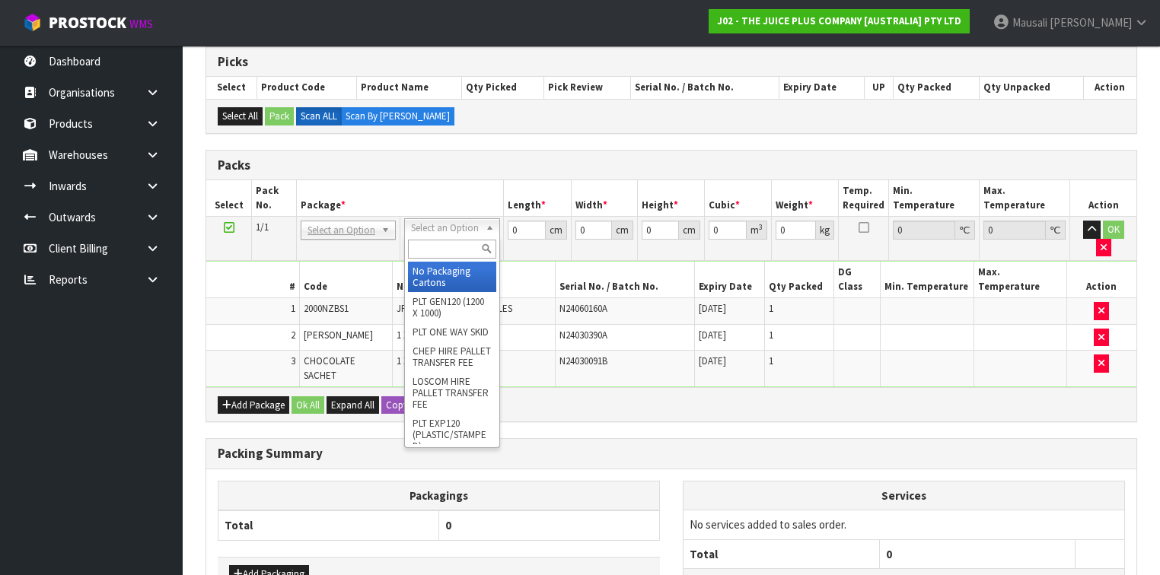
click at [435, 249] on input "text" at bounding box center [452, 249] width 88 height 19
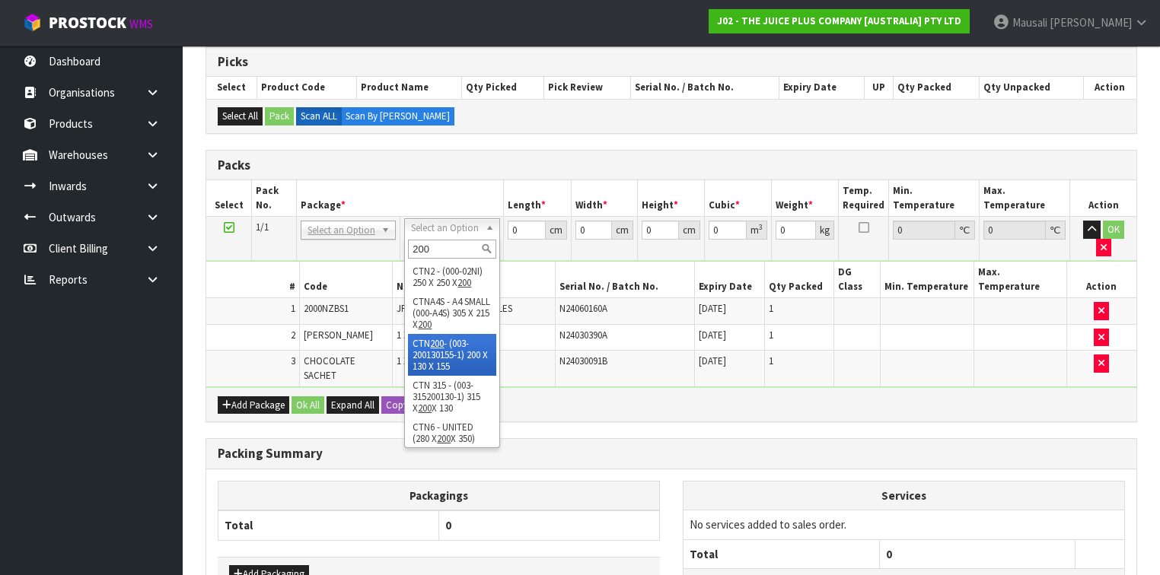
type input "200"
type input "20"
type input "13"
type input "15.5"
type input "0.00403"
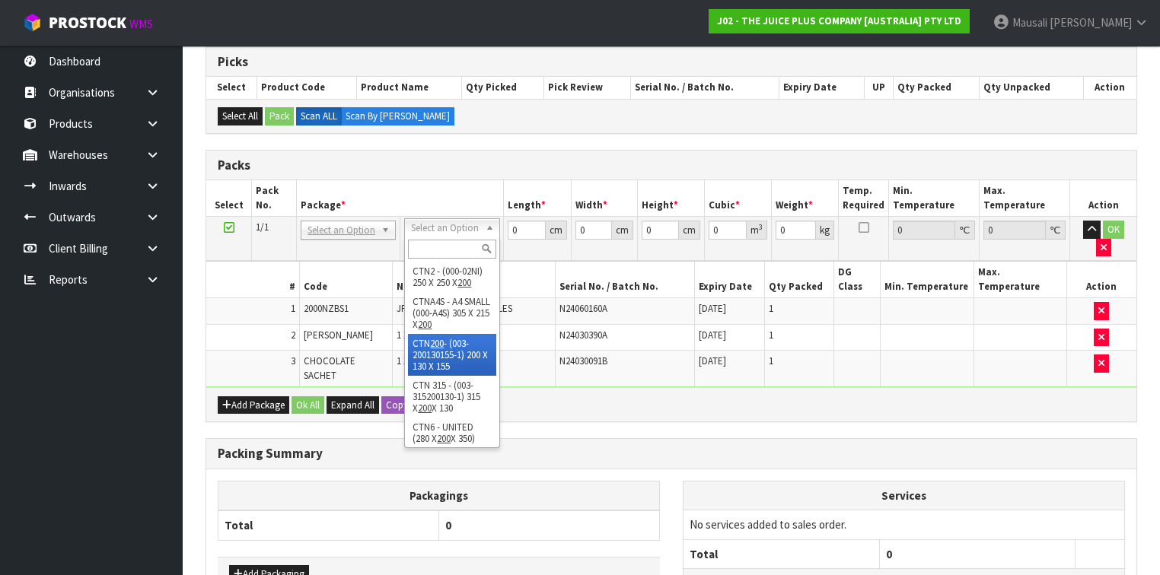
type input "0.83"
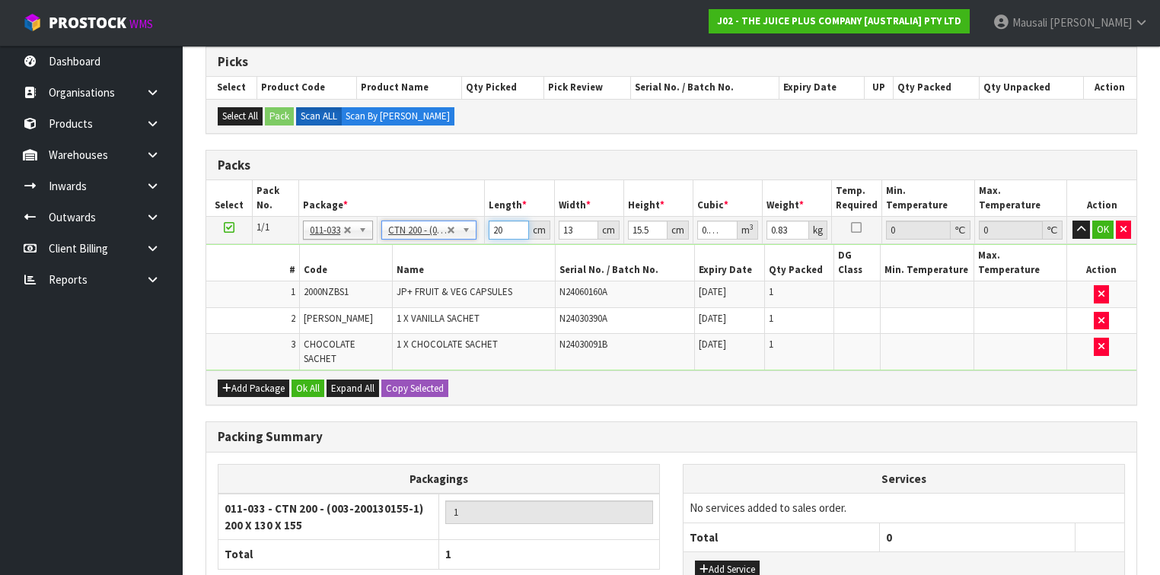
drag, startPoint x: 505, startPoint y: 230, endPoint x: 476, endPoint y: 237, distance: 30.5
click at [478, 237] on tr "1/1 NONE 007-001 007-002 007-004 007-009 007-013 007-014 007-015 007-017 007-01…" at bounding box center [671, 230] width 930 height 27
type input "2"
type input "0.000403"
type input "21"
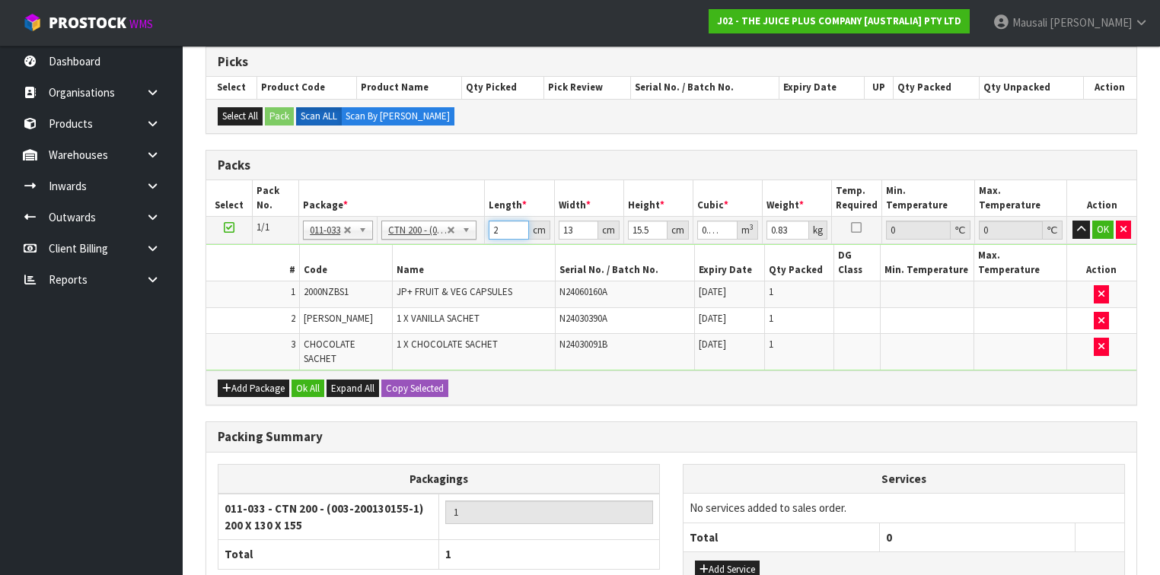
type input "0.004232"
type input "21"
type input "1"
type input "0.000325"
type input "14"
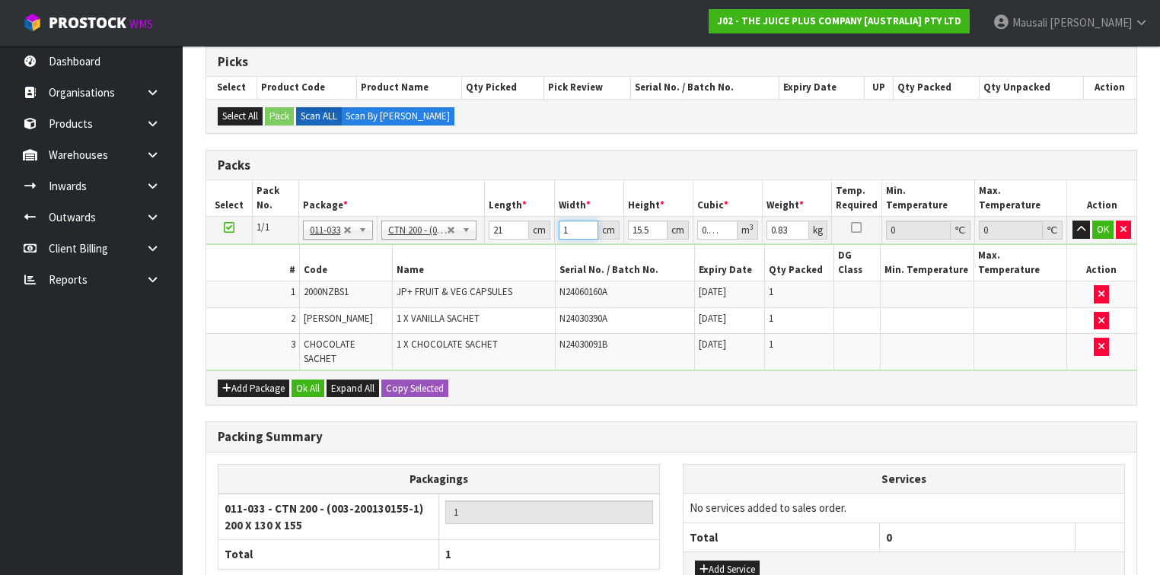
type input "0.004557"
type input "14"
type input "1"
type input "0.000294"
type input "17"
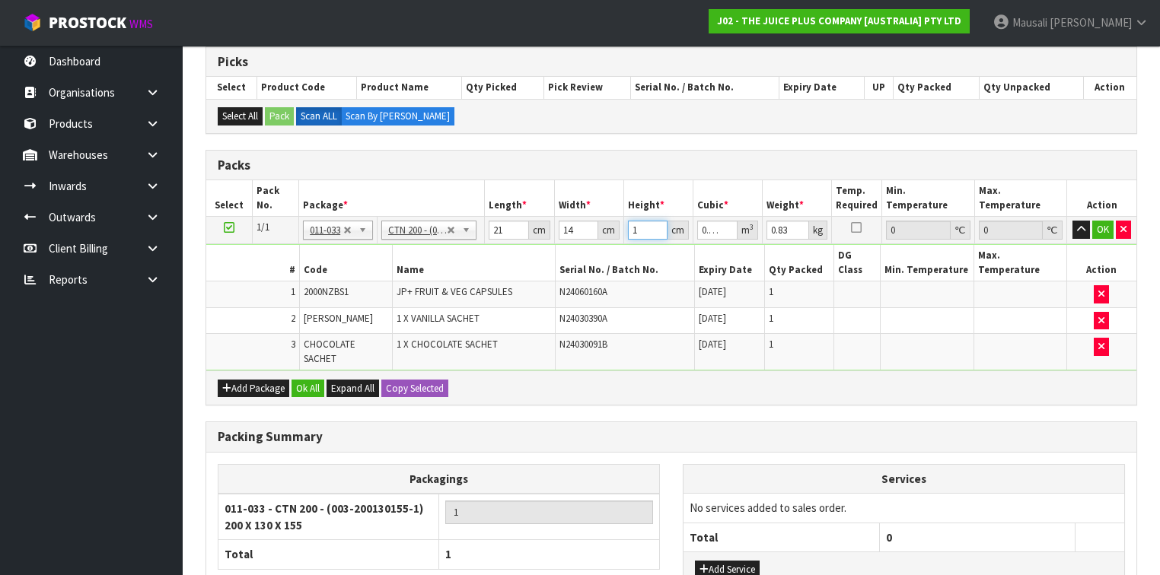
type input "0.004998"
type input "17"
type input "1"
click at [310, 380] on button "Ok All" at bounding box center [308, 389] width 33 height 18
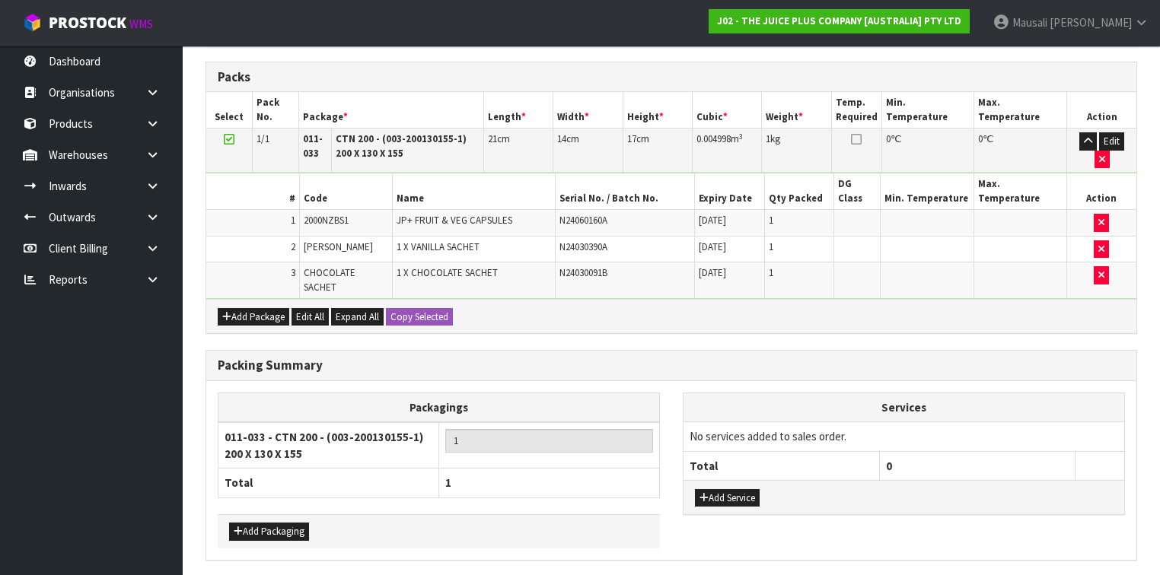
scroll to position [420, 0]
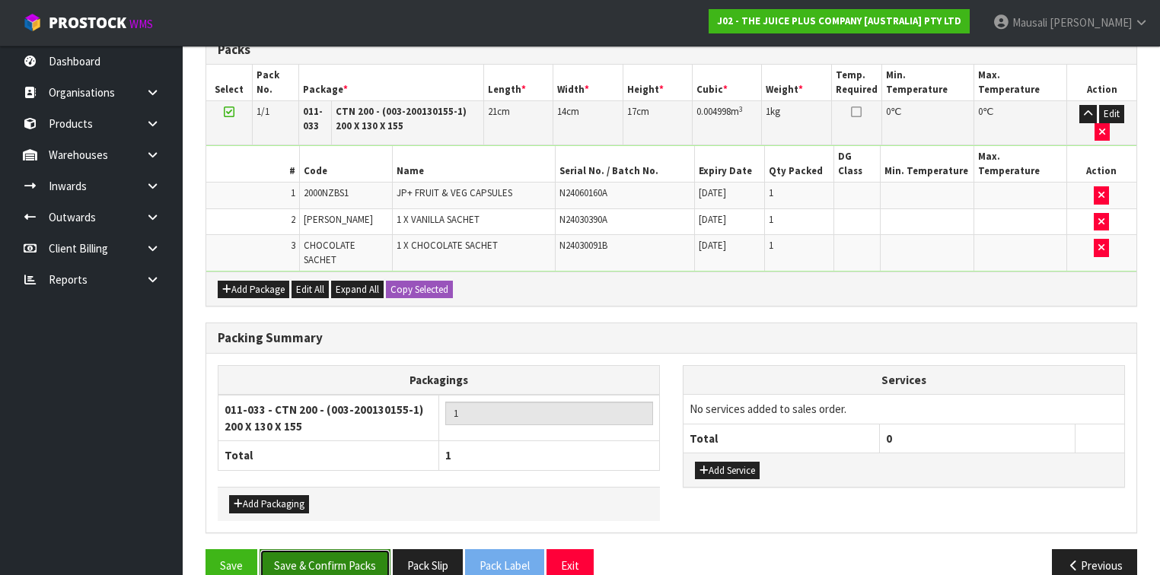
click at [345, 550] on button "Save & Confirm Packs" at bounding box center [325, 566] width 131 height 33
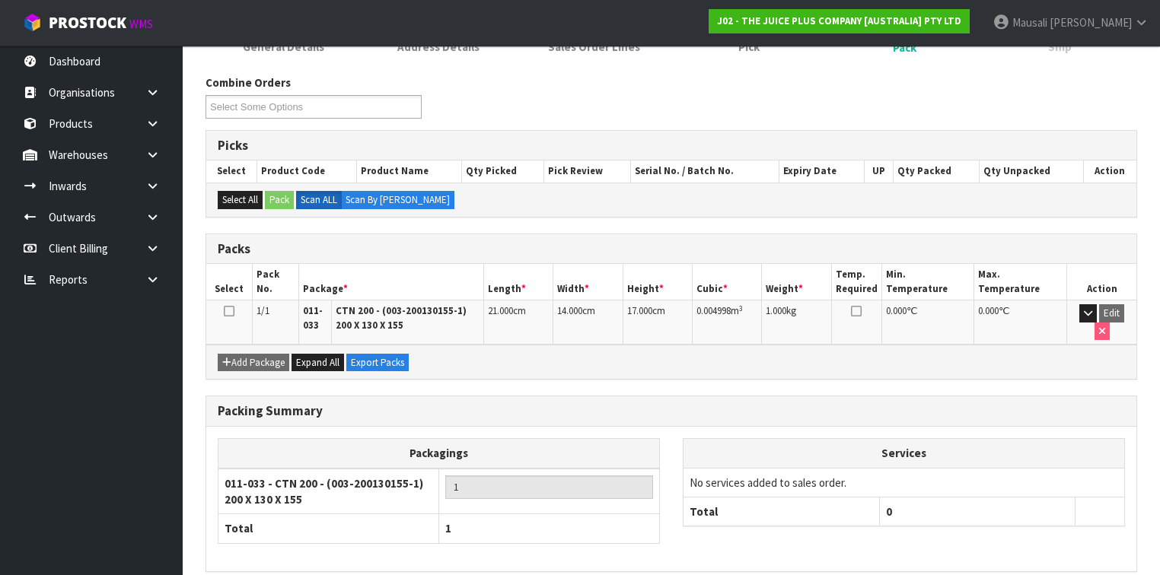
scroll to position [276, 0]
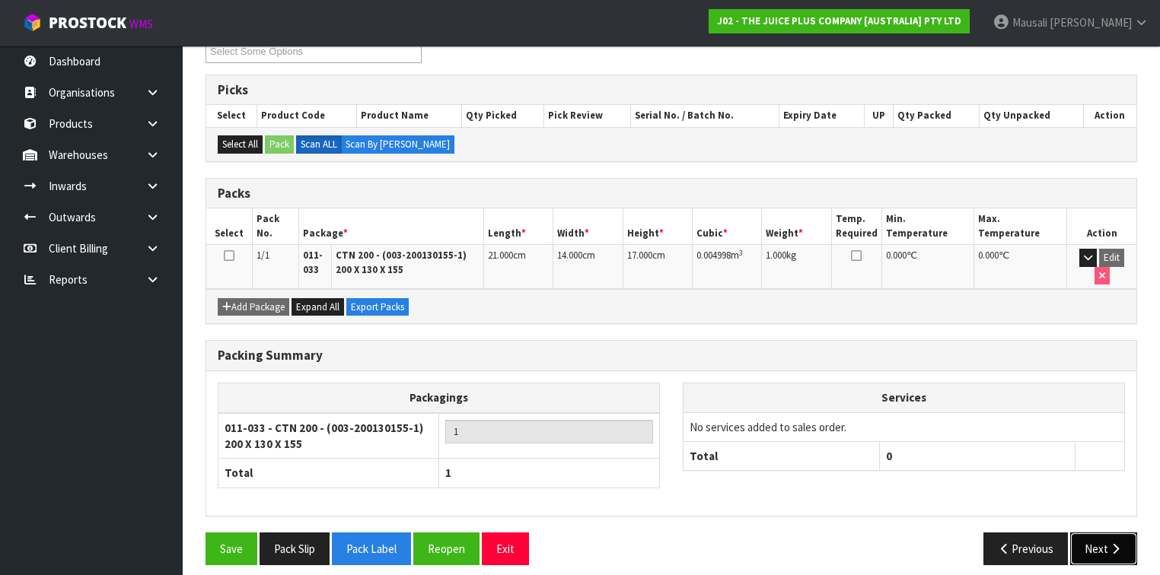
click at [1114, 544] on icon "button" at bounding box center [1115, 549] width 14 height 11
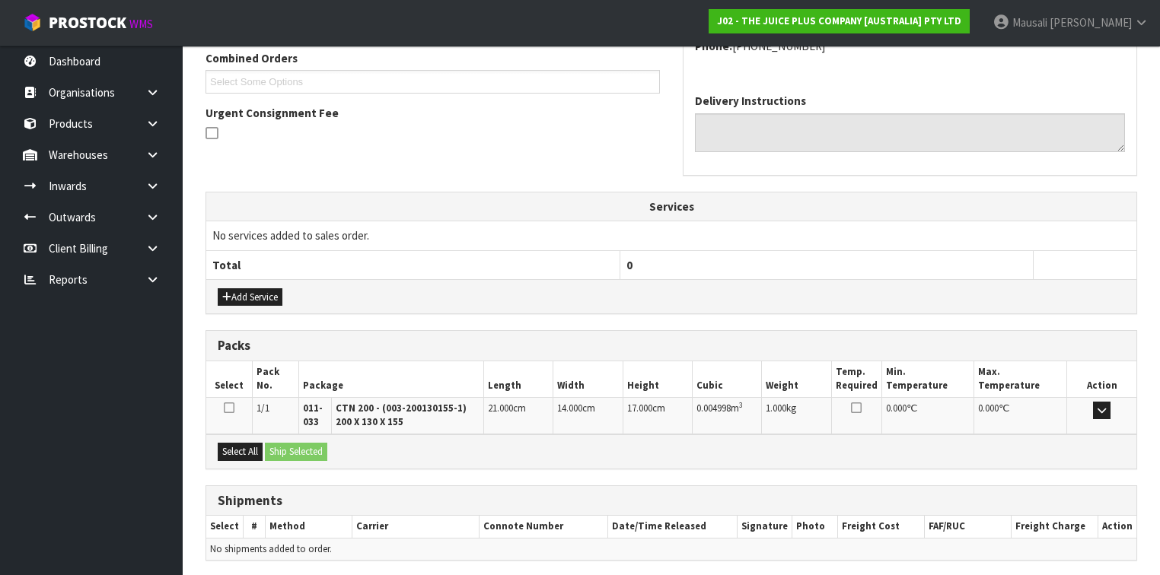
scroll to position [450, 0]
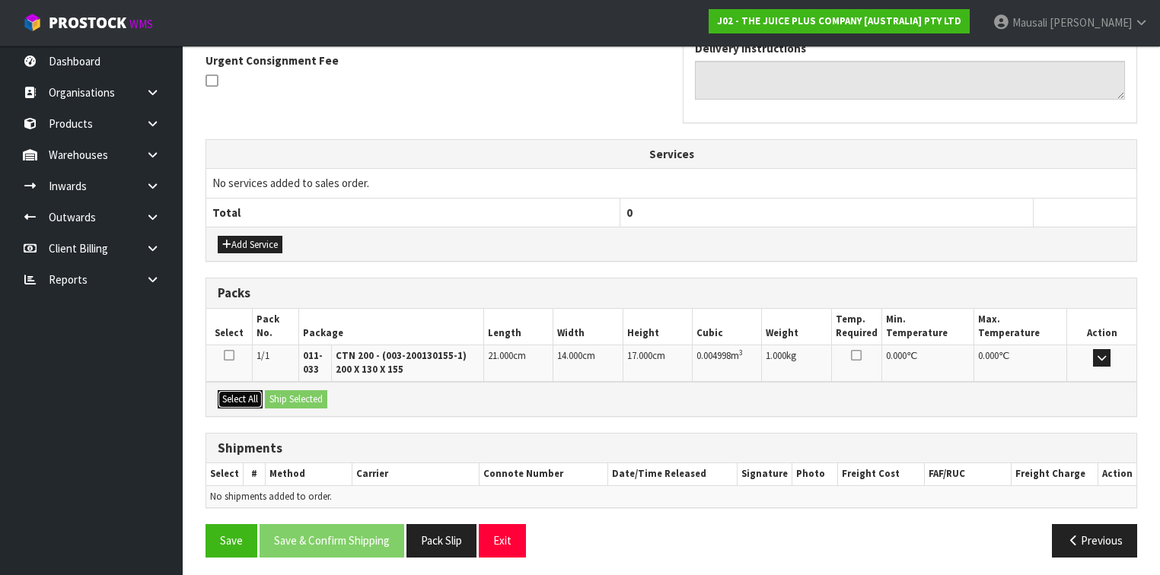
drag, startPoint x: 230, startPoint y: 394, endPoint x: 280, endPoint y: 397, distance: 50.4
click at [236, 394] on button "Select All" at bounding box center [240, 400] width 45 height 18
click at [283, 397] on button "Ship Selected" at bounding box center [296, 400] width 62 height 18
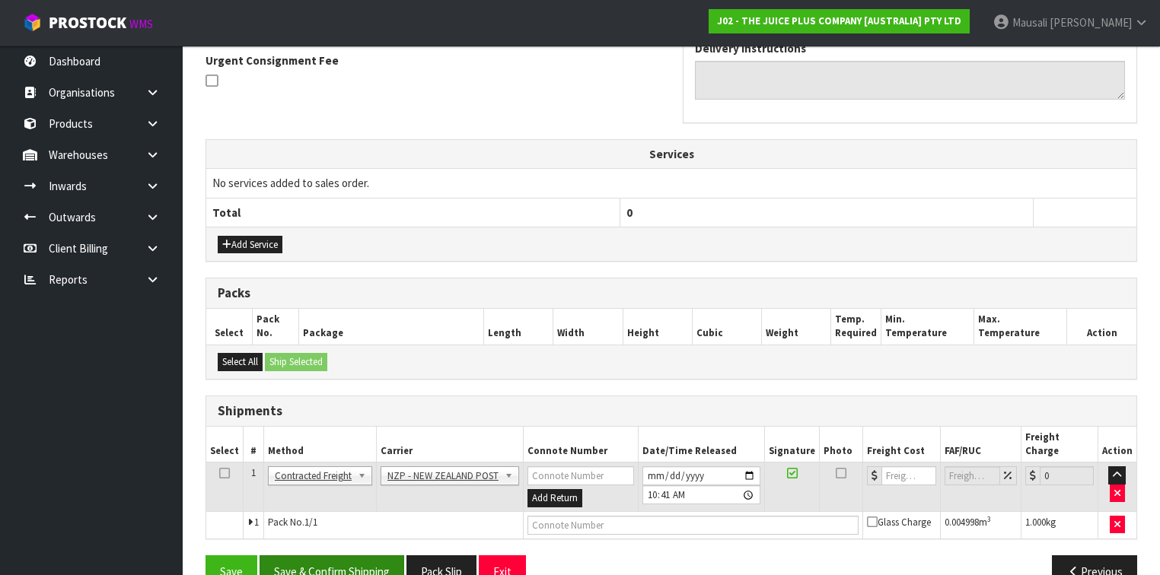
scroll to position [466, 0]
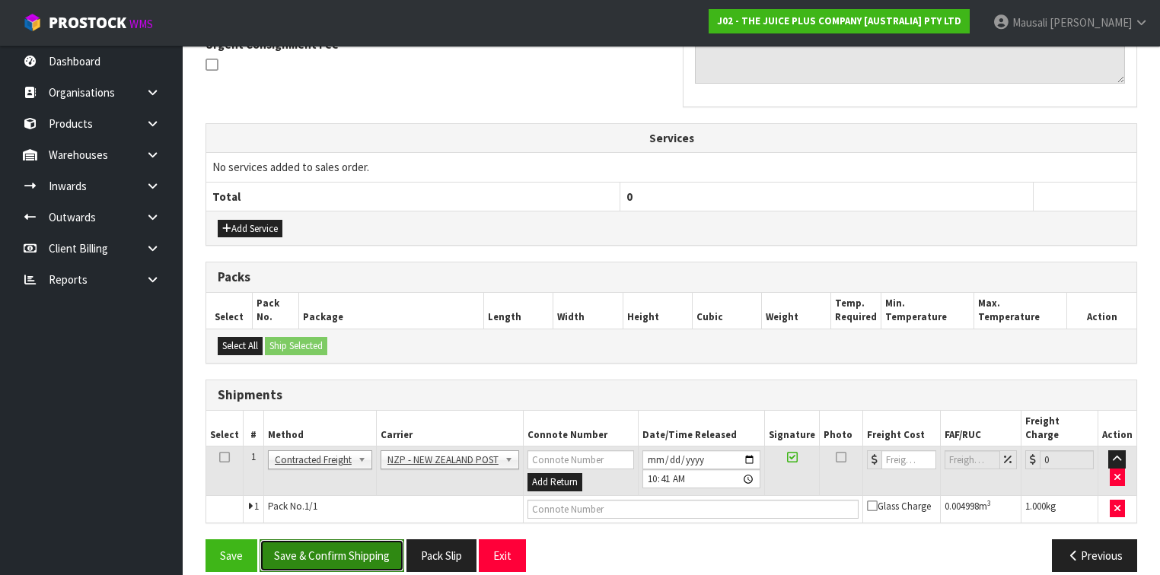
click at [362, 540] on button "Save & Confirm Shipping" at bounding box center [332, 556] width 145 height 33
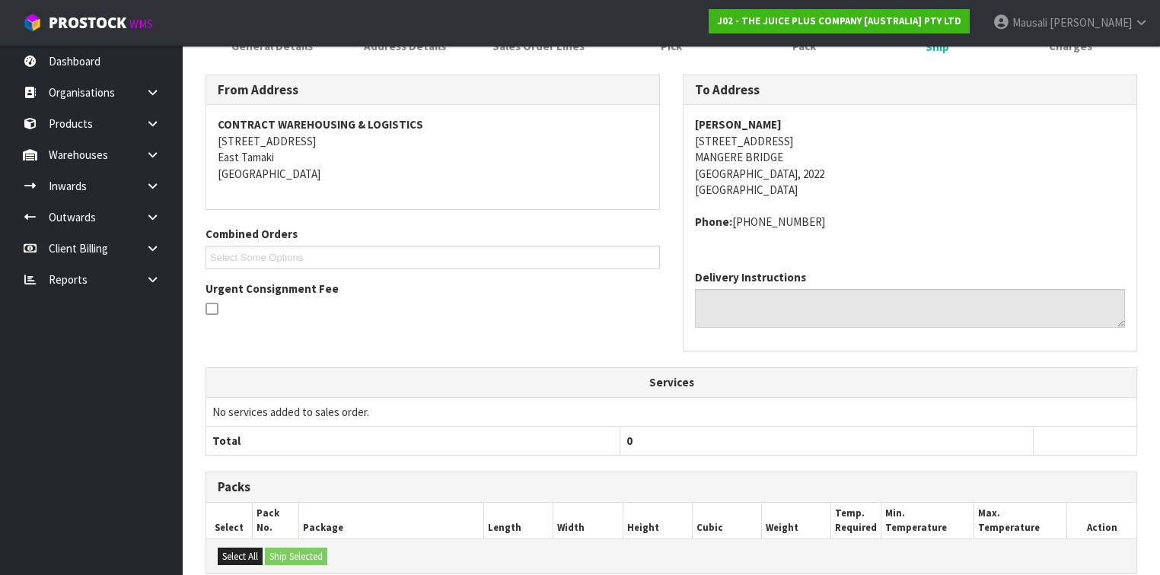
scroll to position [445, 0]
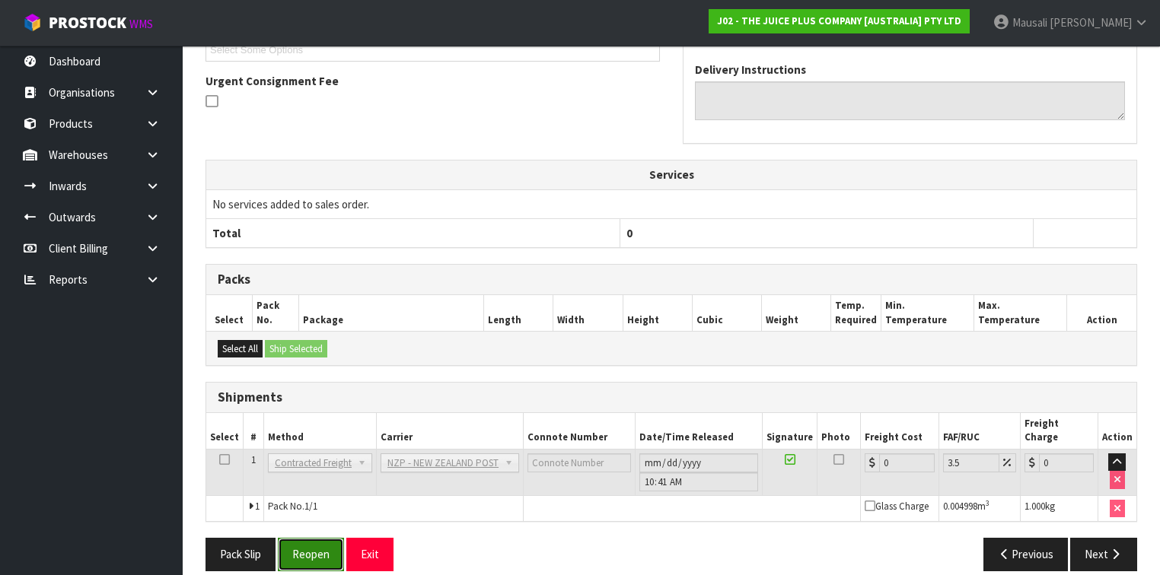
click at [300, 538] on button "Reopen" at bounding box center [311, 554] width 66 height 33
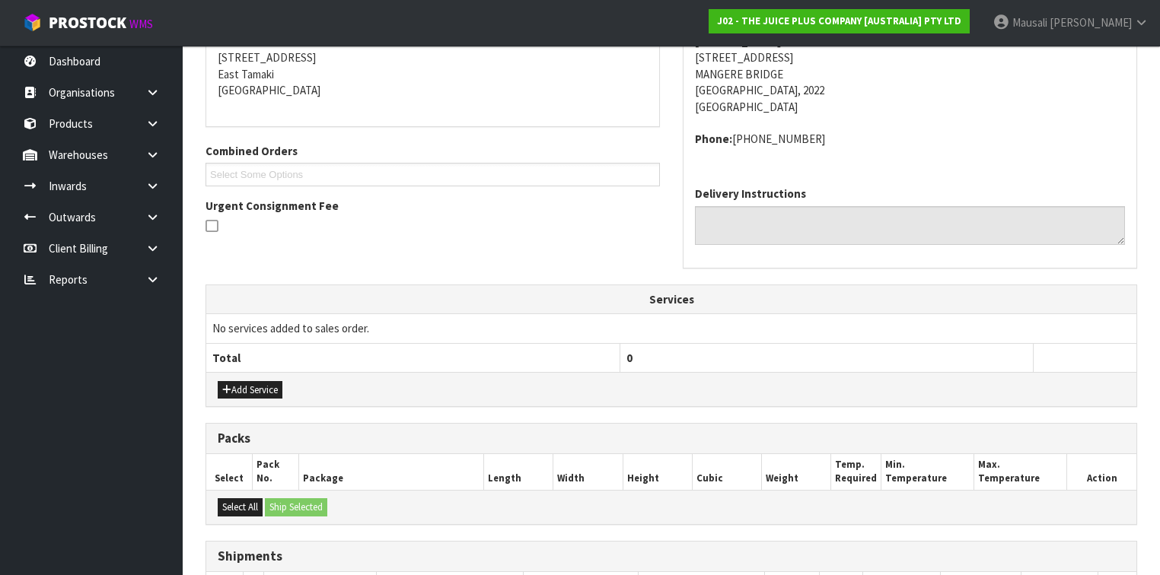
scroll to position [480, 0]
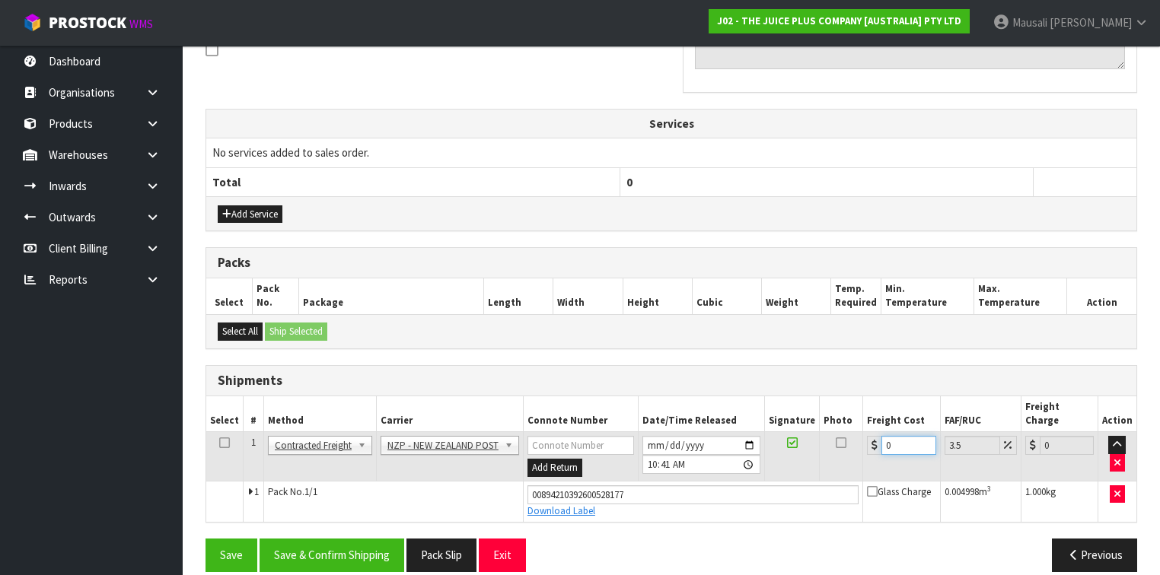
drag, startPoint x: 904, startPoint y: 432, endPoint x: 884, endPoint y: 442, distance: 21.8
click at [884, 442] on td "0" at bounding box center [901, 456] width 77 height 49
type input "4"
type input "4.14"
type input "4.3"
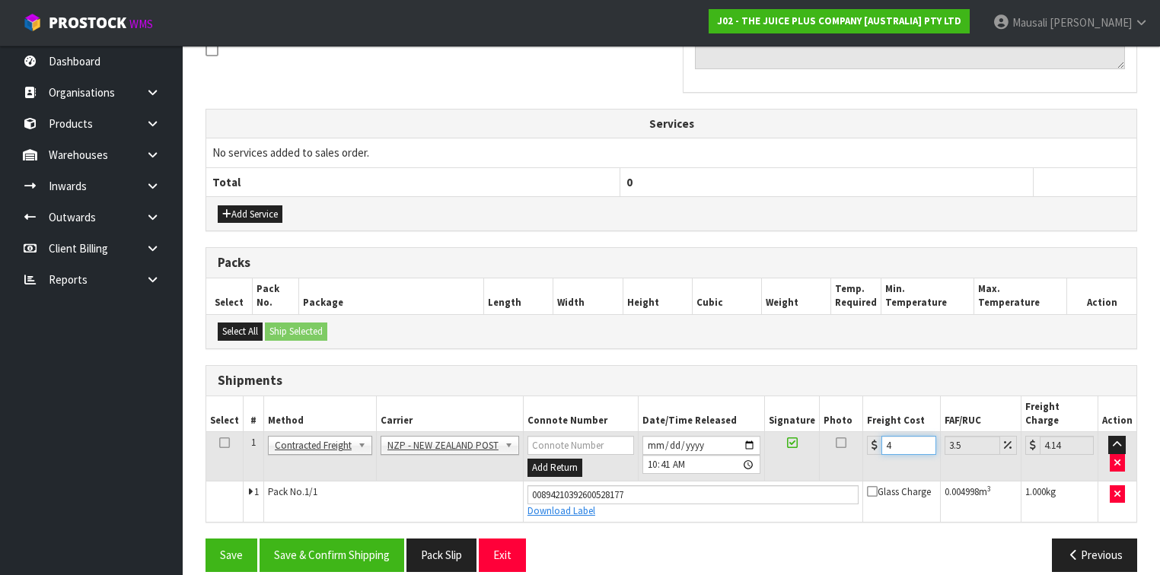
type input "4.45"
type input "4.33"
type input "4.48"
type input "4.33"
click at [336, 539] on button "Save & Confirm Shipping" at bounding box center [332, 555] width 145 height 33
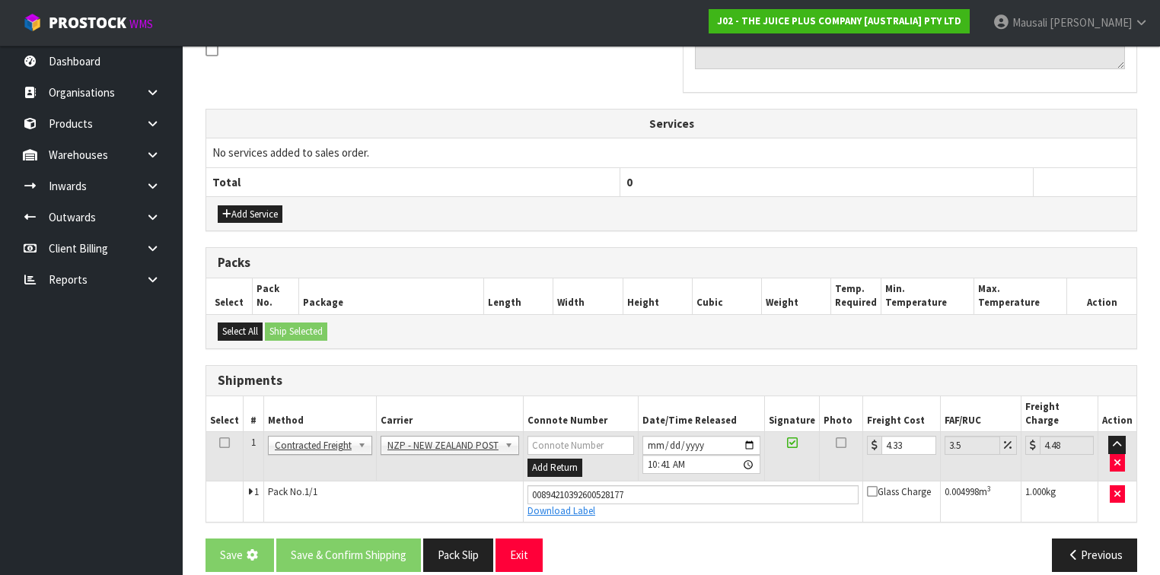
scroll to position [0, 0]
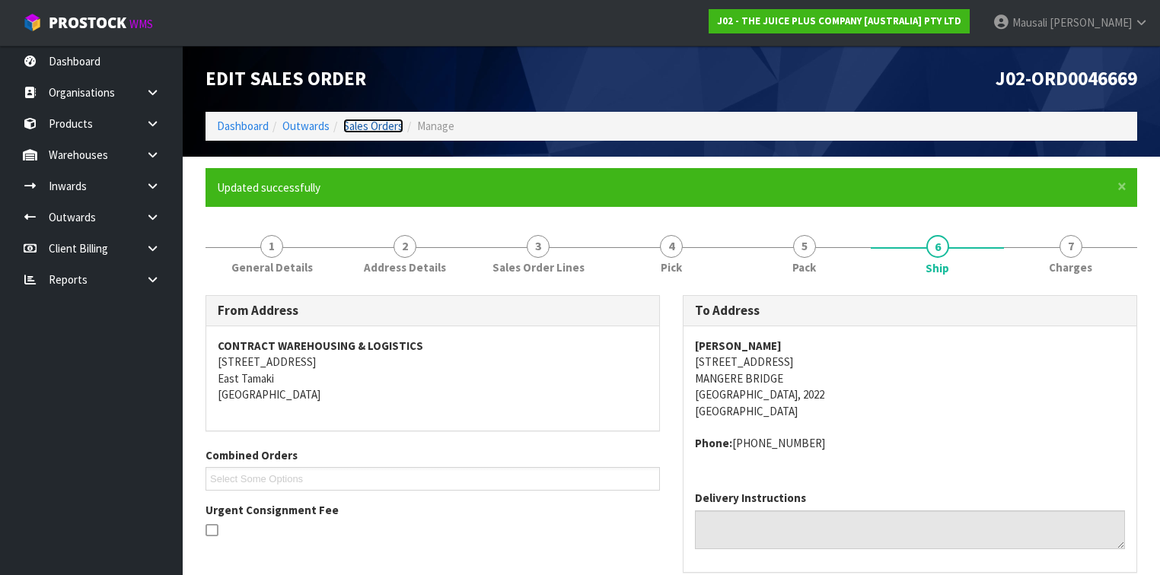
click at [362, 128] on link "Sales Orders" at bounding box center [373, 126] width 60 height 14
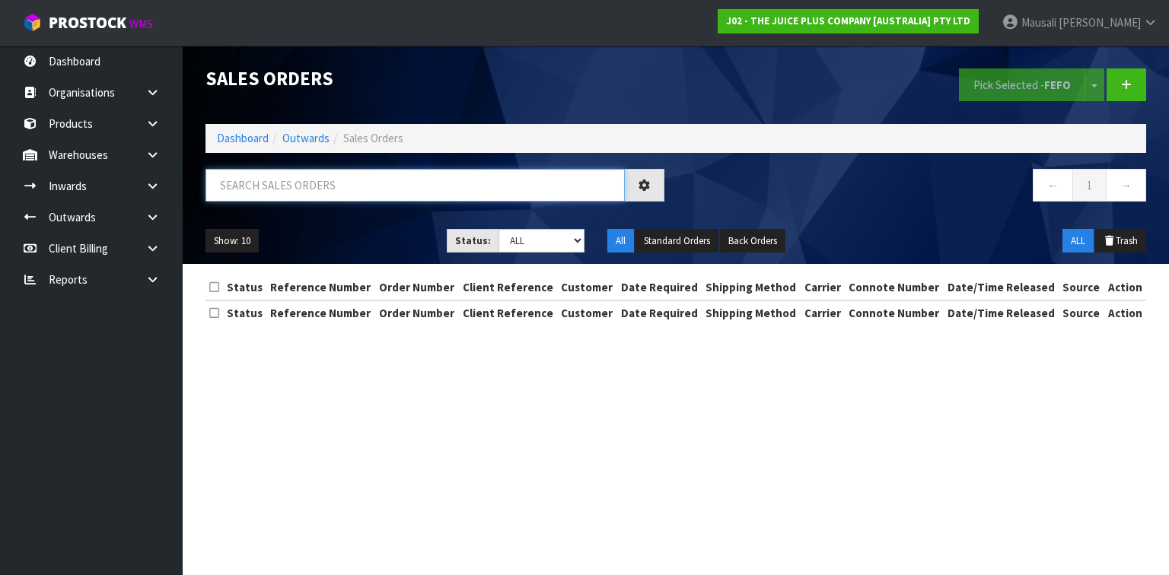
click at [253, 186] on input "text" at bounding box center [415, 185] width 419 height 33
type input "JOB-0412709"
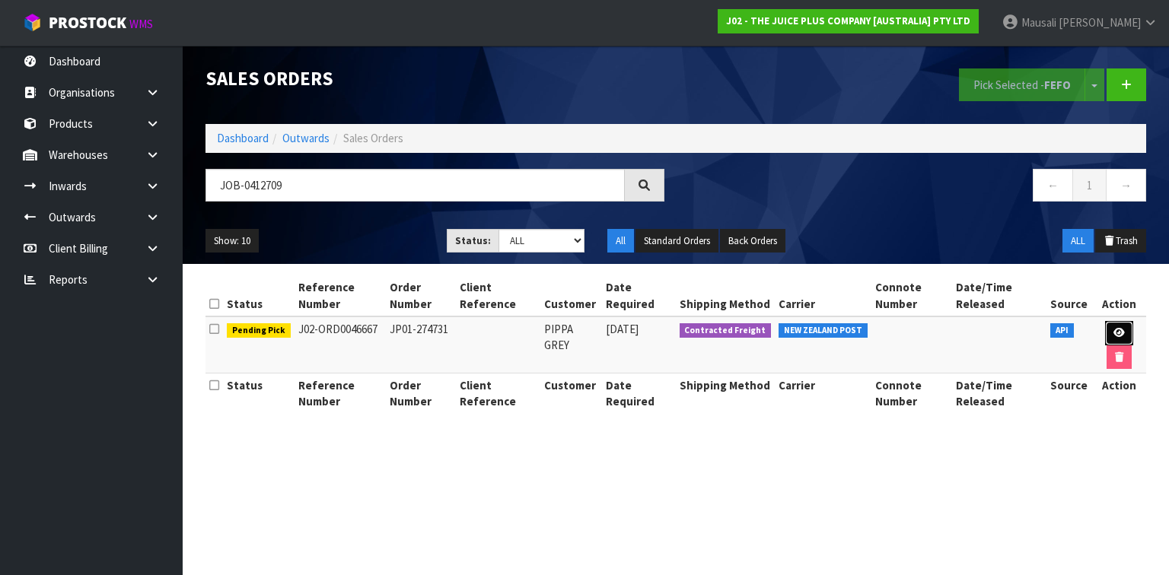
click at [1121, 331] on icon at bounding box center [1119, 333] width 11 height 10
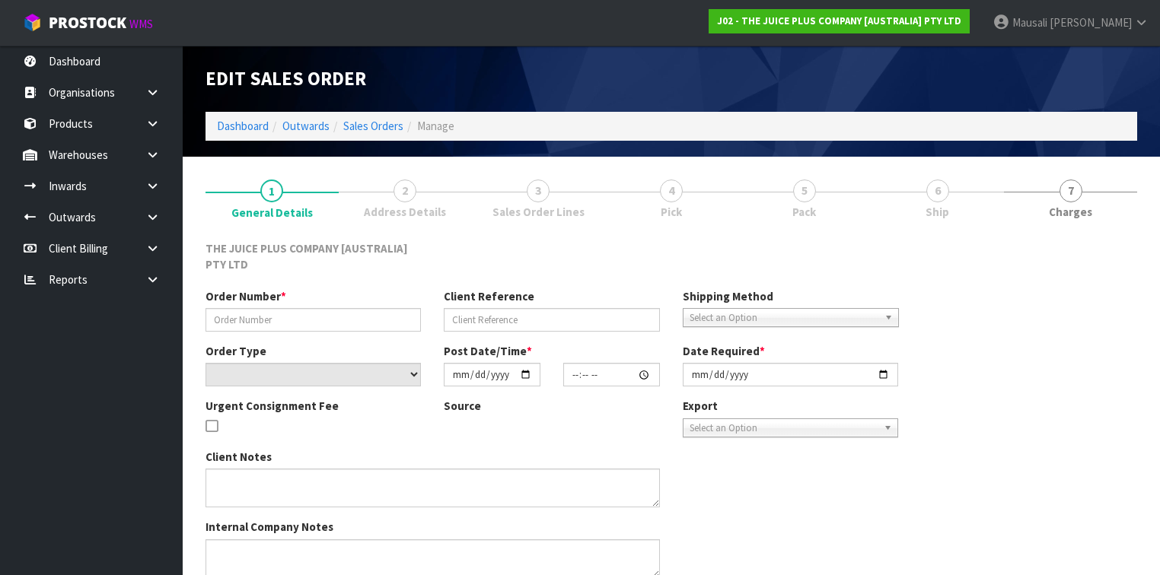
type input "JP01-274731"
select select "number:0"
type input "[DATE]"
type input "03:00:55.000"
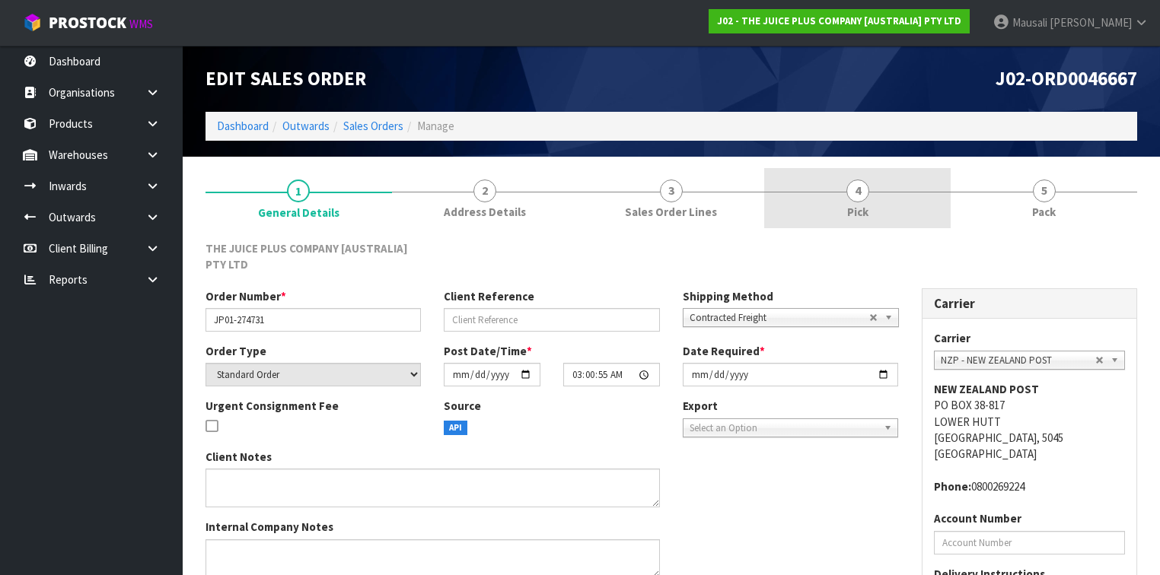
click at [872, 201] on link "4 Pick" at bounding box center [857, 198] width 187 height 60
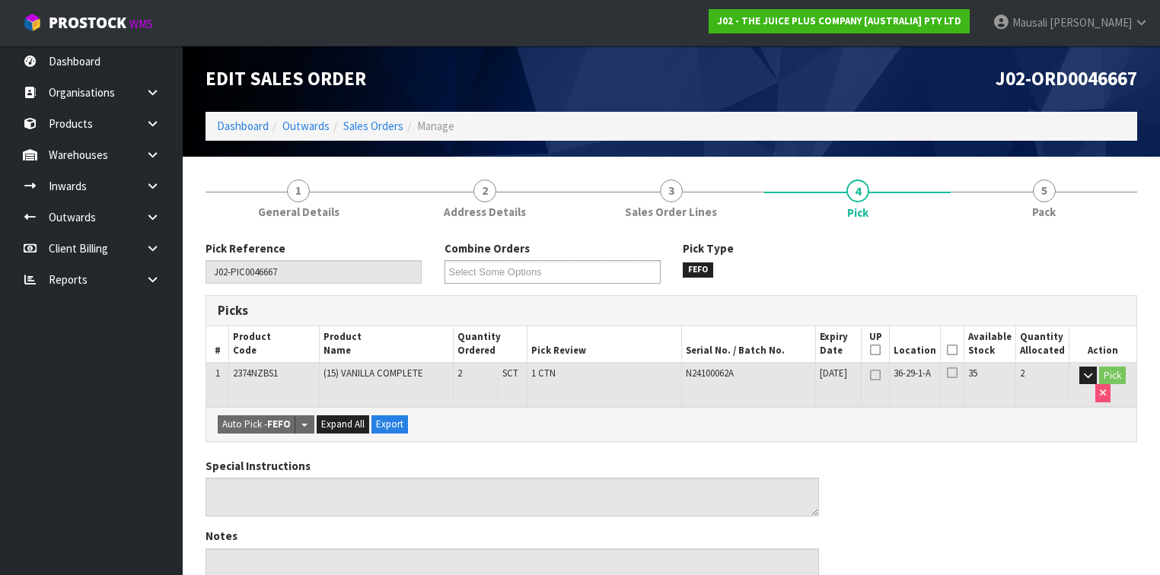
click at [958, 350] on icon at bounding box center [952, 350] width 11 height 1
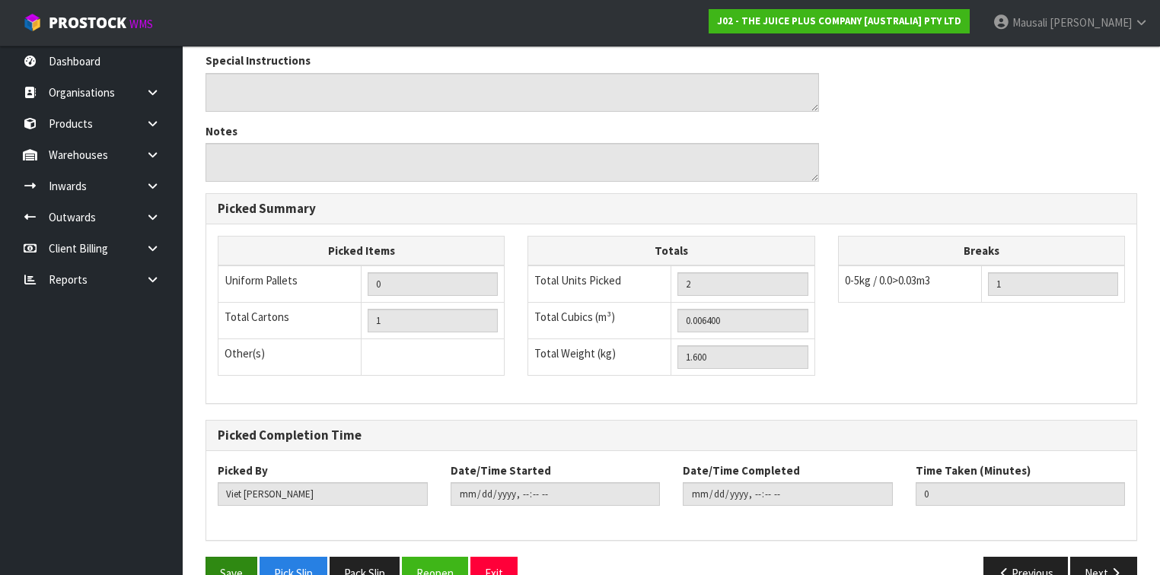
scroll to position [493, 0]
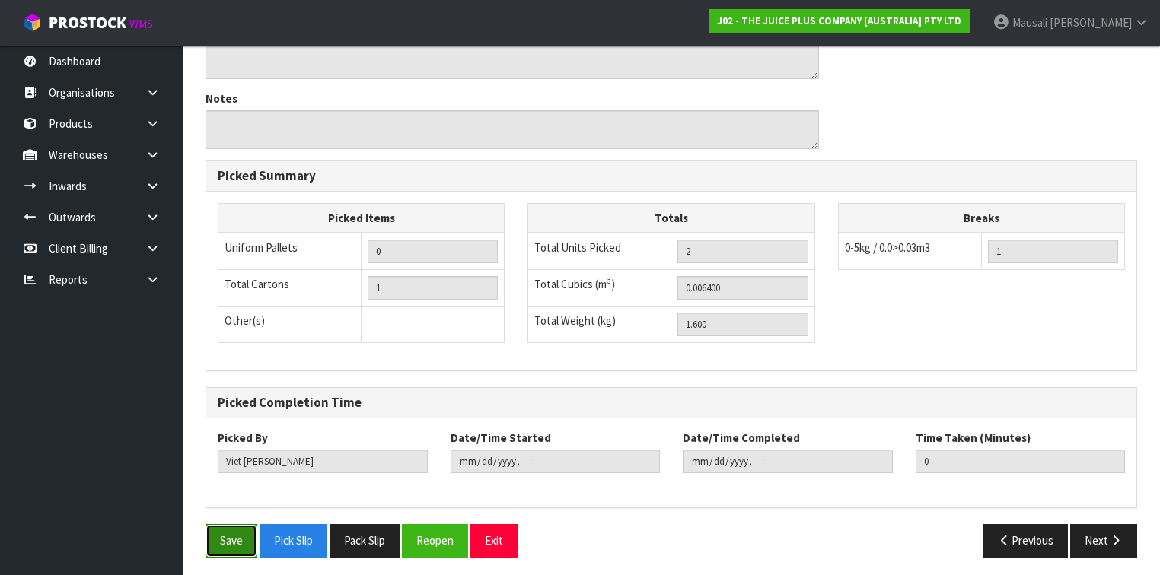
drag, startPoint x: 210, startPoint y: 542, endPoint x: 225, endPoint y: 542, distance: 14.5
click at [212, 542] on button "Save" at bounding box center [232, 540] width 52 height 33
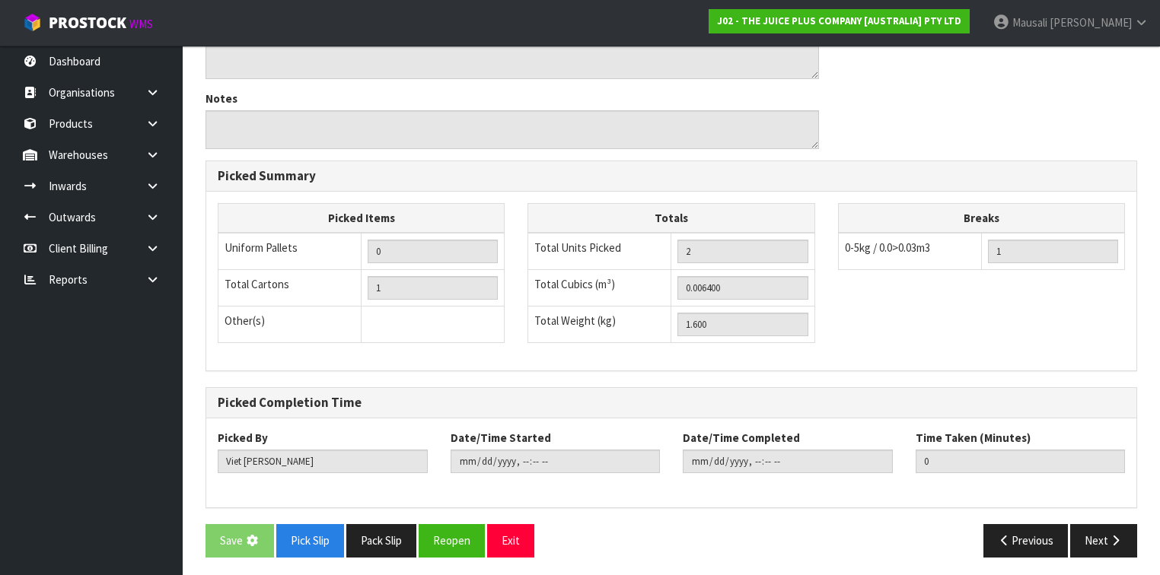
scroll to position [0, 0]
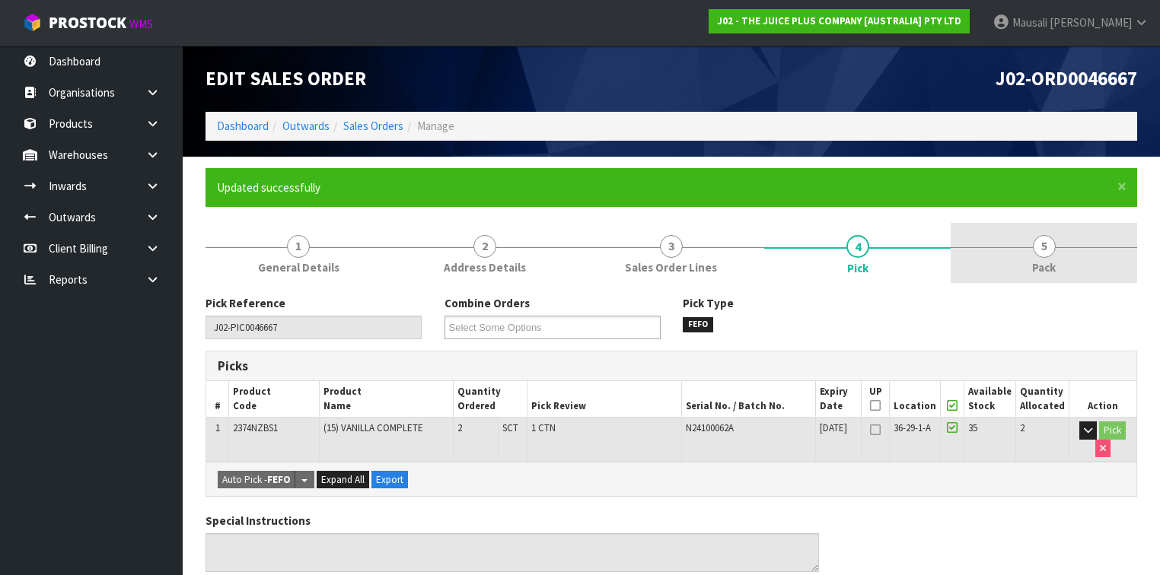
click at [1021, 246] on link "5 Pack" at bounding box center [1044, 253] width 187 height 60
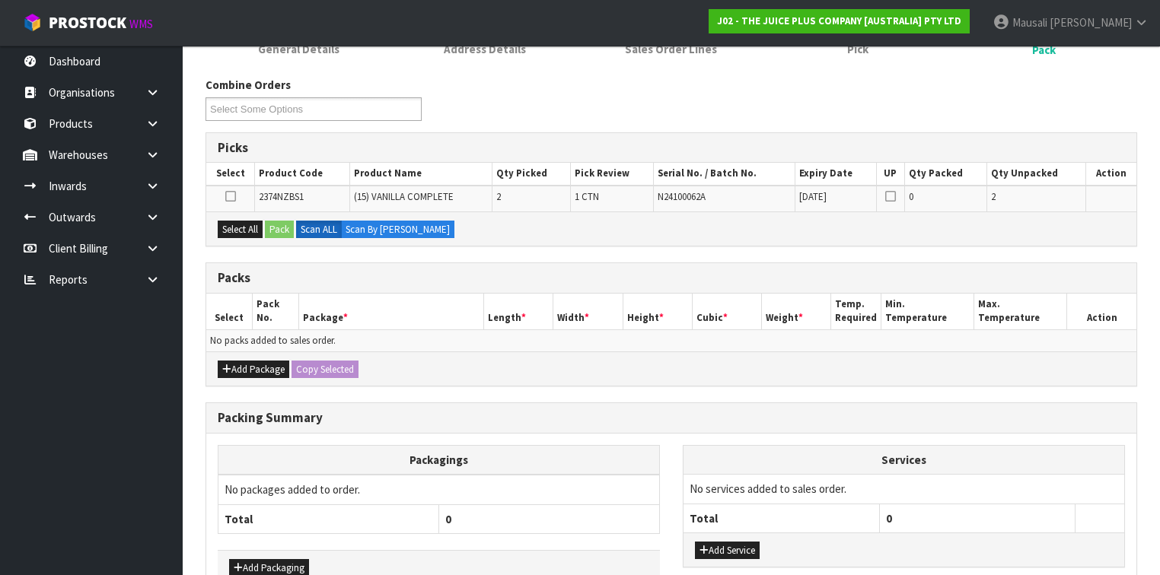
scroll to position [244, 0]
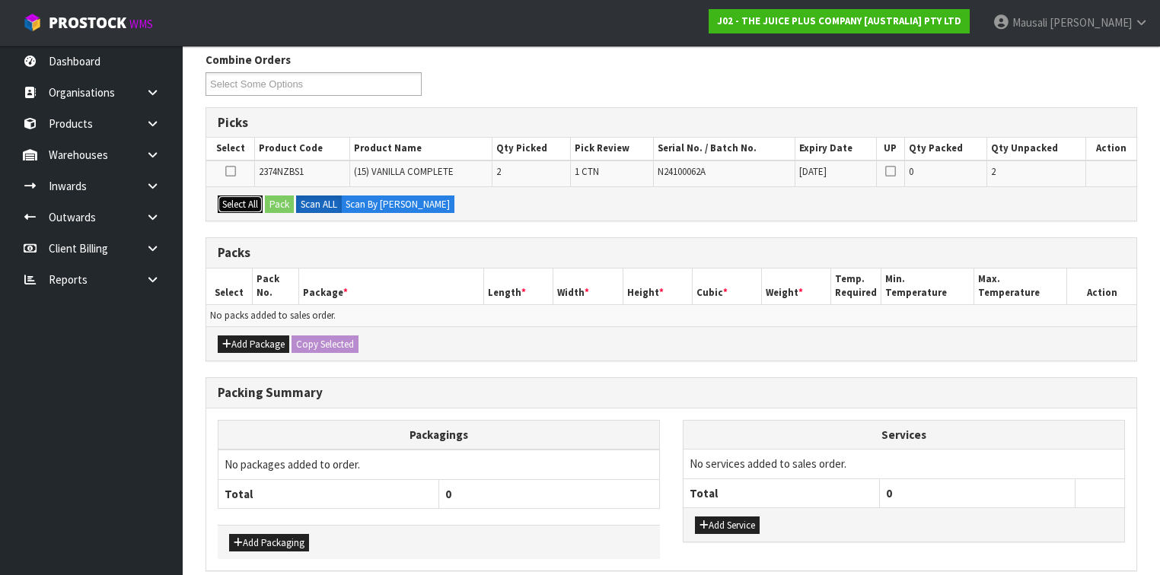
click at [242, 200] on button "Select All" at bounding box center [240, 205] width 45 height 18
click at [275, 198] on button "Pack" at bounding box center [279, 205] width 29 height 18
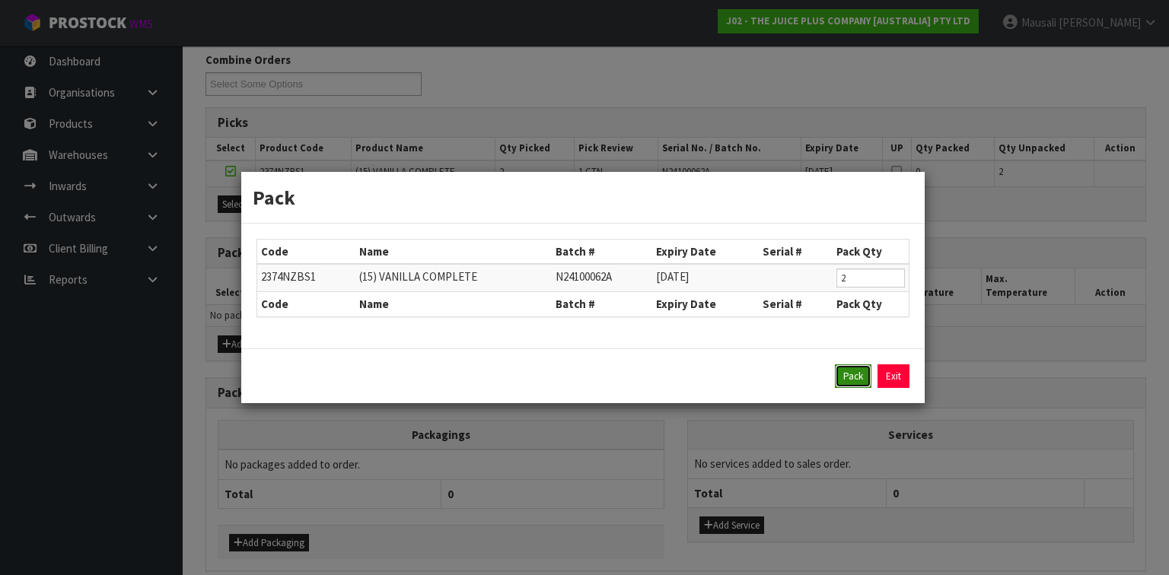
click at [852, 373] on button "Pack" at bounding box center [853, 377] width 37 height 24
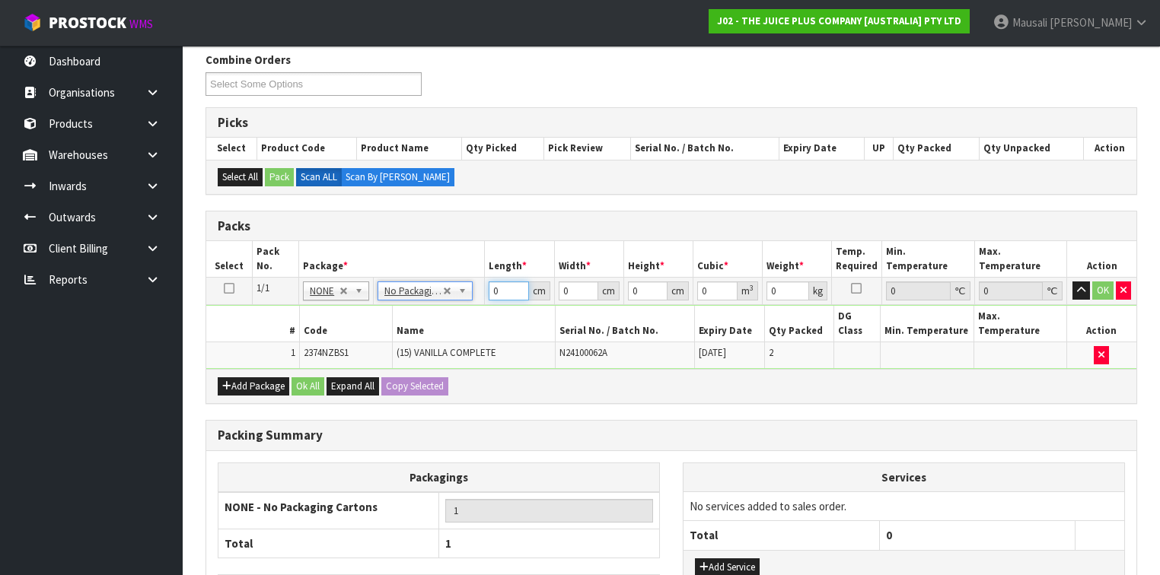
drag, startPoint x: 501, startPoint y: 292, endPoint x: 470, endPoint y: 295, distance: 31.4
click at [466, 298] on tr "1/1 NONE 007-001 007-002 007-004 007-009 007-013 007-014 007-015 007-017 007-01…" at bounding box center [671, 291] width 930 height 27
click at [304, 378] on button "Ok All" at bounding box center [308, 387] width 33 height 18
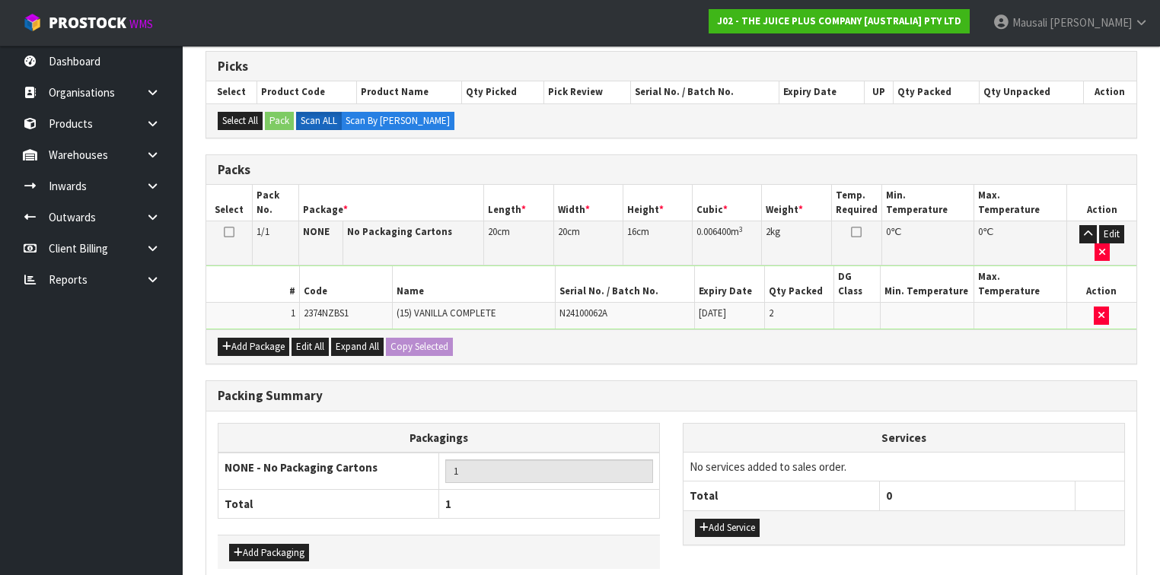
scroll to position [339, 0]
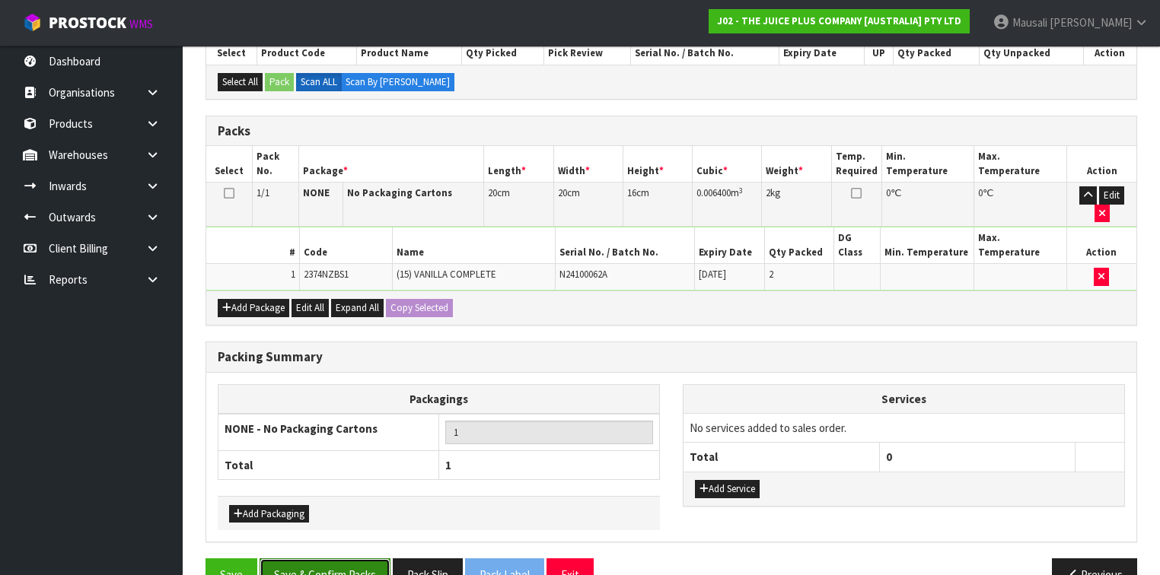
click at [328, 559] on button "Save & Confirm Packs" at bounding box center [325, 575] width 131 height 33
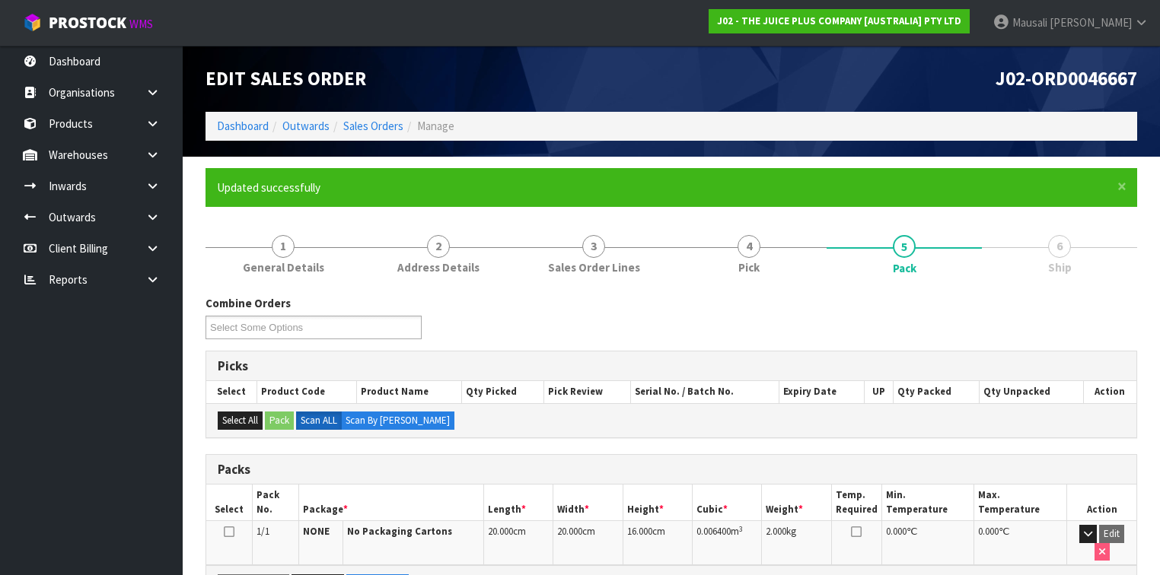
scroll to position [244, 0]
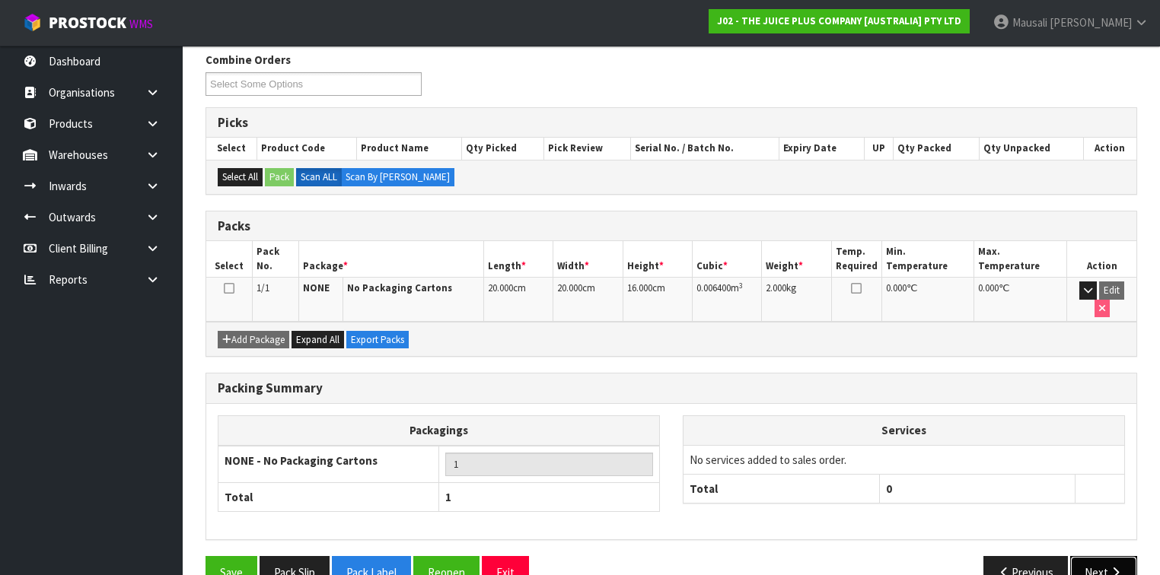
click at [1091, 556] on button "Next" at bounding box center [1103, 572] width 67 height 33
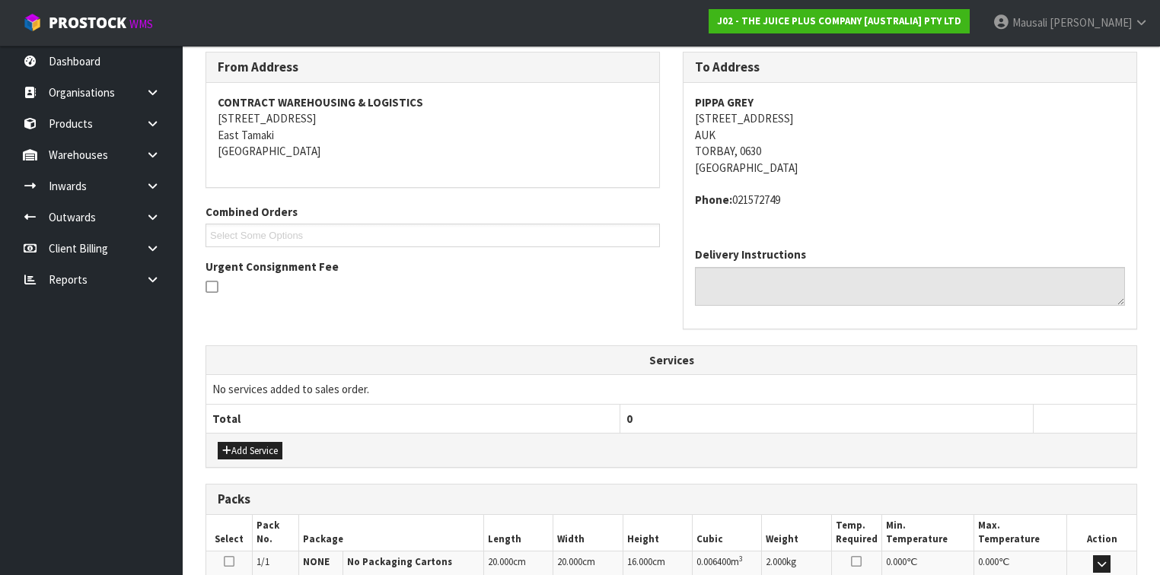
scroll to position [439, 0]
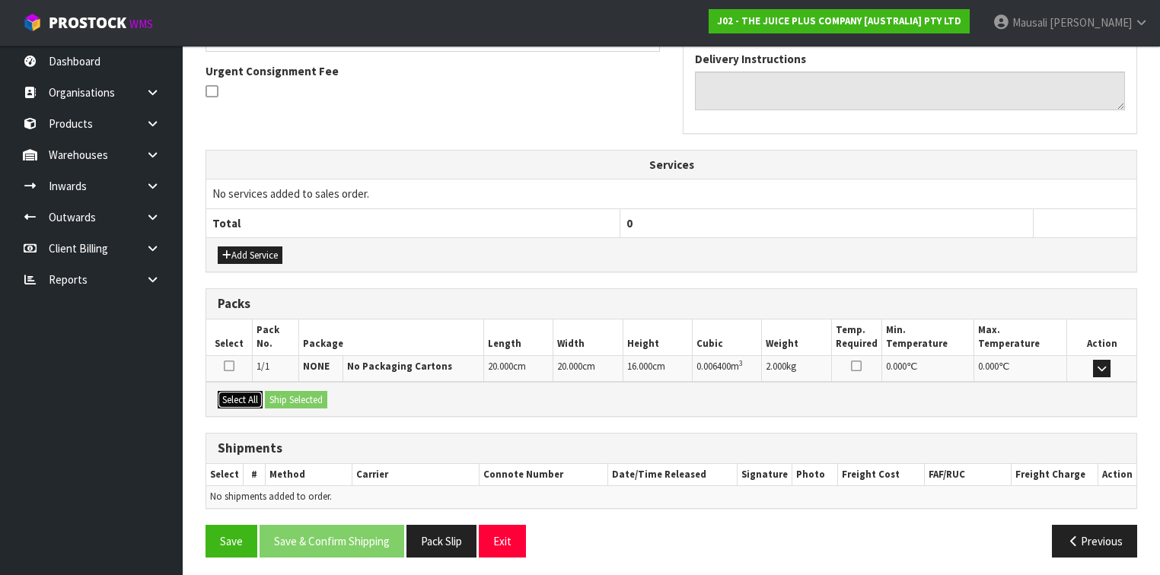
drag, startPoint x: 241, startPoint y: 394, endPoint x: 252, endPoint y: 393, distance: 10.7
click at [247, 393] on button "Select All" at bounding box center [240, 400] width 45 height 18
click at [292, 393] on button "Ship Selected" at bounding box center [296, 400] width 62 height 18
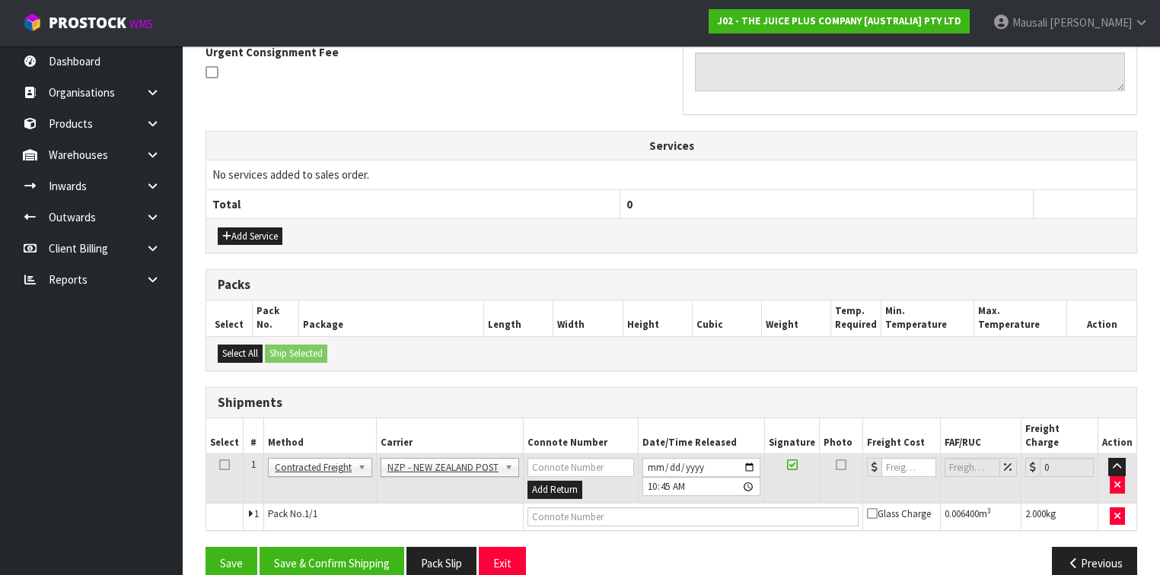
scroll to position [466, 0]
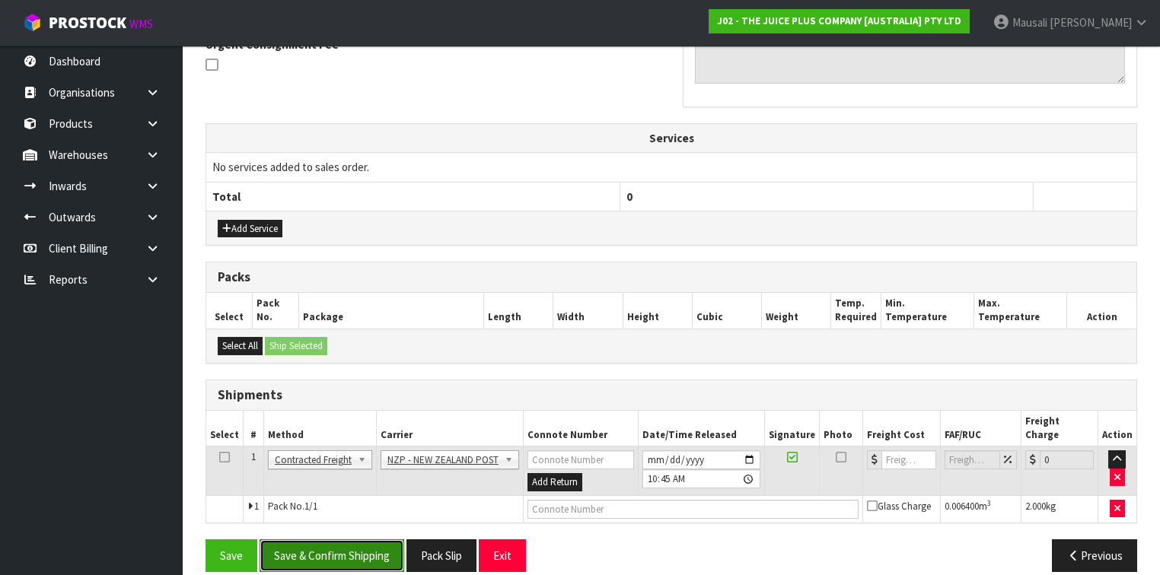
click at [365, 541] on button "Save & Confirm Shipping" at bounding box center [332, 556] width 145 height 33
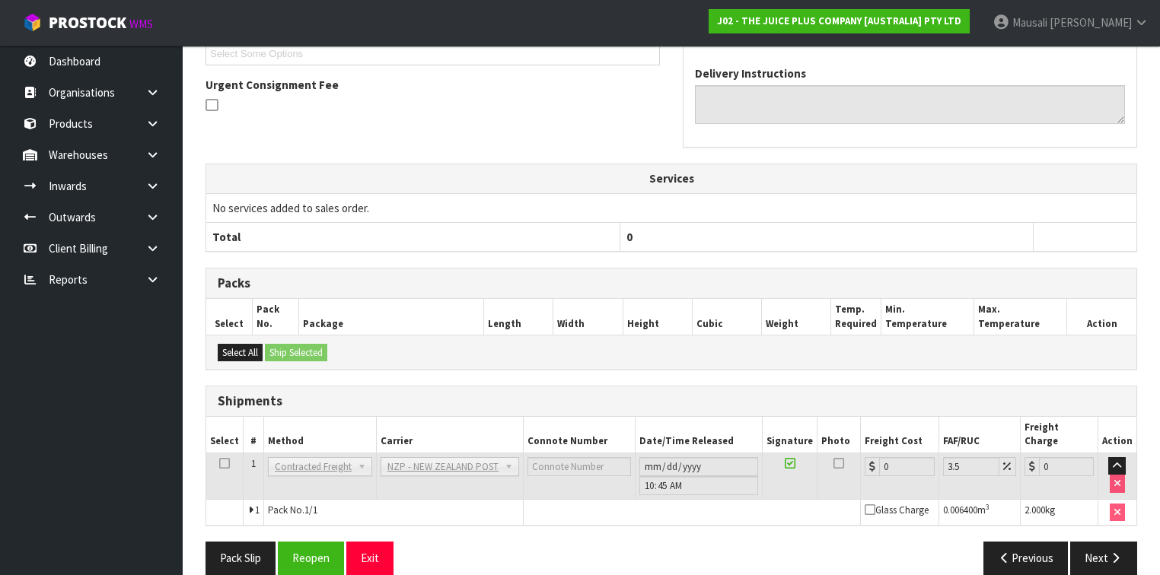
scroll to position [445, 0]
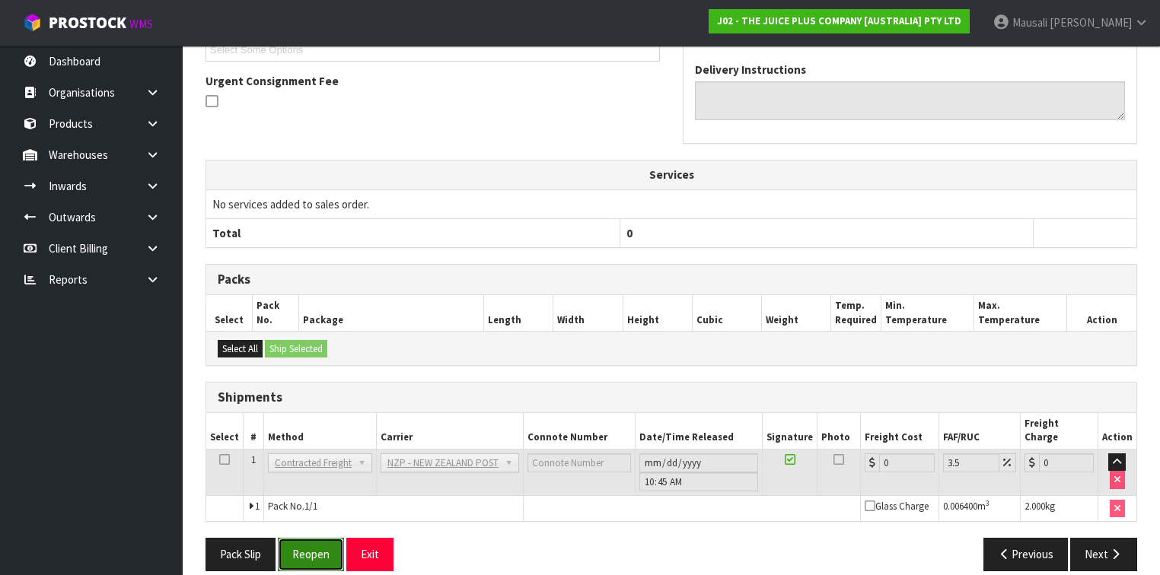
click at [321, 539] on button "Reopen" at bounding box center [311, 554] width 66 height 33
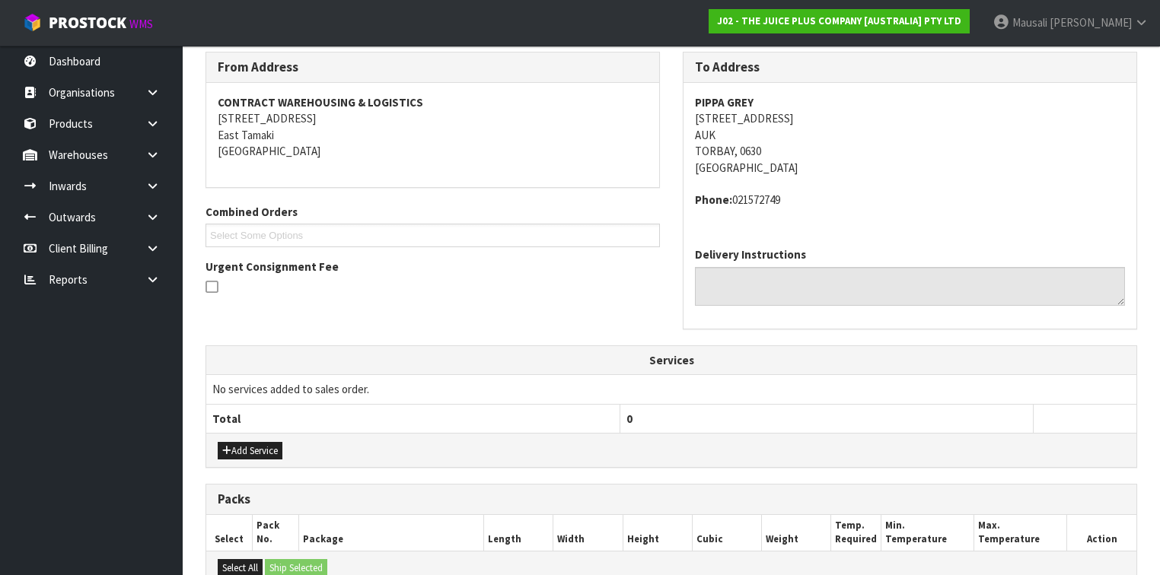
scroll to position [480, 0]
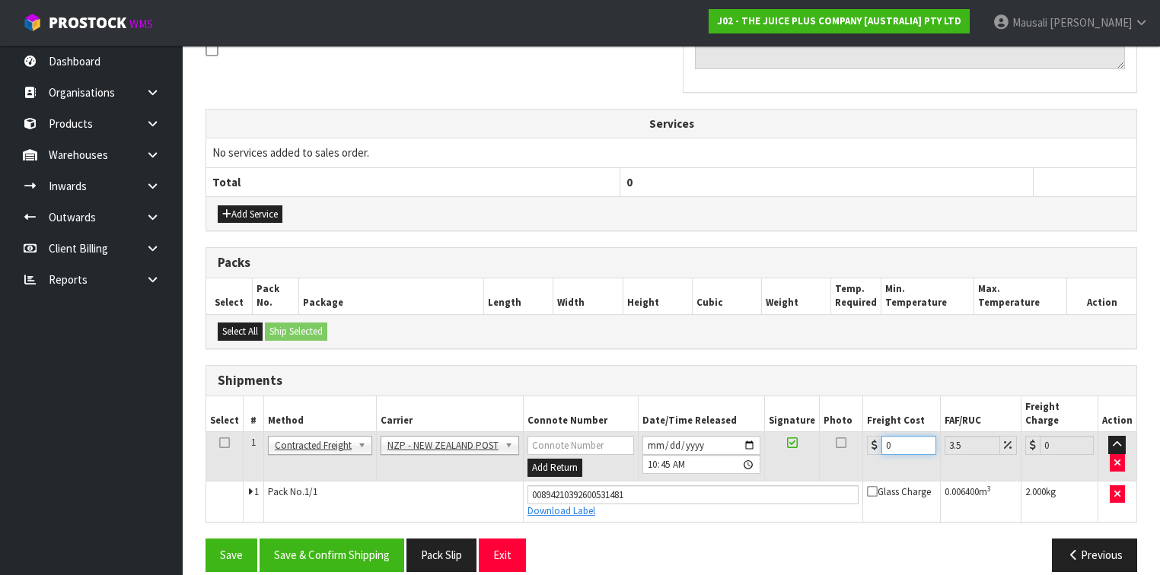
drag, startPoint x: 889, startPoint y: 429, endPoint x: 874, endPoint y: 435, distance: 16.4
click at [874, 436] on div "0" at bounding box center [901, 445] width 69 height 19
click at [371, 539] on button "Save & Confirm Shipping" at bounding box center [332, 555] width 145 height 33
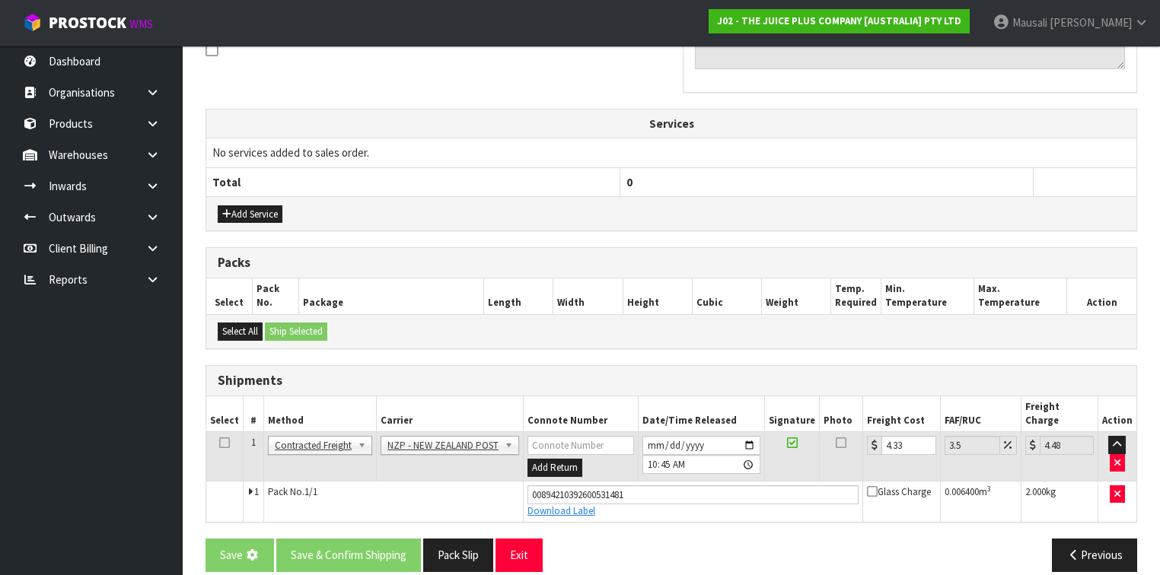
scroll to position [0, 0]
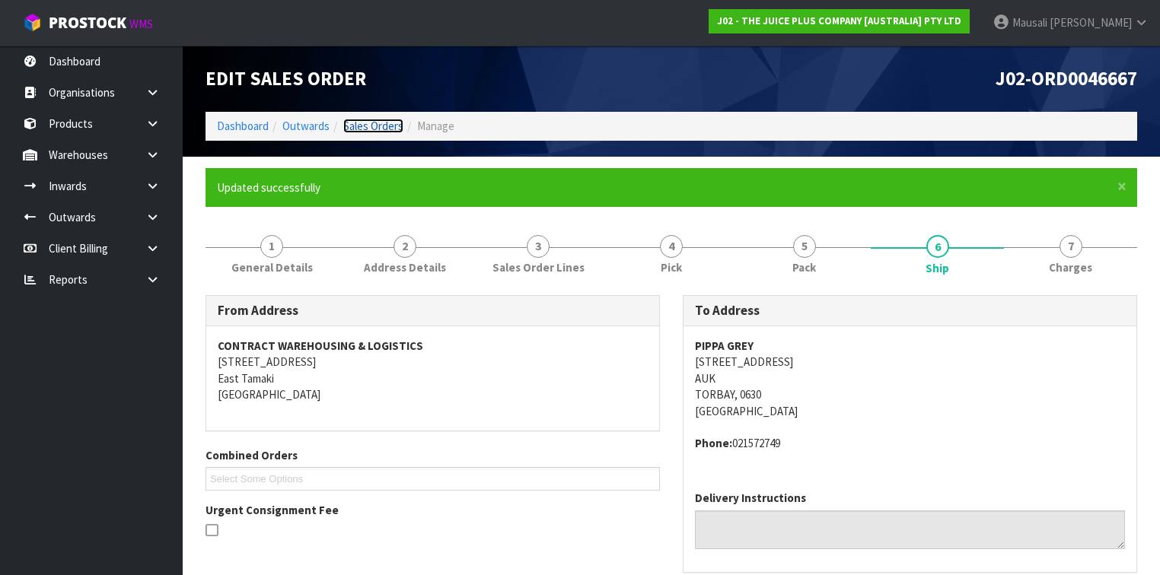
click at [378, 122] on link "Sales Orders" at bounding box center [373, 126] width 60 height 14
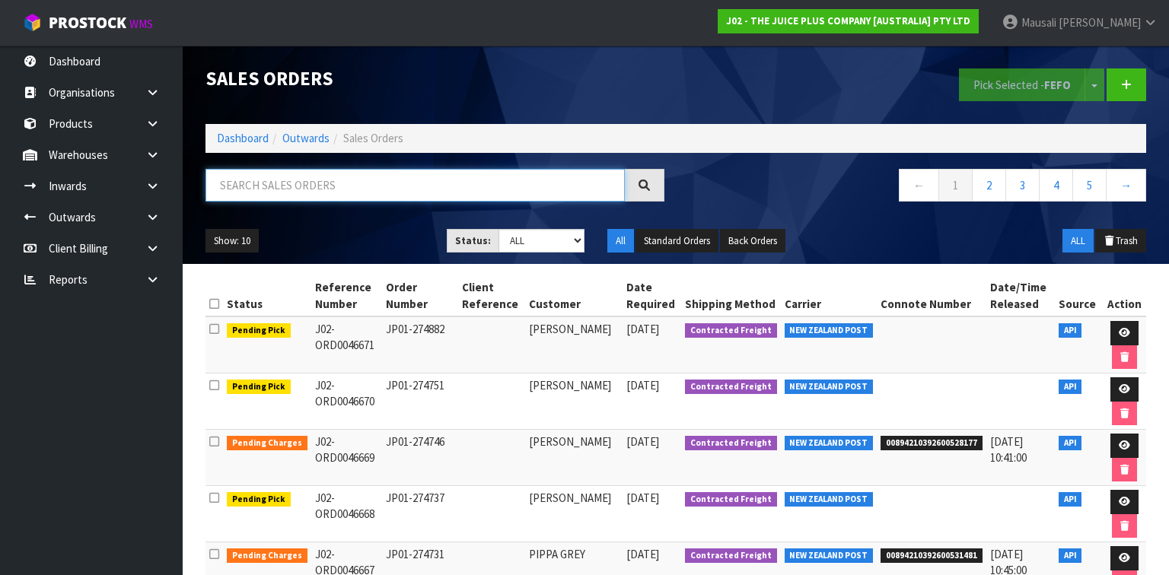
click at [269, 183] on input "text" at bounding box center [415, 185] width 419 height 33
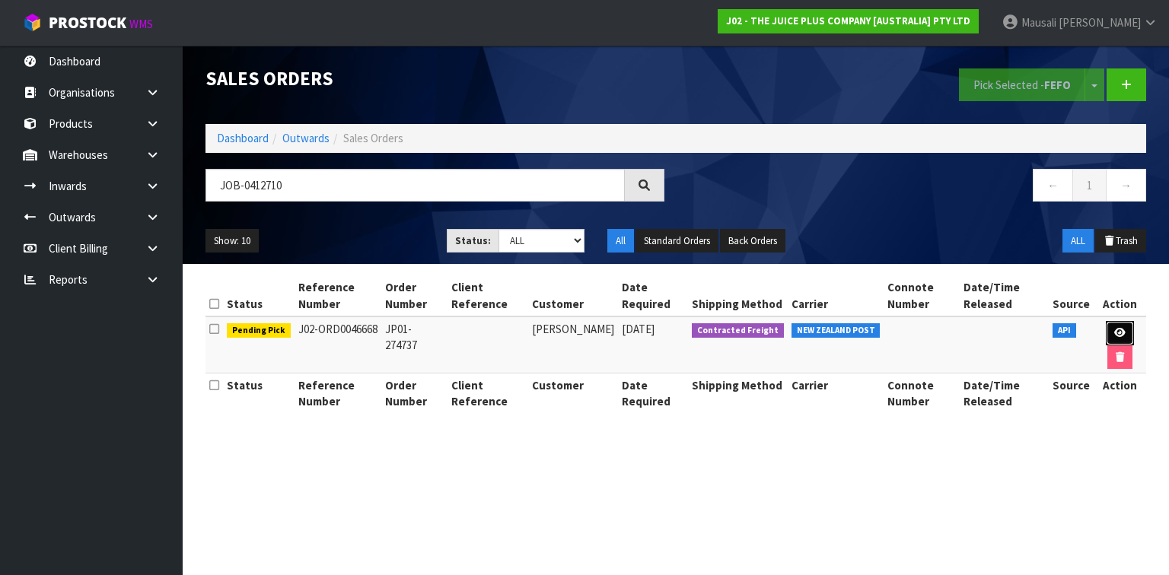
click at [1121, 326] on link at bounding box center [1120, 333] width 28 height 24
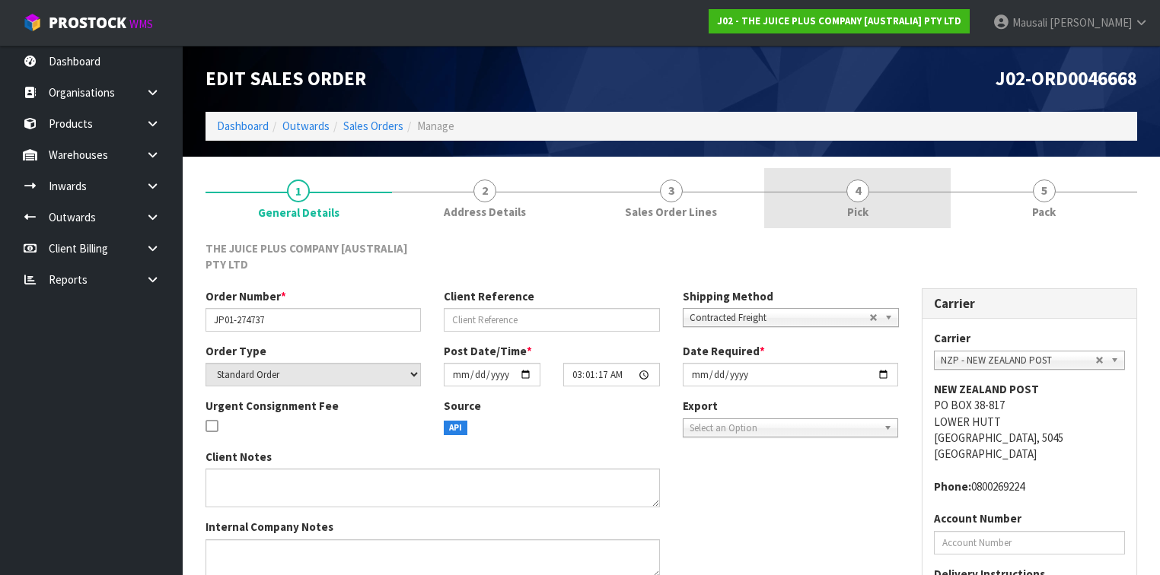
drag, startPoint x: 875, startPoint y: 209, endPoint x: 895, endPoint y: 217, distance: 21.5
click at [876, 209] on link "4 Pick" at bounding box center [857, 198] width 187 height 60
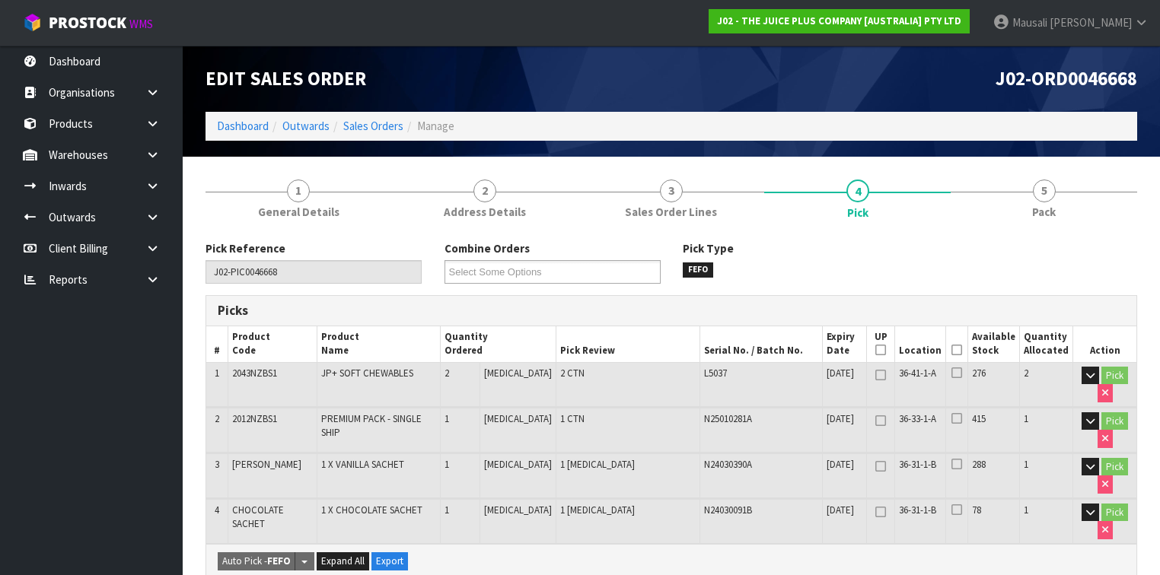
drag, startPoint x: 956, startPoint y: 349, endPoint x: 883, endPoint y: 381, distance: 80.1
click at [956, 350] on icon at bounding box center [957, 350] width 11 height 1
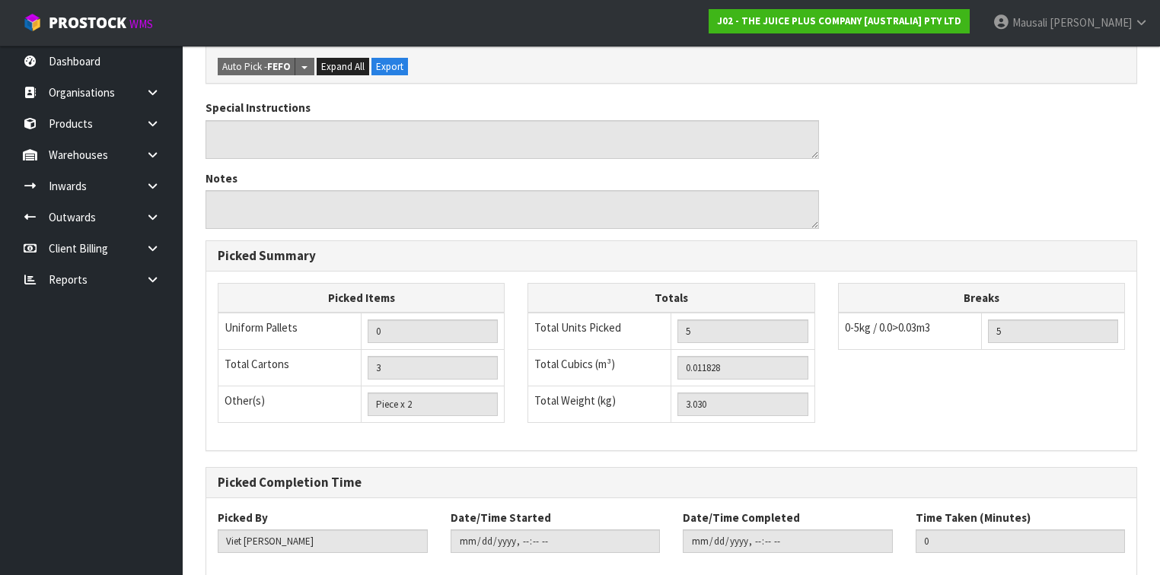
scroll to position [627, 0]
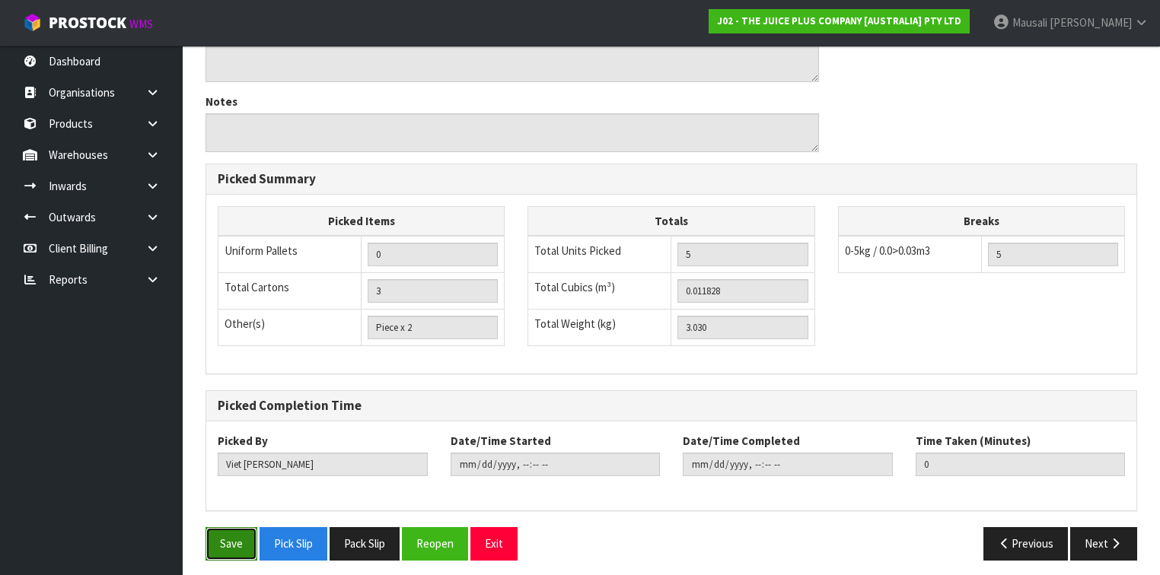
click at [227, 534] on button "Save" at bounding box center [232, 544] width 52 height 33
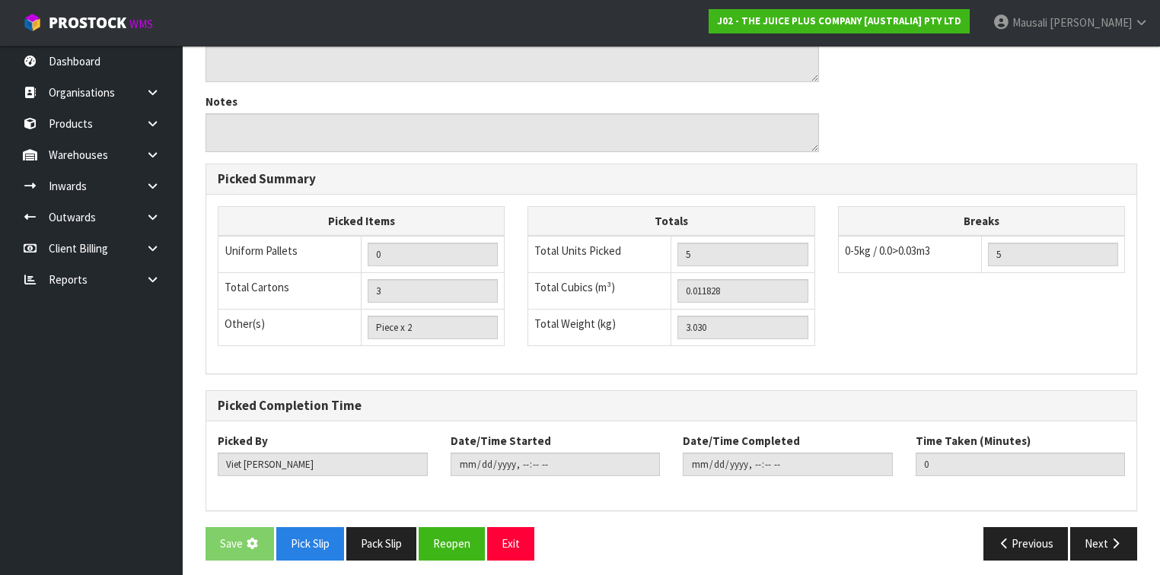
scroll to position [0, 0]
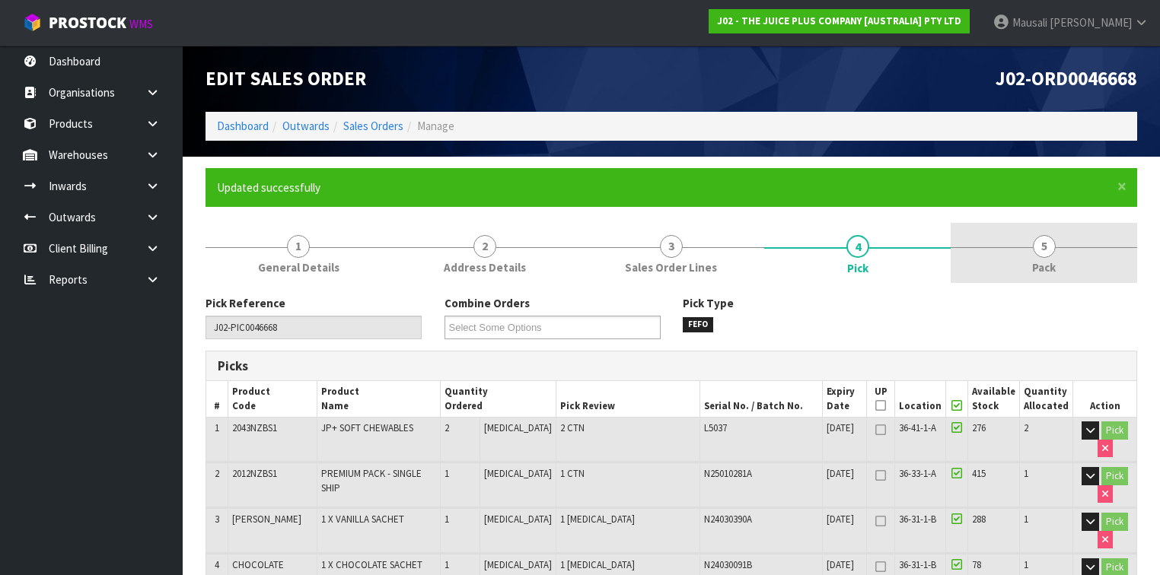
click at [1028, 238] on link "5 Pack" at bounding box center [1044, 253] width 187 height 60
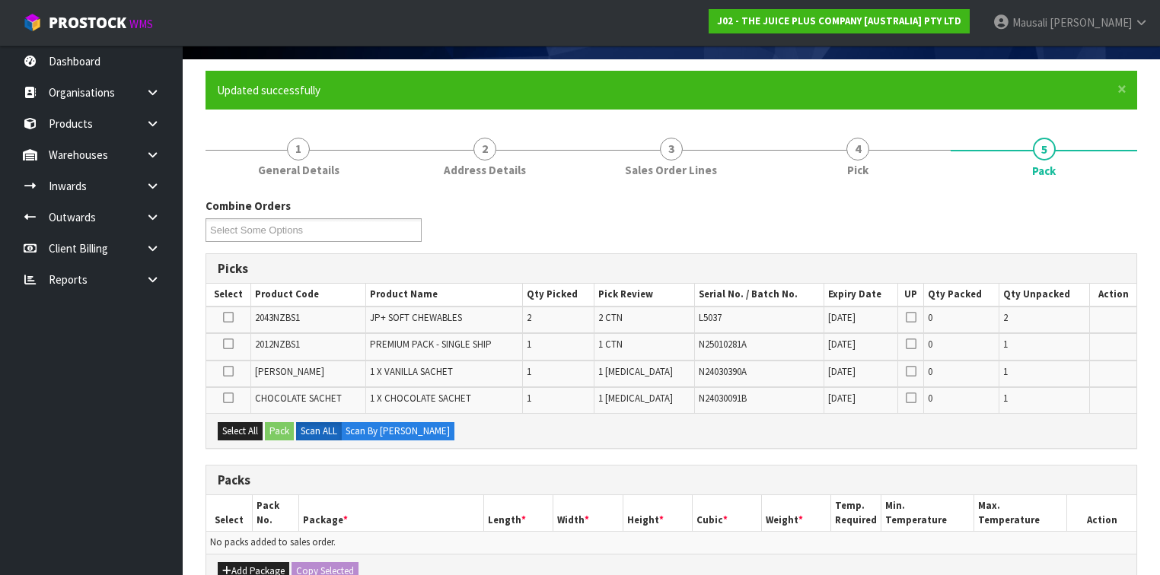
scroll to position [244, 0]
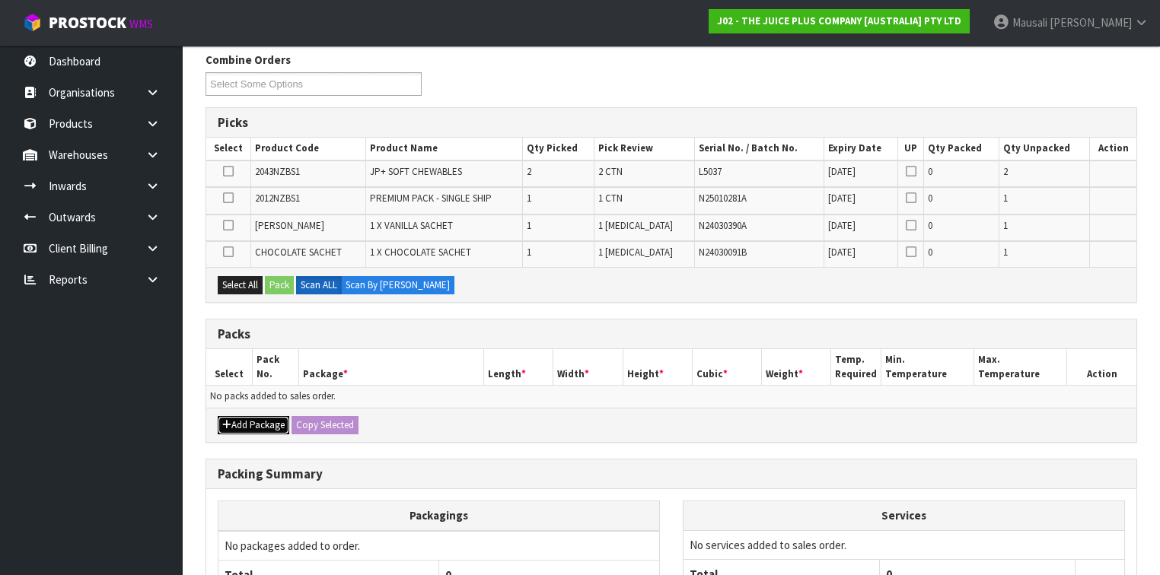
click at [244, 419] on button "Add Package" at bounding box center [254, 425] width 72 height 18
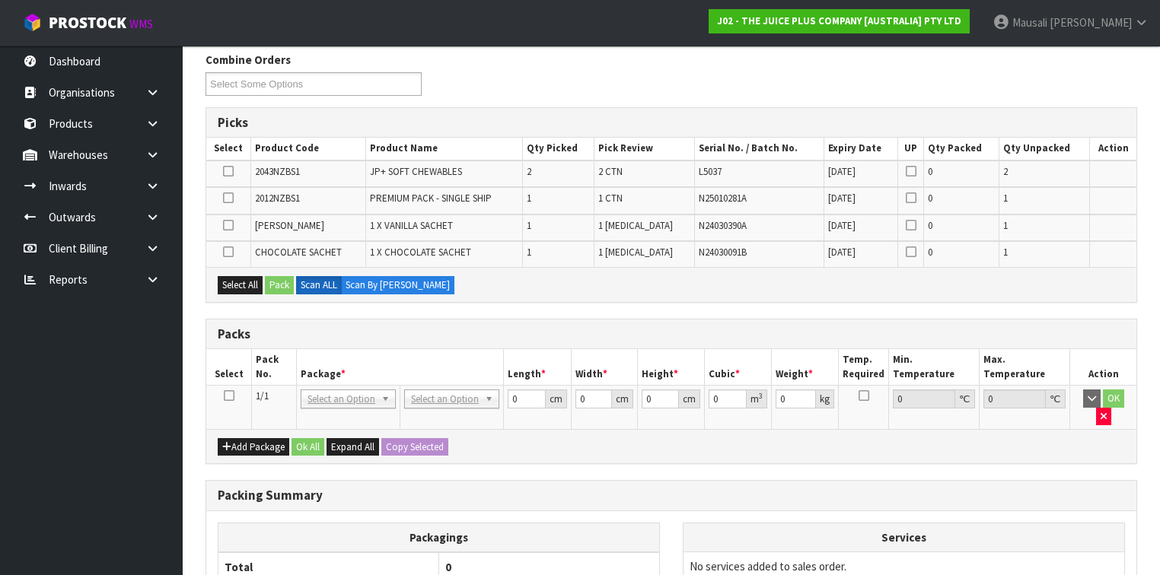
click at [224, 396] on icon at bounding box center [229, 396] width 11 height 1
click at [234, 283] on button "Select All" at bounding box center [240, 285] width 45 height 18
click at [270, 280] on button "Pack" at bounding box center [279, 285] width 29 height 18
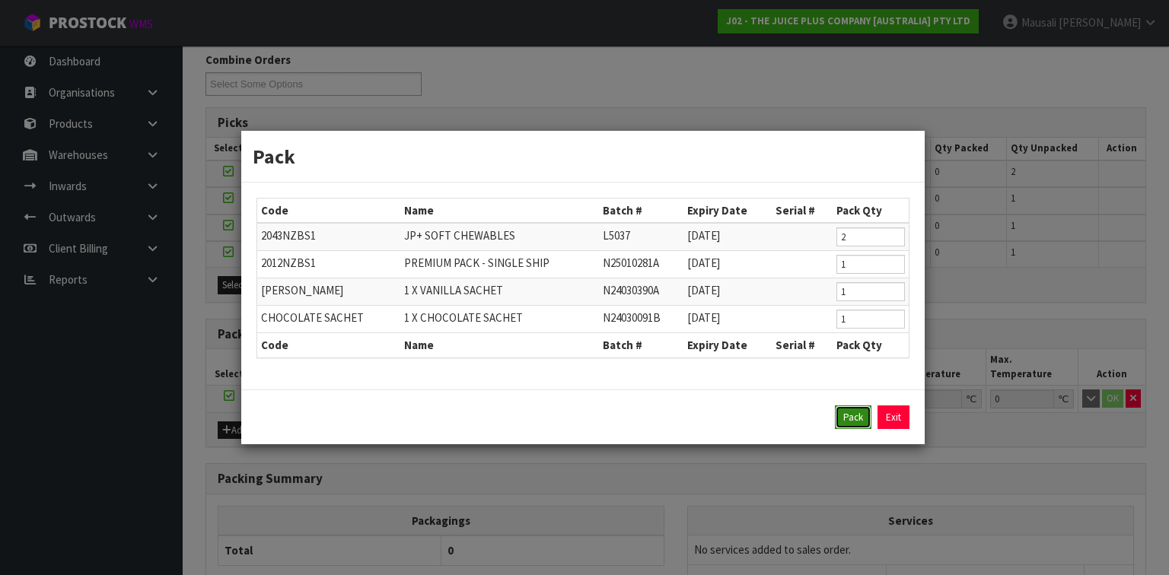
click at [853, 415] on button "Pack" at bounding box center [853, 418] width 37 height 24
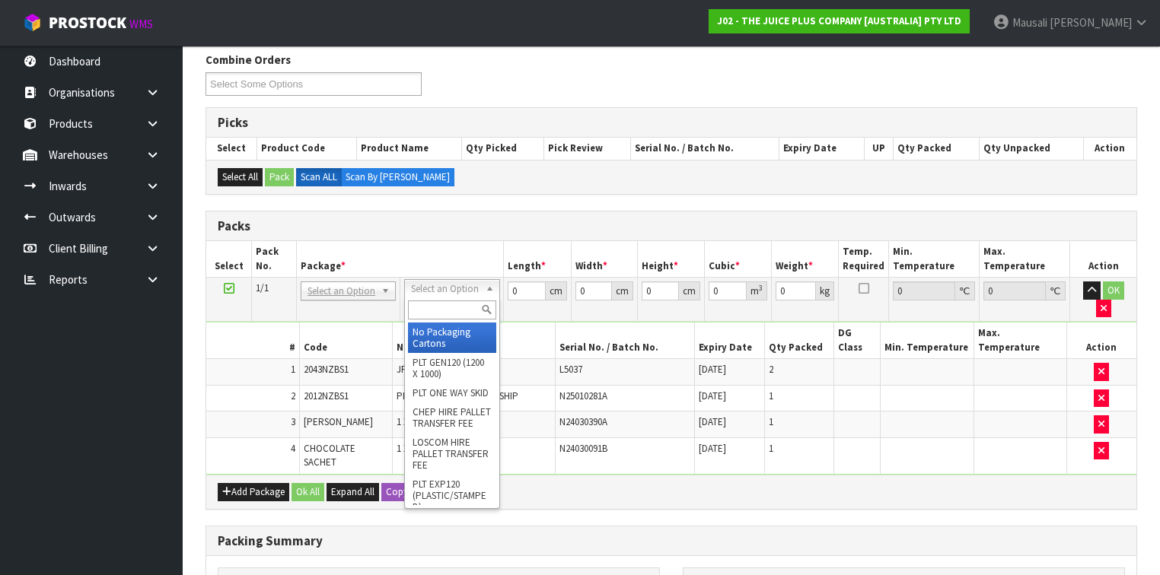
drag, startPoint x: 428, startPoint y: 282, endPoint x: 442, endPoint y: 293, distance: 17.4
click at [435, 318] on input "text" at bounding box center [452, 310] width 88 height 19
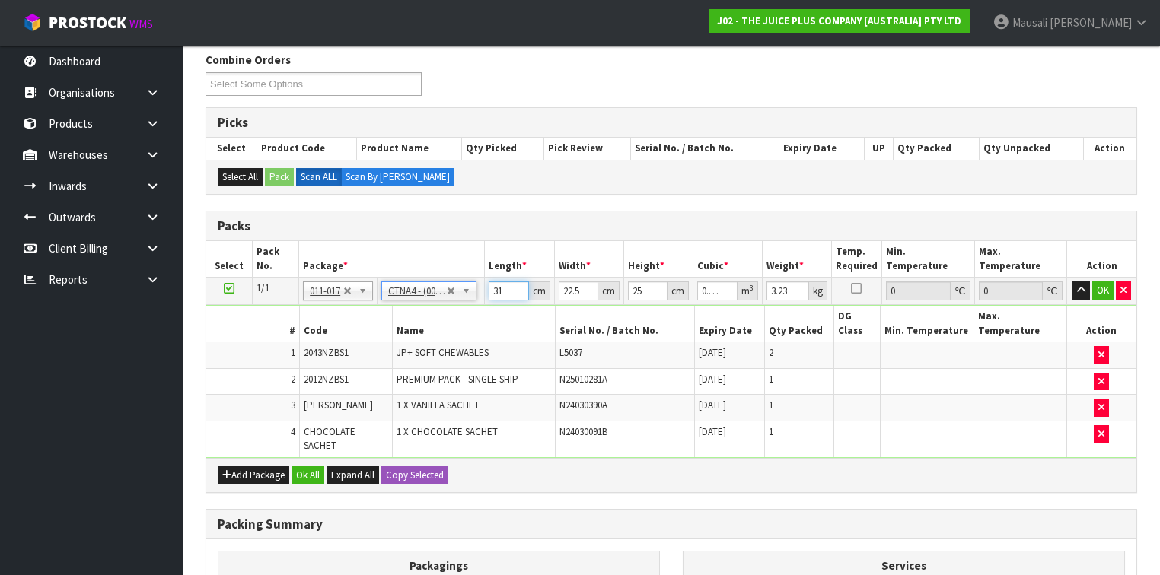
drag, startPoint x: 502, startPoint y: 291, endPoint x: 484, endPoint y: 295, distance: 18.8
click at [485, 295] on td "31 cm" at bounding box center [519, 291] width 69 height 27
click at [314, 467] on button "Ok All" at bounding box center [308, 476] width 33 height 18
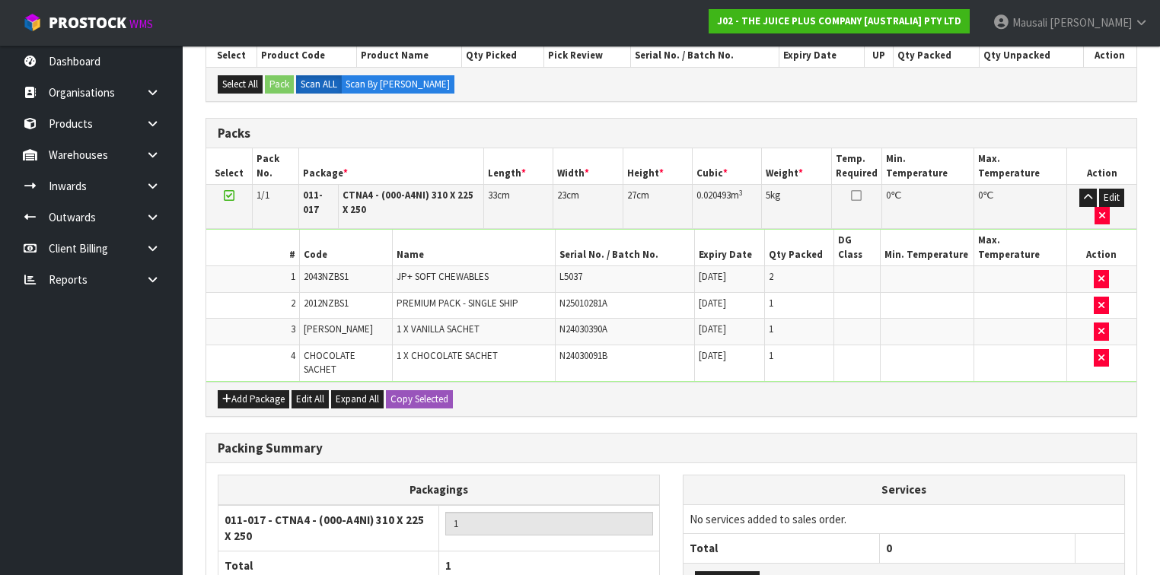
scroll to position [446, 0]
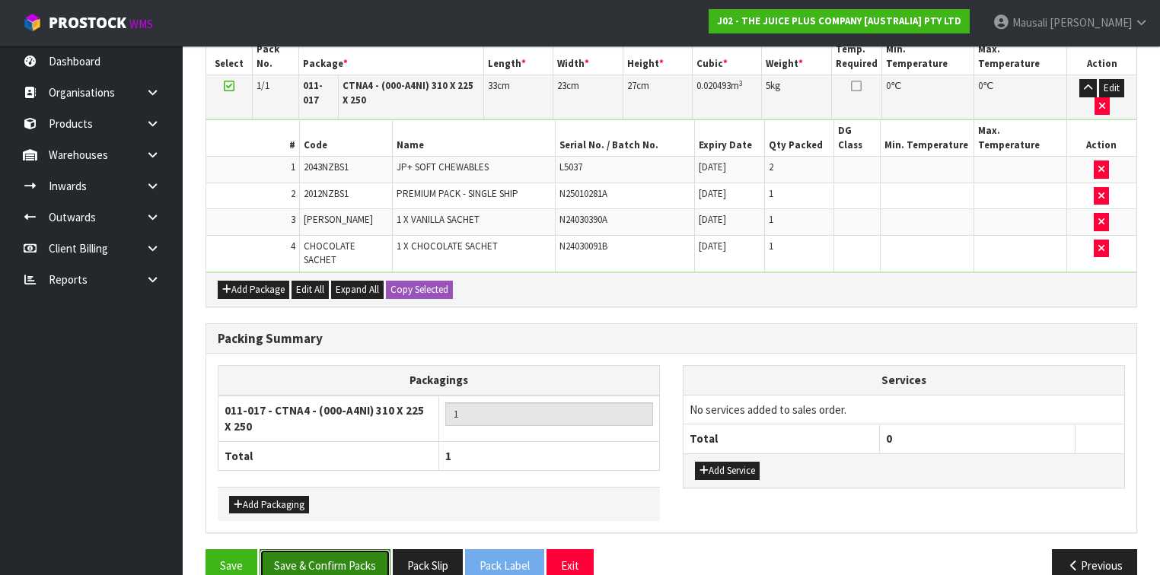
drag, startPoint x: 330, startPoint y: 533, endPoint x: 406, endPoint y: 532, distance: 75.4
click at [332, 550] on button "Save & Confirm Packs" at bounding box center [325, 566] width 131 height 33
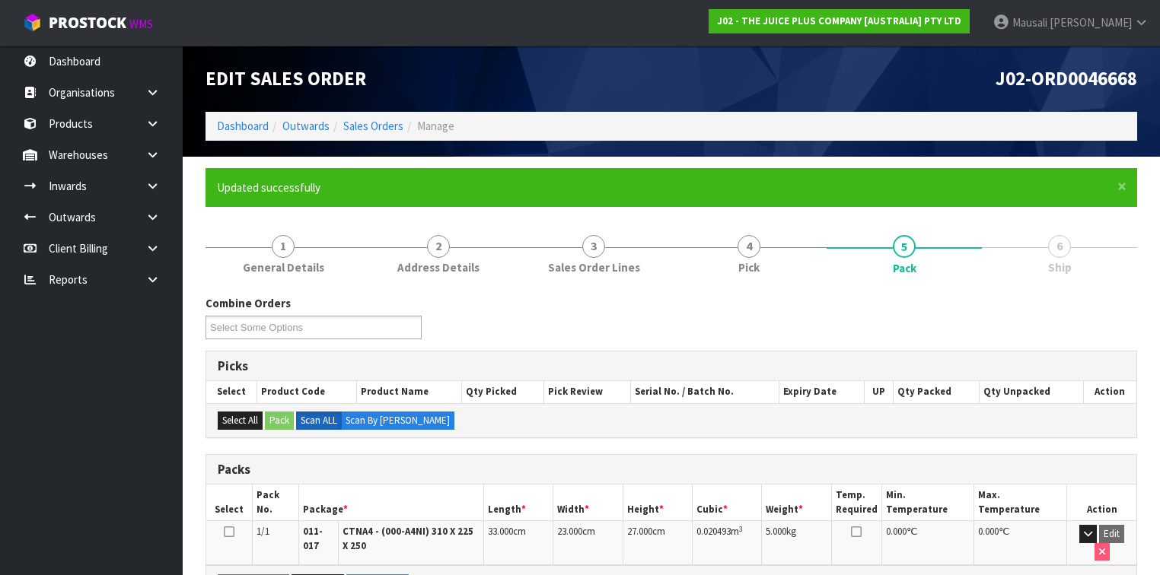
scroll to position [276, 0]
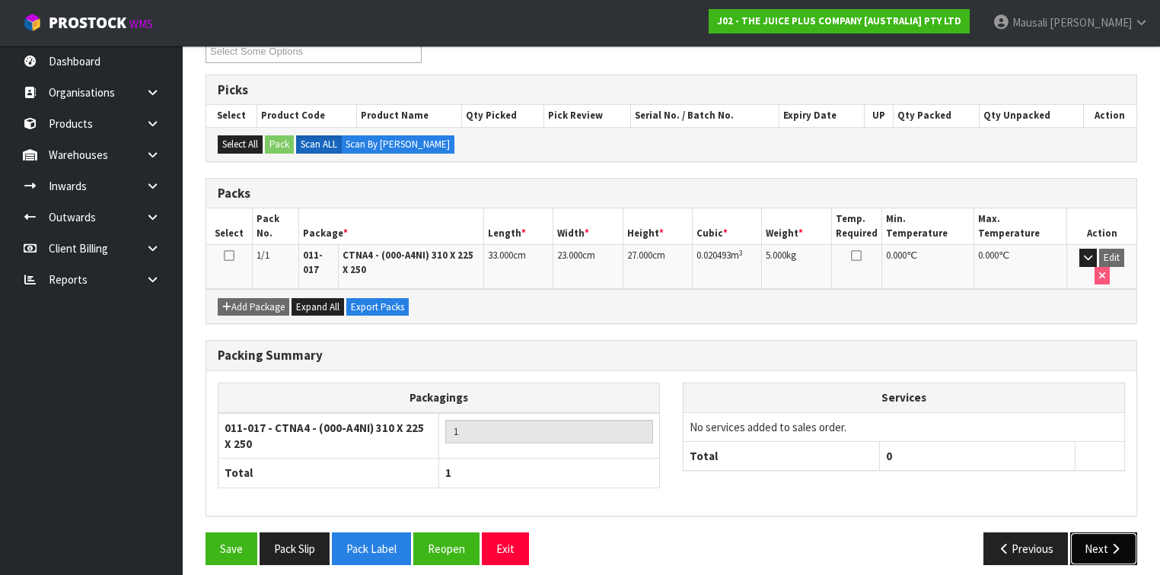
click at [1108, 535] on button "Next" at bounding box center [1103, 549] width 67 height 33
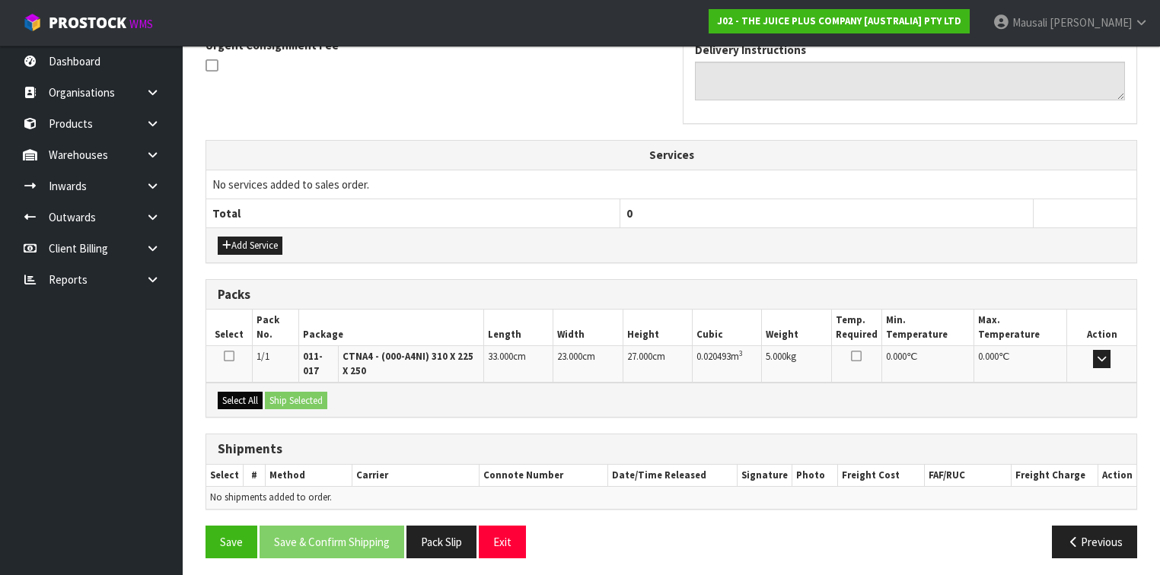
scroll to position [466, 0]
drag, startPoint x: 244, startPoint y: 390, endPoint x: 285, endPoint y: 394, distance: 41.3
click at [257, 393] on button "Select All" at bounding box center [240, 400] width 45 height 18
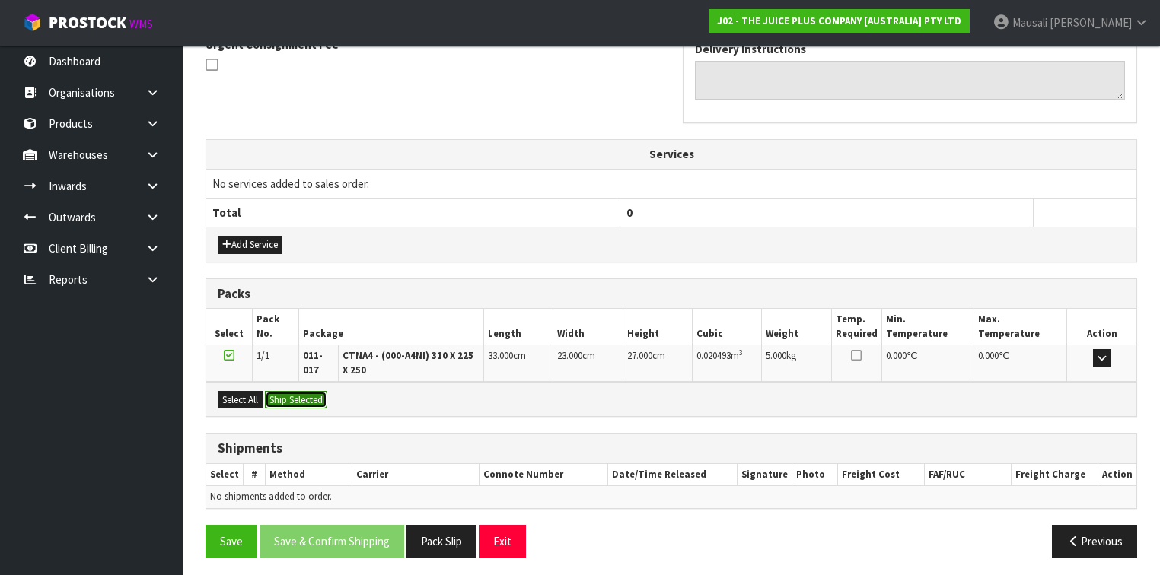
click at [285, 394] on button "Ship Selected" at bounding box center [296, 400] width 62 height 18
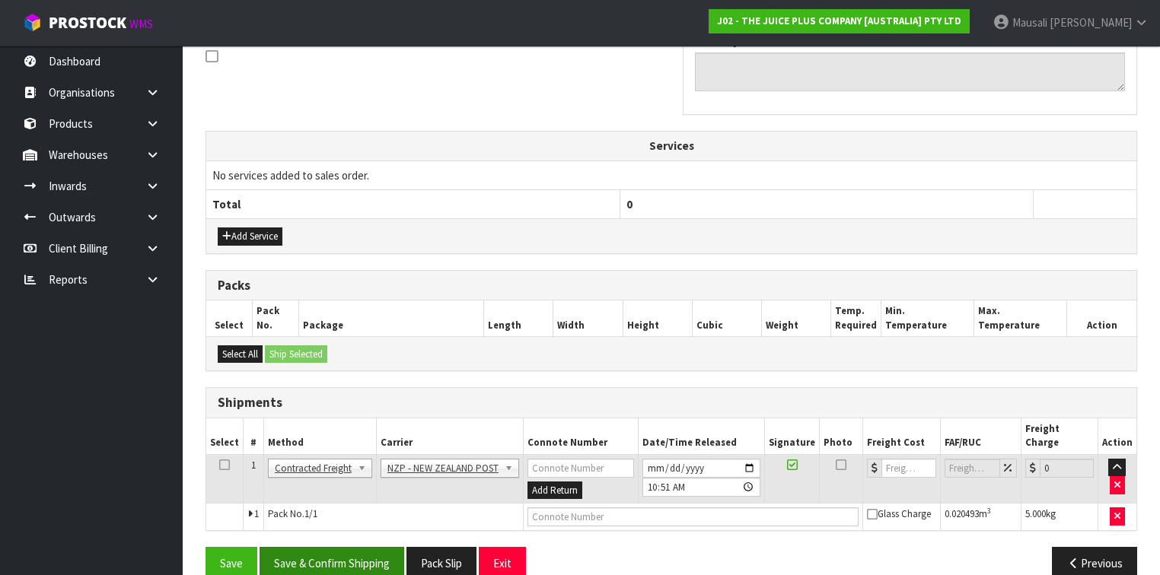
scroll to position [483, 0]
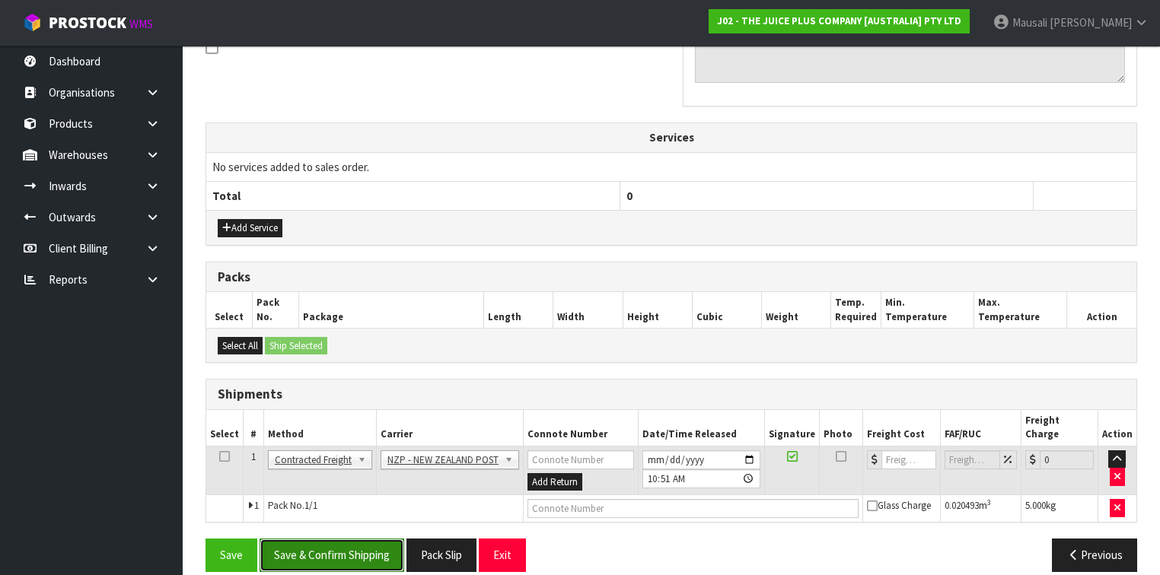
click at [364, 539] on button "Save & Confirm Shipping" at bounding box center [332, 555] width 145 height 33
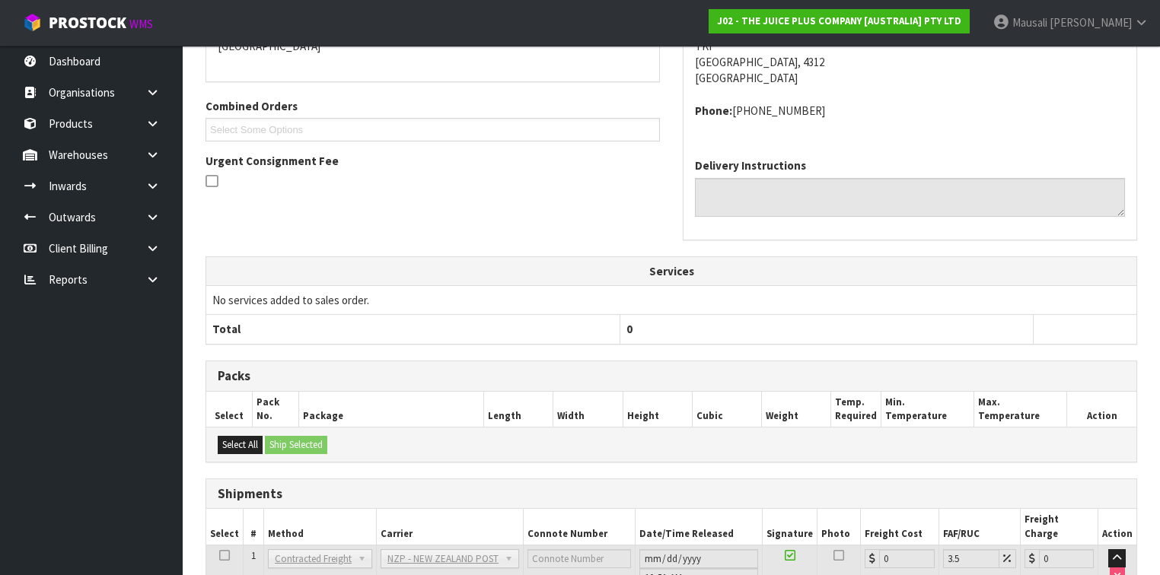
scroll to position [462, 0]
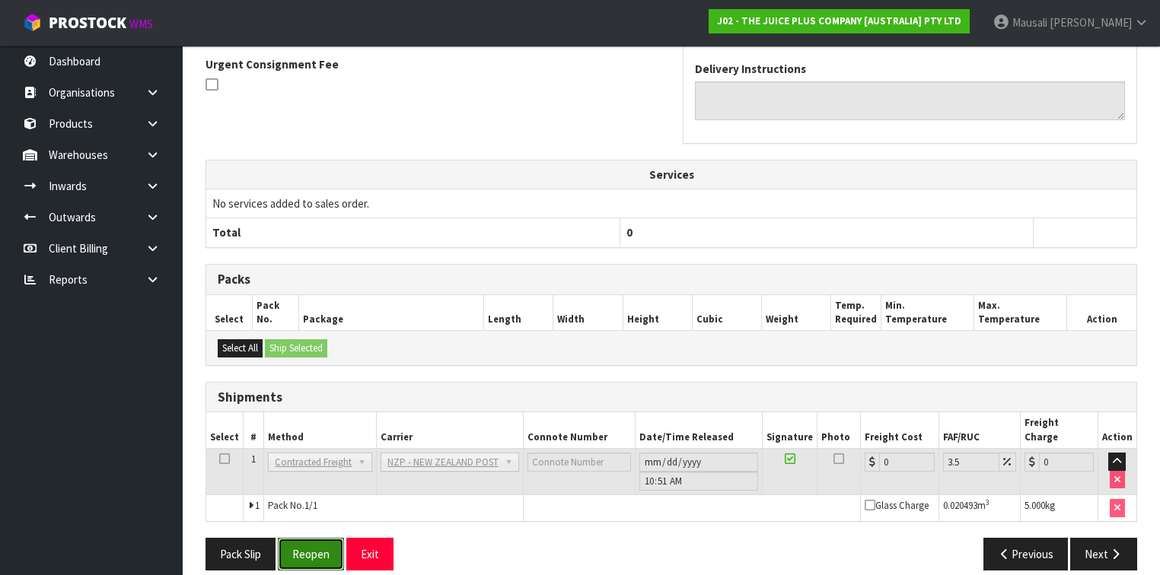
click at [304, 539] on button "Reopen" at bounding box center [311, 554] width 66 height 33
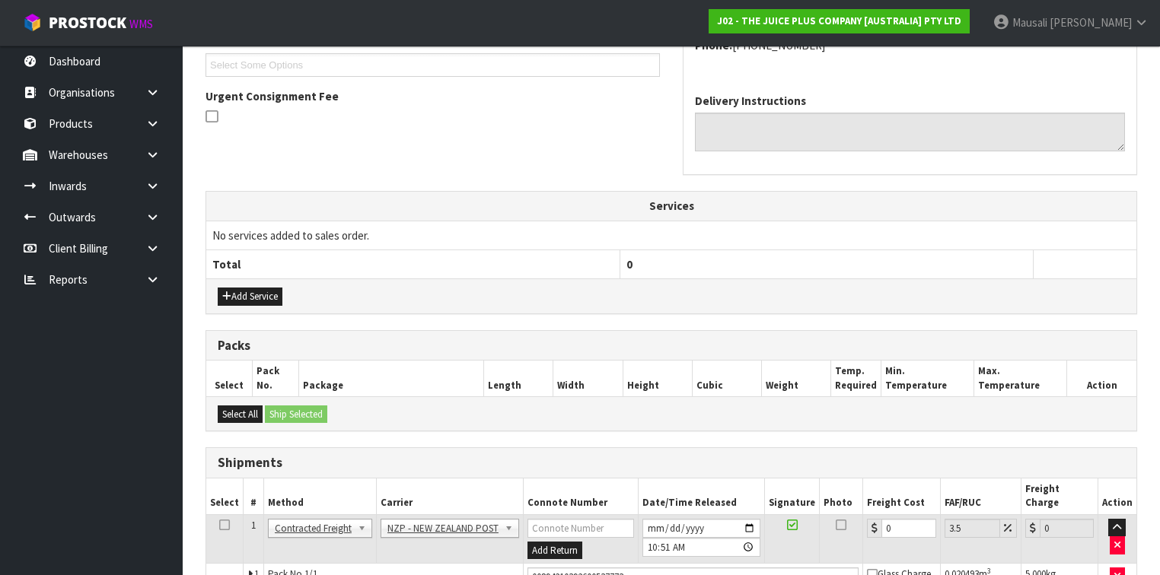
scroll to position [496, 0]
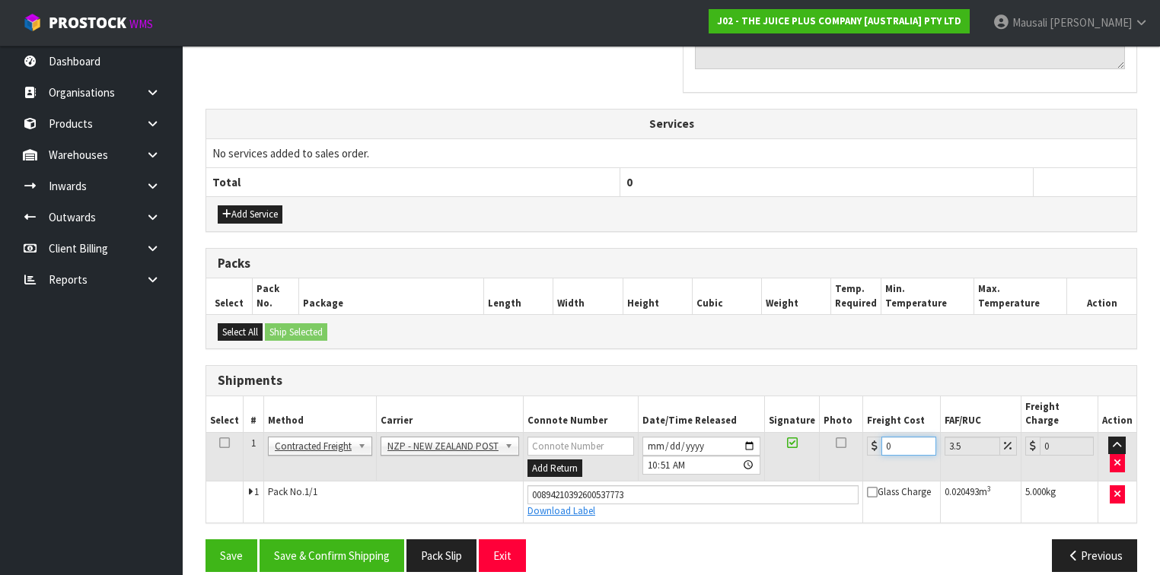
drag, startPoint x: 893, startPoint y: 426, endPoint x: 871, endPoint y: 435, distance: 23.9
click at [871, 437] on div "0" at bounding box center [901, 446] width 69 height 19
click at [387, 540] on button "Save & Confirm Shipping" at bounding box center [332, 556] width 145 height 33
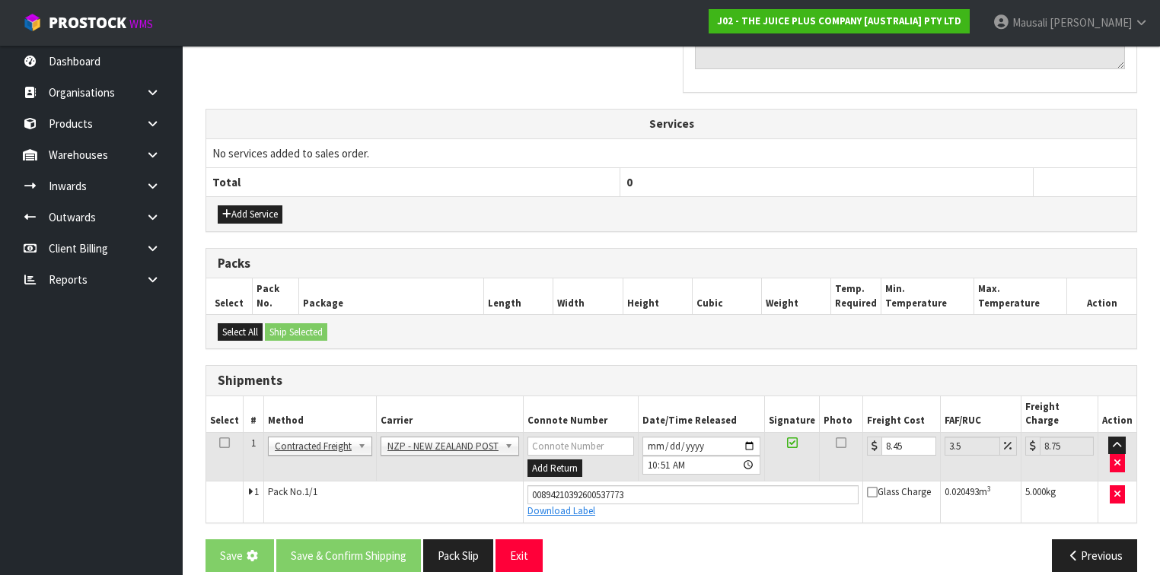
scroll to position [0, 0]
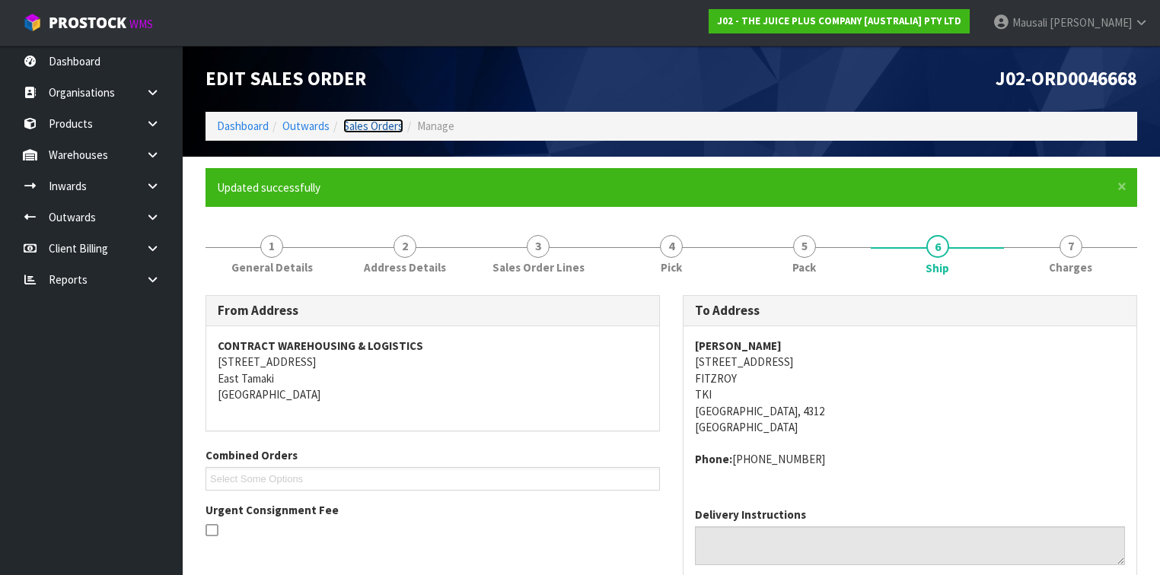
click at [367, 123] on link "Sales Orders" at bounding box center [373, 126] width 60 height 14
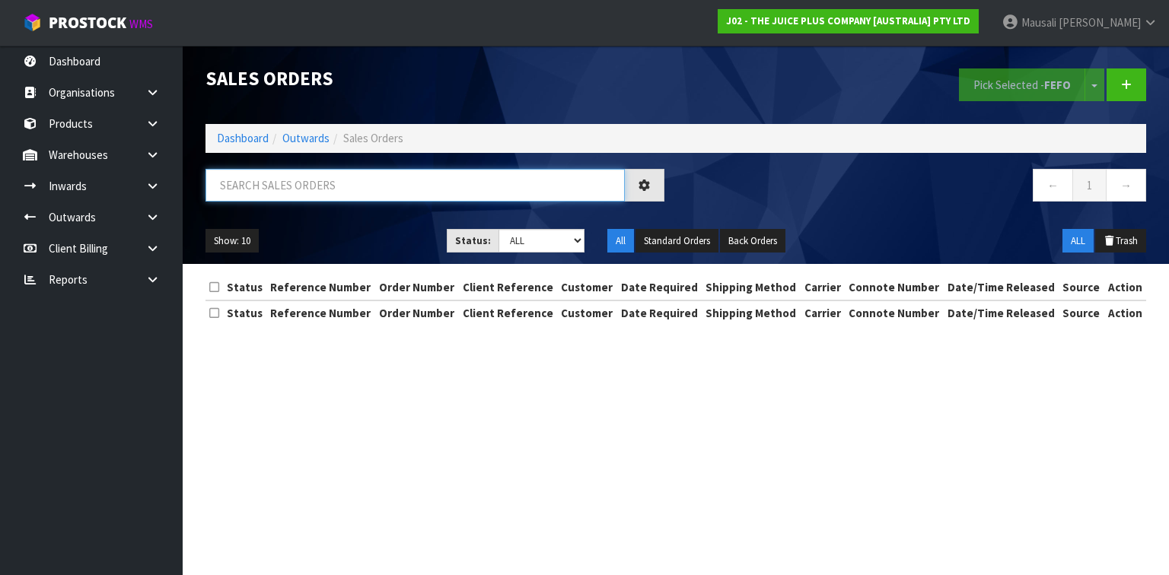
click at [273, 183] on input "text" at bounding box center [415, 185] width 419 height 33
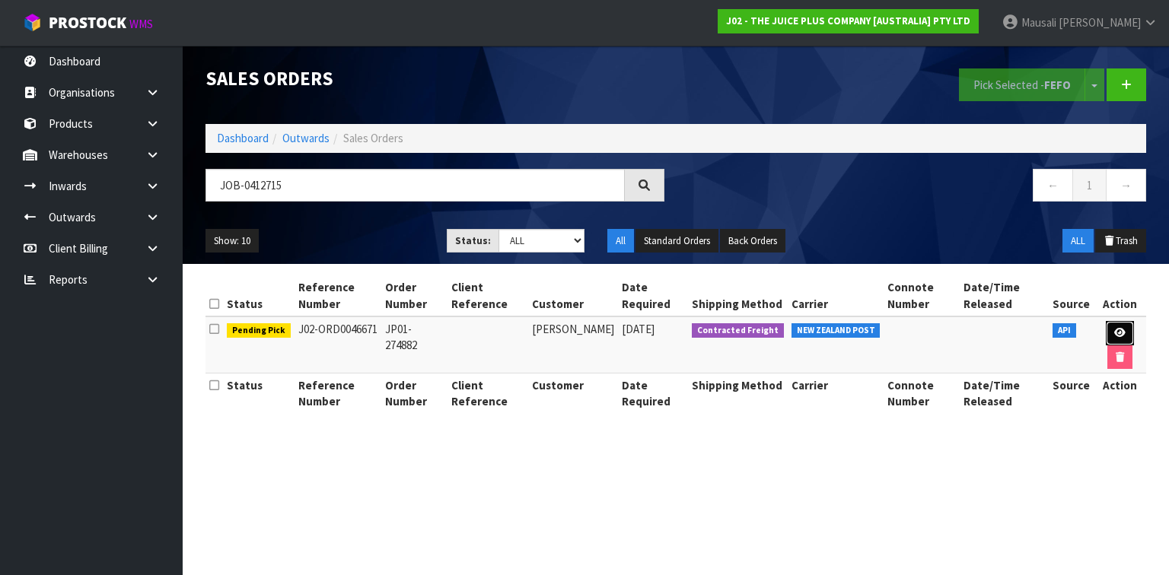
click at [1114, 328] on icon at bounding box center [1119, 333] width 11 height 10
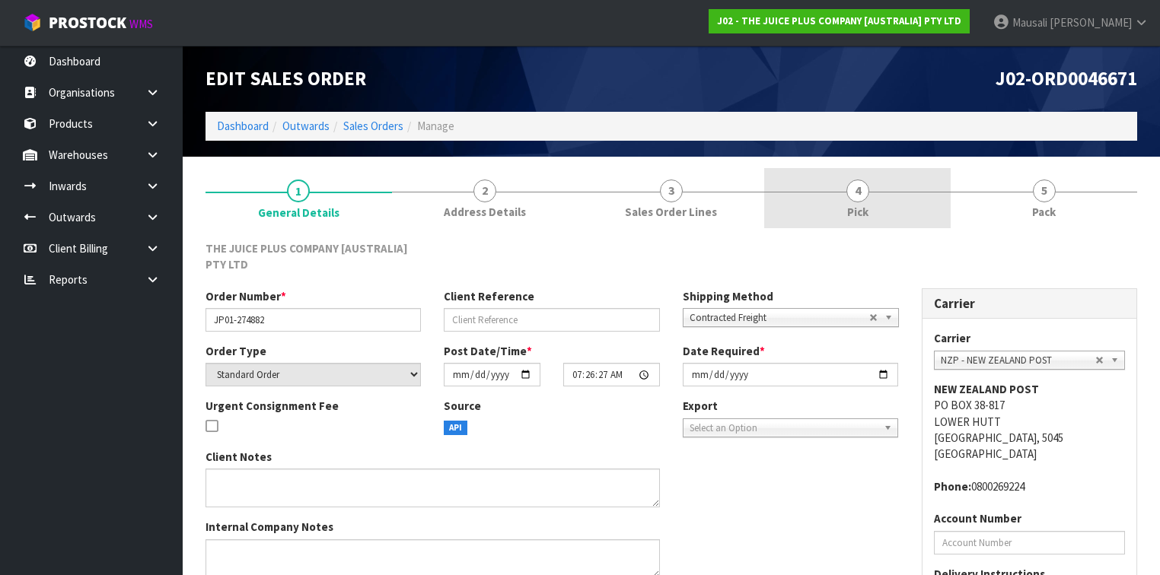
click at [864, 192] on span "4" at bounding box center [857, 191] width 23 height 23
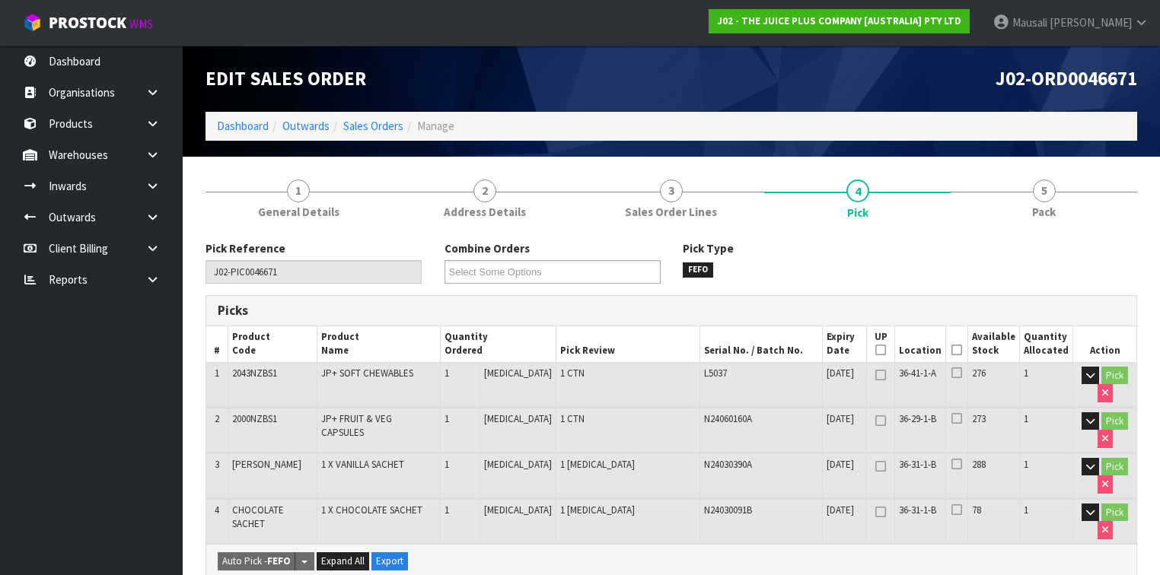
click at [961, 350] on icon at bounding box center [957, 350] width 11 height 1
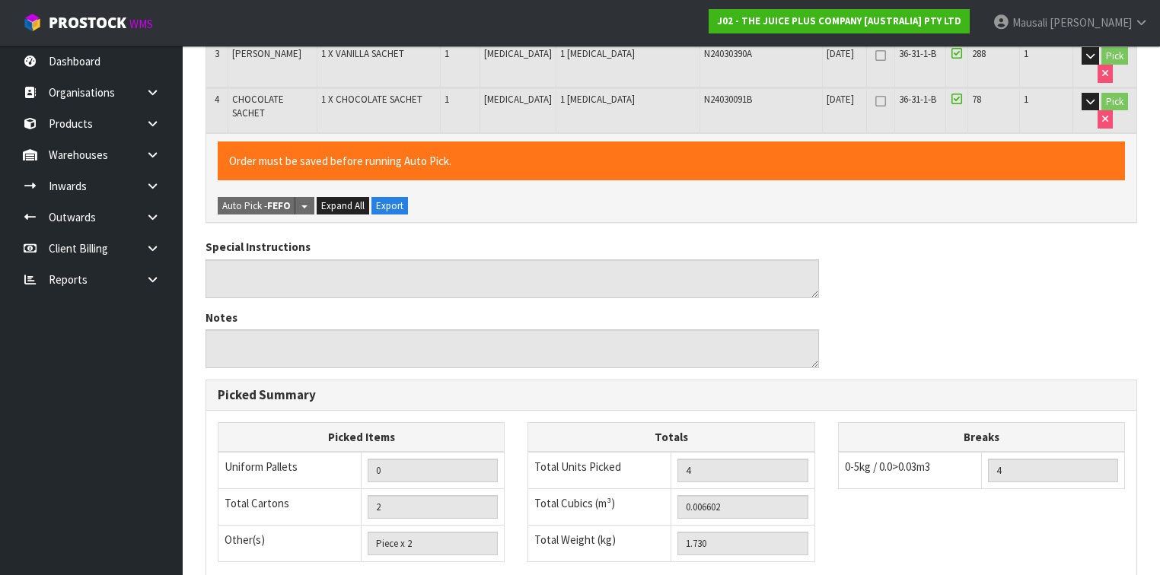
scroll to position [627, 0]
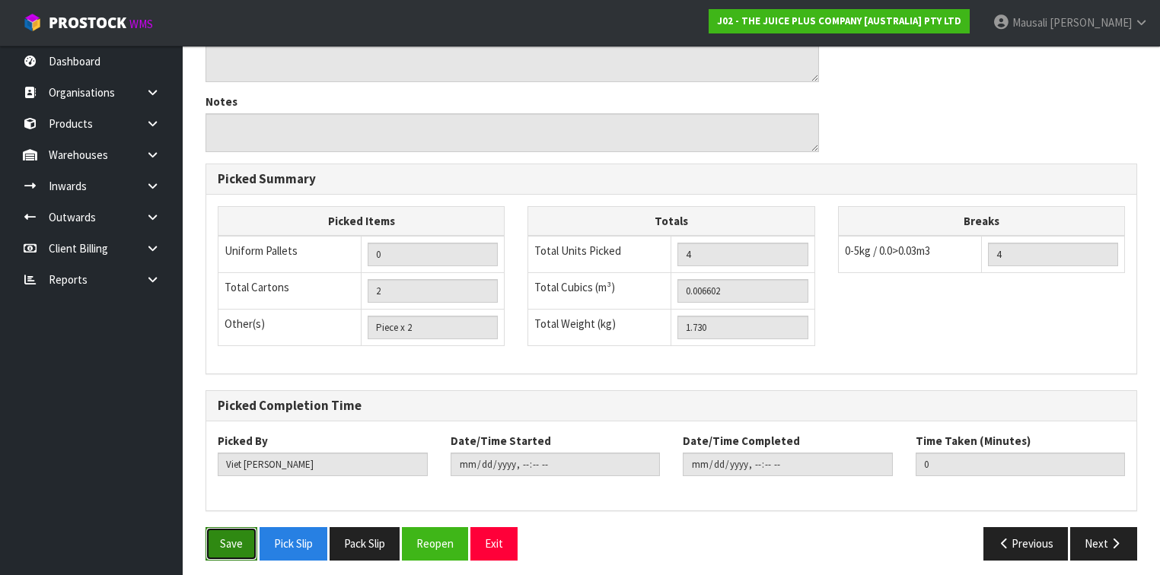
click at [226, 542] on button "Save" at bounding box center [232, 544] width 52 height 33
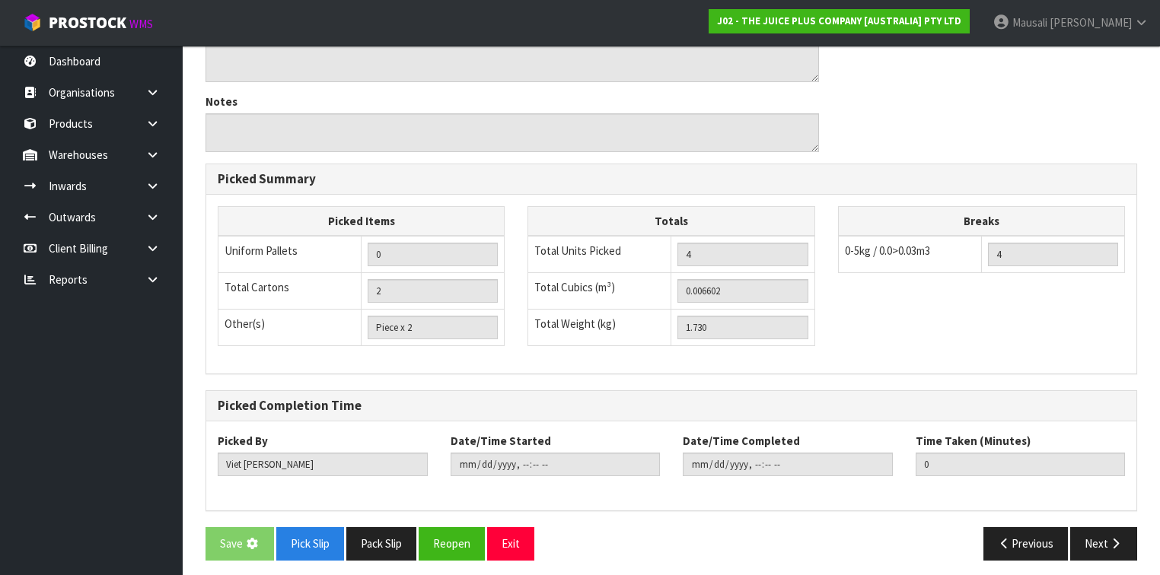
scroll to position [0, 0]
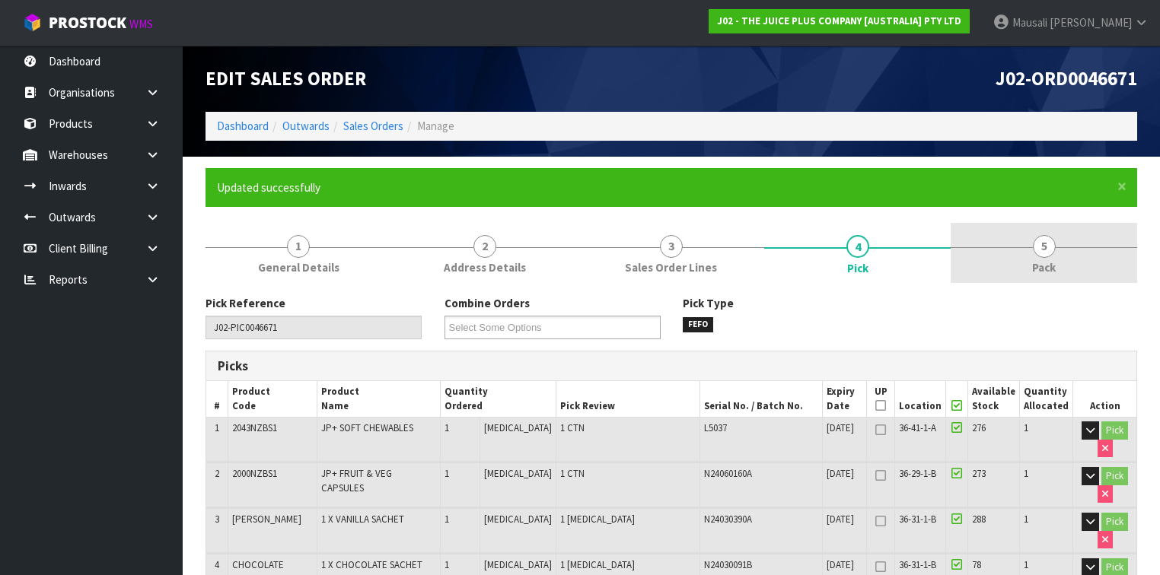
click at [1044, 273] on span "Pack" at bounding box center [1044, 268] width 24 height 16
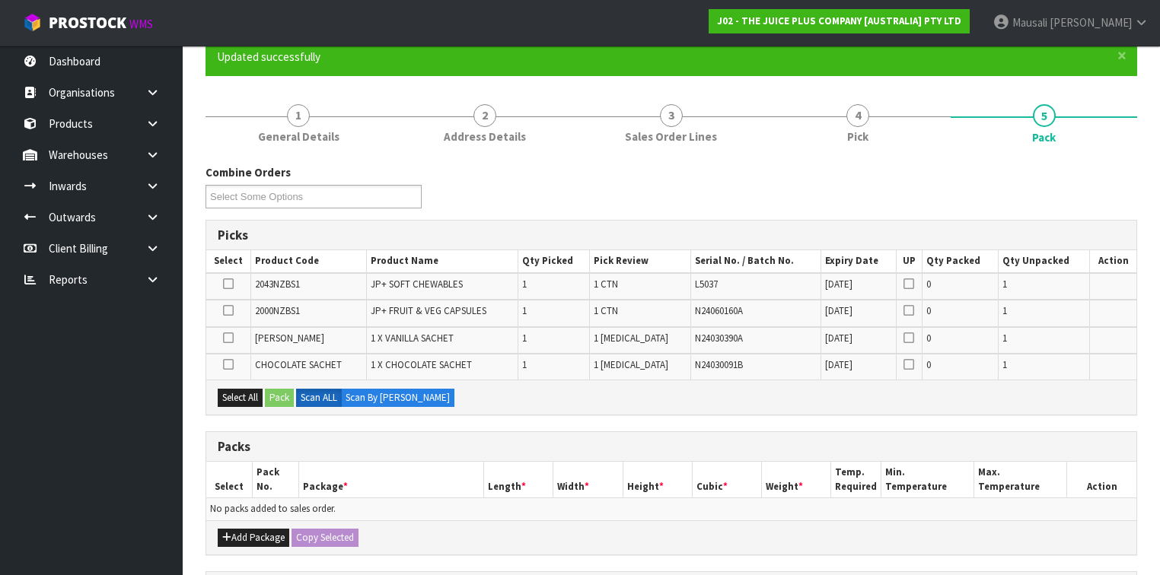
scroll to position [244, 0]
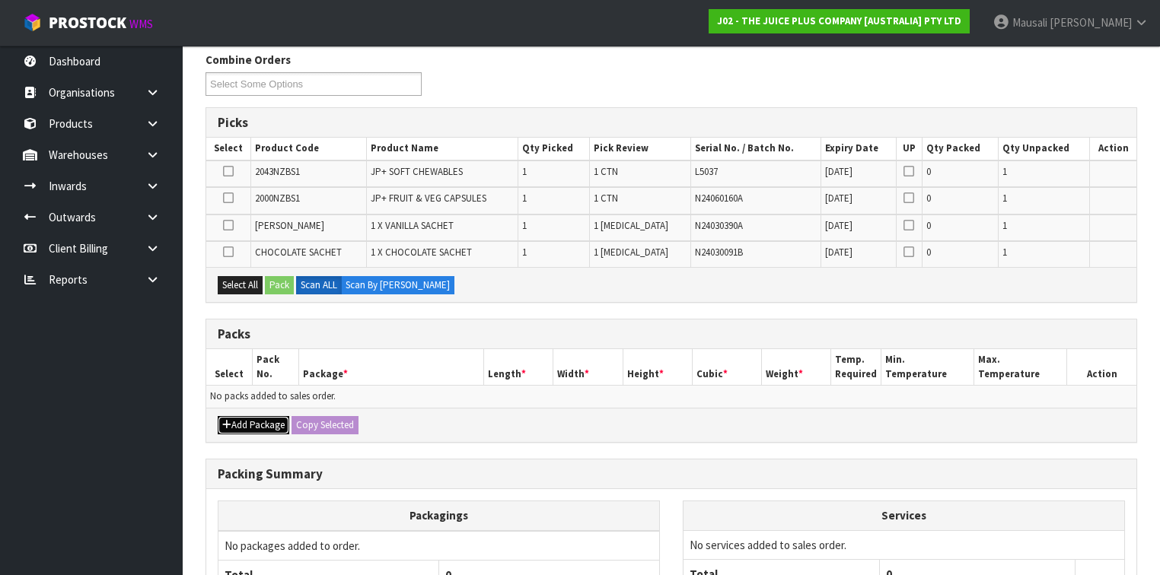
click at [250, 417] on button "Add Package" at bounding box center [254, 425] width 72 height 18
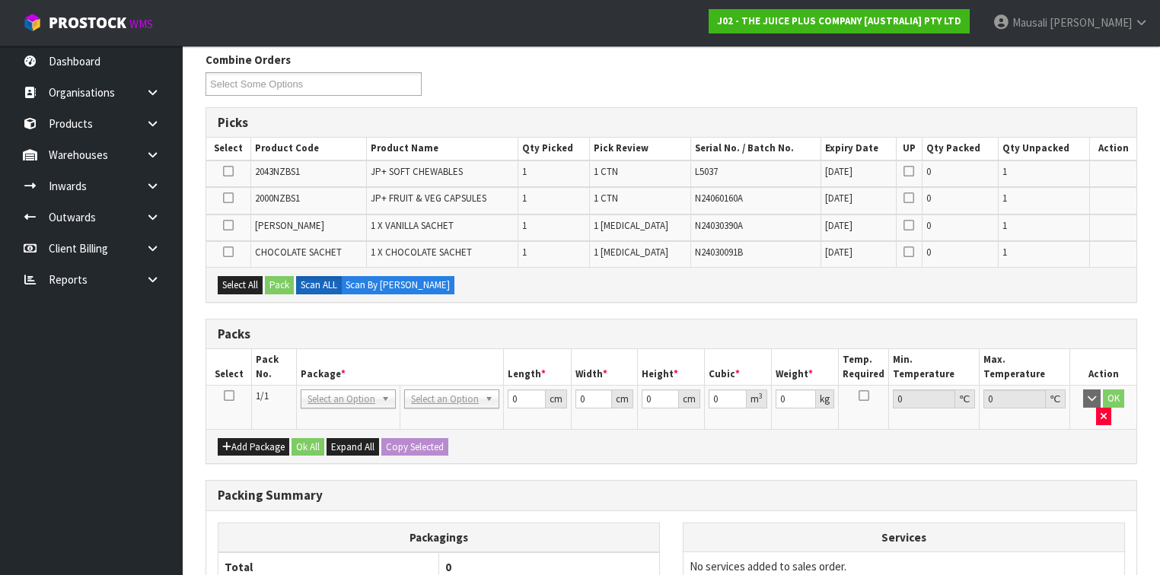
drag, startPoint x: 231, startPoint y: 396, endPoint x: 248, endPoint y: 329, distance: 69.1
click at [231, 396] on icon at bounding box center [229, 396] width 11 height 1
drag, startPoint x: 238, startPoint y: 283, endPoint x: 274, endPoint y: 282, distance: 35.8
click at [250, 283] on button "Select All" at bounding box center [240, 285] width 45 height 18
click at [274, 281] on button "Pack" at bounding box center [279, 285] width 29 height 18
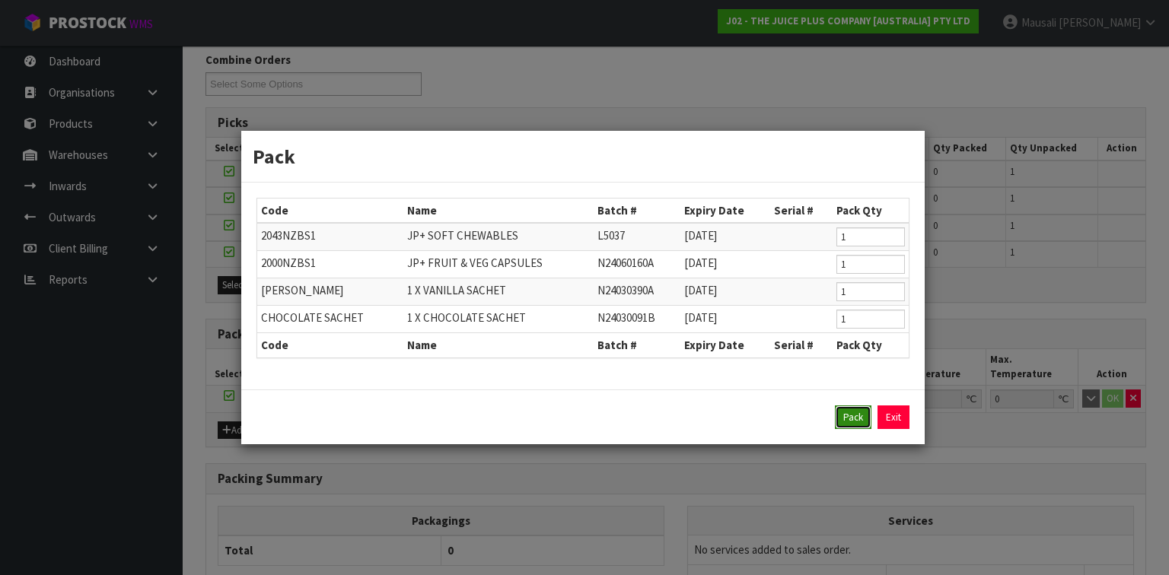
click at [846, 415] on button "Pack" at bounding box center [853, 418] width 37 height 24
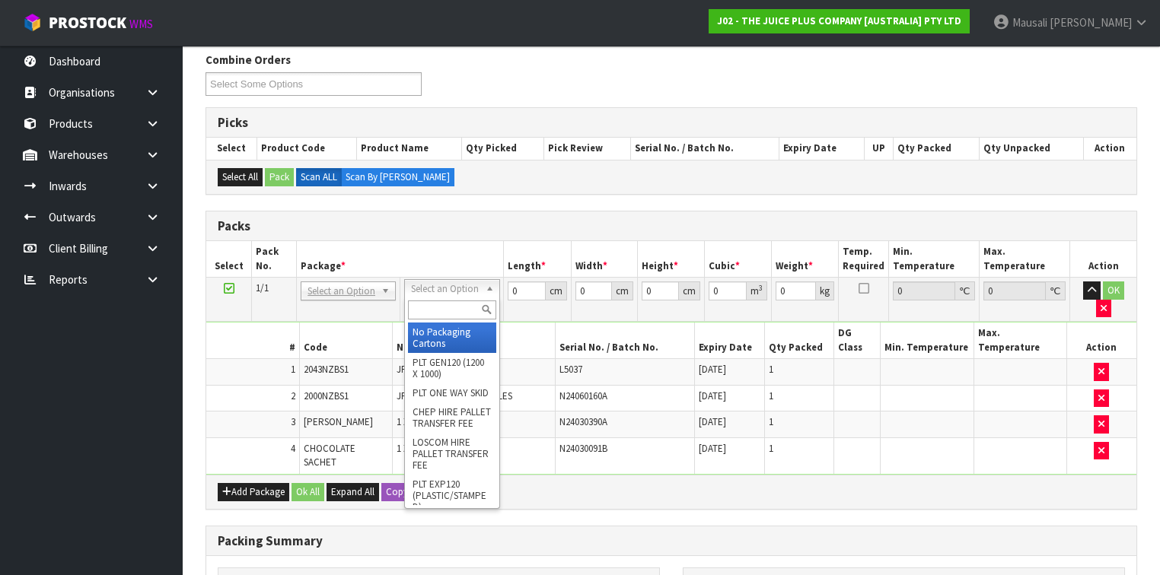
click at [452, 308] on input "text" at bounding box center [452, 310] width 88 height 19
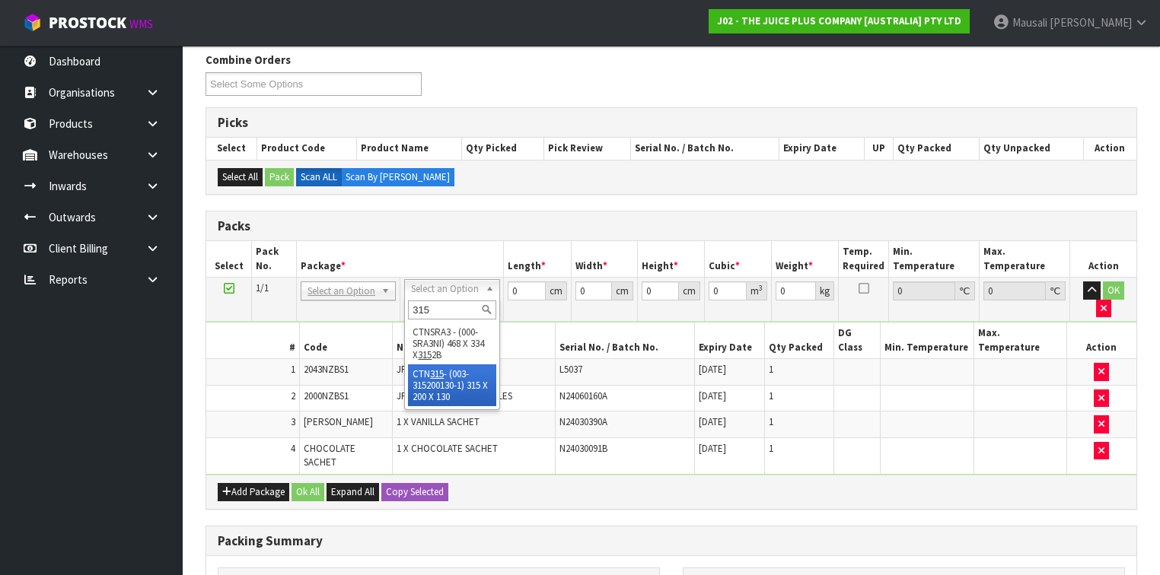
drag, startPoint x: 450, startPoint y: 365, endPoint x: 472, endPoint y: 335, distance: 37.6
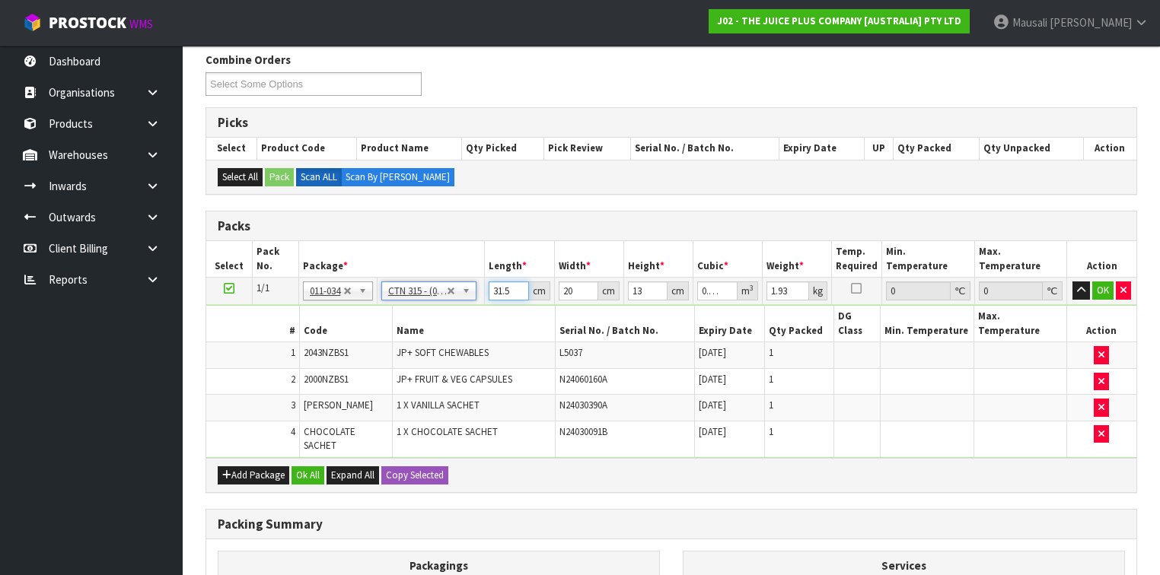
drag, startPoint x: 511, startPoint y: 289, endPoint x: 478, endPoint y: 300, distance: 34.4
click at [478, 298] on tr "1/1 NONE 007-001 007-002 007-004 007-009 007-013 007-014 007-015 007-017 007-01…" at bounding box center [671, 291] width 930 height 27
click at [309, 467] on button "Ok All" at bounding box center [308, 476] width 33 height 18
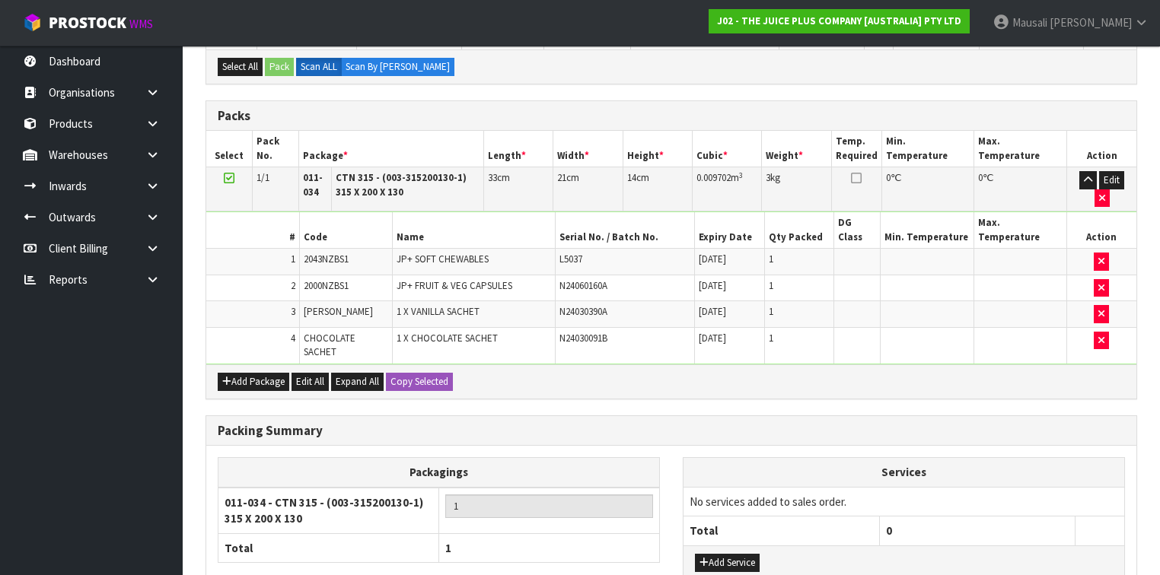
scroll to position [446, 0]
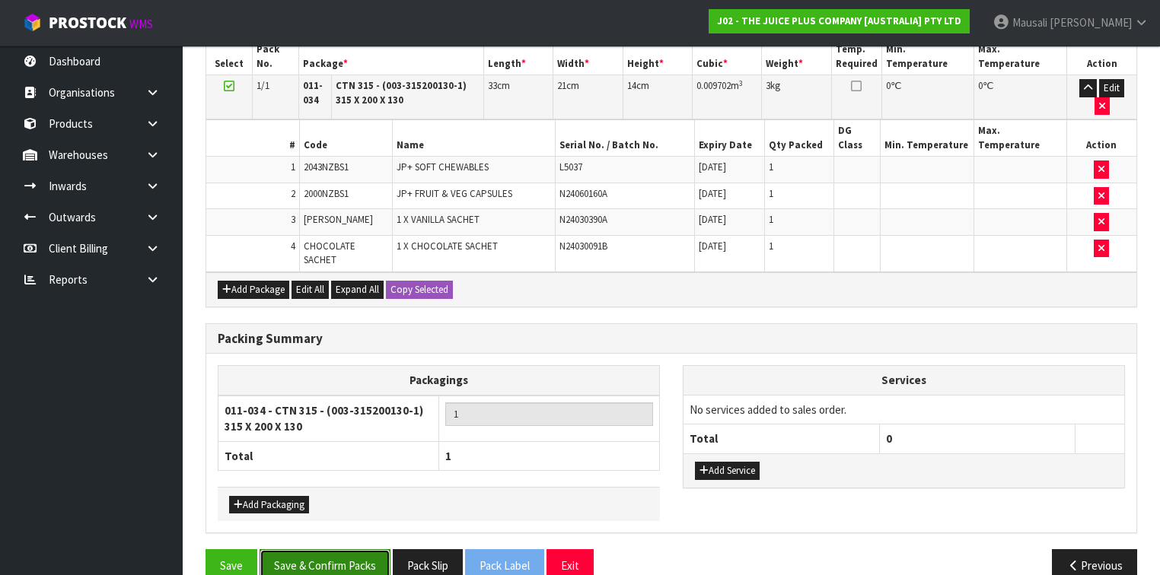
click at [335, 550] on button "Save & Confirm Packs" at bounding box center [325, 566] width 131 height 33
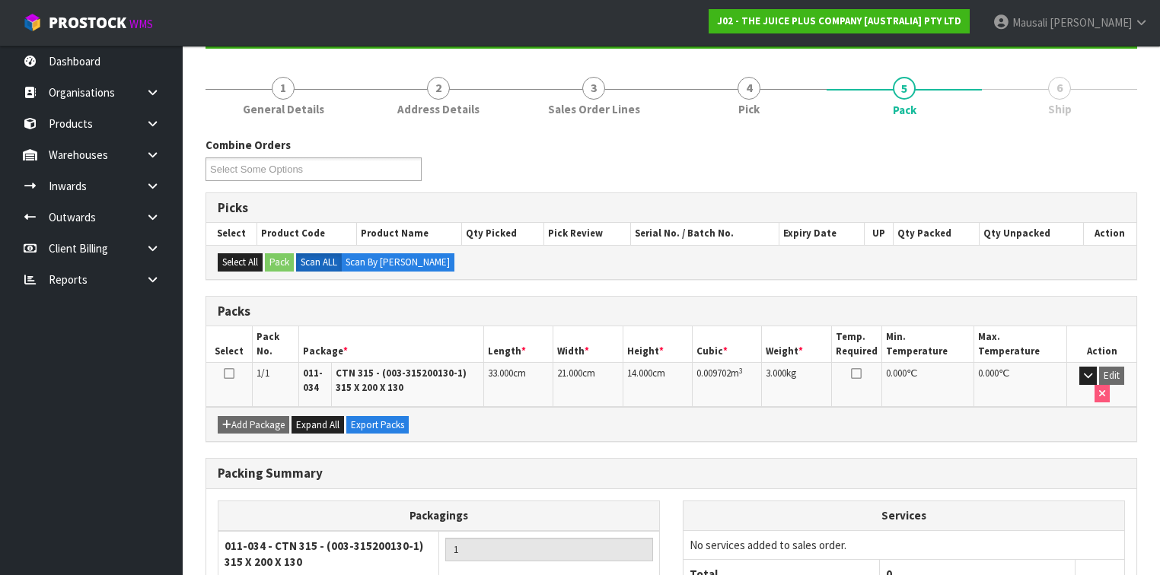
scroll to position [276, 0]
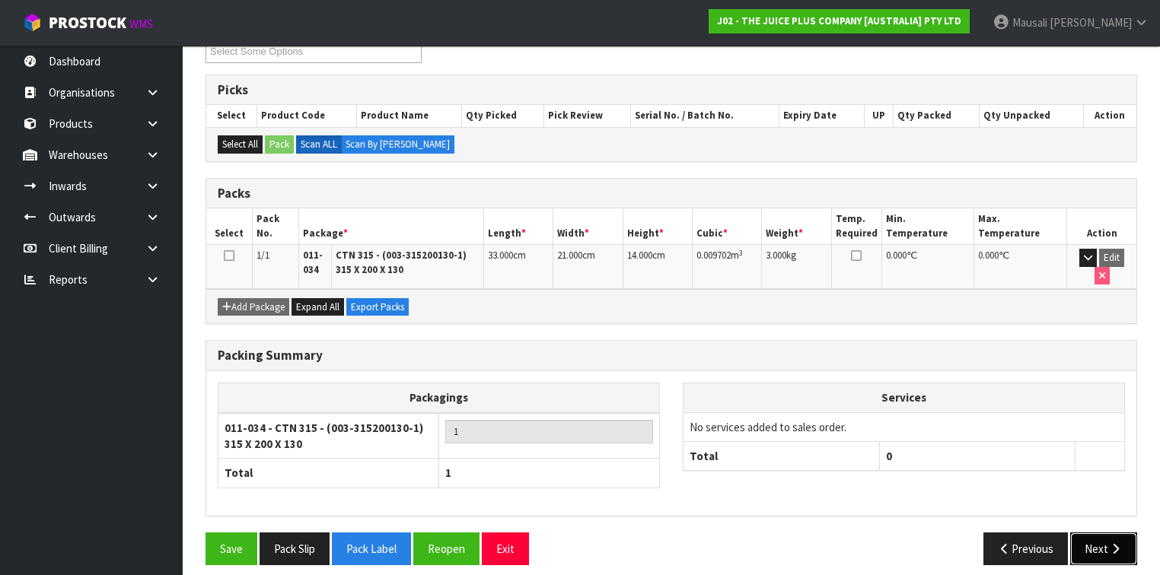
click at [1102, 537] on button "Next" at bounding box center [1103, 549] width 67 height 33
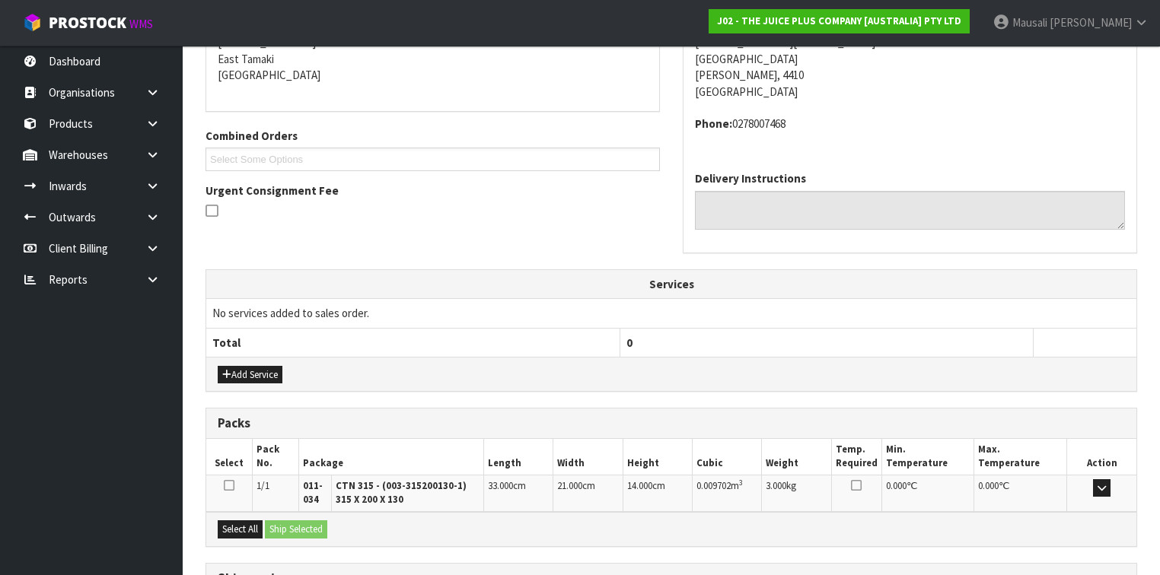
scroll to position [450, 0]
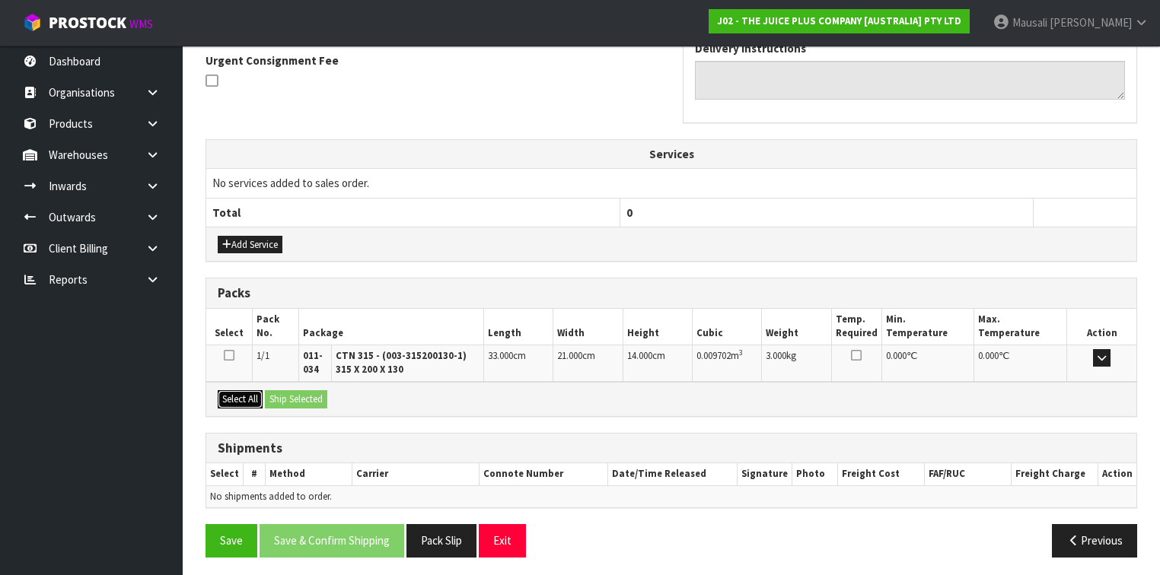
drag, startPoint x: 244, startPoint y: 387, endPoint x: 271, endPoint y: 394, distance: 28.2
click at [244, 391] on button "Select All" at bounding box center [240, 400] width 45 height 18
click at [274, 394] on button "Ship Selected" at bounding box center [296, 400] width 62 height 18
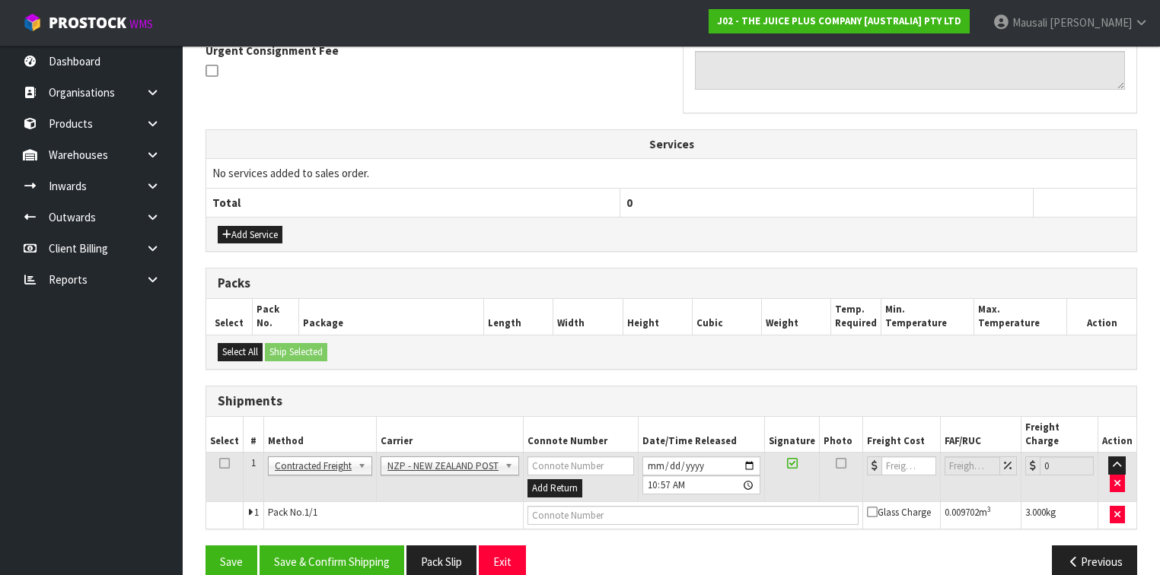
scroll to position [466, 0]
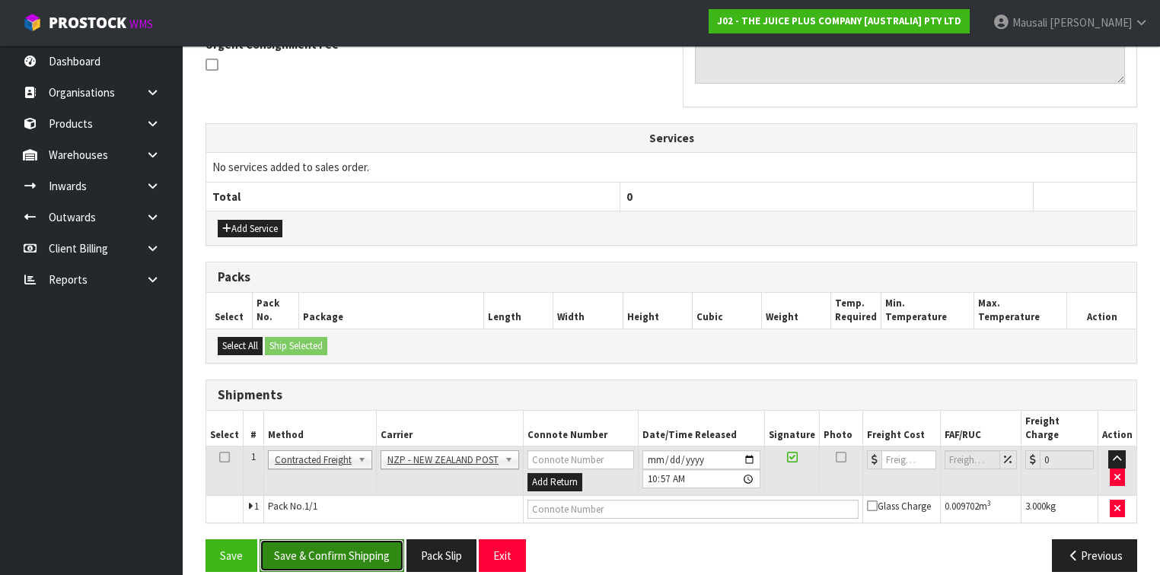
drag, startPoint x: 356, startPoint y: 537, endPoint x: 410, endPoint y: 517, distance: 56.8
click at [358, 540] on button "Save & Confirm Shipping" at bounding box center [332, 556] width 145 height 33
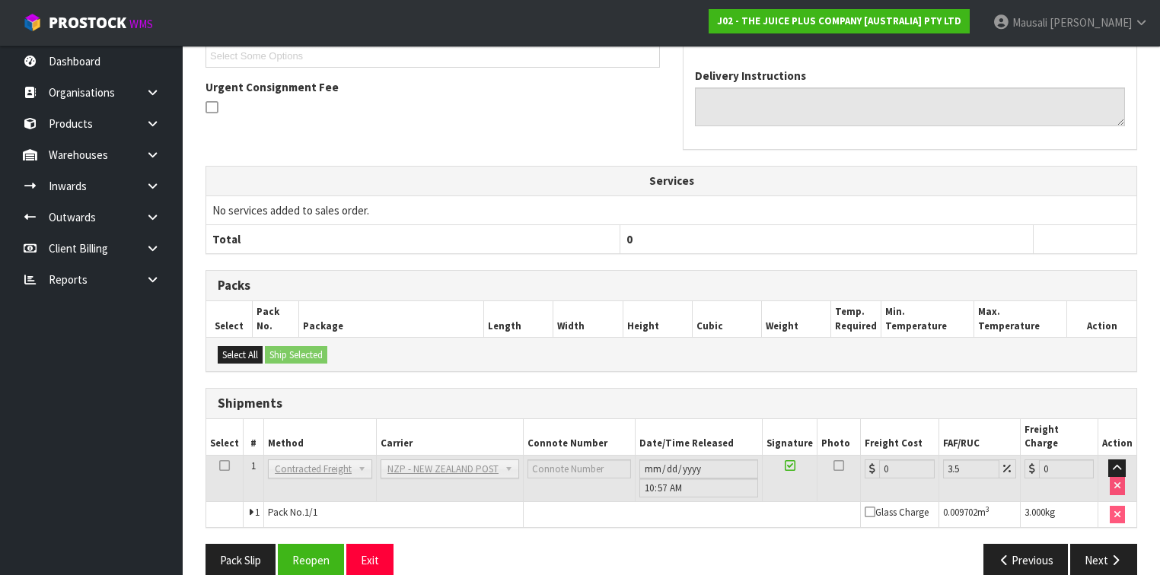
scroll to position [445, 0]
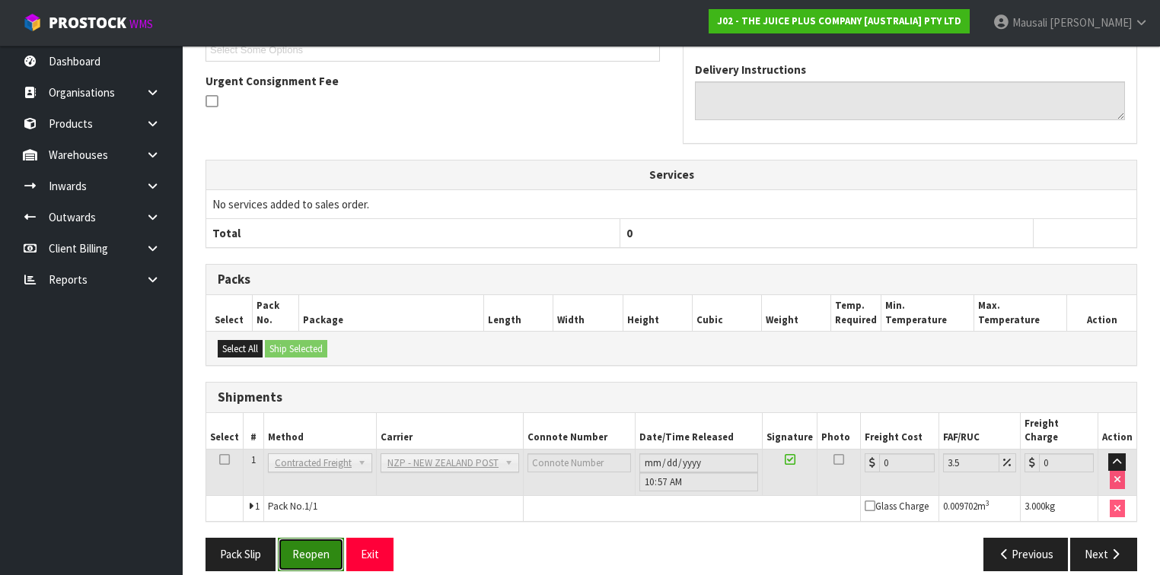
drag, startPoint x: 311, startPoint y: 531, endPoint x: 321, endPoint y: 531, distance: 10.7
click at [311, 538] on button "Reopen" at bounding box center [311, 554] width 66 height 33
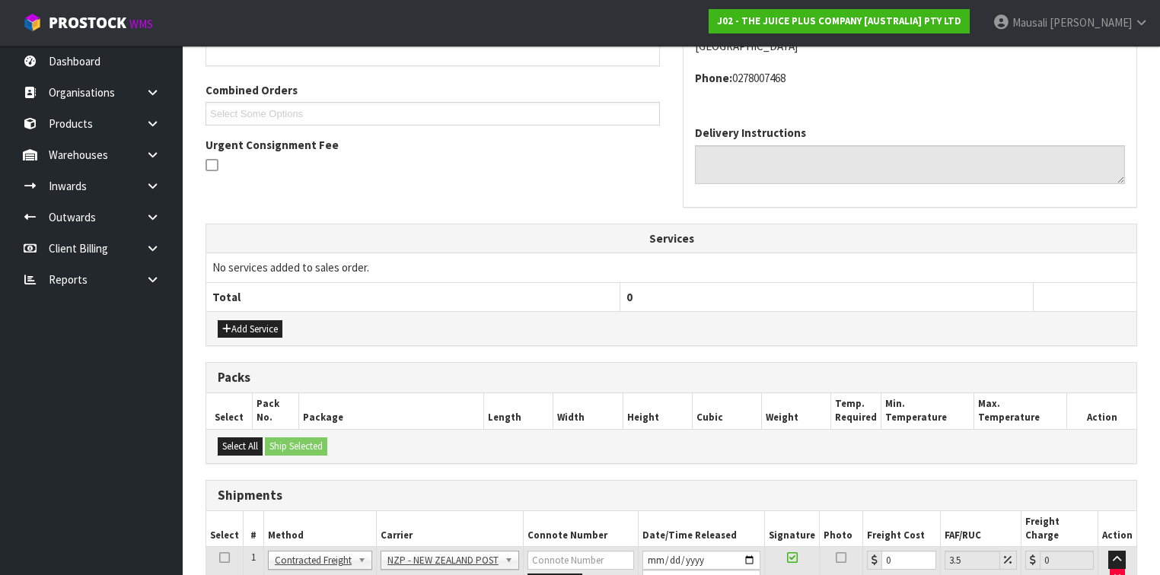
scroll to position [480, 0]
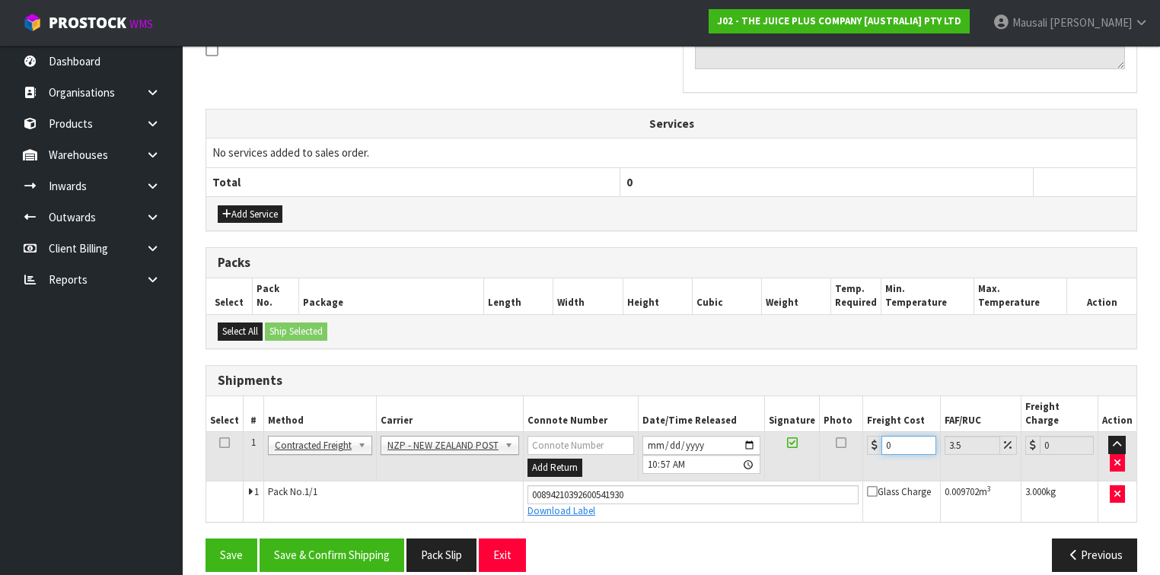
click at [875, 436] on div "0" at bounding box center [901, 445] width 69 height 19
click at [340, 539] on button "Save & Confirm Shipping" at bounding box center [332, 555] width 145 height 33
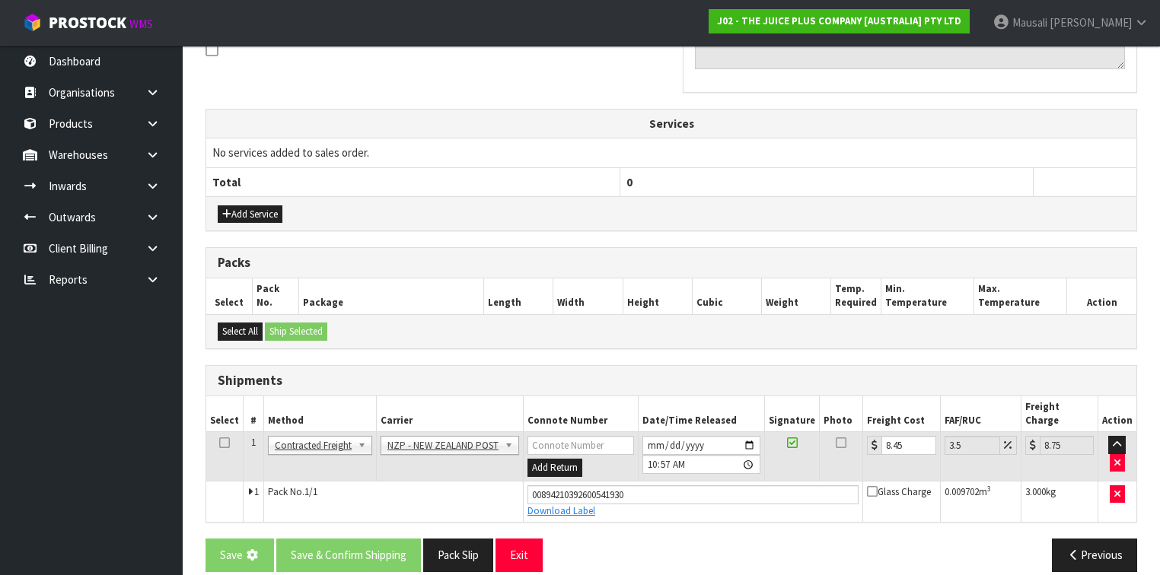
scroll to position [0, 0]
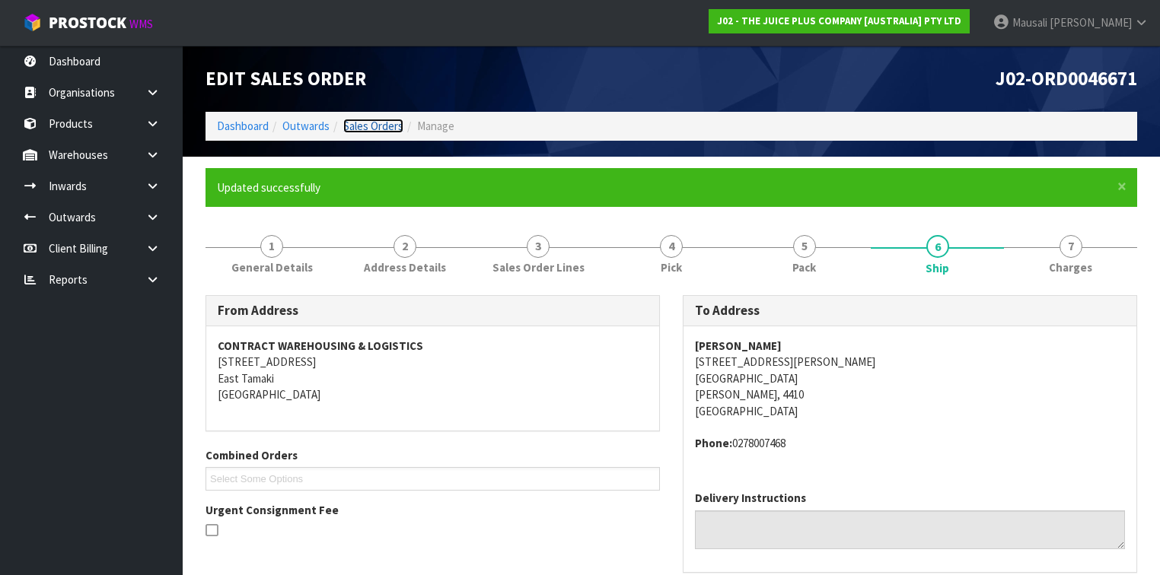
click at [362, 121] on link "Sales Orders" at bounding box center [373, 126] width 60 height 14
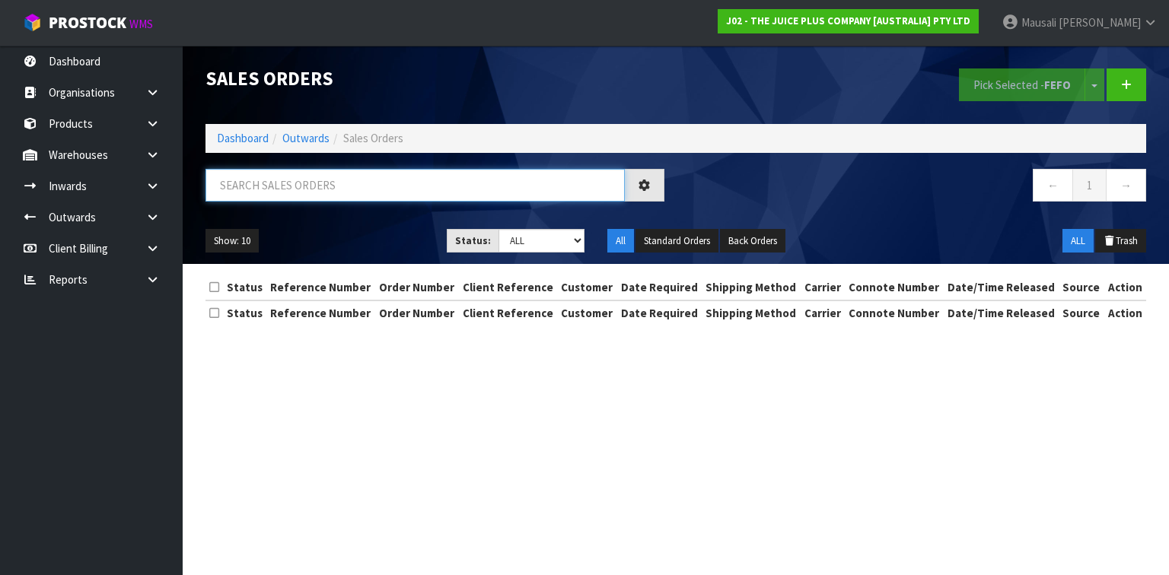
click at [243, 186] on input "text" at bounding box center [415, 185] width 419 height 33
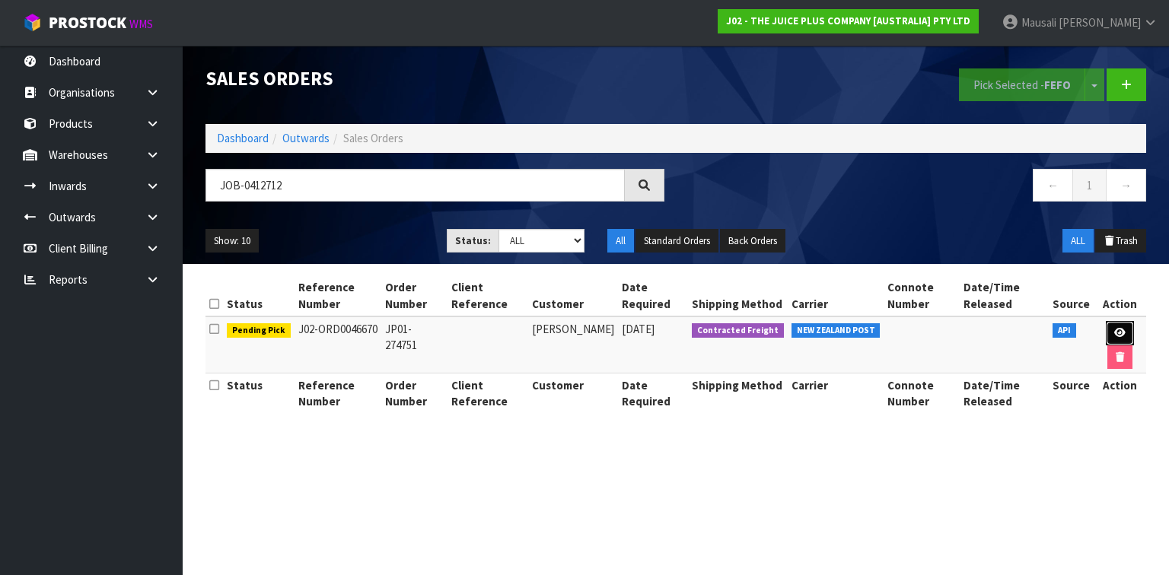
click at [1118, 332] on icon at bounding box center [1119, 333] width 11 height 10
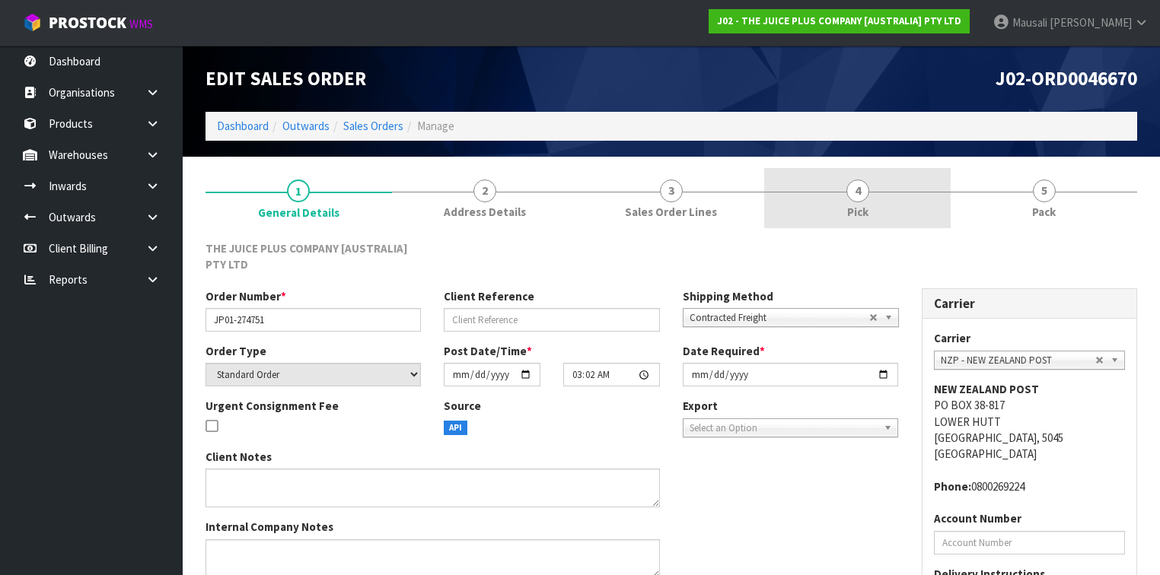
click at [849, 204] on span "Pick" at bounding box center [857, 212] width 21 height 16
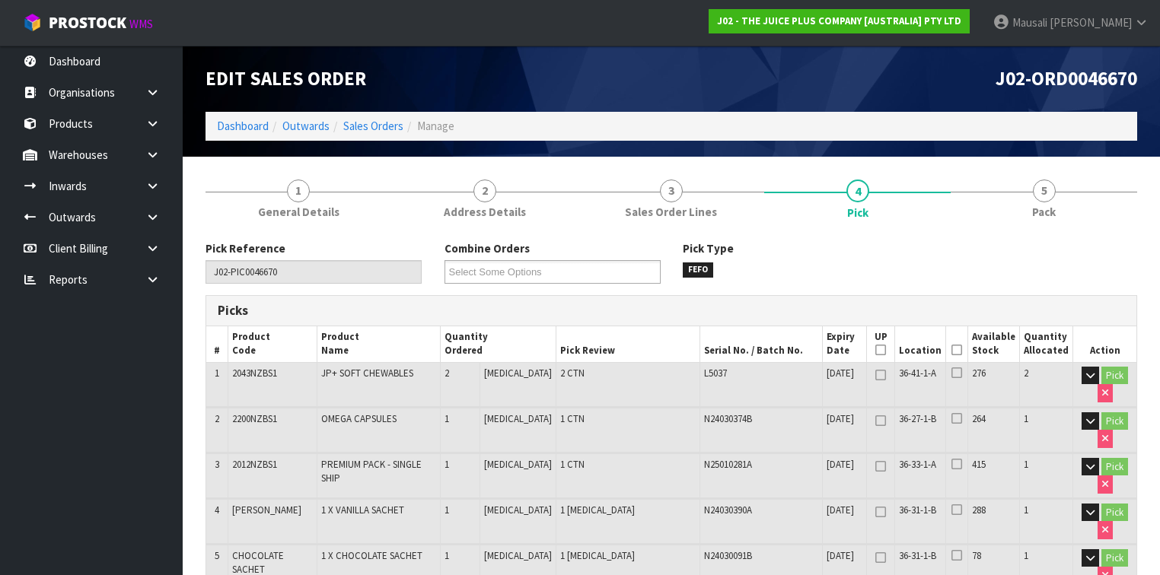
click at [962, 350] on icon at bounding box center [957, 350] width 11 height 1
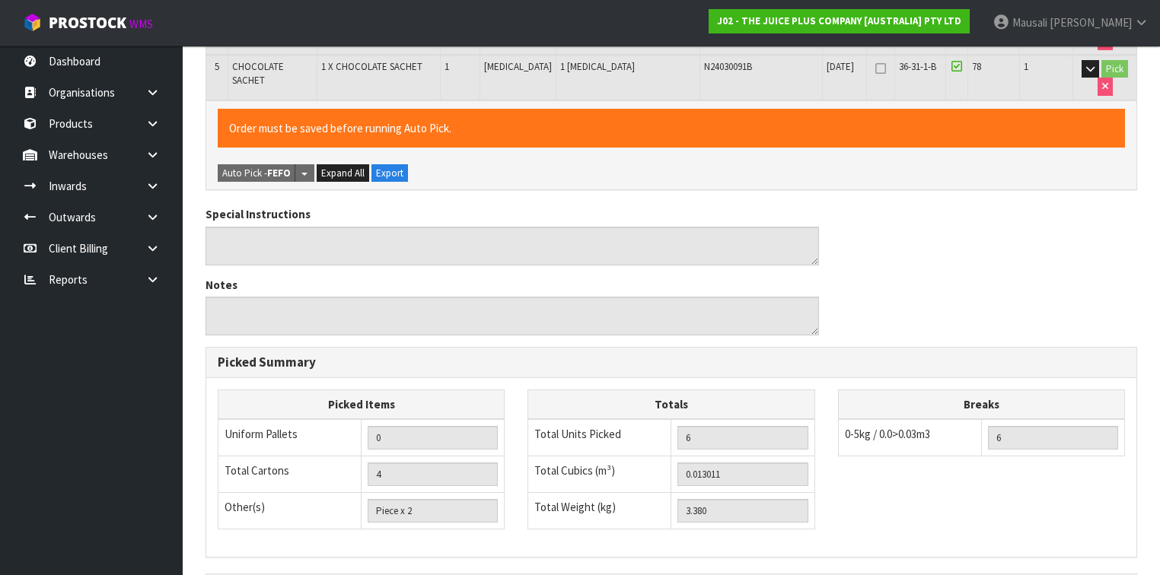
scroll to position [670, 0]
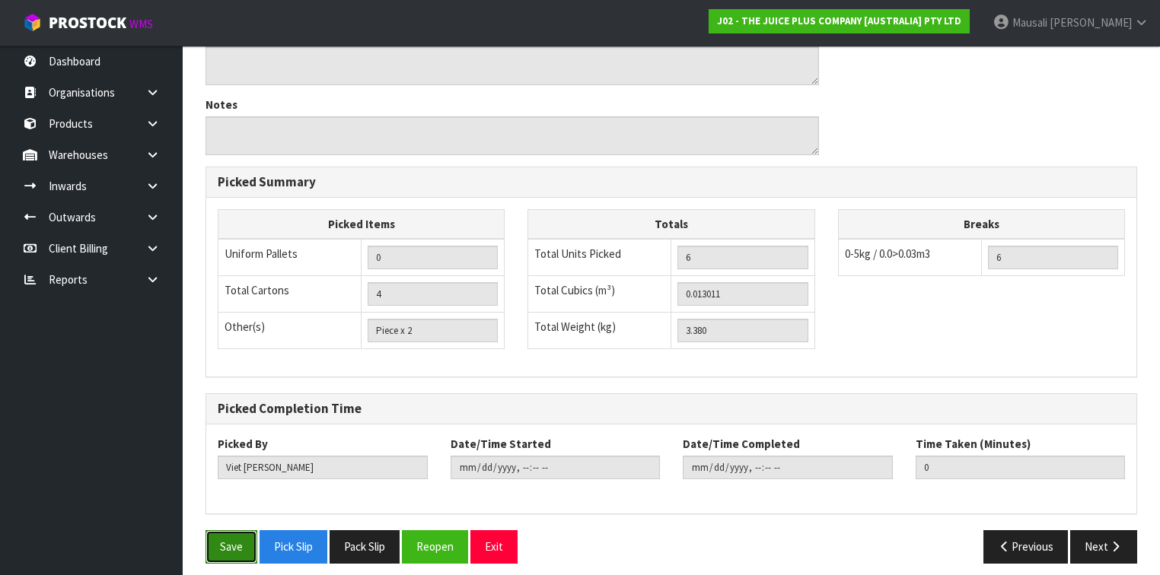
click at [233, 531] on button "Save" at bounding box center [232, 547] width 52 height 33
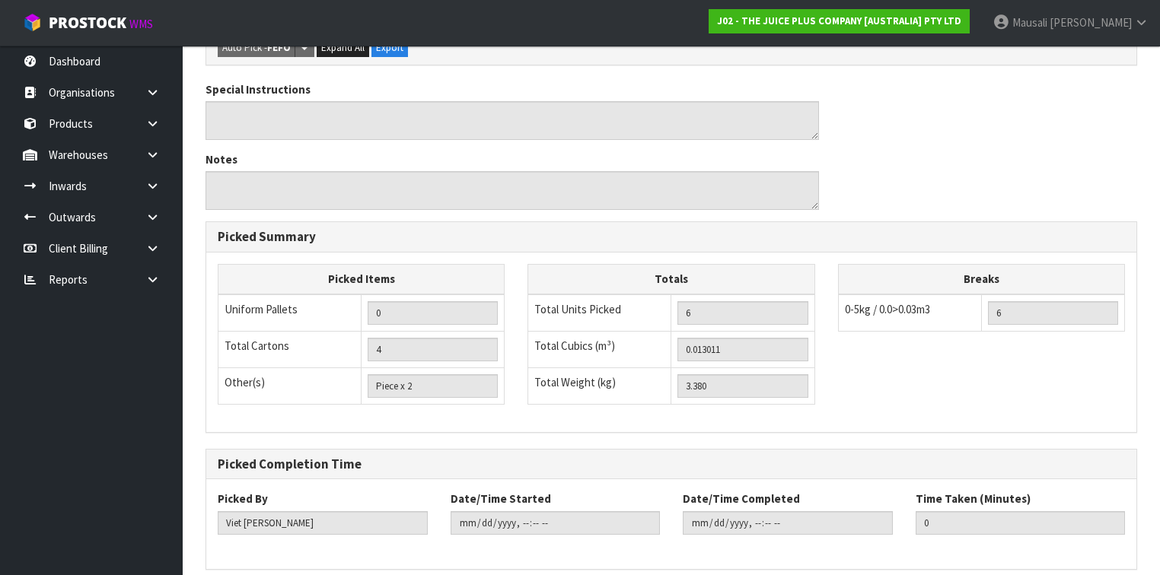
scroll to position [0, 0]
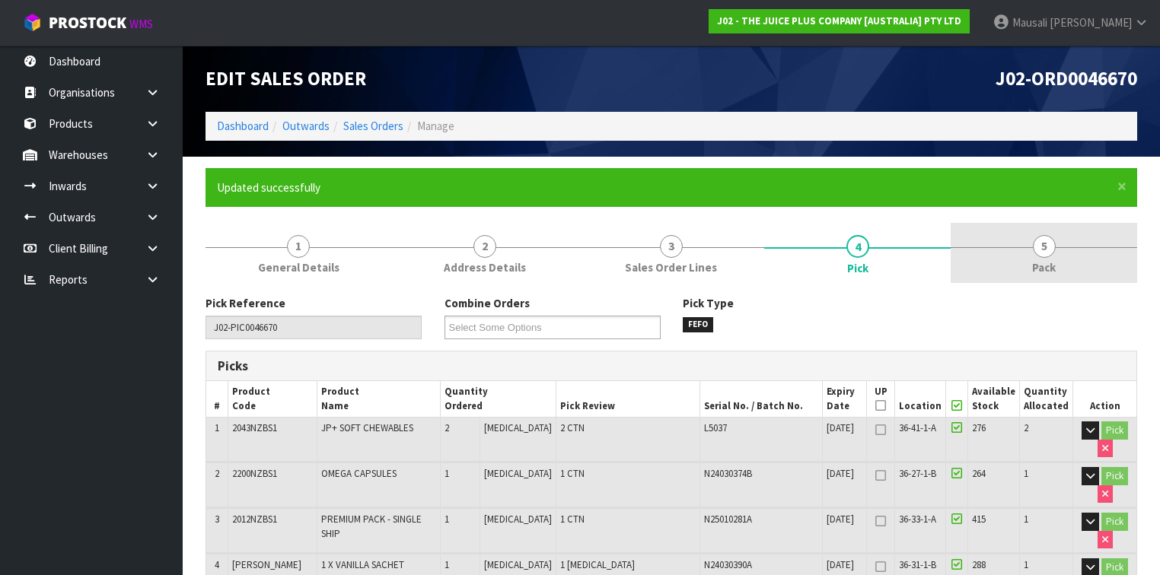
click at [1045, 264] on span "Pack" at bounding box center [1044, 268] width 24 height 16
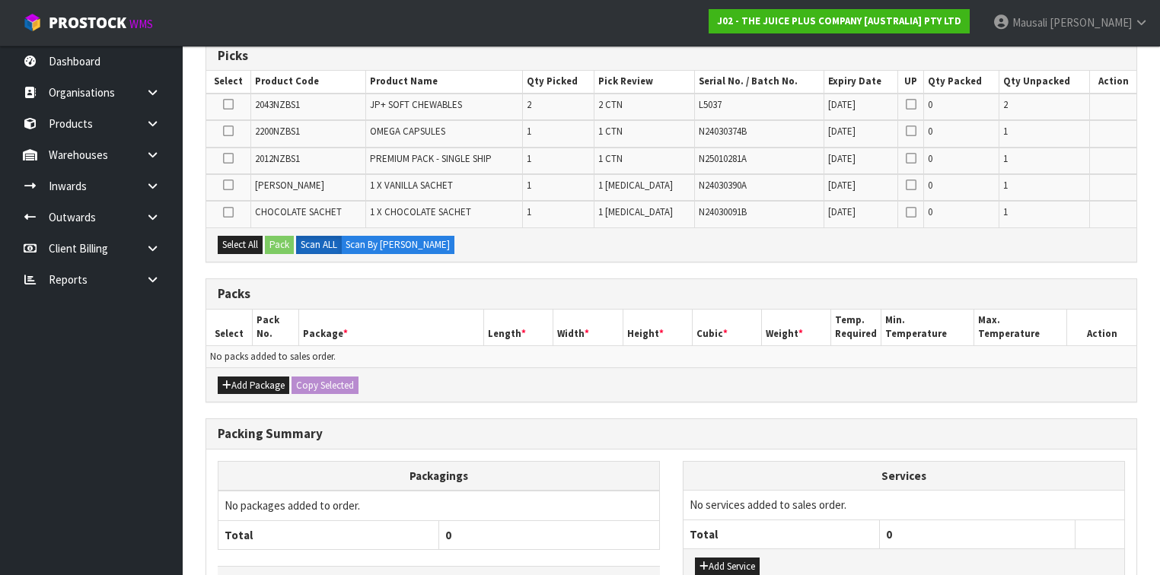
scroll to position [365, 0]
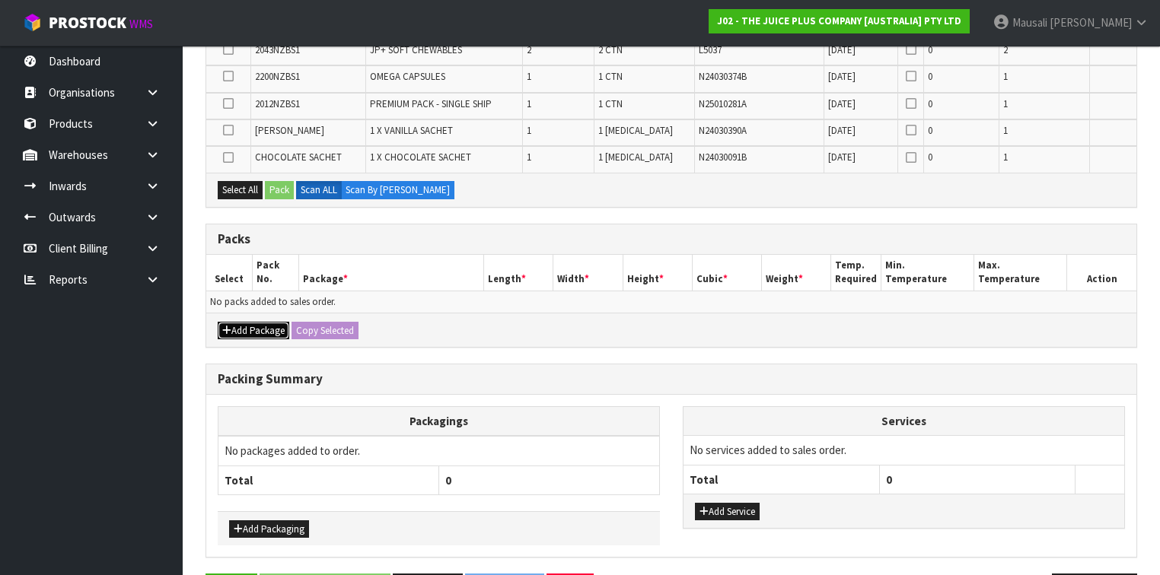
click at [238, 323] on button "Add Package" at bounding box center [254, 331] width 72 height 18
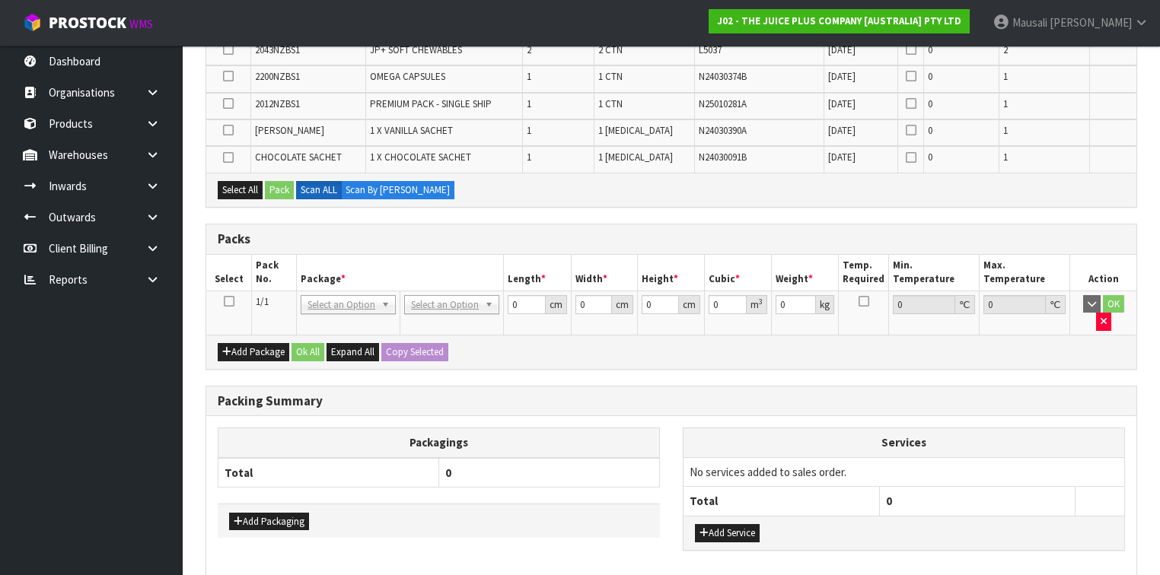
click at [230, 301] on icon at bounding box center [229, 301] width 11 height 1
click at [240, 183] on button "Select All" at bounding box center [240, 190] width 45 height 18
click at [272, 186] on button "Pack" at bounding box center [279, 190] width 29 height 18
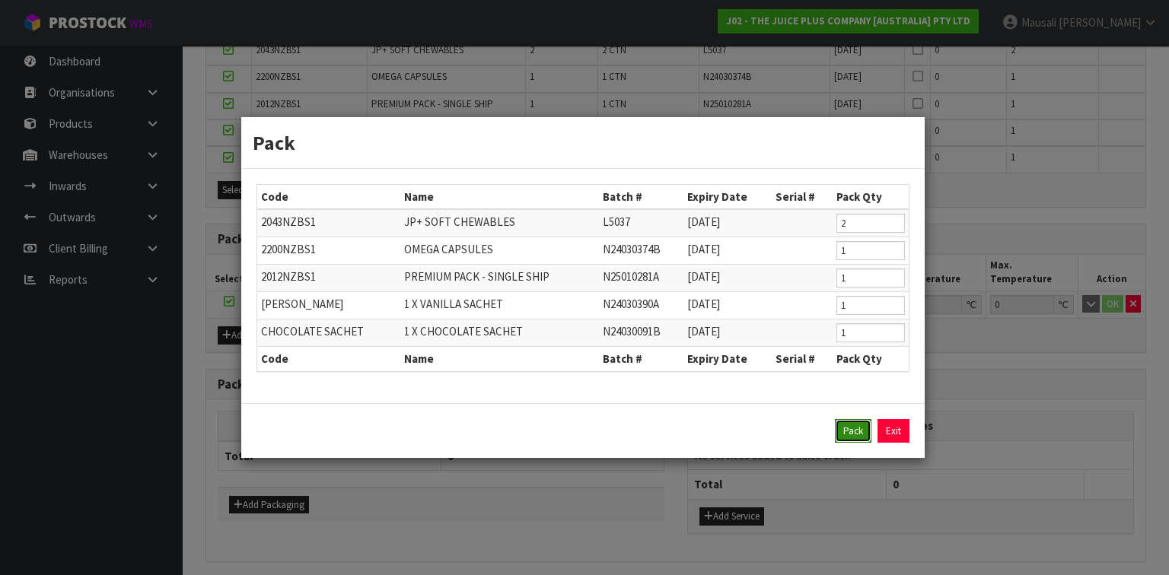
click at [853, 428] on button "Pack" at bounding box center [853, 431] width 37 height 24
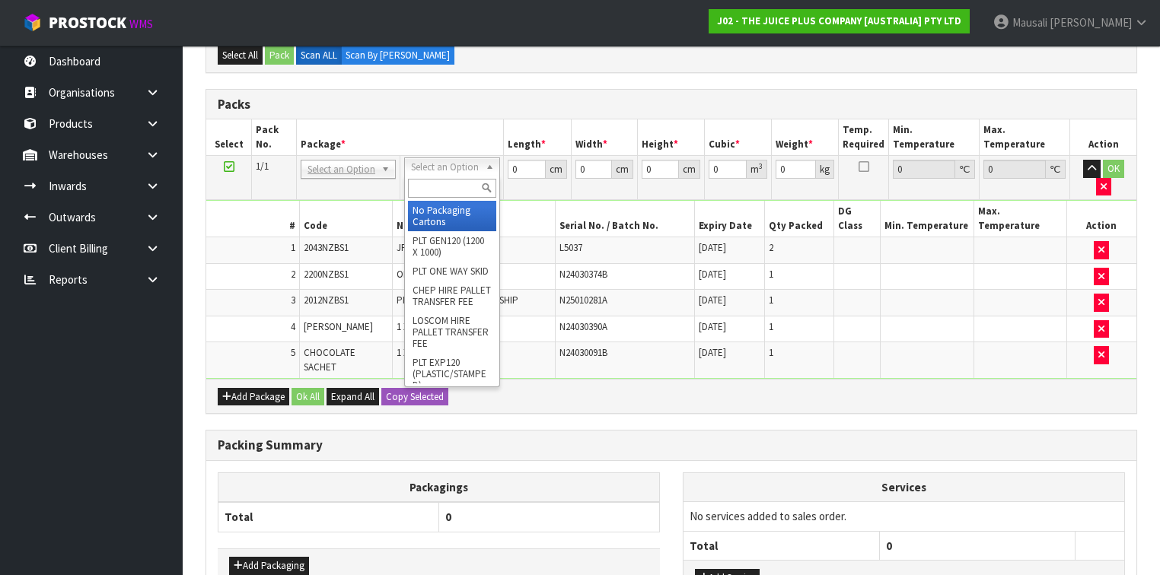
click at [432, 191] on input "text" at bounding box center [452, 188] width 88 height 19
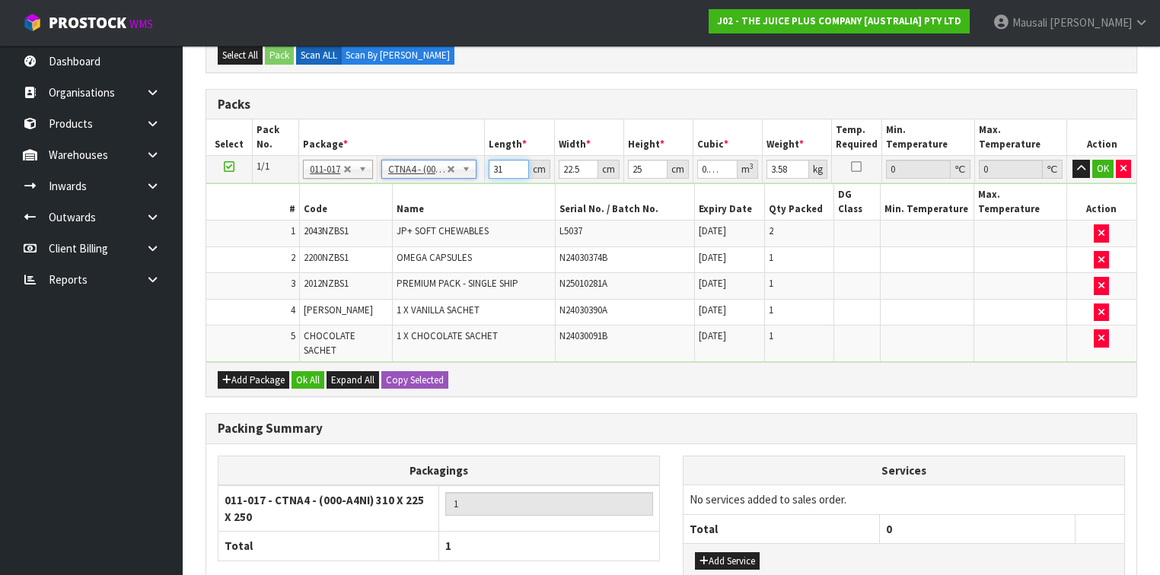
drag, startPoint x: 506, startPoint y: 165, endPoint x: 473, endPoint y: 188, distance: 40.5
click at [473, 188] on tbody "1/1 NONE 007-001 007-002 007-004 007-009 007-013 007-014 007-015 007-017 007-01…" at bounding box center [671, 259] width 930 height 206
click at [311, 371] on button "Ok All" at bounding box center [308, 380] width 33 height 18
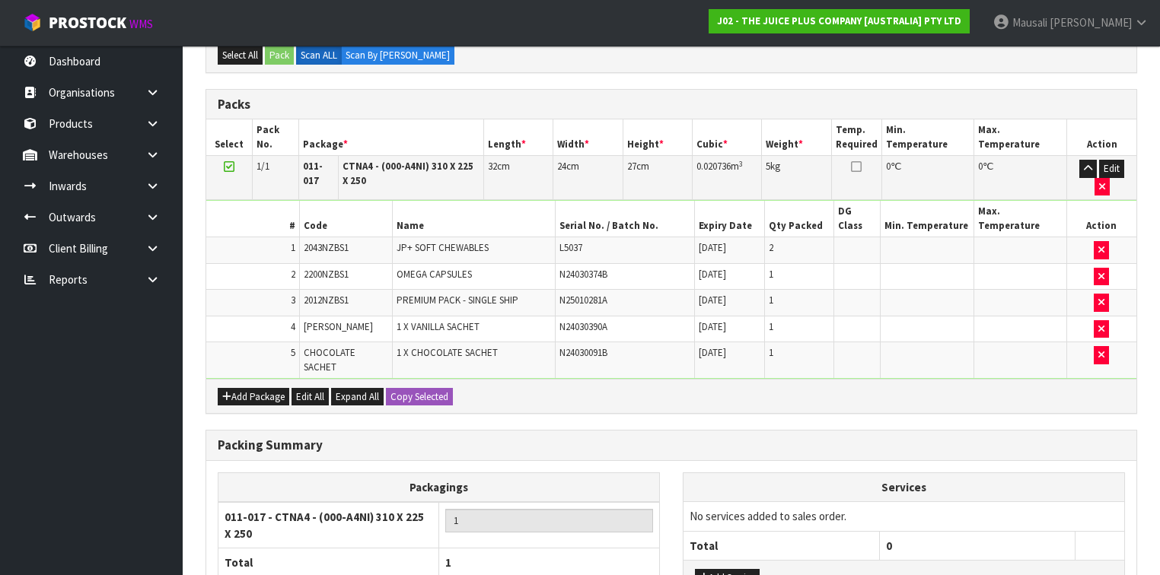
scroll to position [472, 0]
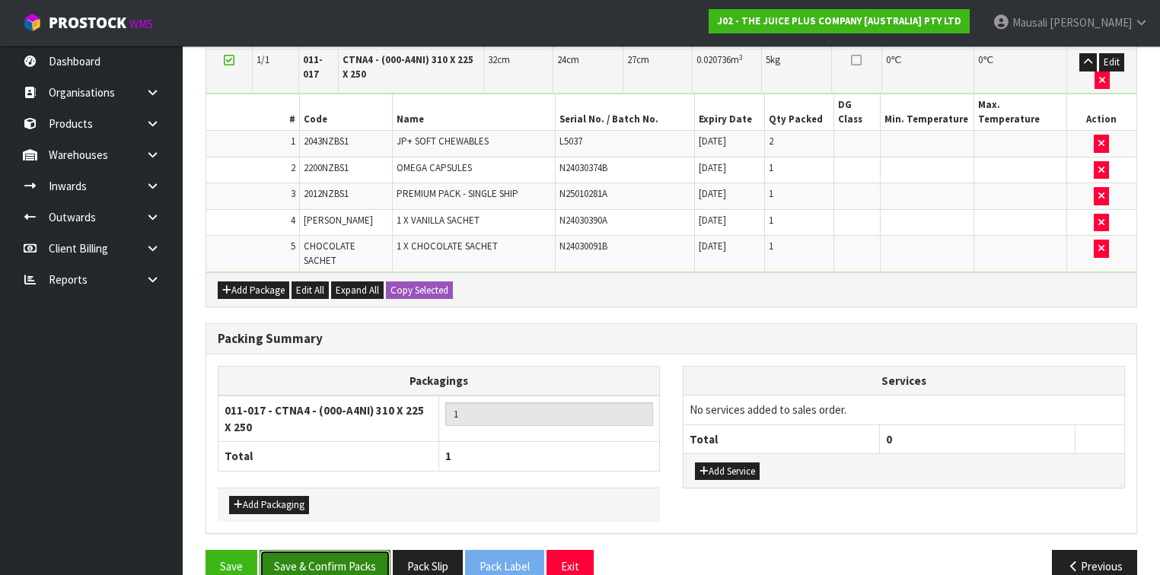
click at [338, 550] on button "Save & Confirm Packs" at bounding box center [325, 566] width 131 height 33
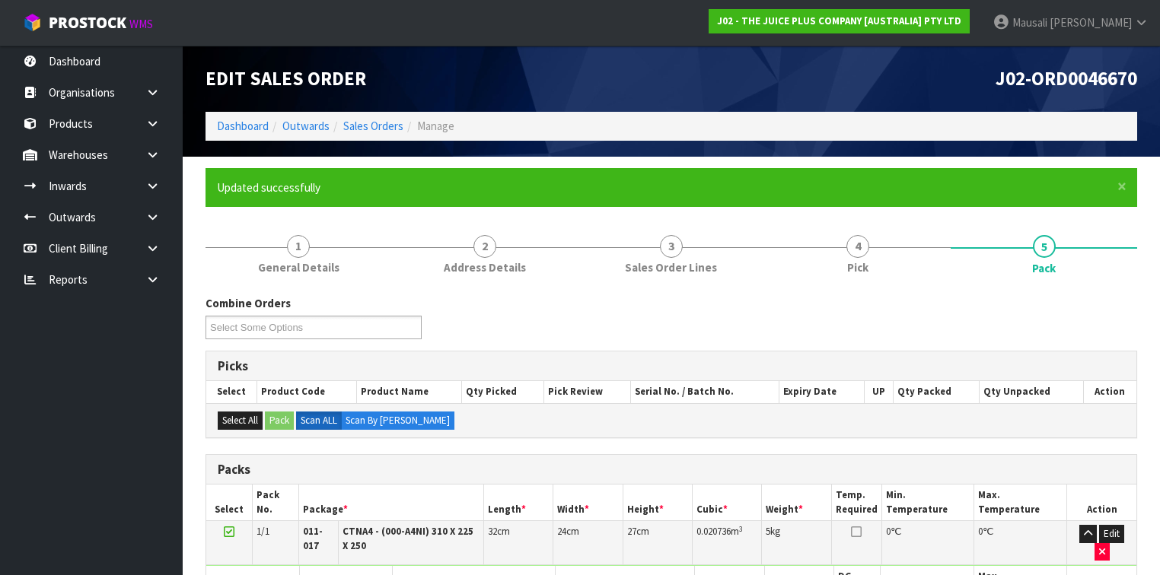
scroll to position [276, 0]
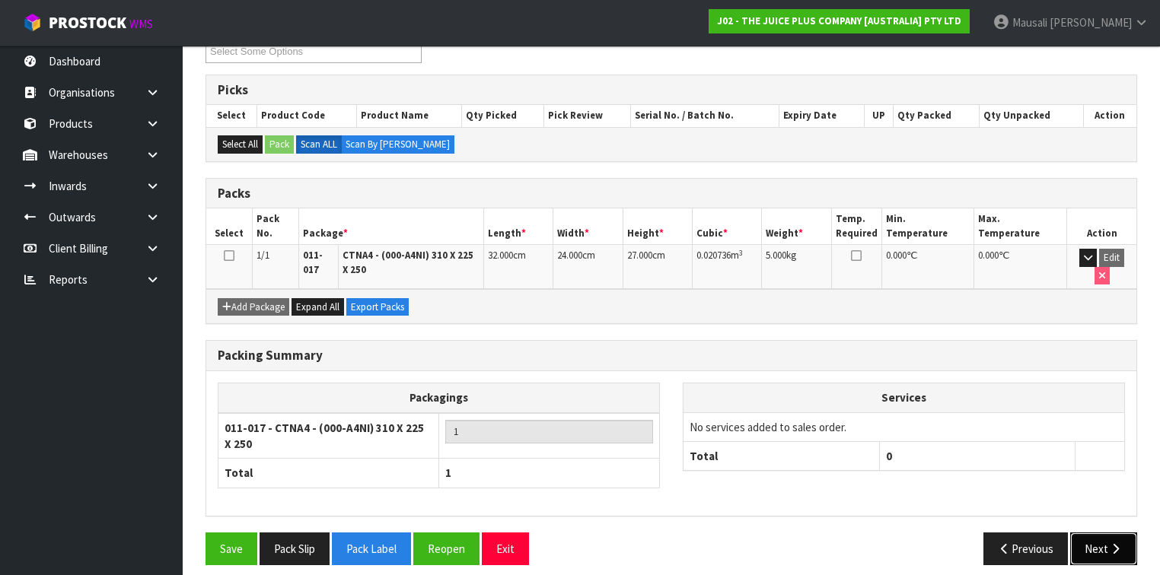
click at [1075, 533] on button "Next" at bounding box center [1103, 549] width 67 height 33
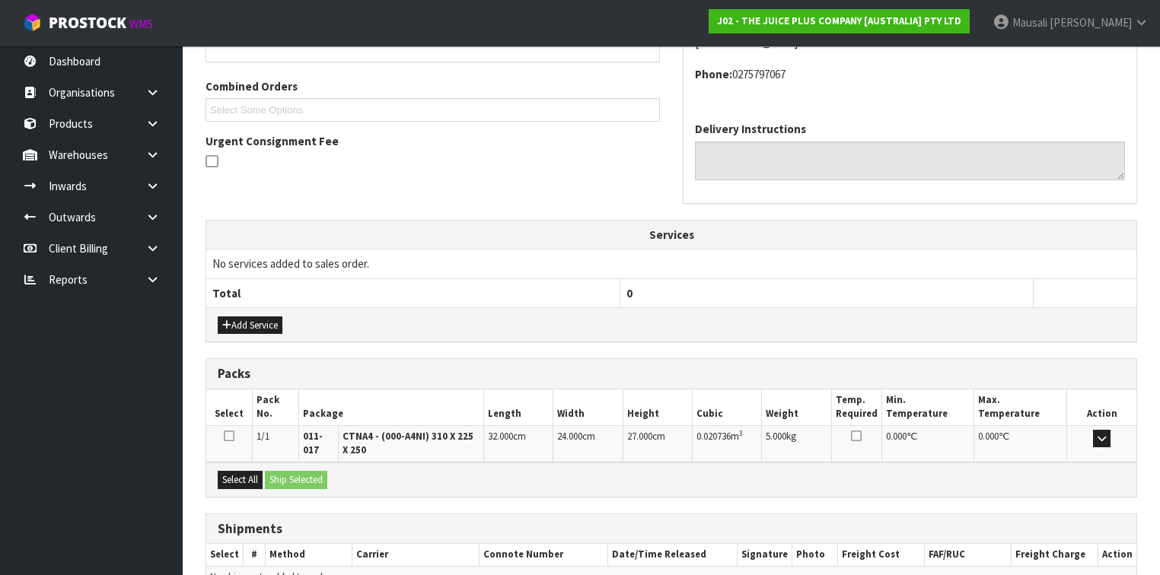
scroll to position [450, 0]
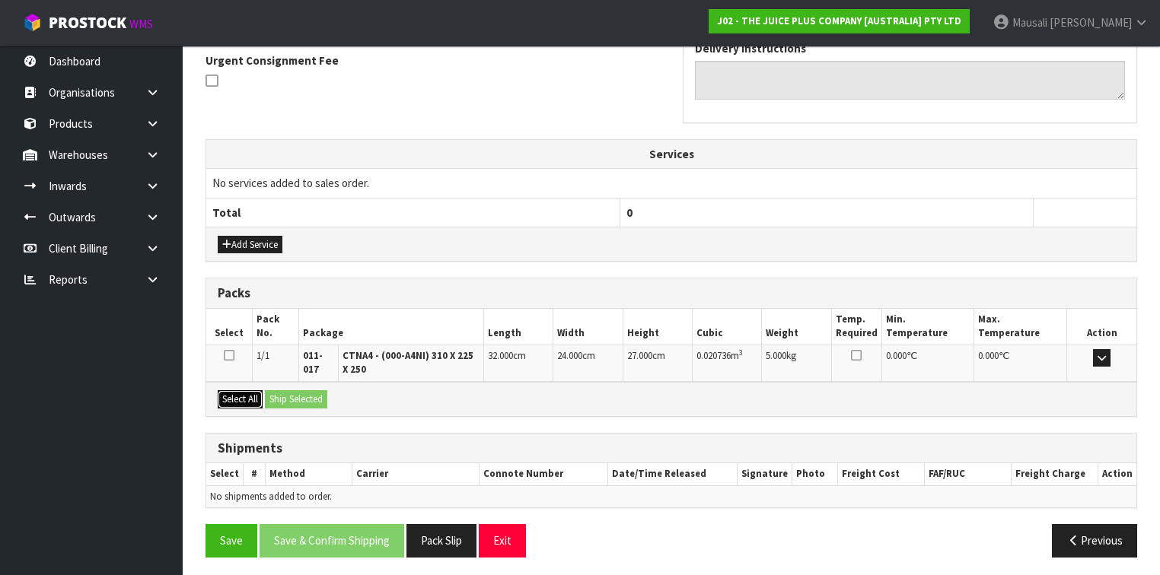
click at [253, 393] on button "Select All" at bounding box center [240, 400] width 45 height 18
click at [265, 392] on div "Select All Ship Selected" at bounding box center [671, 399] width 930 height 34
click at [288, 391] on button "Ship Selected" at bounding box center [296, 400] width 62 height 18
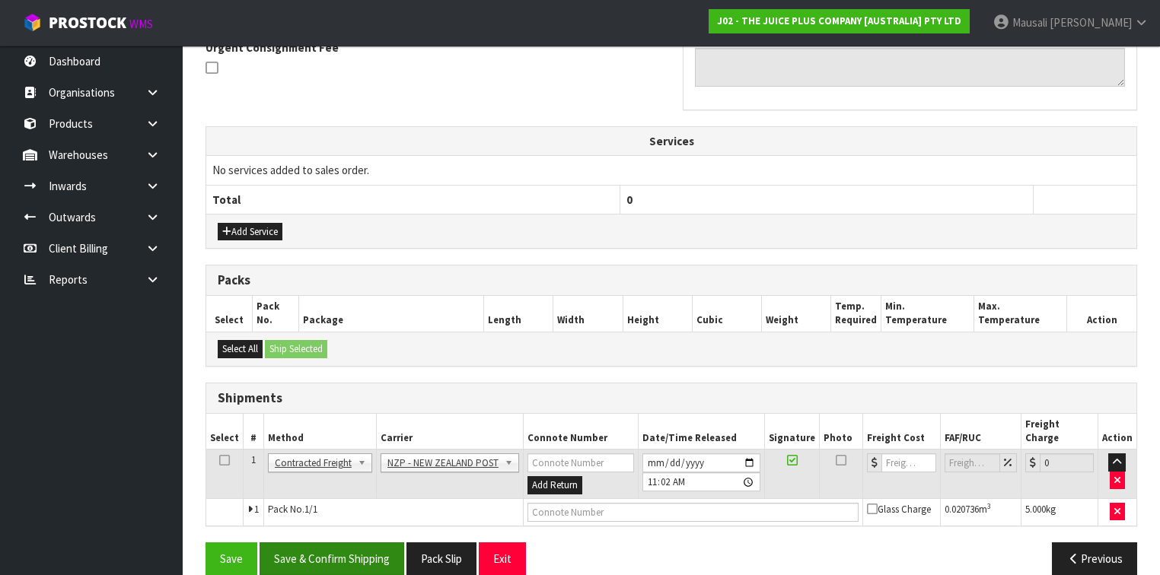
scroll to position [466, 0]
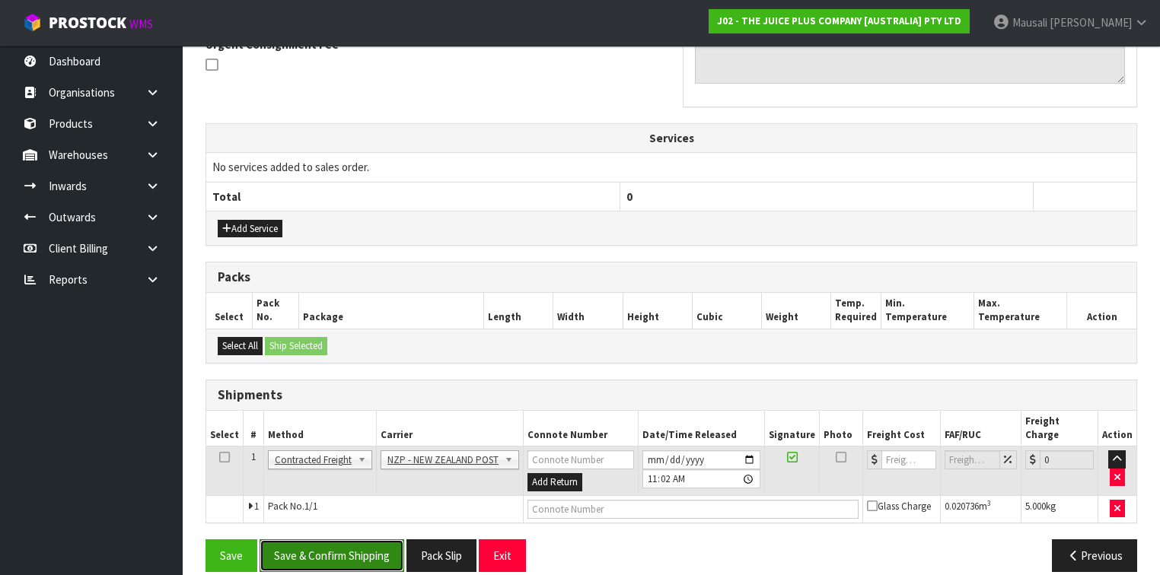
click at [345, 540] on button "Save & Confirm Shipping" at bounding box center [332, 556] width 145 height 33
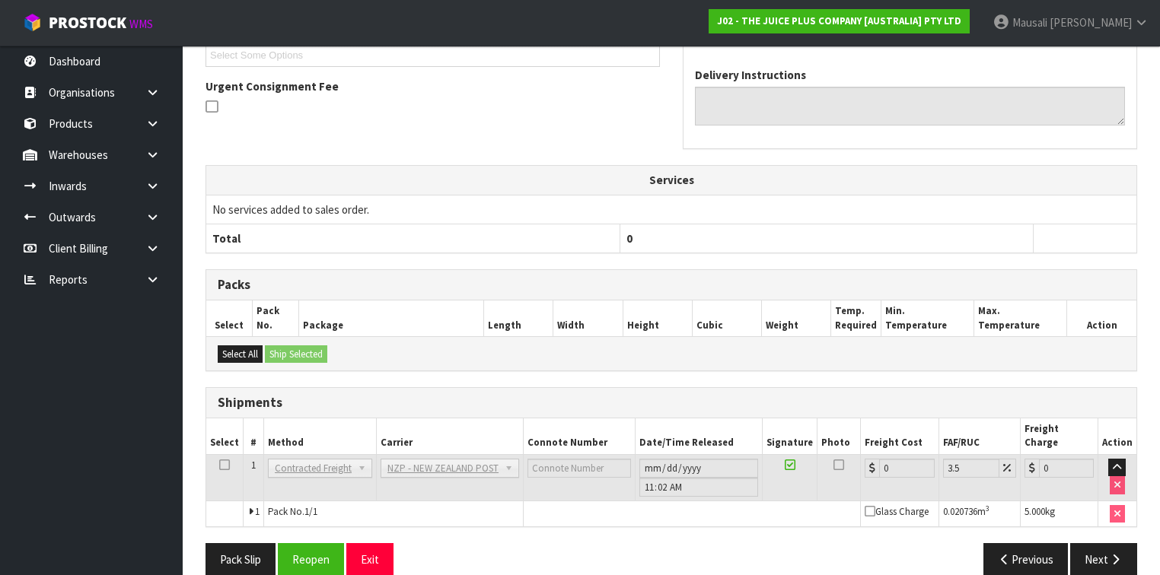
scroll to position [445, 0]
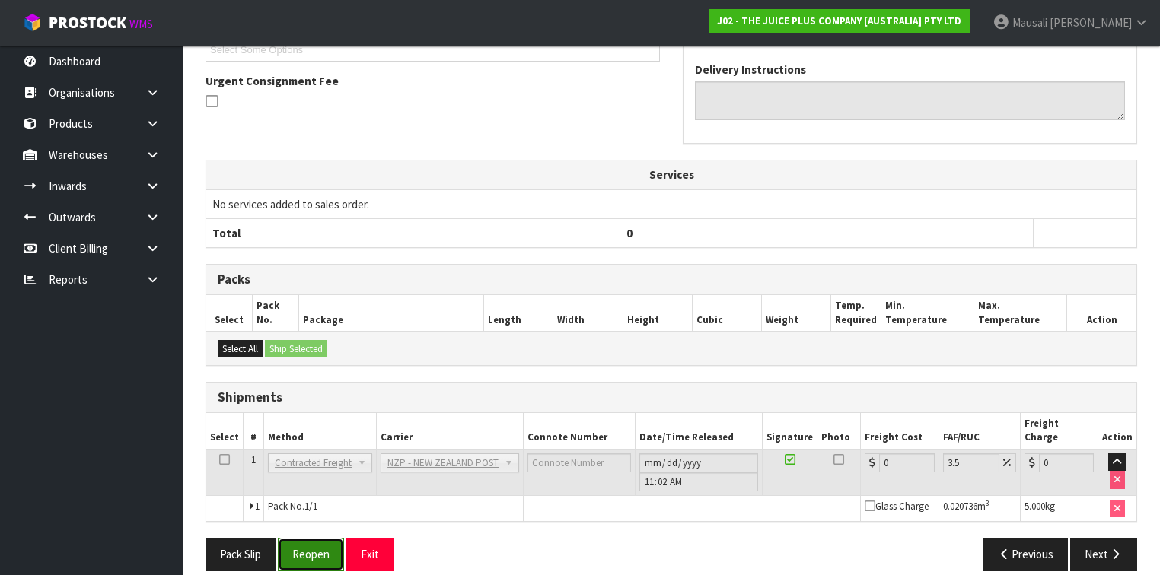
click at [320, 538] on button "Reopen" at bounding box center [311, 554] width 66 height 33
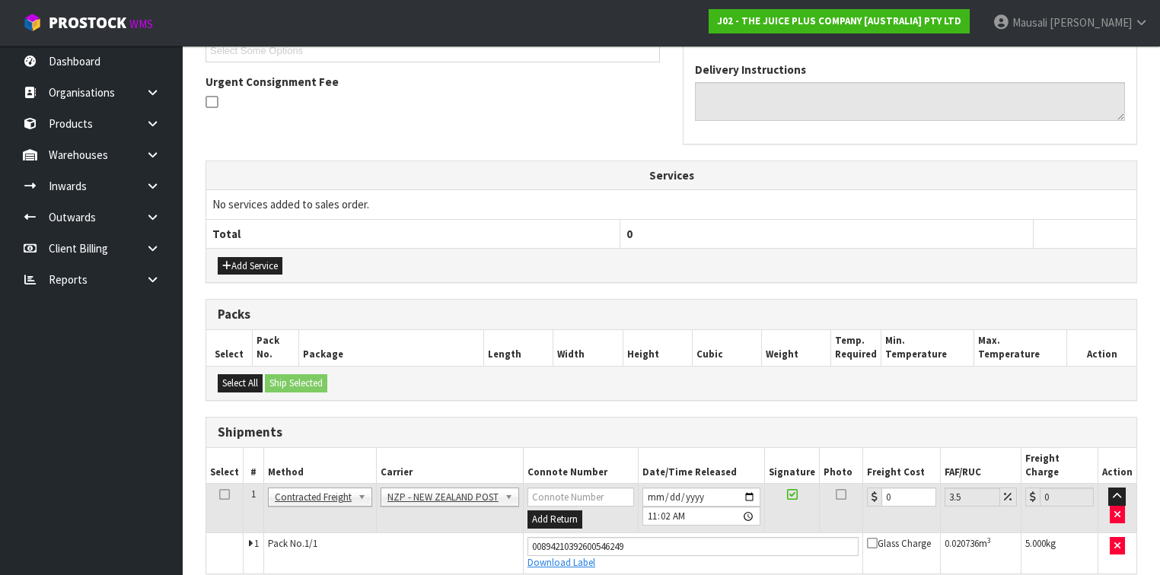
scroll to position [480, 0]
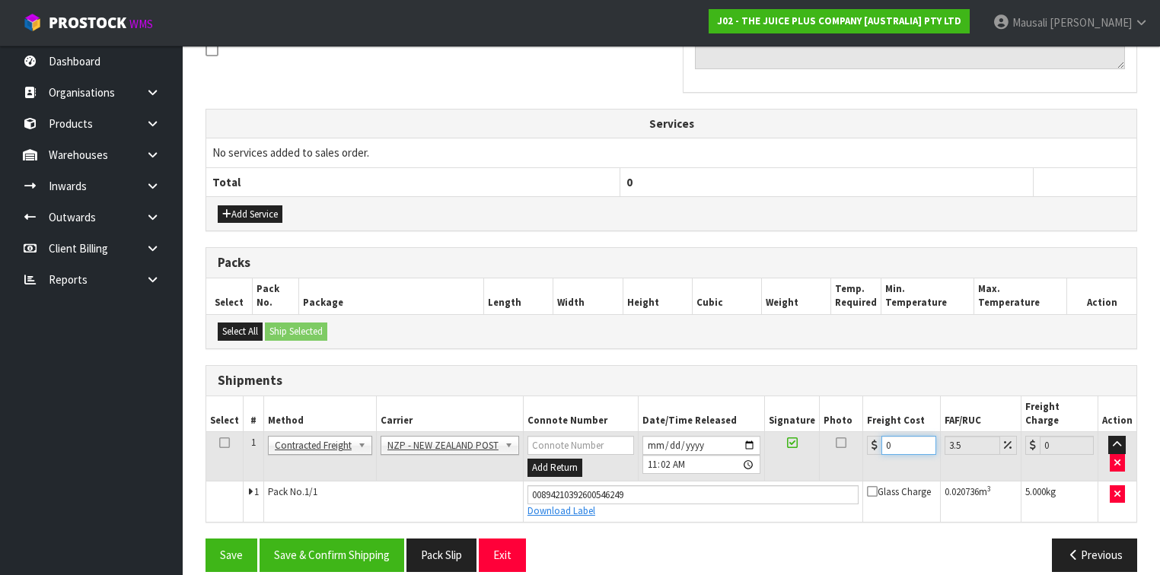
drag, startPoint x: 904, startPoint y: 426, endPoint x: 871, endPoint y: 443, distance: 36.8
click at [871, 443] on td "0" at bounding box center [901, 456] width 77 height 49
click at [353, 539] on button "Save & Confirm Shipping" at bounding box center [332, 555] width 145 height 33
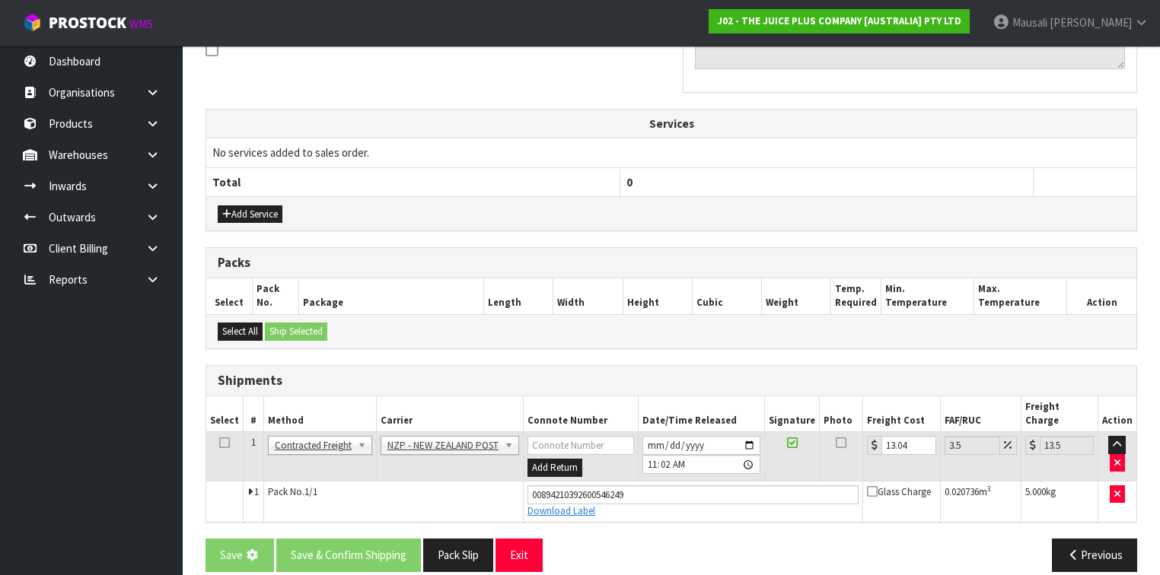
scroll to position [0, 0]
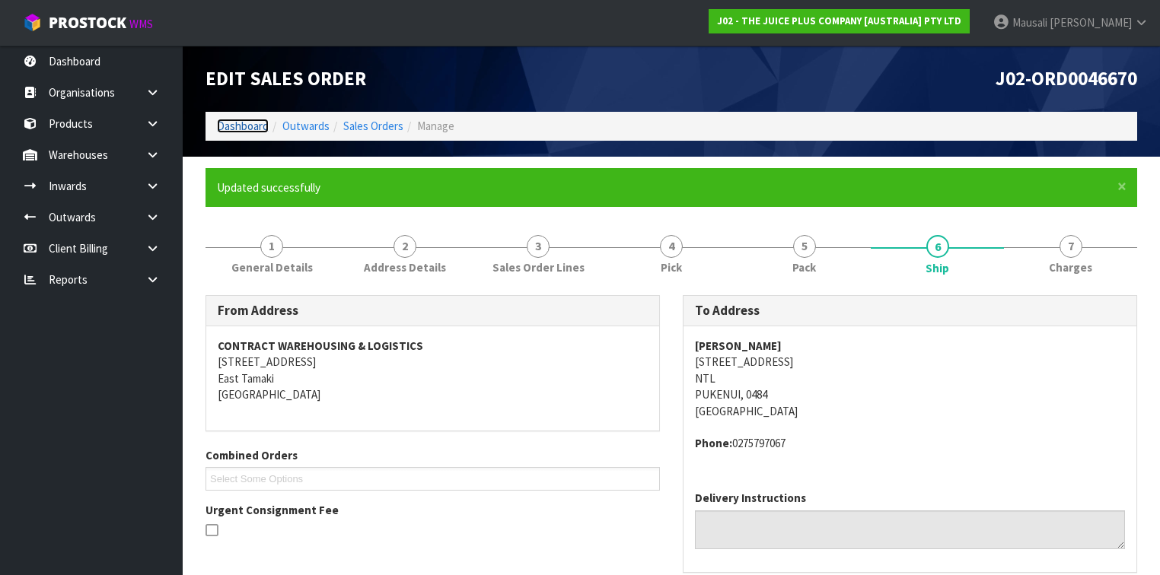
click at [236, 122] on link "Dashboard" at bounding box center [243, 126] width 52 height 14
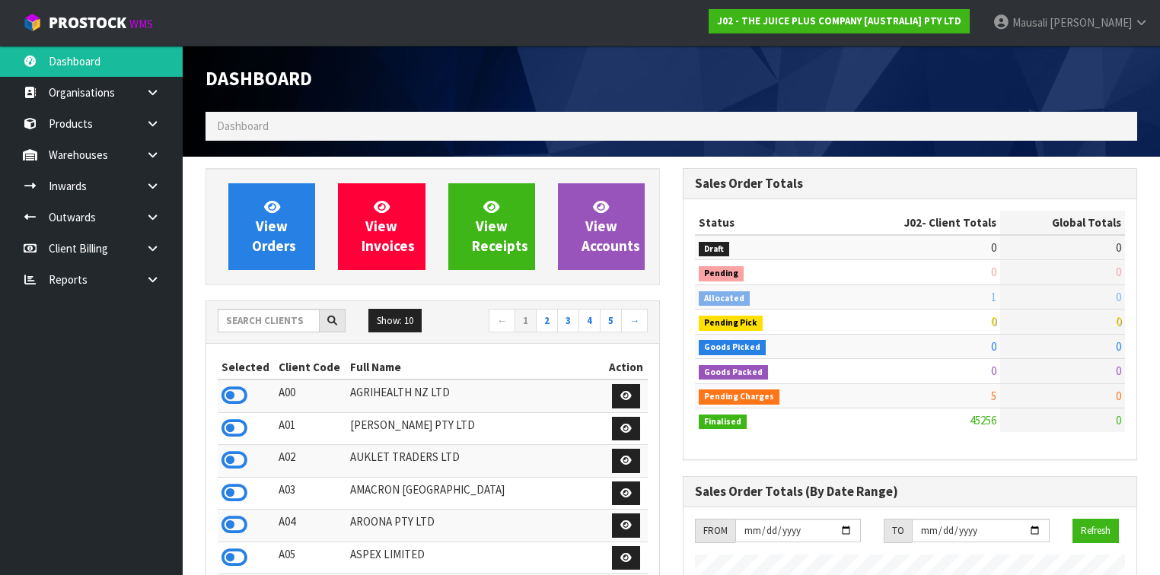
scroll to position [1214, 477]
click at [238, 323] on input "text" at bounding box center [269, 321] width 102 height 24
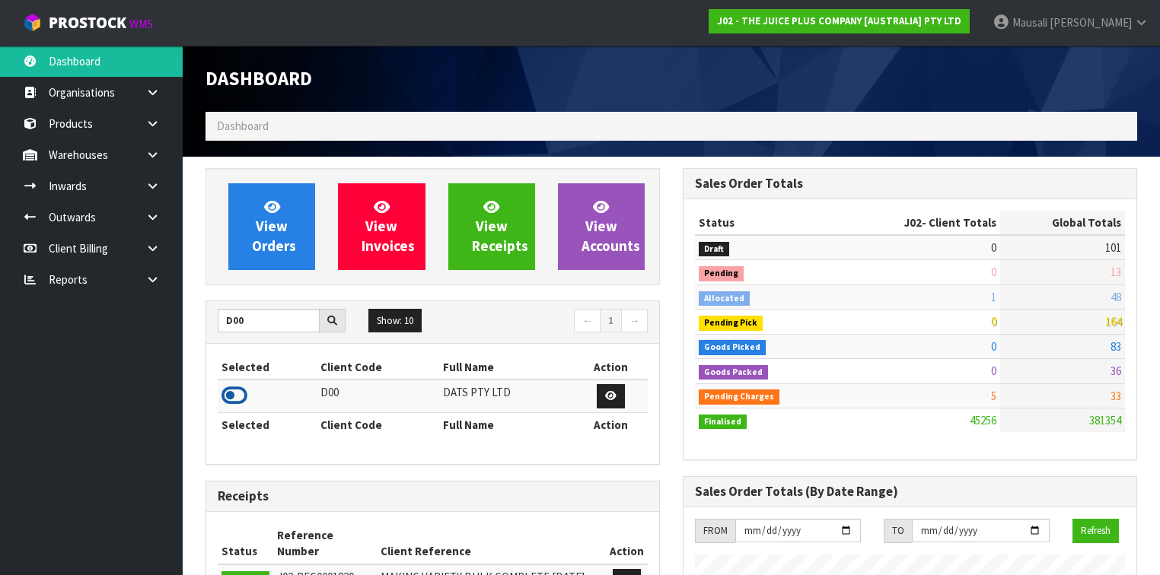
click at [241, 391] on icon at bounding box center [235, 395] width 26 height 23
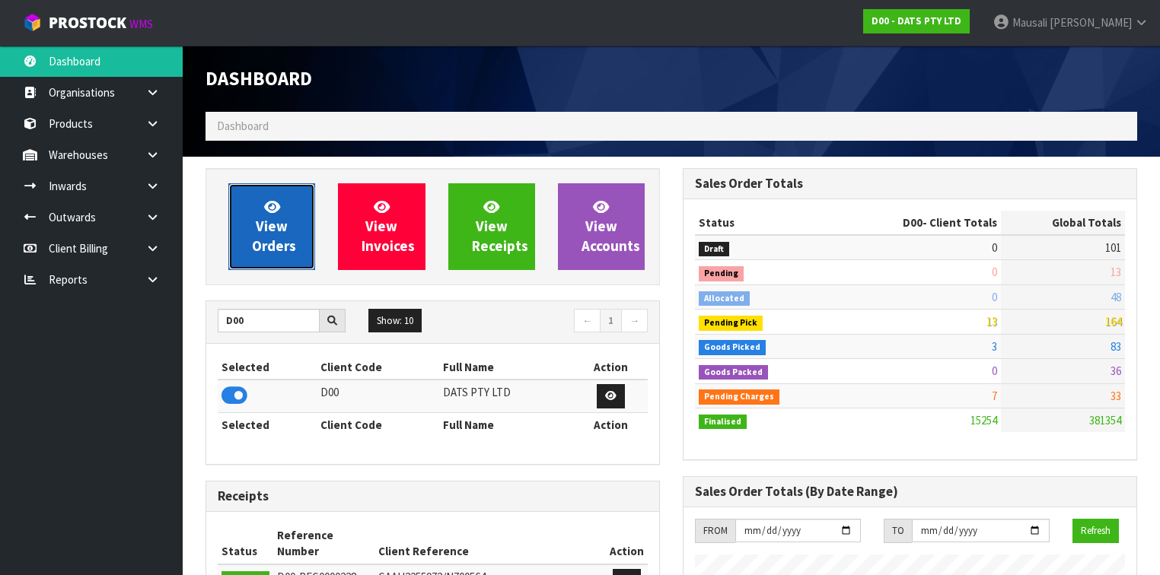
click at [292, 233] on link "View Orders" at bounding box center [271, 226] width 87 height 87
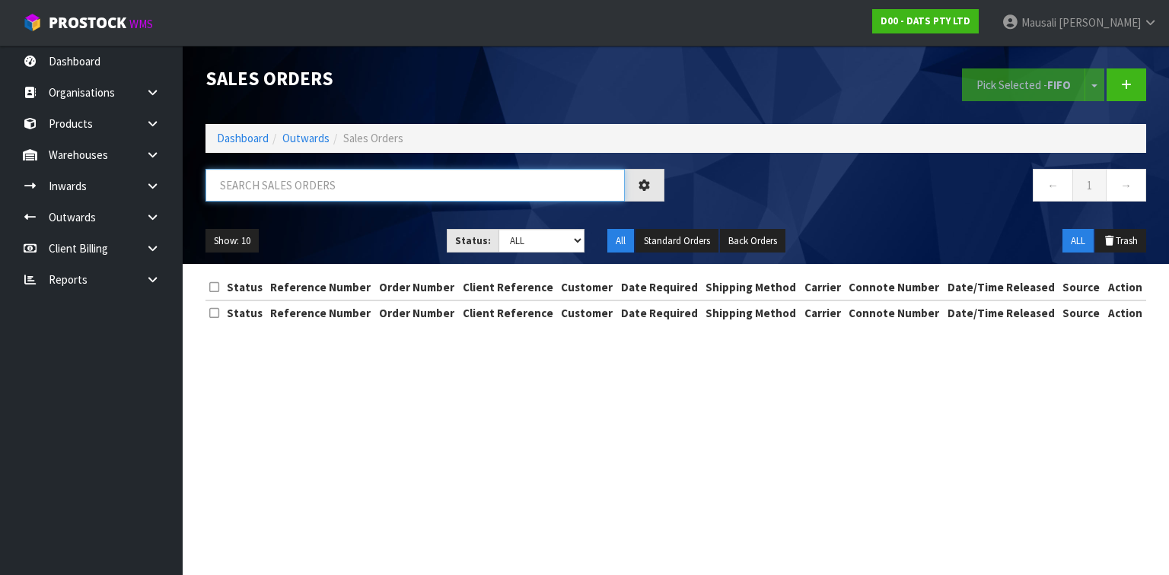
click at [254, 189] on input "text" at bounding box center [415, 185] width 419 height 33
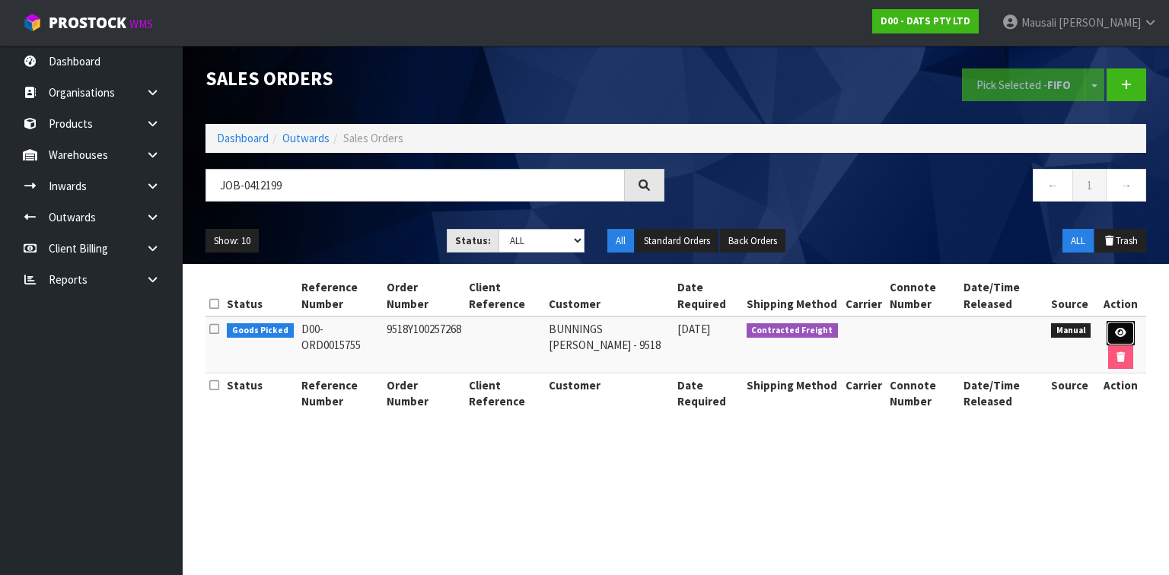
click at [1119, 329] on icon at bounding box center [1120, 333] width 11 height 10
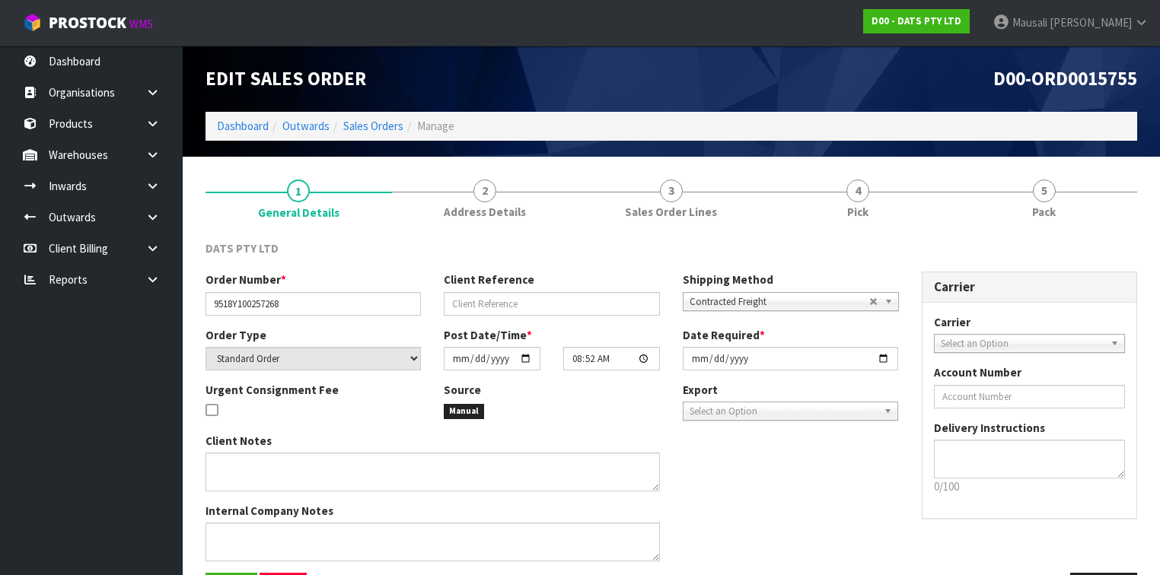
drag, startPoint x: 886, startPoint y: 197, endPoint x: 929, endPoint y: 260, distance: 76.2
click at [886, 197] on link "4 Pick" at bounding box center [857, 198] width 187 height 60
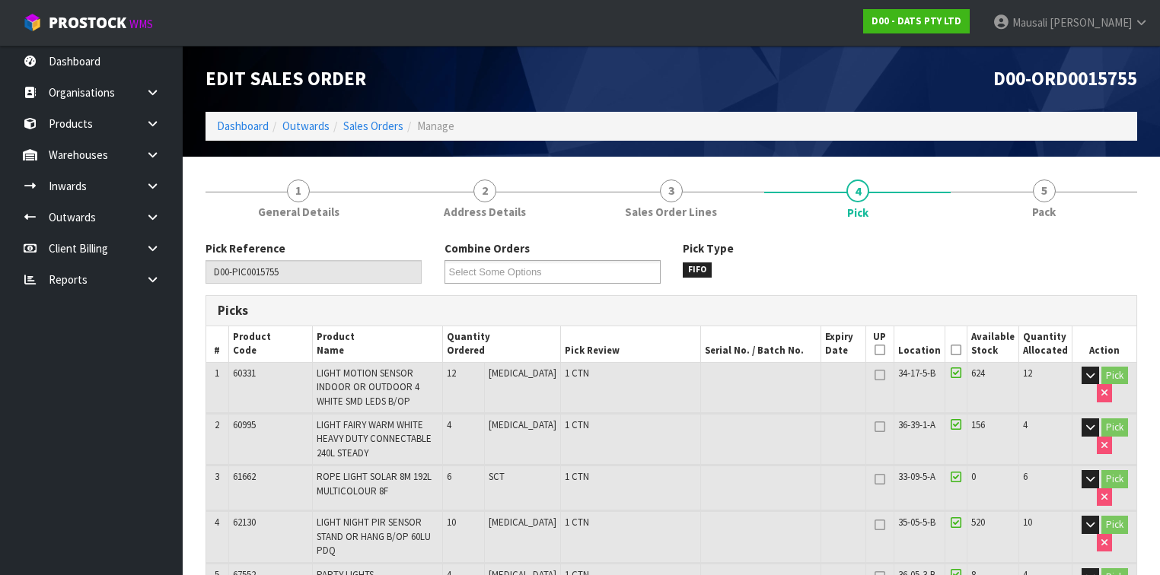
click at [958, 351] on icon at bounding box center [956, 350] width 11 height 1
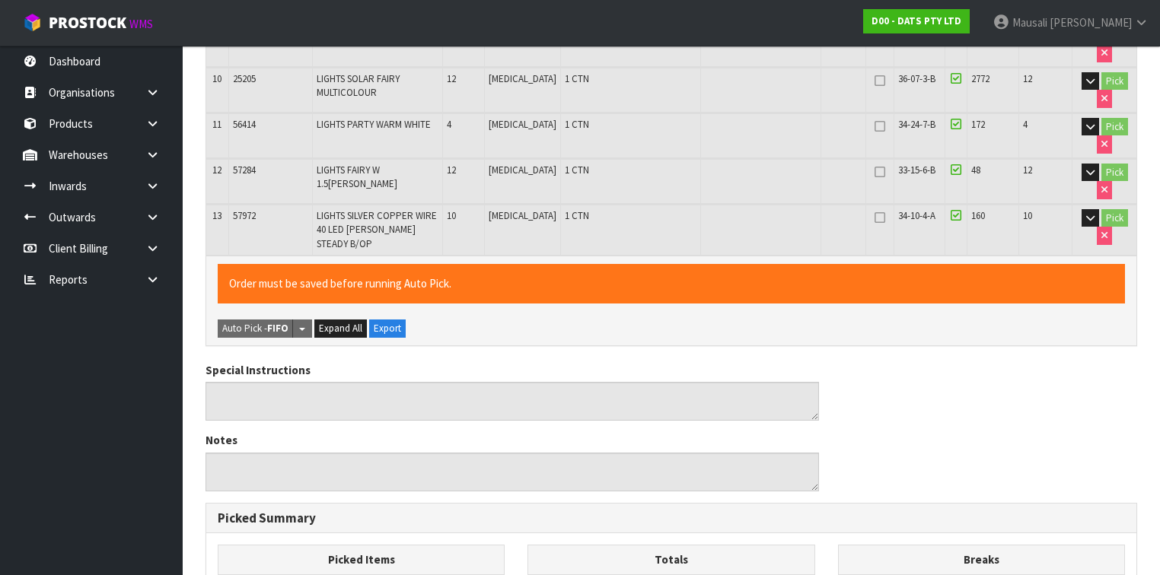
scroll to position [1056, 0]
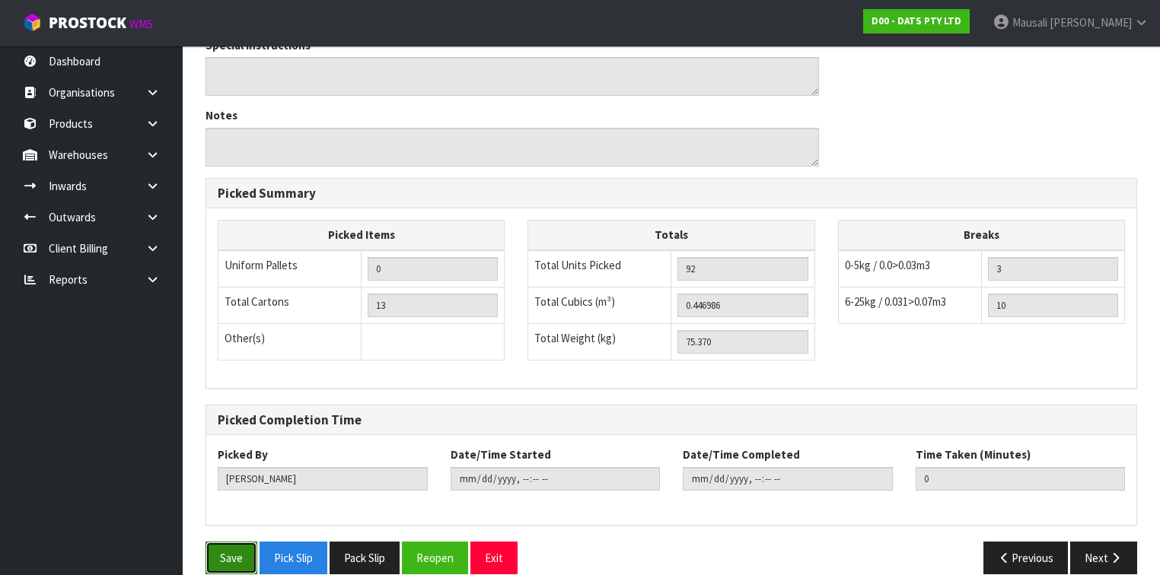
click at [223, 542] on button "Save" at bounding box center [232, 558] width 52 height 33
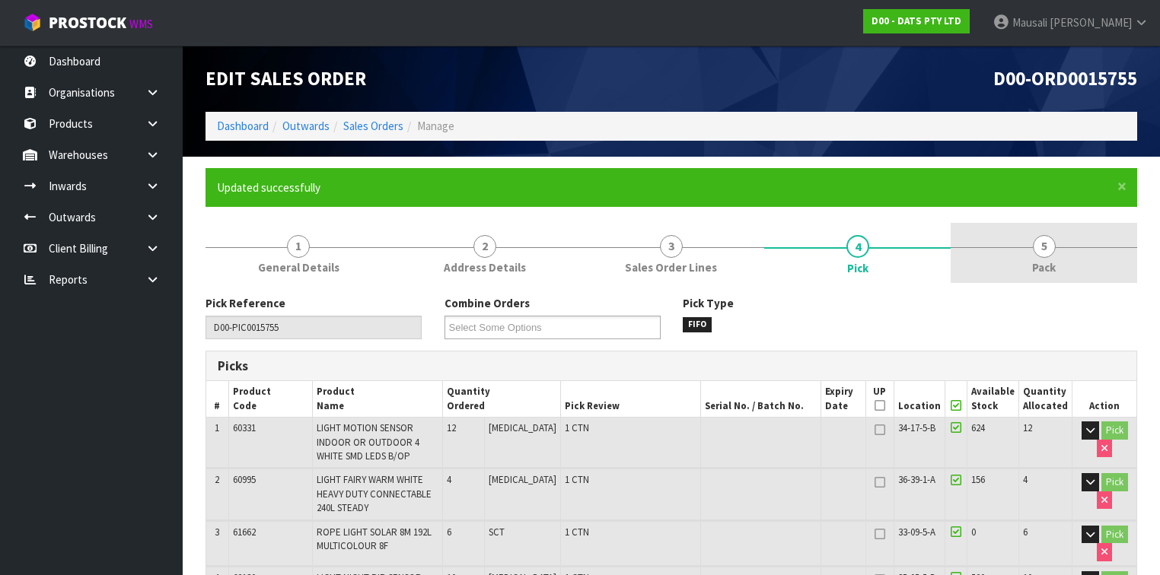
click at [1042, 260] on span "Pack" at bounding box center [1044, 268] width 24 height 16
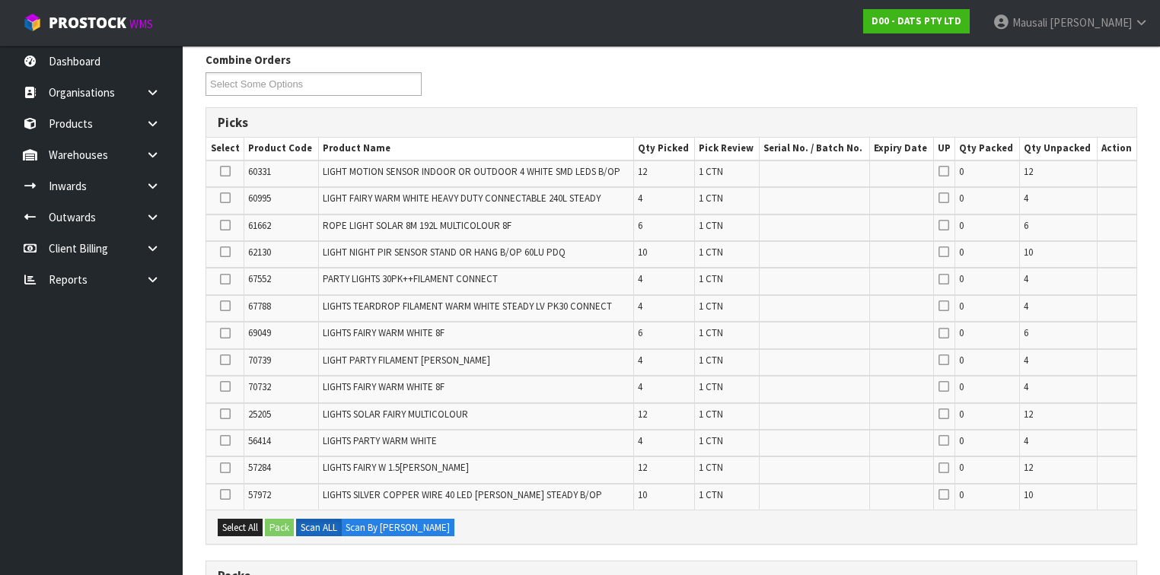
scroll to position [487, 0]
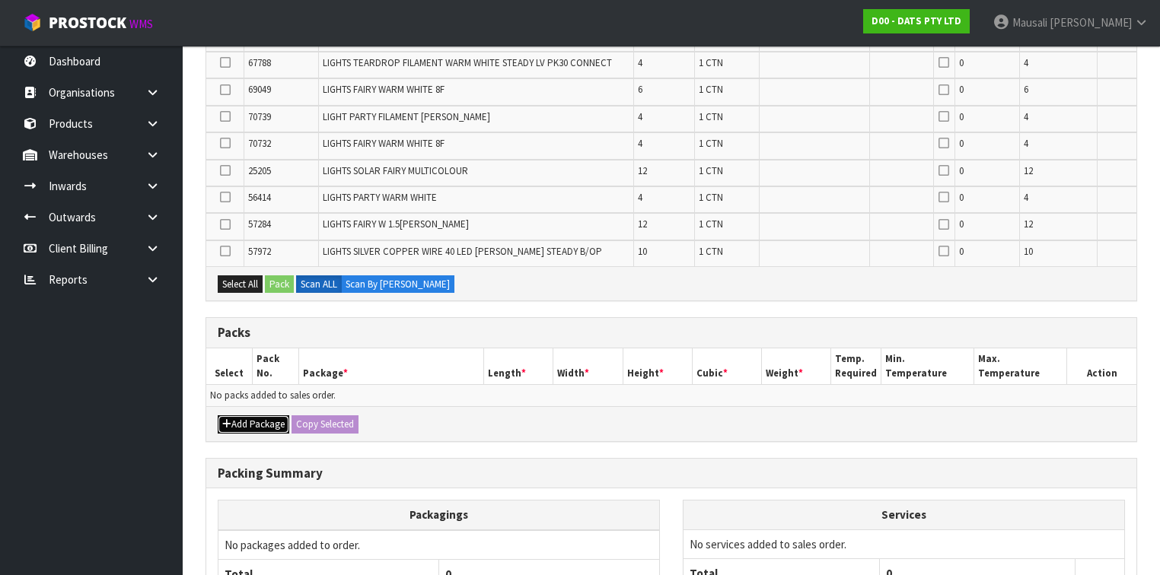
click at [259, 416] on button "Add Package" at bounding box center [254, 425] width 72 height 18
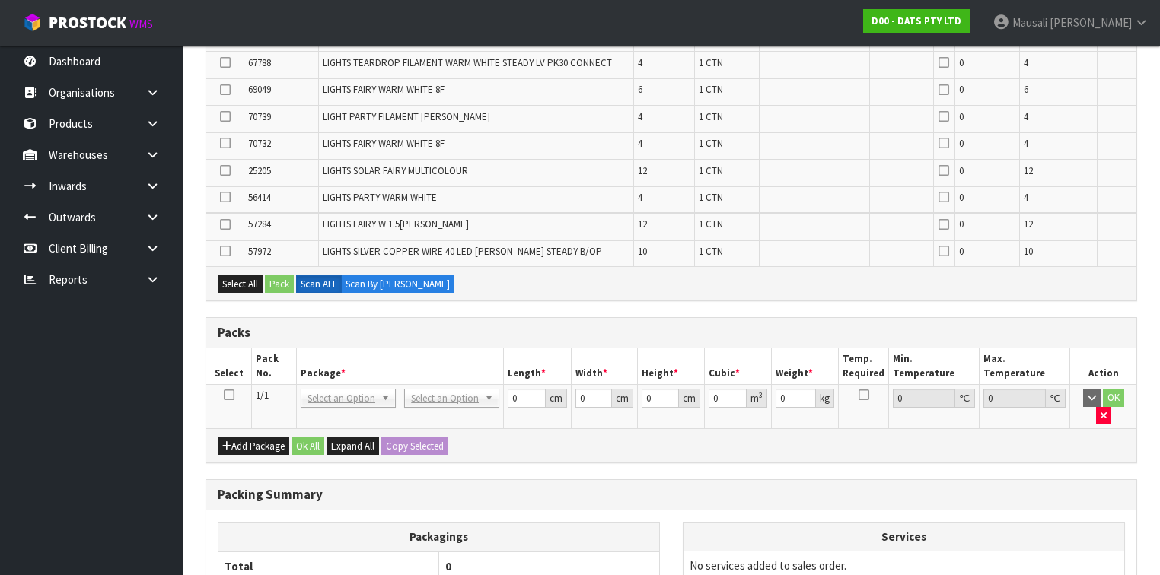
click at [231, 395] on icon at bounding box center [229, 395] width 11 height 1
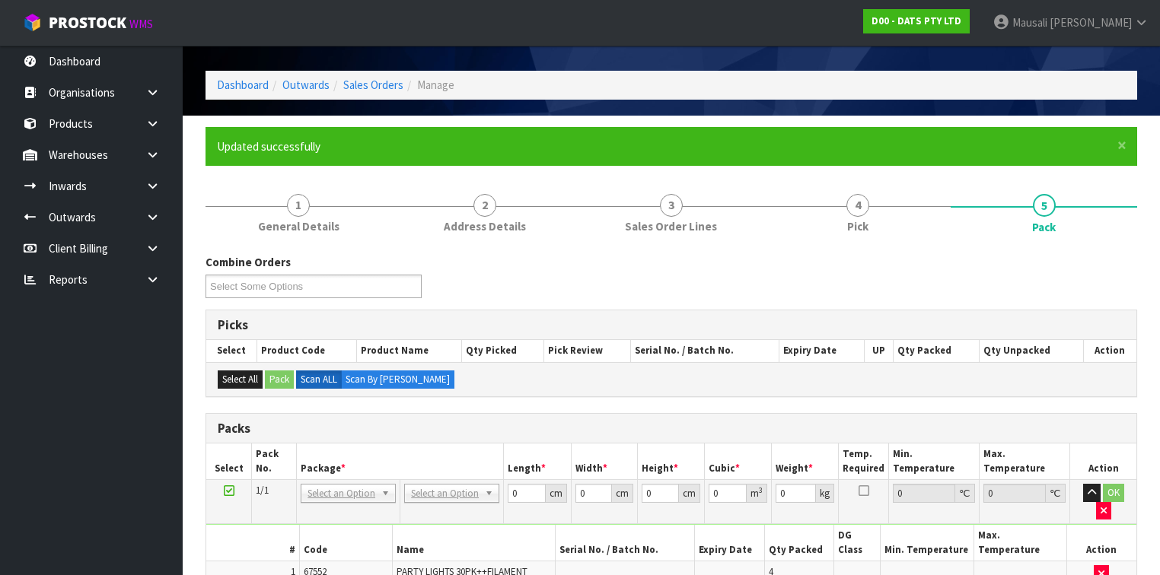
scroll to position [406, 0]
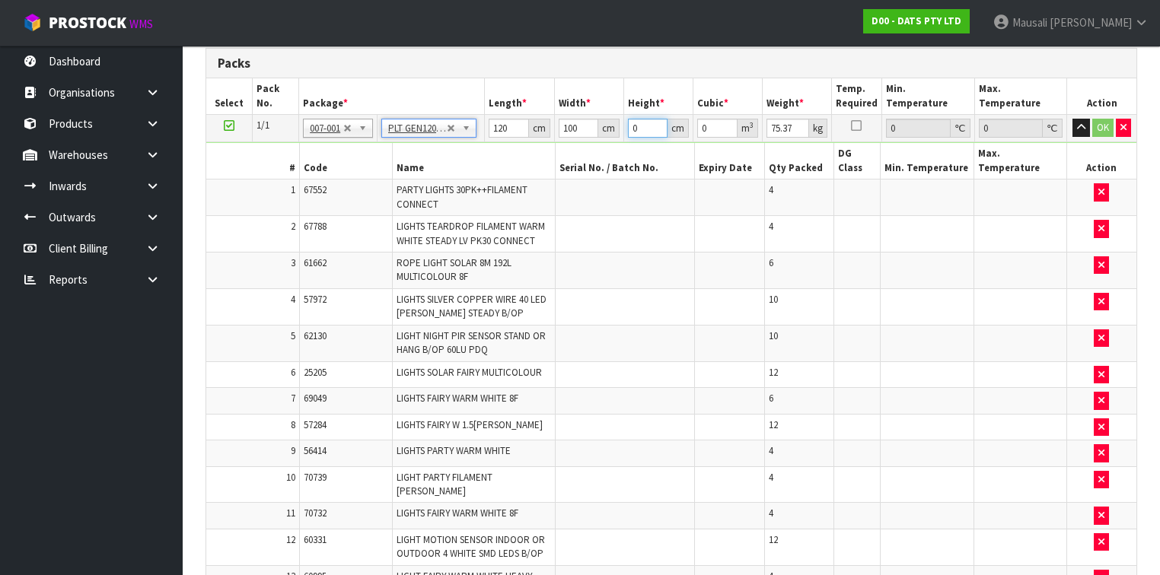
drag, startPoint x: 646, startPoint y: 128, endPoint x: 622, endPoint y: 141, distance: 27.6
click at [622, 141] on tbody "1/1 NONE 007-001 007-002 007-004 007-009 007-013 007-014 007-015 007-017 007-01…" at bounding box center [671, 359] width 930 height 488
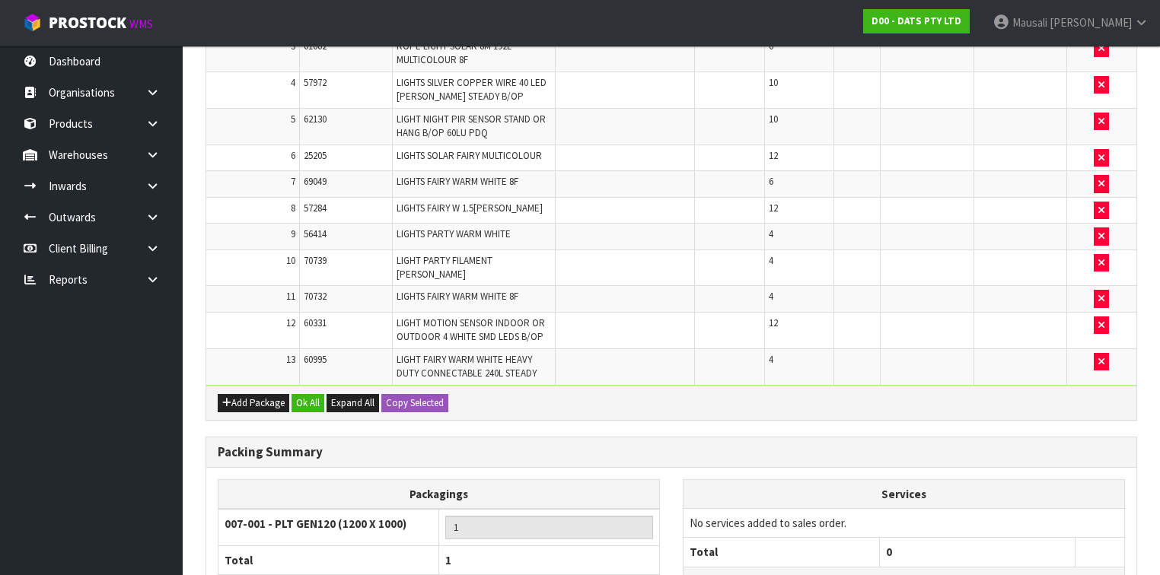
scroll to position [723, 0]
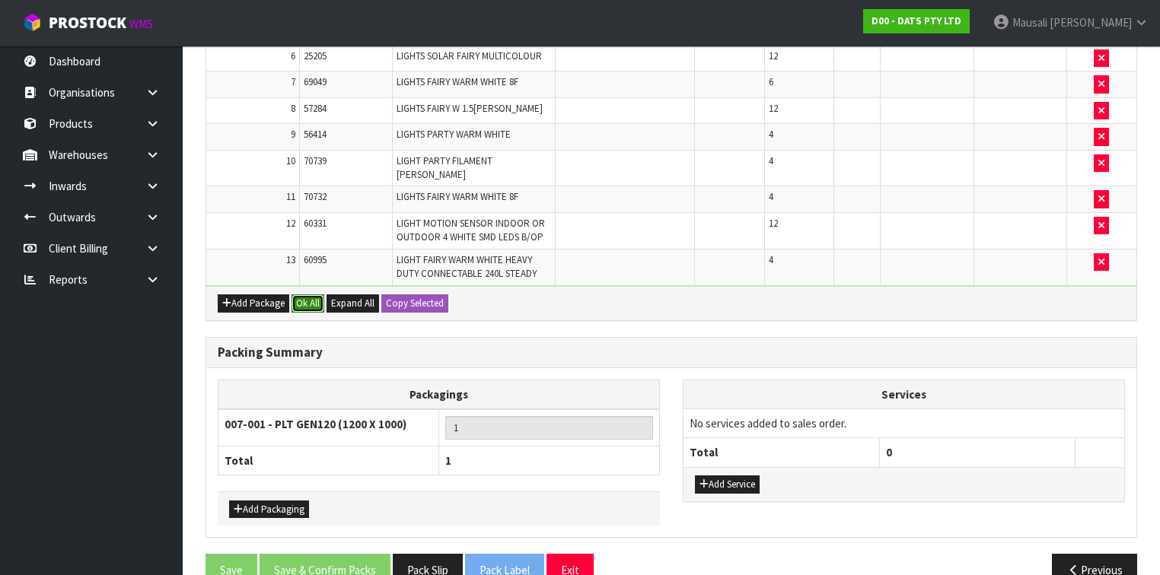
click at [313, 295] on button "Ok All" at bounding box center [308, 304] width 33 height 18
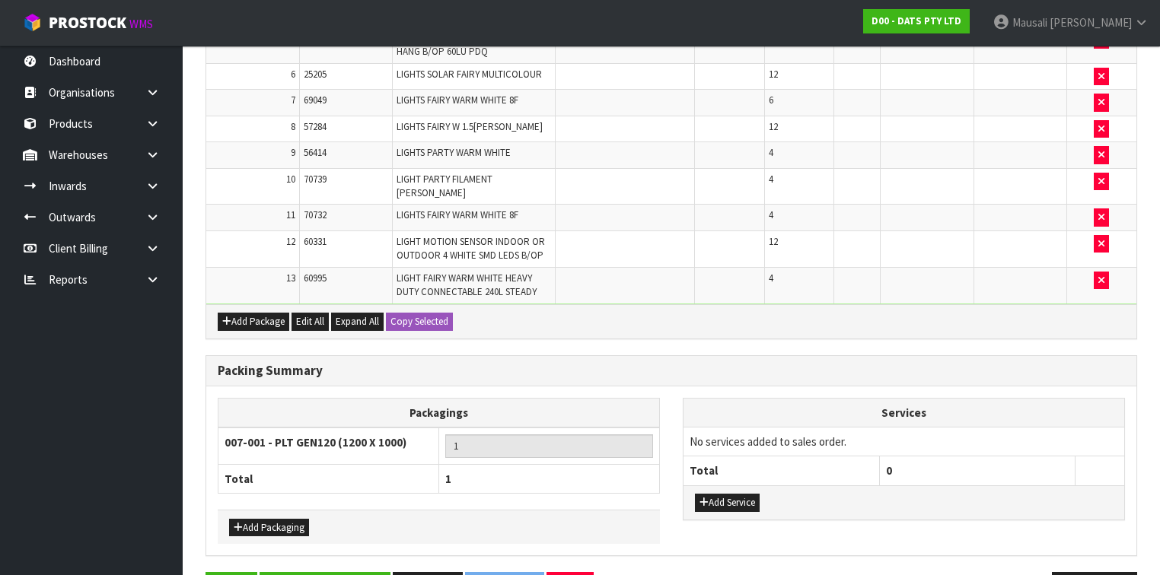
scroll to position [722, 0]
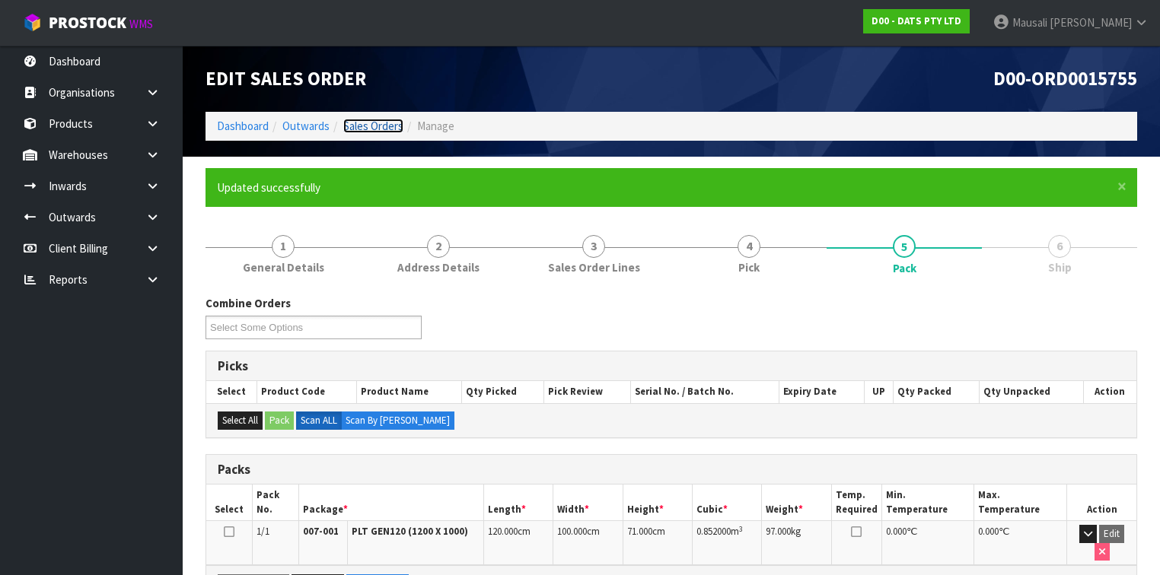
click at [361, 122] on link "Sales Orders" at bounding box center [373, 126] width 60 height 14
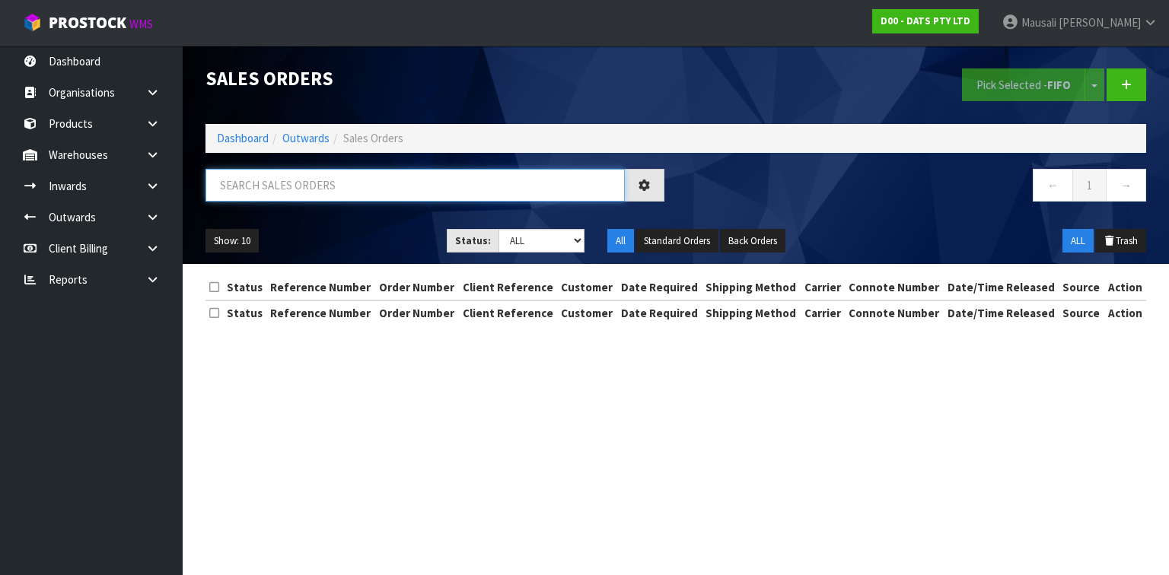
click at [254, 187] on input "text" at bounding box center [415, 185] width 419 height 33
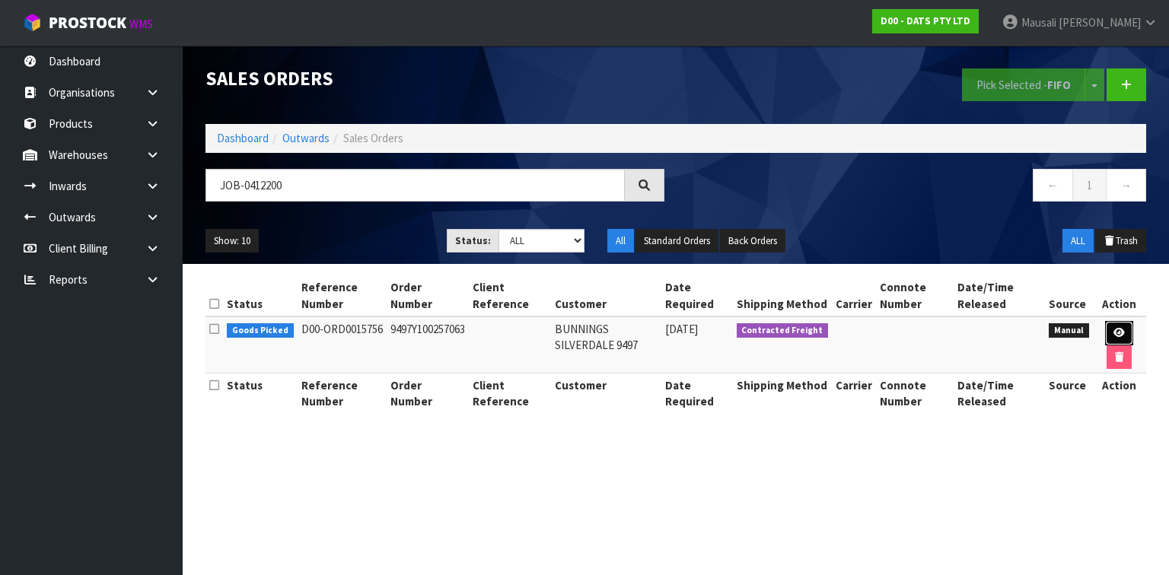
click at [1123, 330] on icon at bounding box center [1119, 333] width 11 height 10
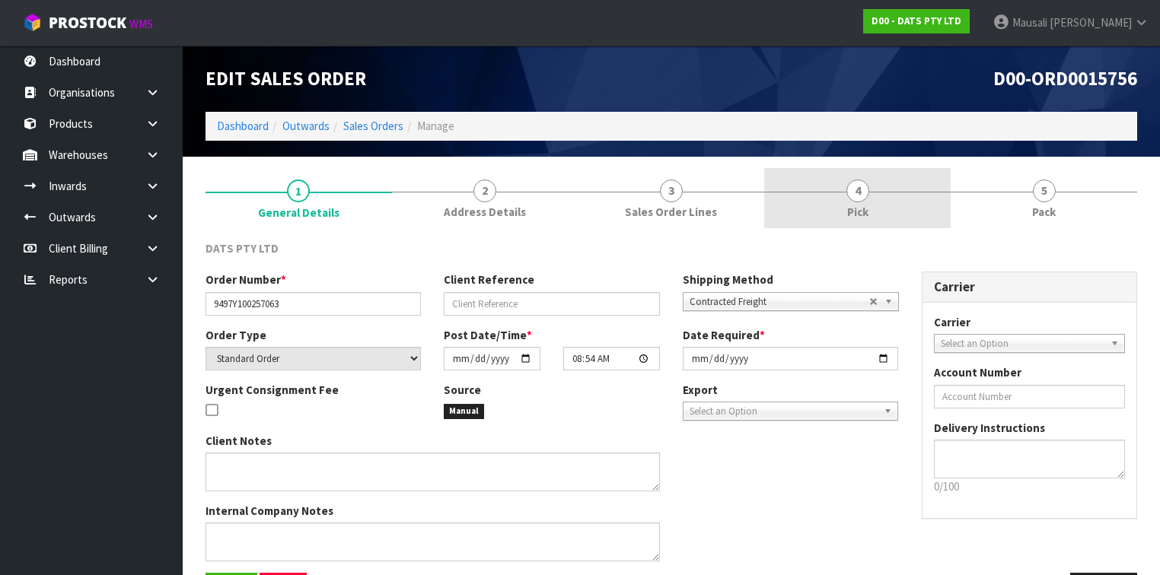
click at [882, 209] on link "4 Pick" at bounding box center [857, 198] width 187 height 60
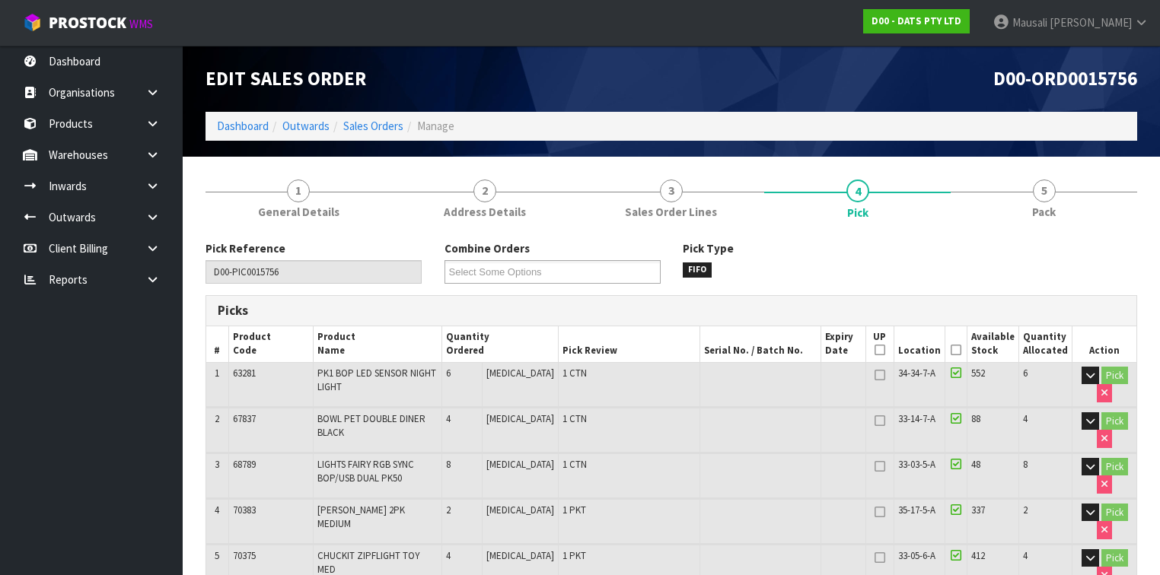
click at [958, 350] on icon at bounding box center [956, 350] width 11 height 1
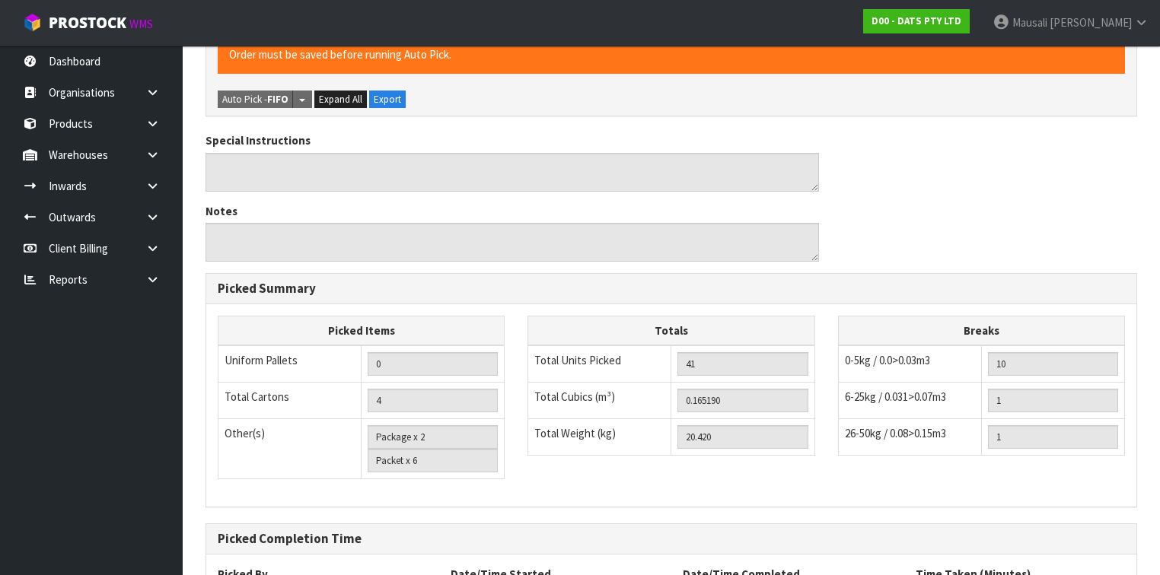
scroll to position [1007, 0]
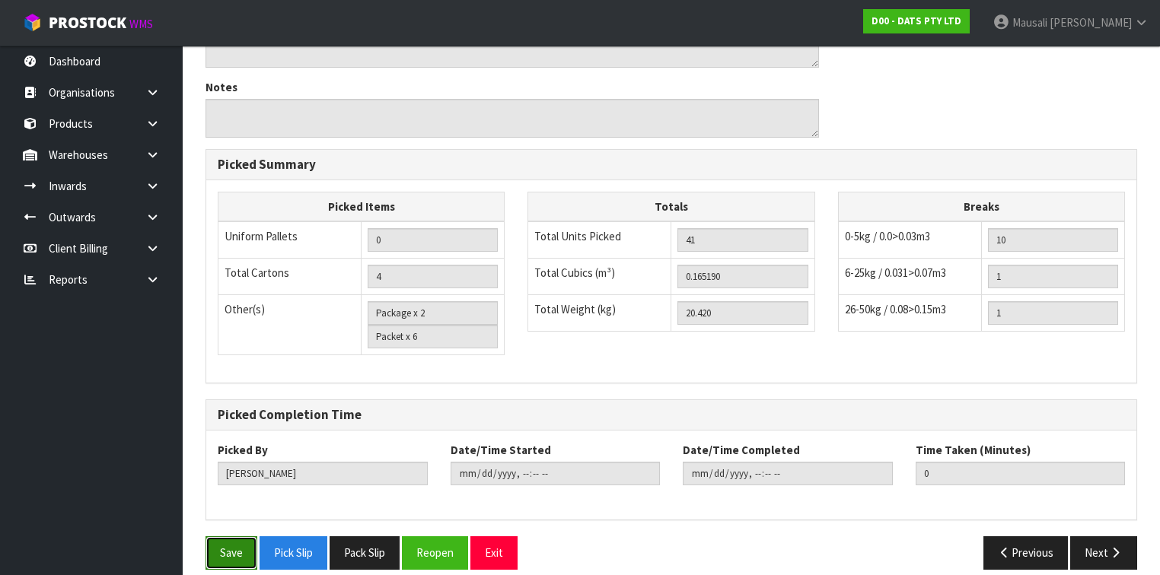
click at [231, 537] on button "Save" at bounding box center [232, 553] width 52 height 33
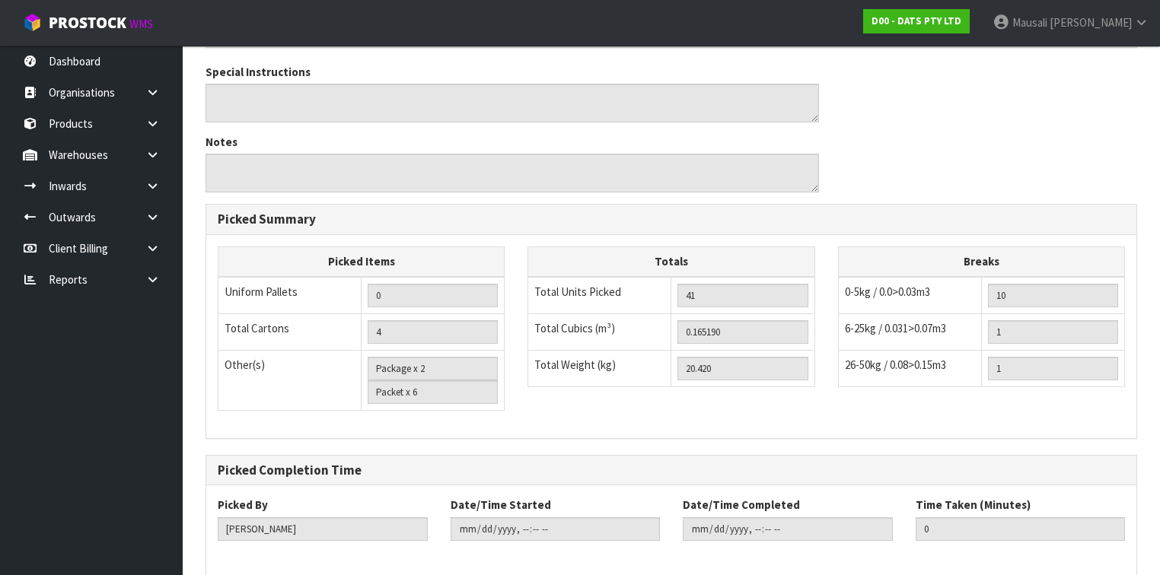
scroll to position [0, 0]
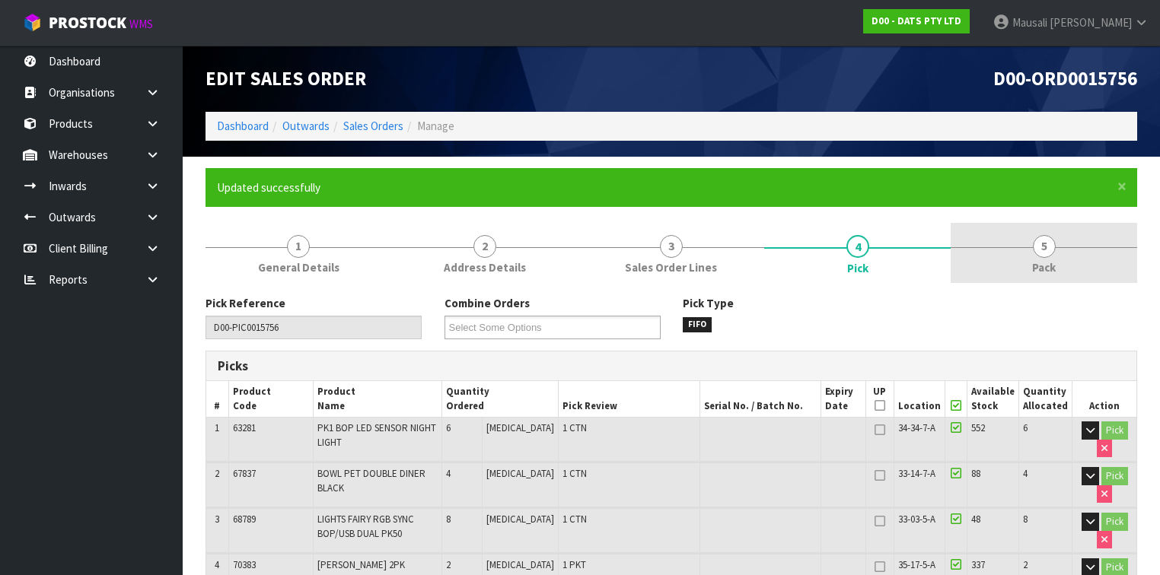
click at [1033, 260] on span "Pack" at bounding box center [1044, 268] width 24 height 16
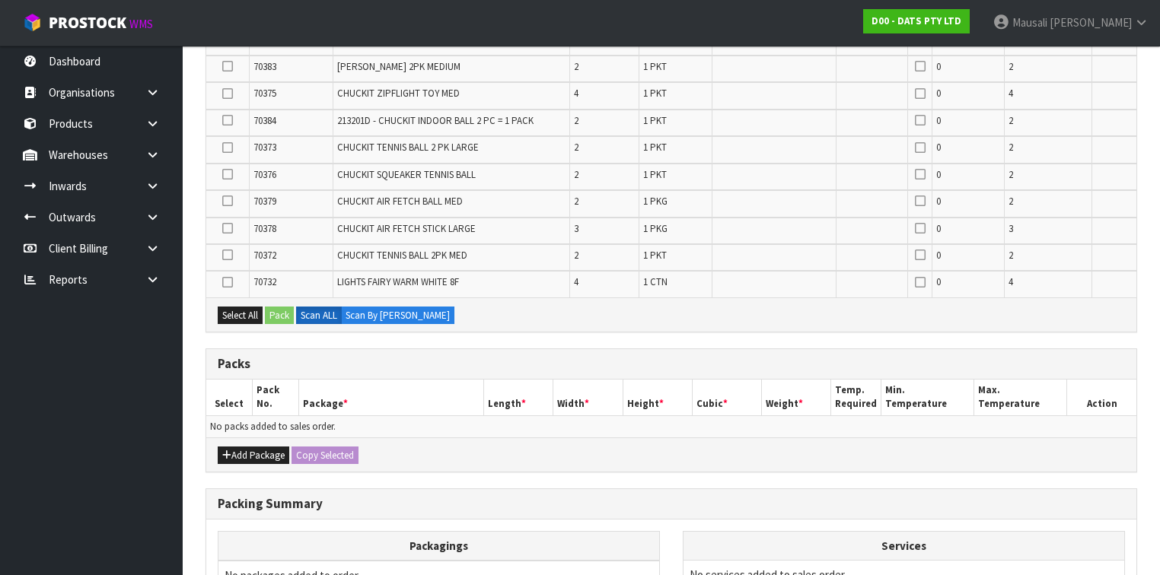
scroll to position [548, 0]
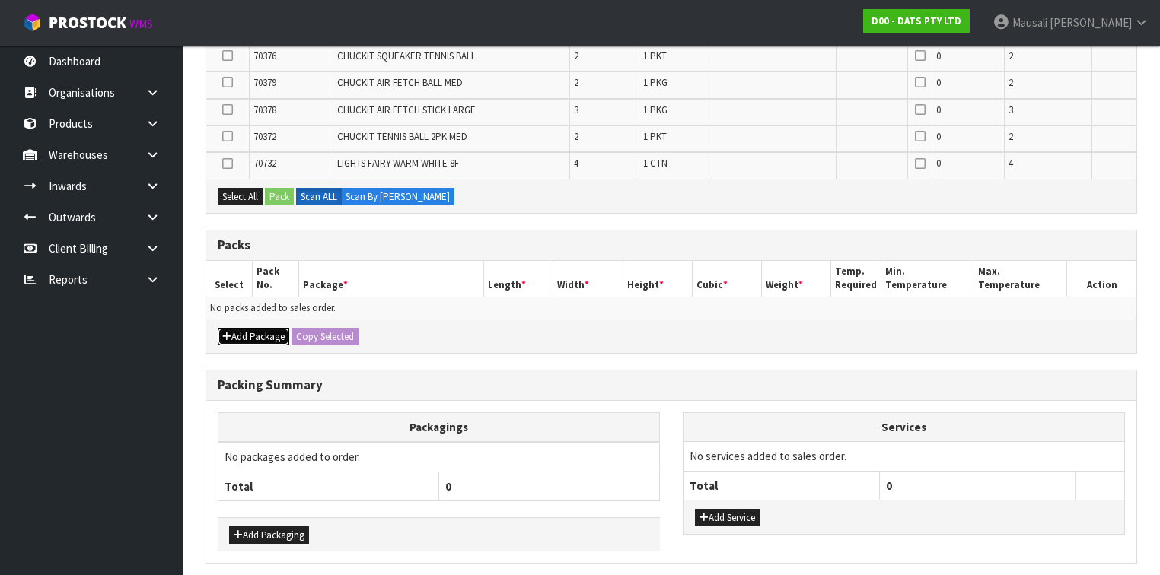
click at [261, 328] on button "Add Package" at bounding box center [254, 337] width 72 height 18
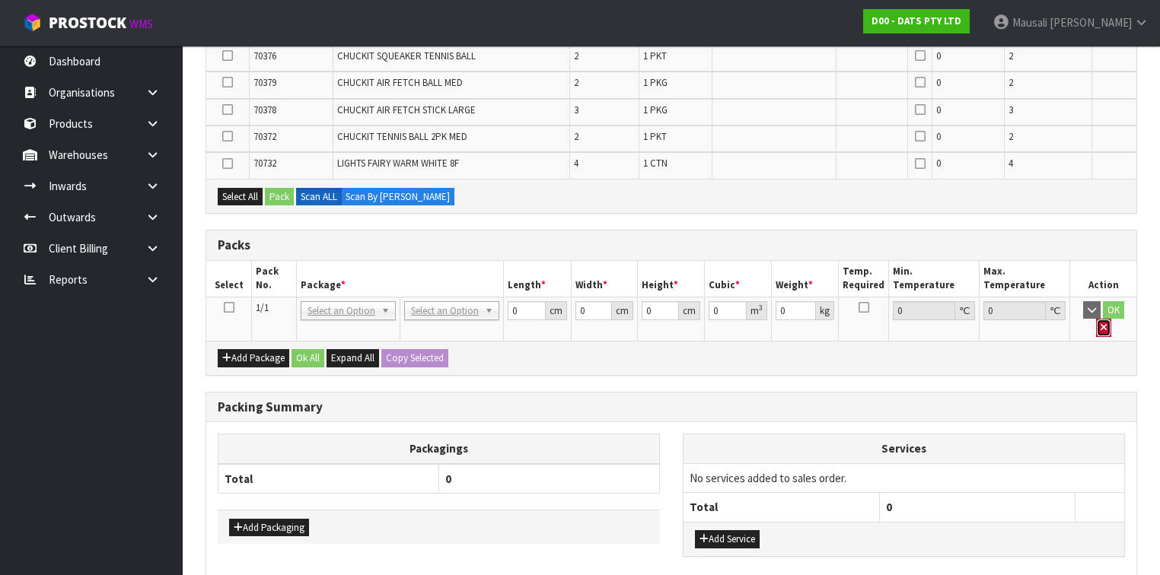
click at [1111, 319] on button "button" at bounding box center [1103, 328] width 15 height 18
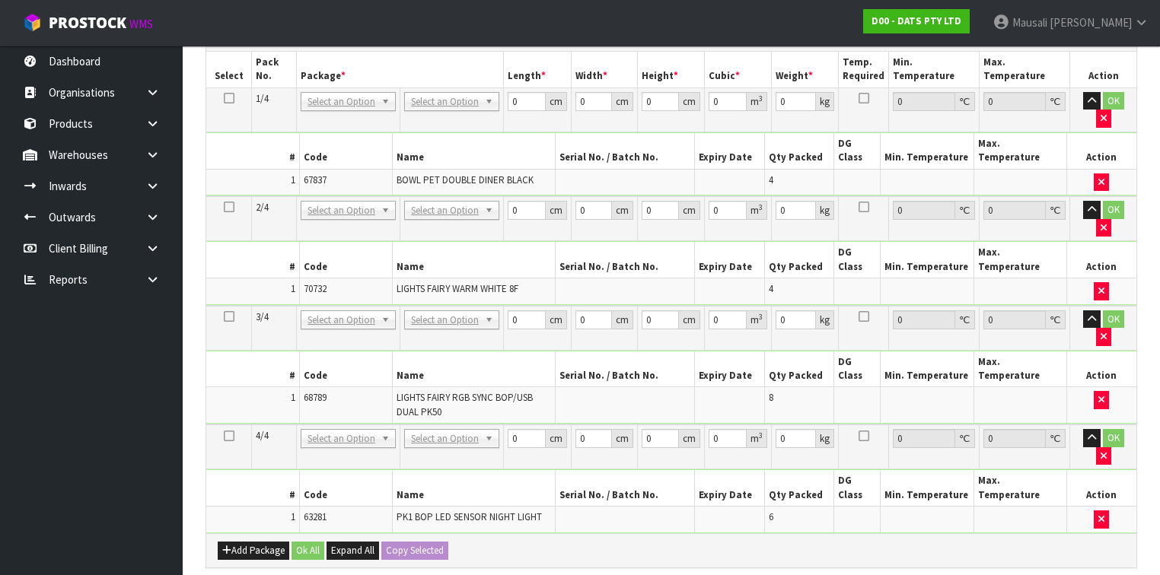
scroll to position [623, 0]
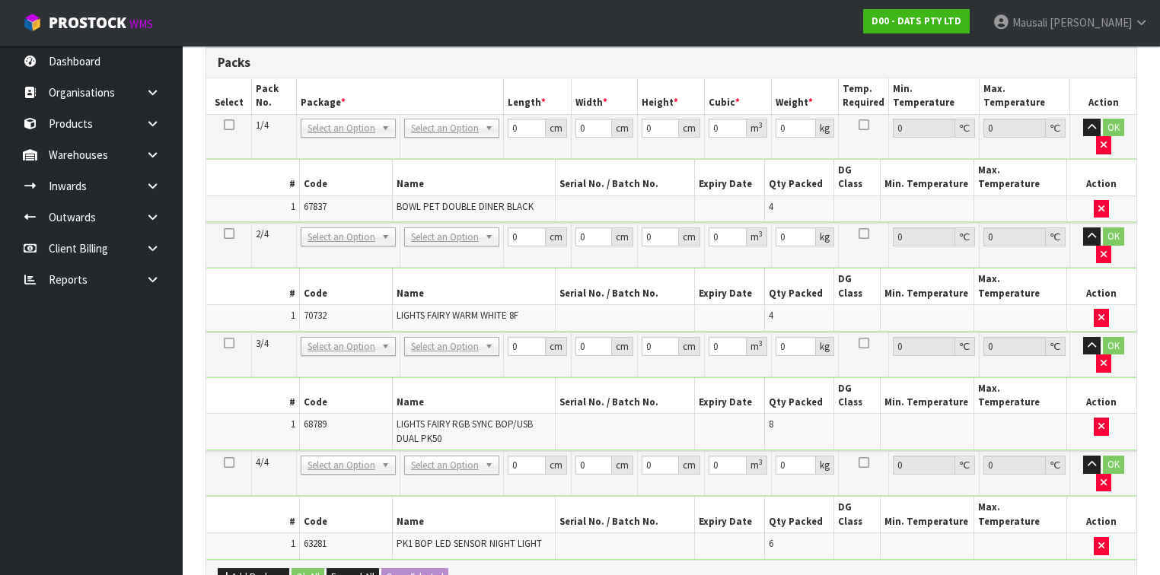
drag, startPoint x: 227, startPoint y: 270, endPoint x: 245, endPoint y: 271, distance: 18.3
click at [228, 343] on icon at bounding box center [229, 343] width 11 height 1
click at [1107, 478] on icon "button" at bounding box center [1104, 483] width 6 height 10
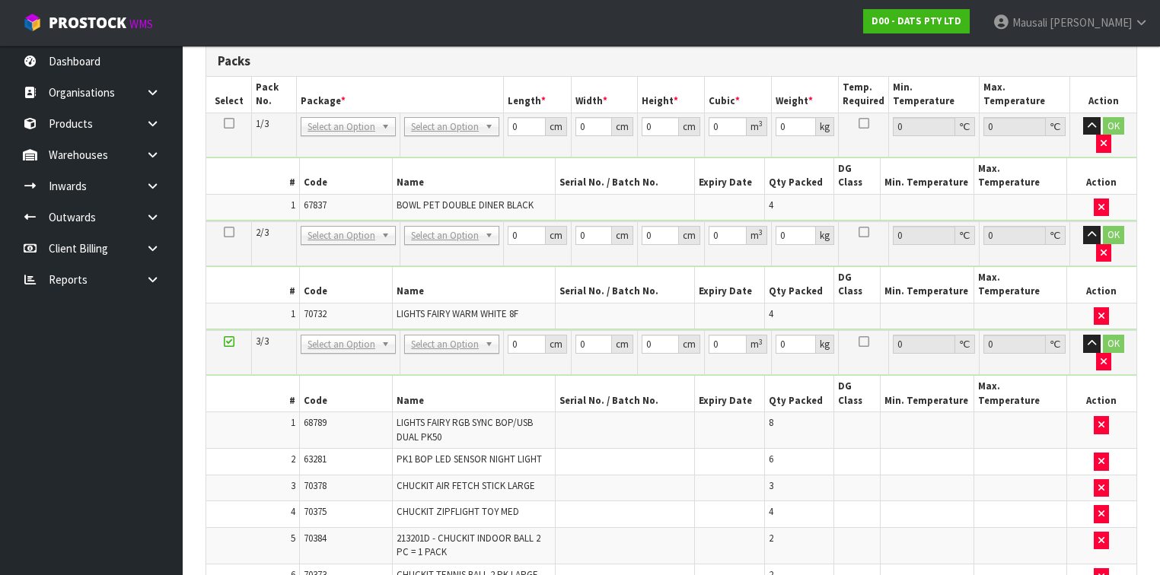
scroll to position [0, 0]
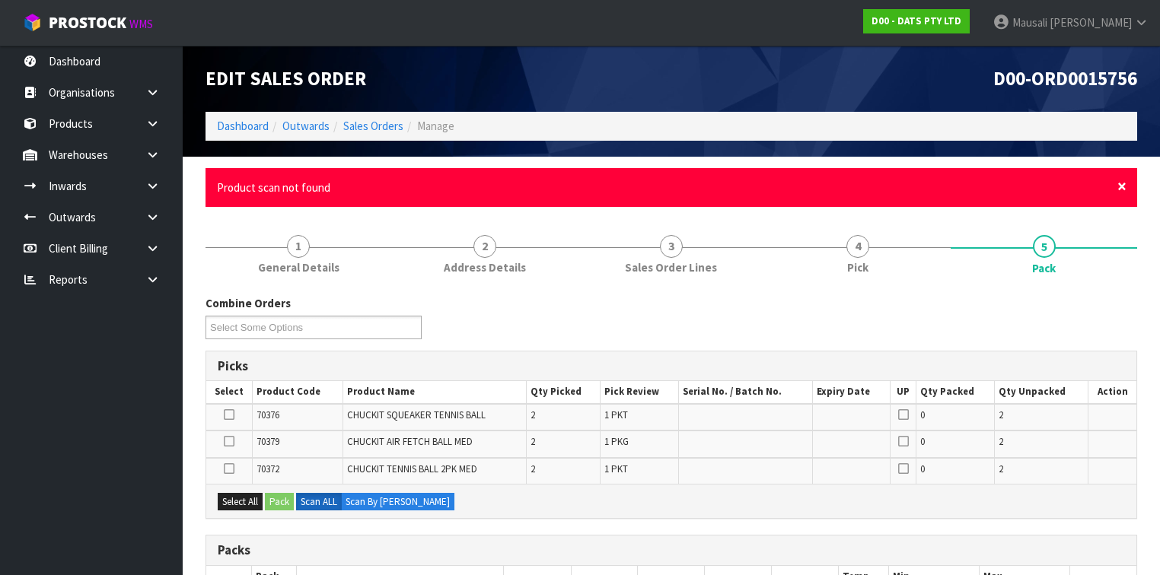
click at [1121, 183] on span "×" at bounding box center [1121, 186] width 9 height 21
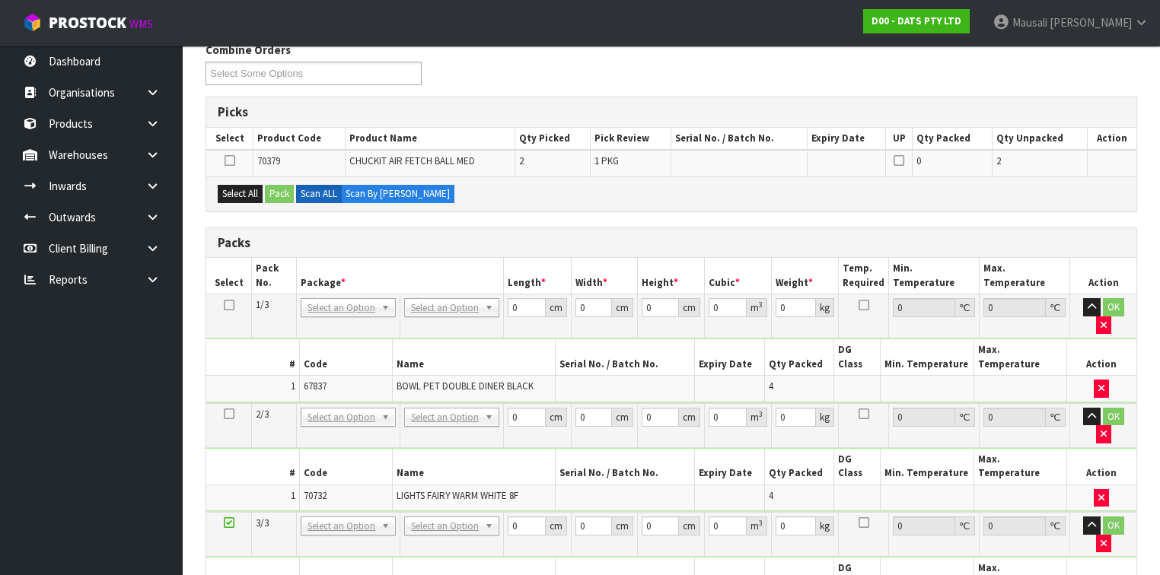
scroll to position [190, 0]
